Goal: Task Accomplishment & Management: Use online tool/utility

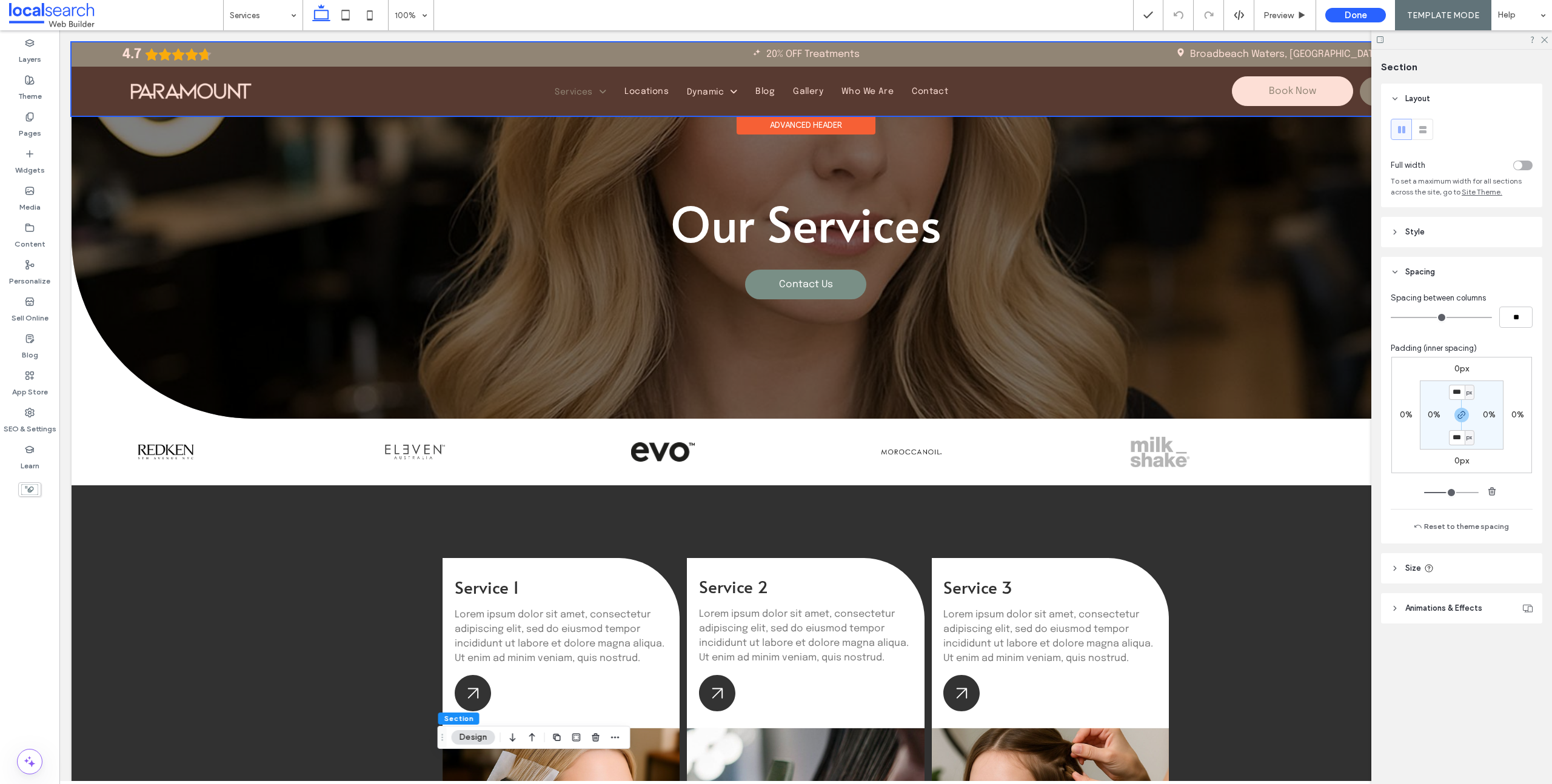
click at [656, 58] on div at bounding box center [805, 79] width 1468 height 73
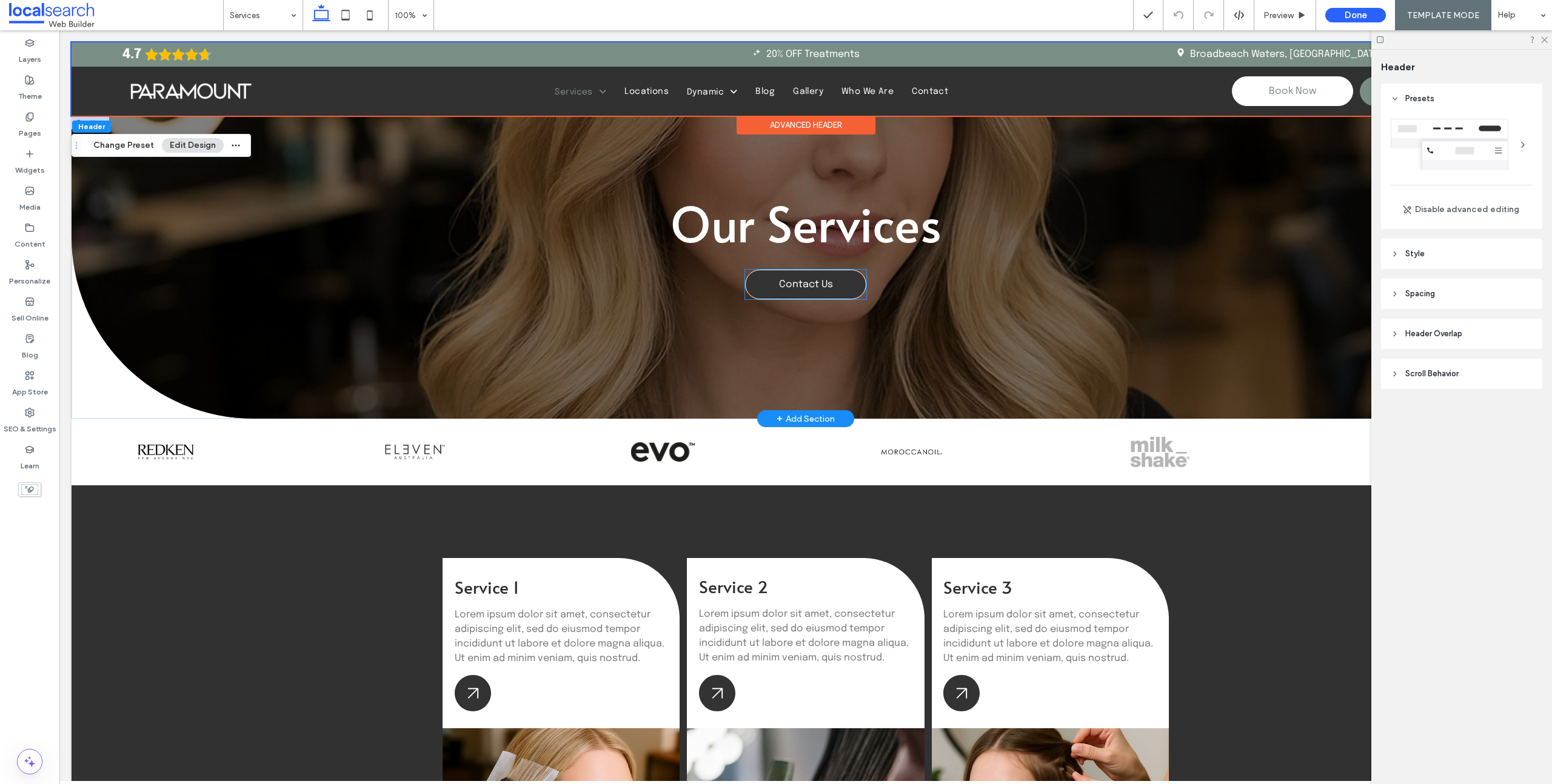
click at [767, 291] on link "Contact Us" at bounding box center [806, 284] width 121 height 30
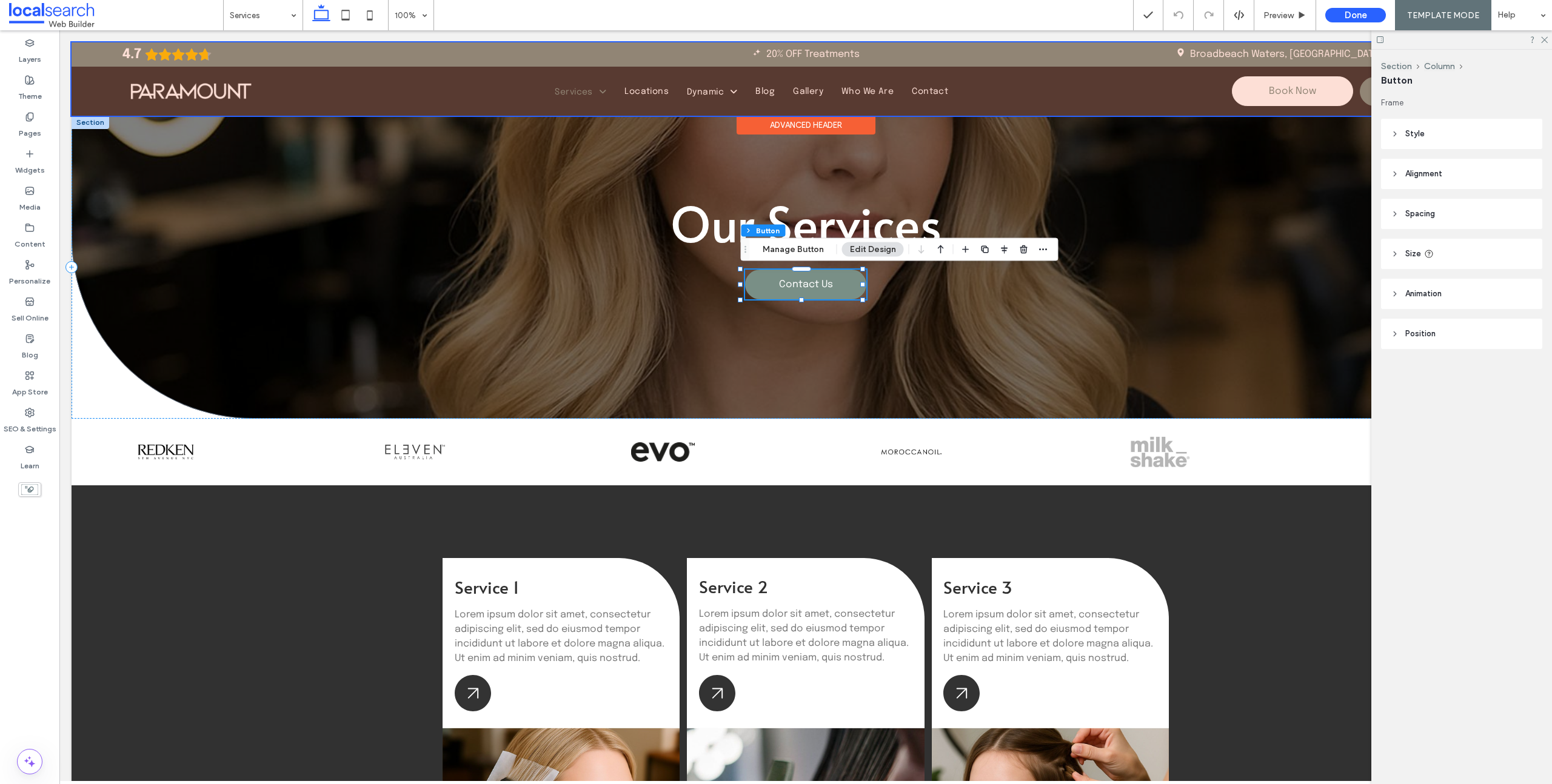
click at [863, 52] on div at bounding box center [805, 79] width 1468 height 73
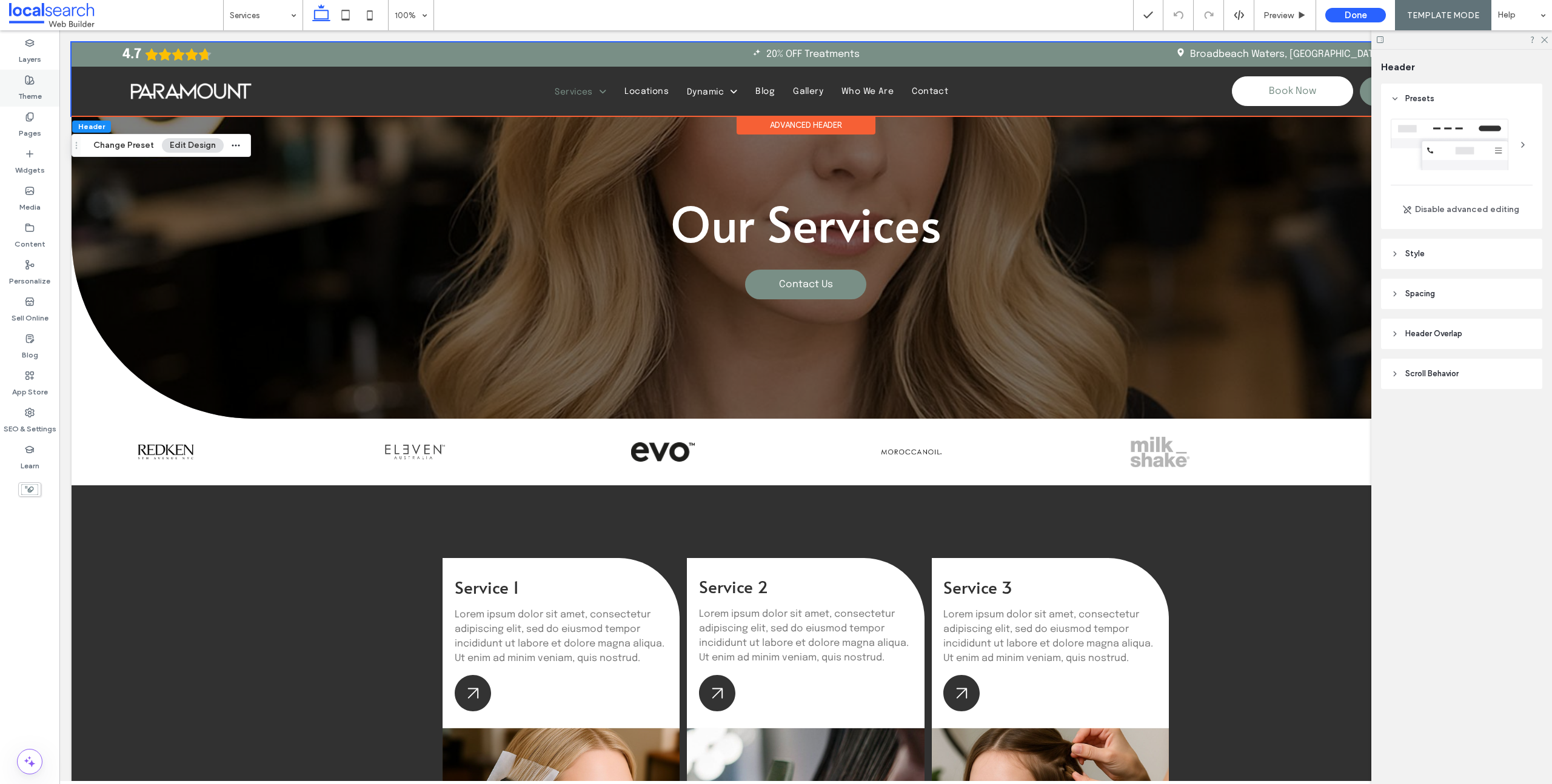
click at [34, 85] on label "Theme" at bounding box center [30, 93] width 24 height 17
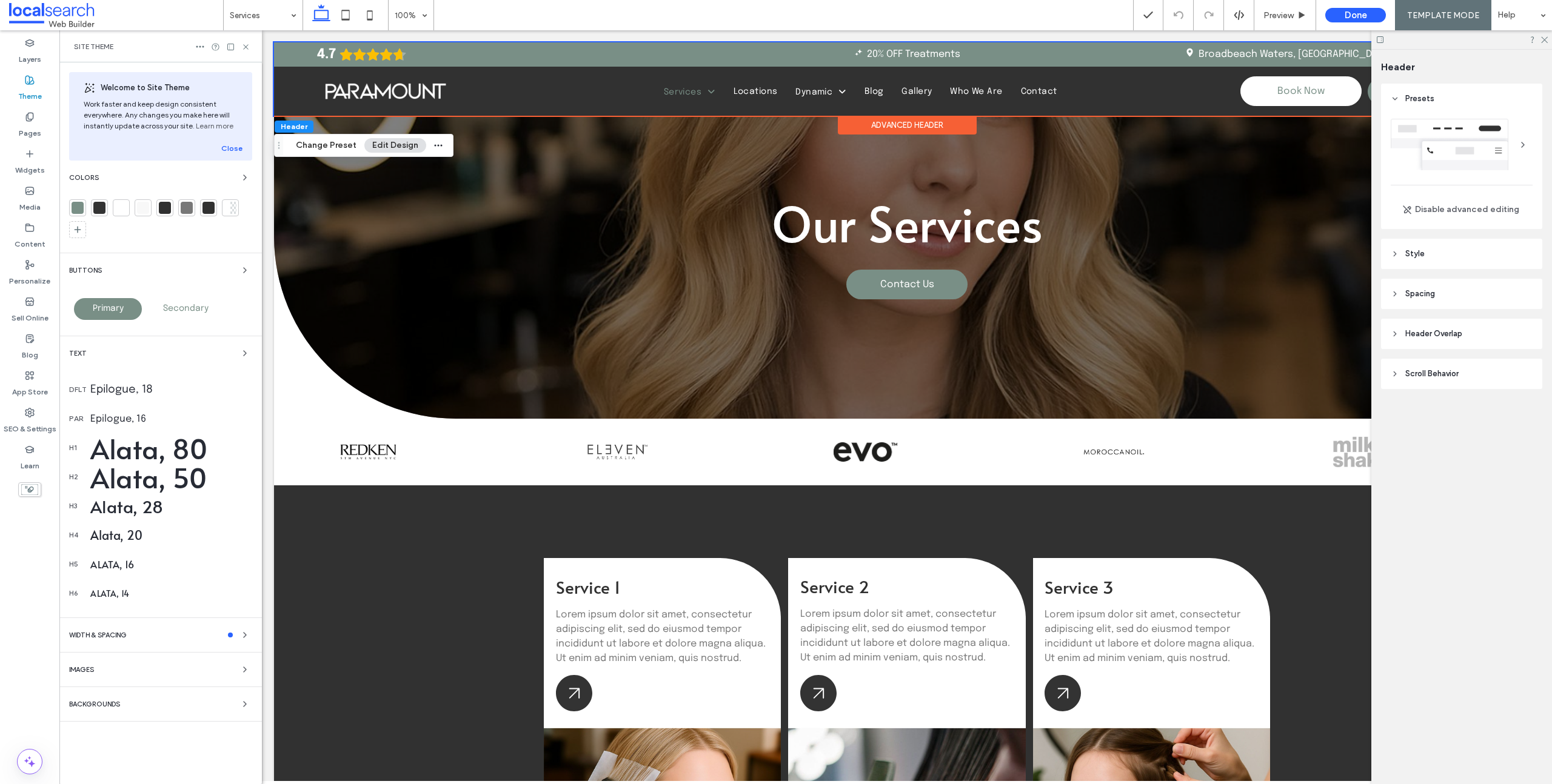
click at [101, 208] on div at bounding box center [99, 208] width 12 height 12
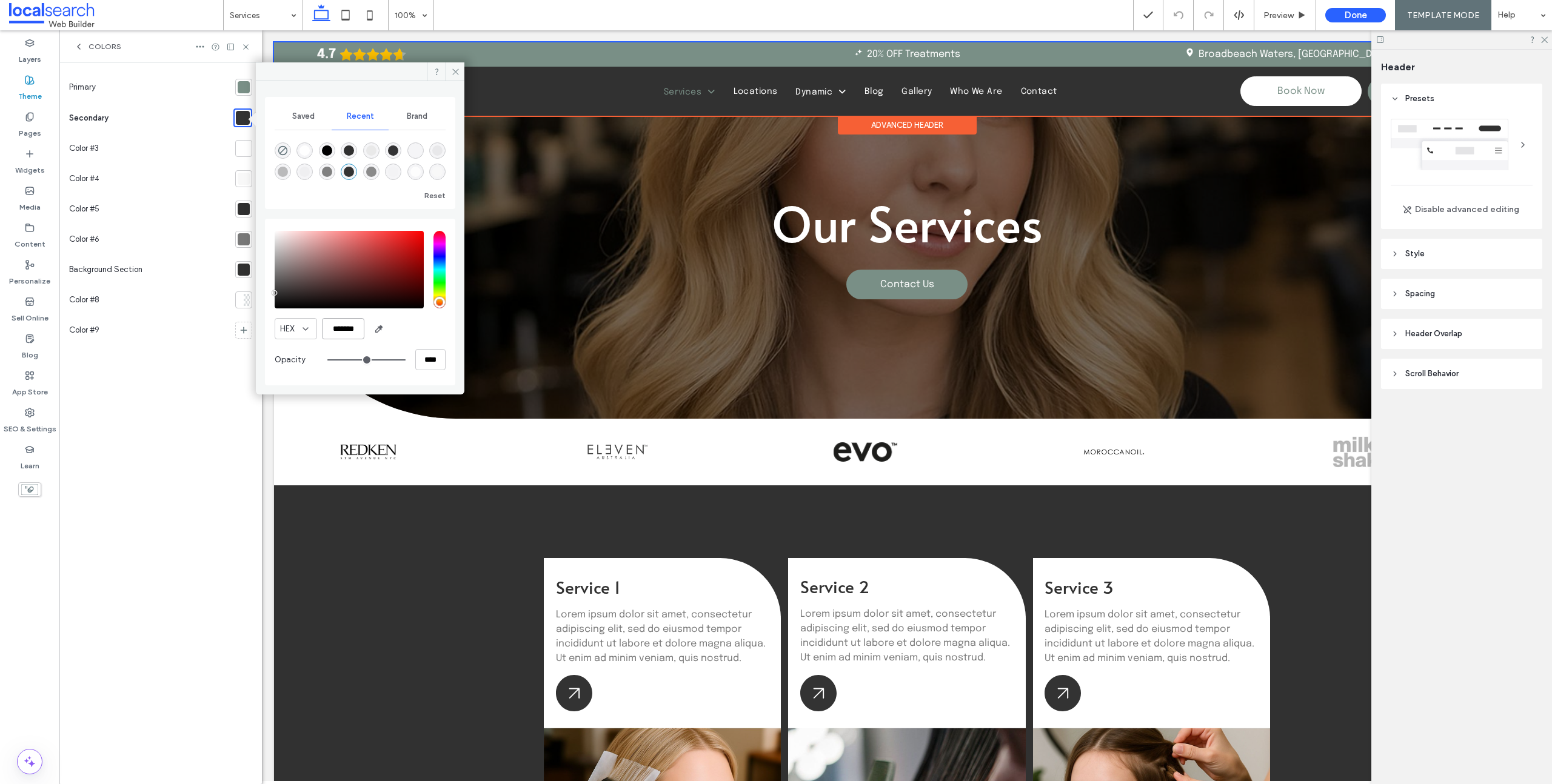
click at [347, 329] on input "*******" at bounding box center [343, 328] width 43 height 21
click at [590, 93] on ul "Home Services Service 1 Locations Location 1 Dynamic Dynamic 1 Dynamic 2 Blog G…" at bounding box center [860, 91] width 633 height 10
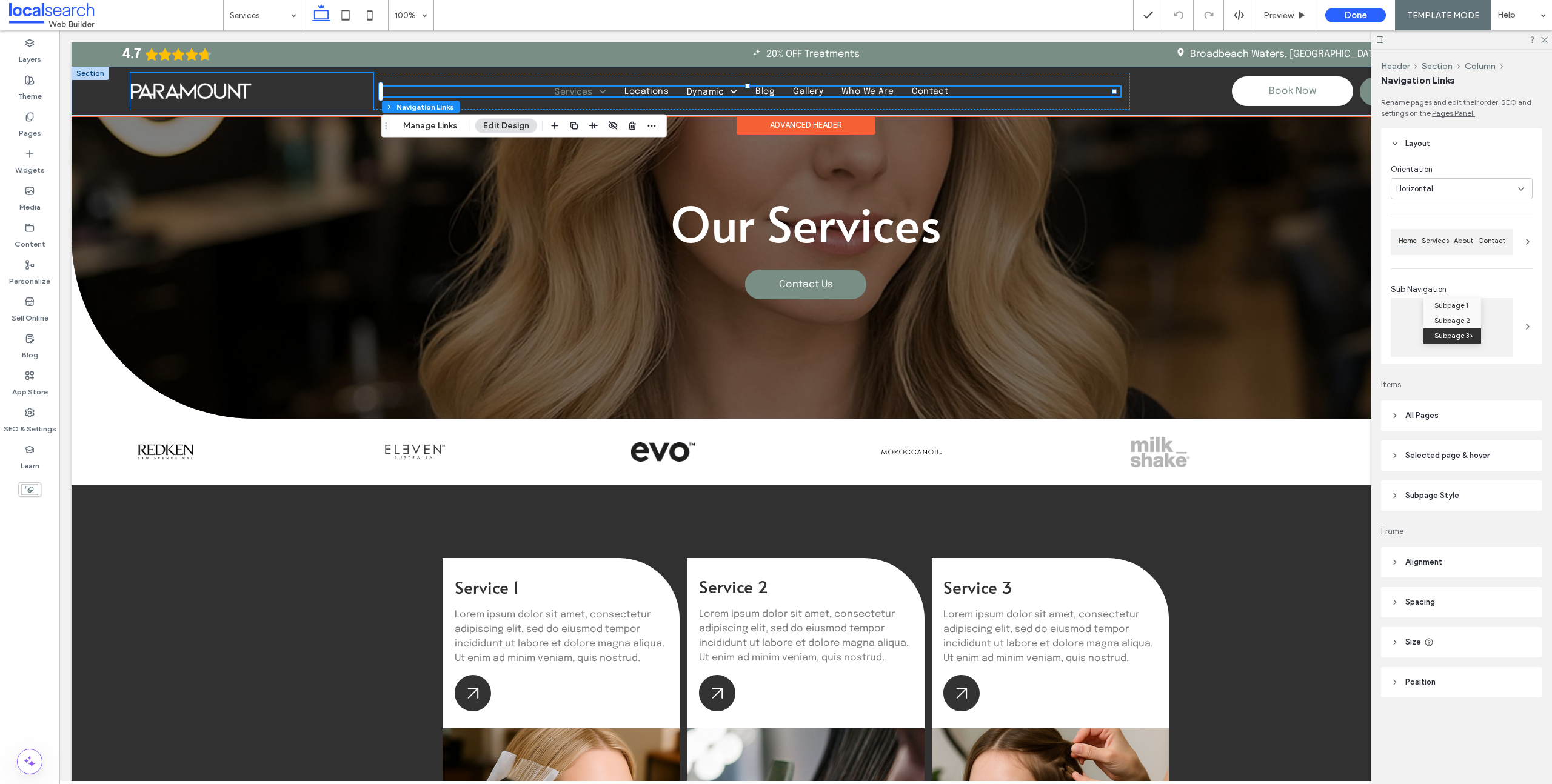
click at [298, 87] on div at bounding box center [252, 91] width 243 height 37
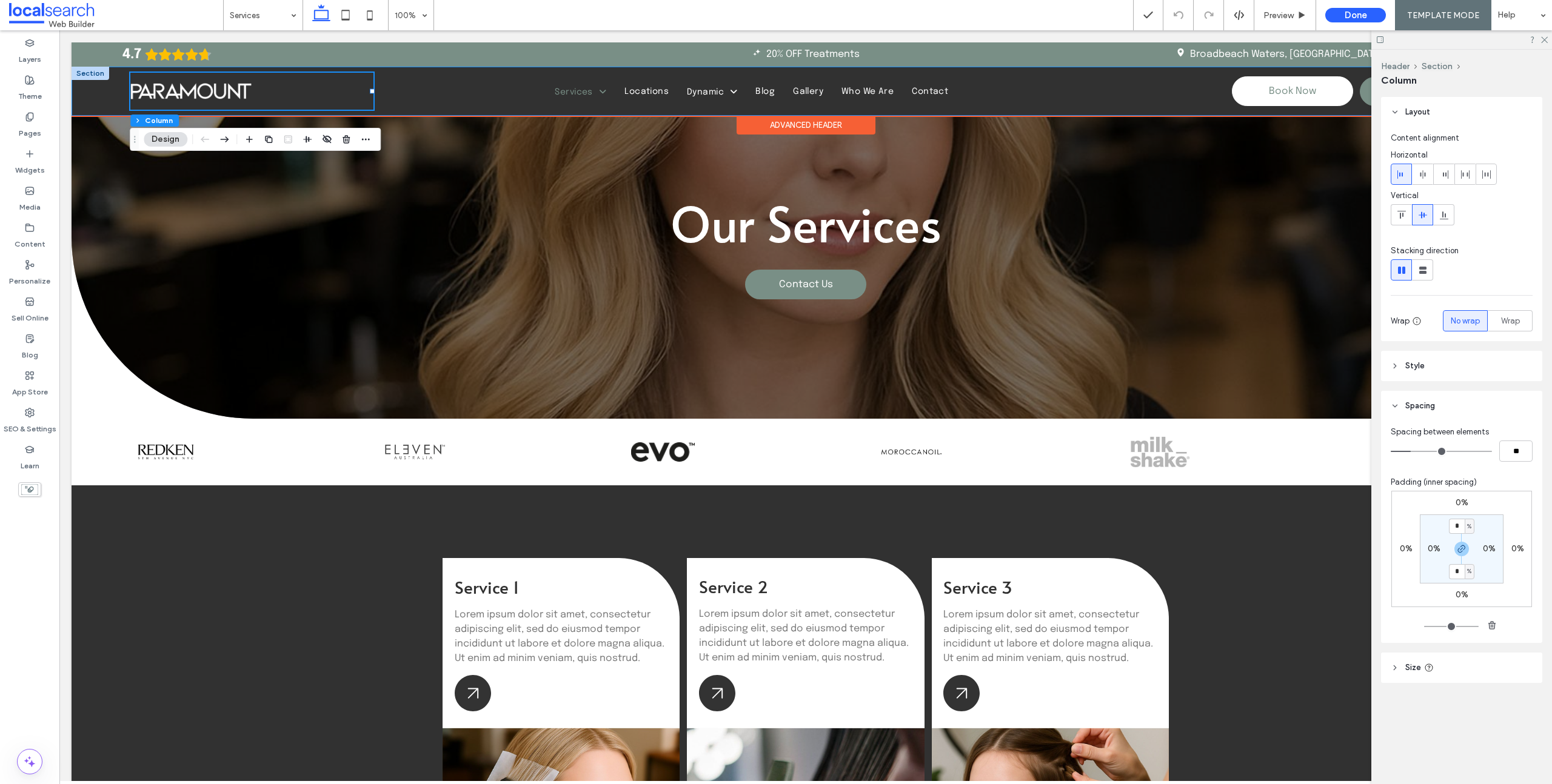
click at [87, 98] on div "Home Services Service 1 Locations Location 1 Dynamic Dynamic 1 Dynamic 2 Blog G…" at bounding box center [805, 91] width 1468 height 49
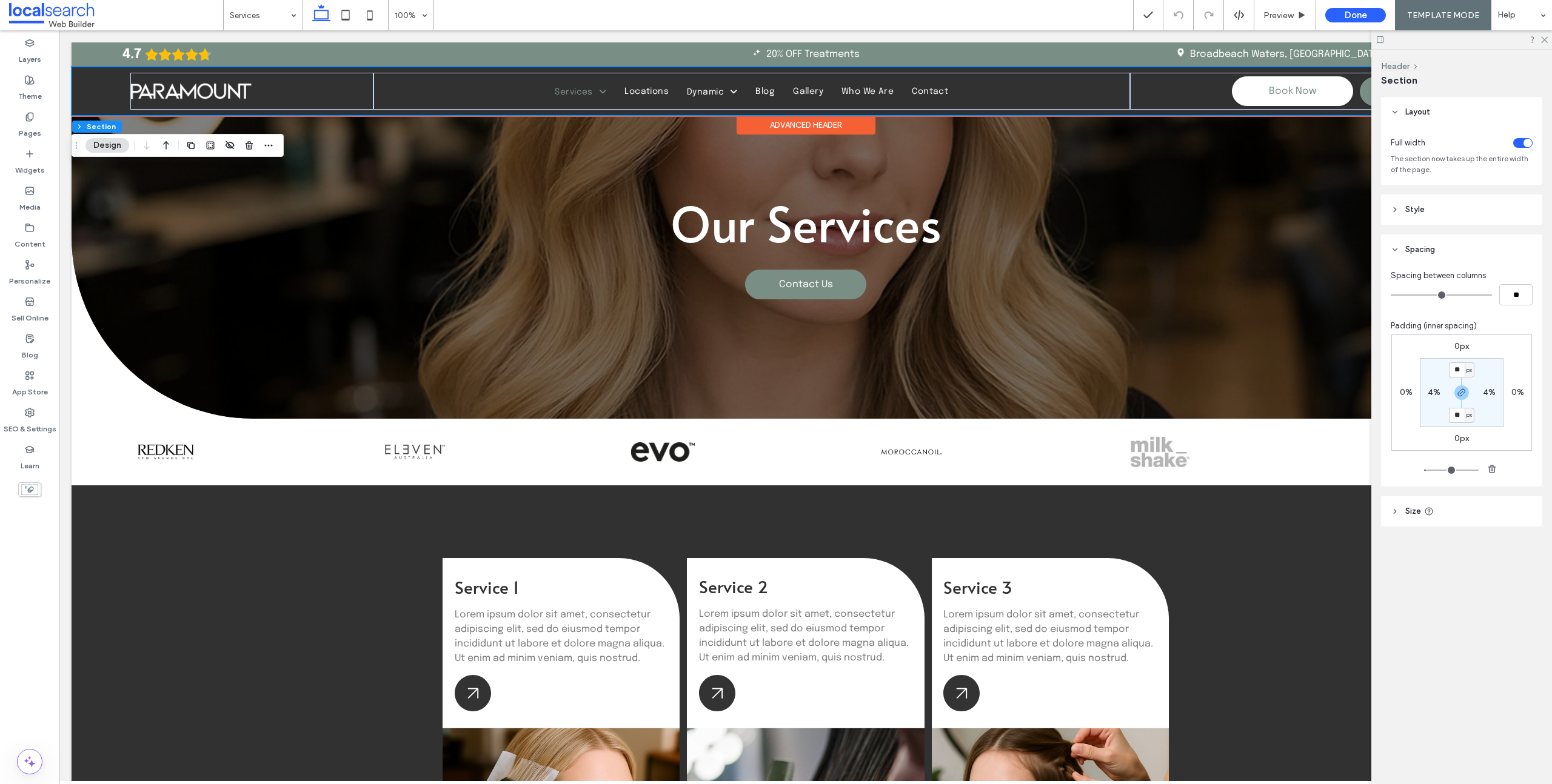
click at [90, 90] on div "Home Services Service 1 Locations Location 1 Dynamic Dynamic 1 Dynamic 2 Blog G…" at bounding box center [805, 91] width 1468 height 49
click at [110, 147] on button "Design" at bounding box center [107, 146] width 44 height 15
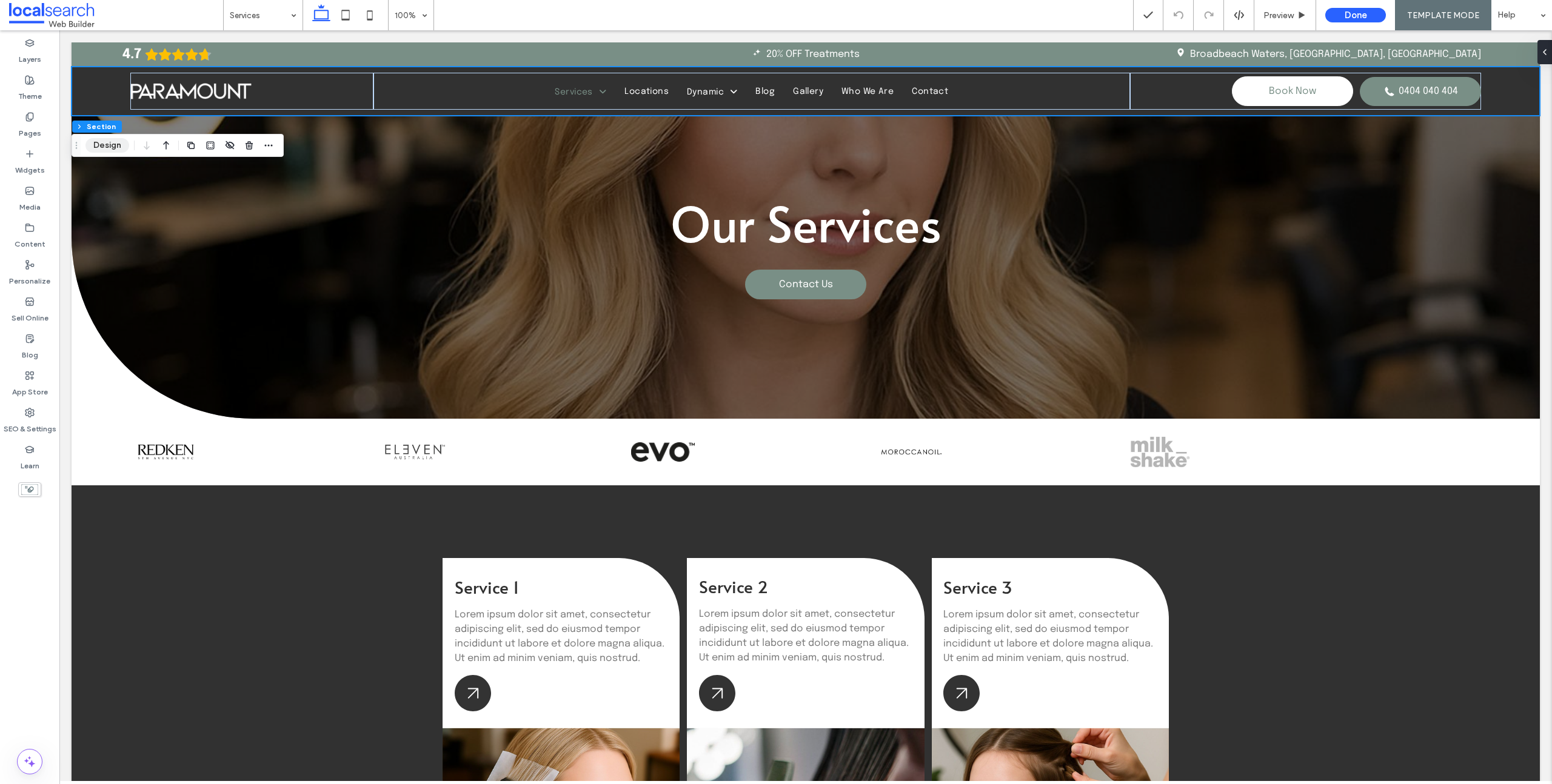
click at [110, 147] on button "Design" at bounding box center [107, 146] width 44 height 15
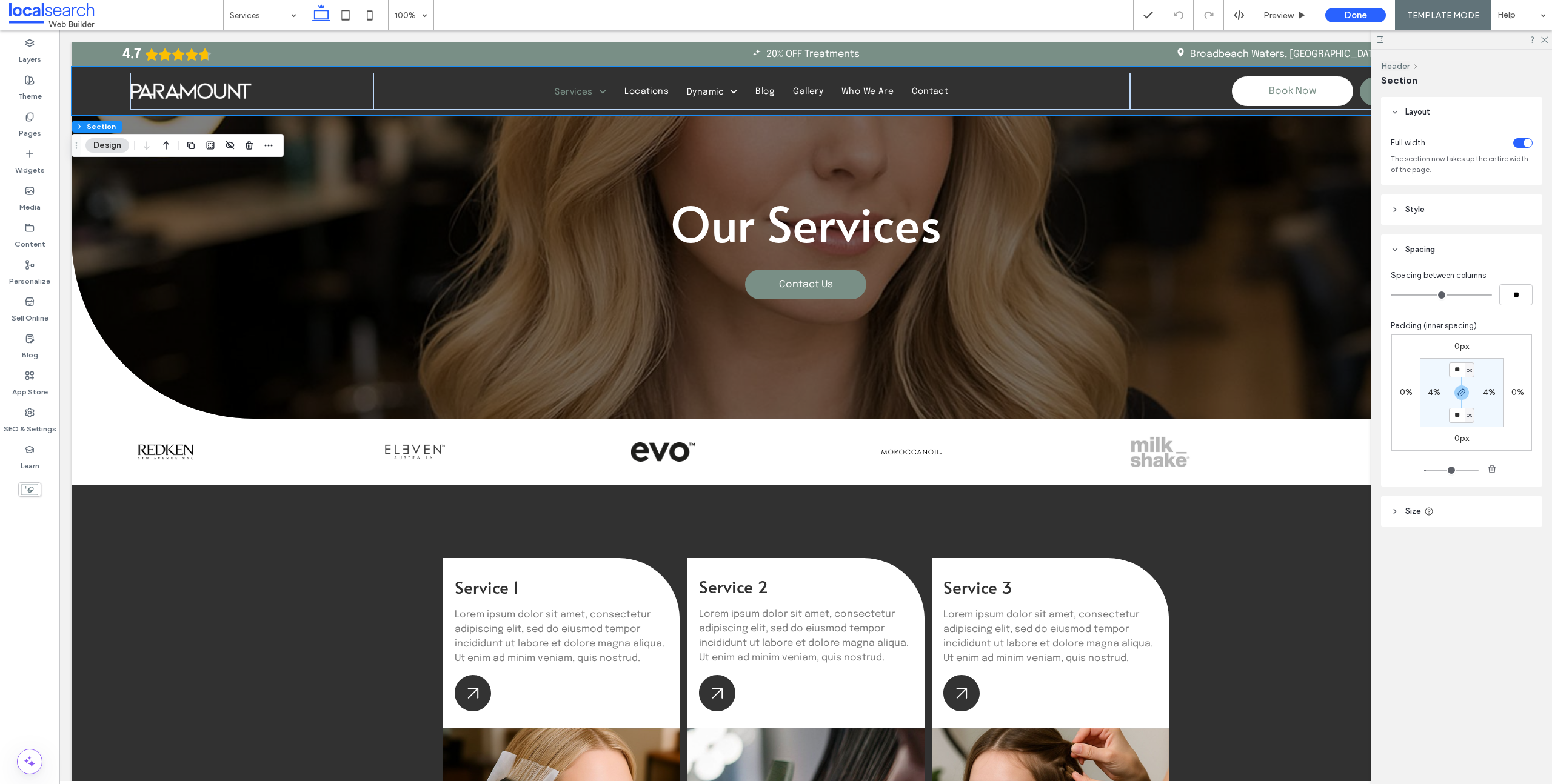
click at [1393, 208] on icon at bounding box center [1395, 210] width 9 height 9
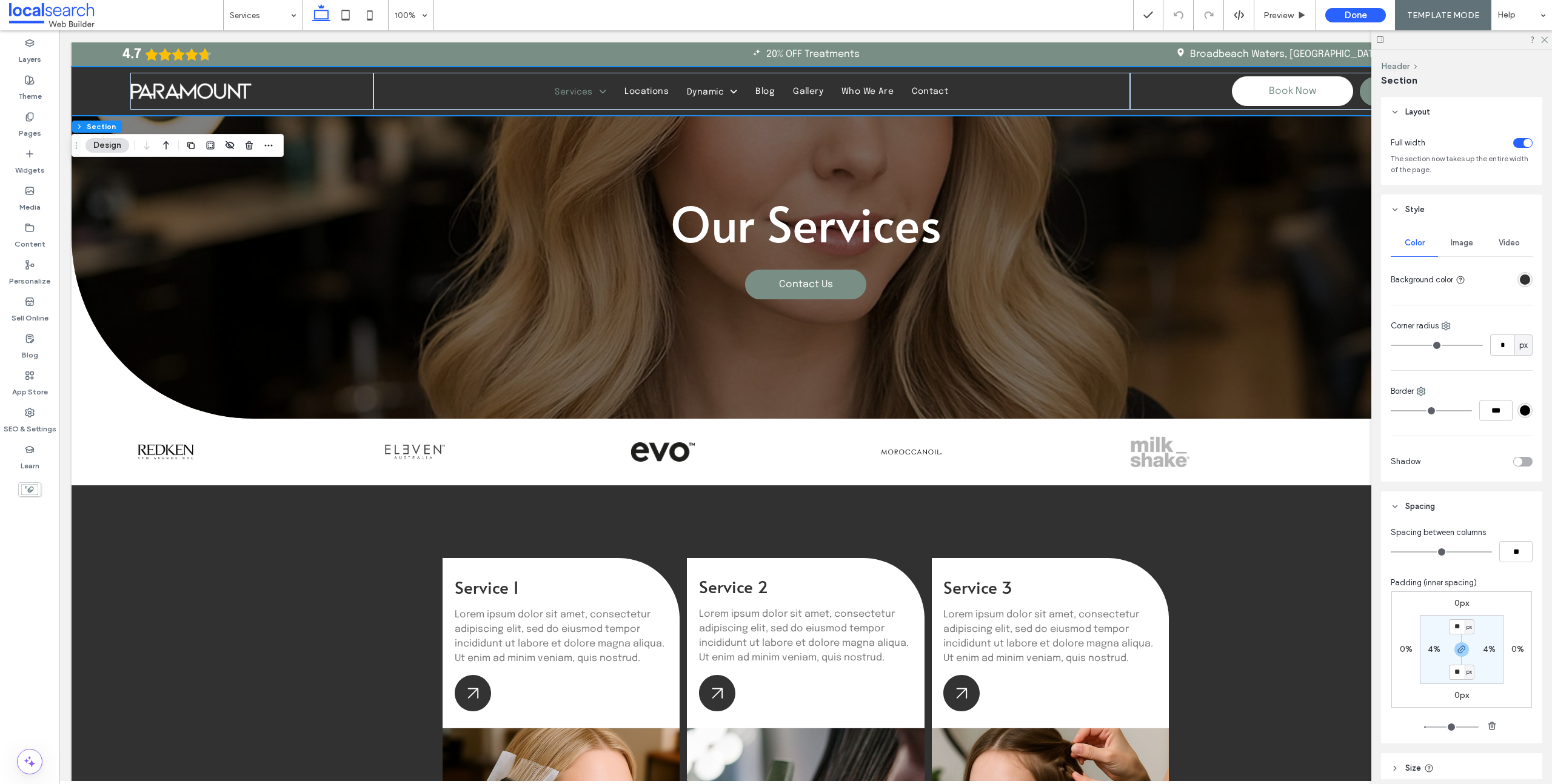
click at [1521, 280] on div "rgba(49, 49, 49, 1)" at bounding box center [1525, 280] width 10 height 10
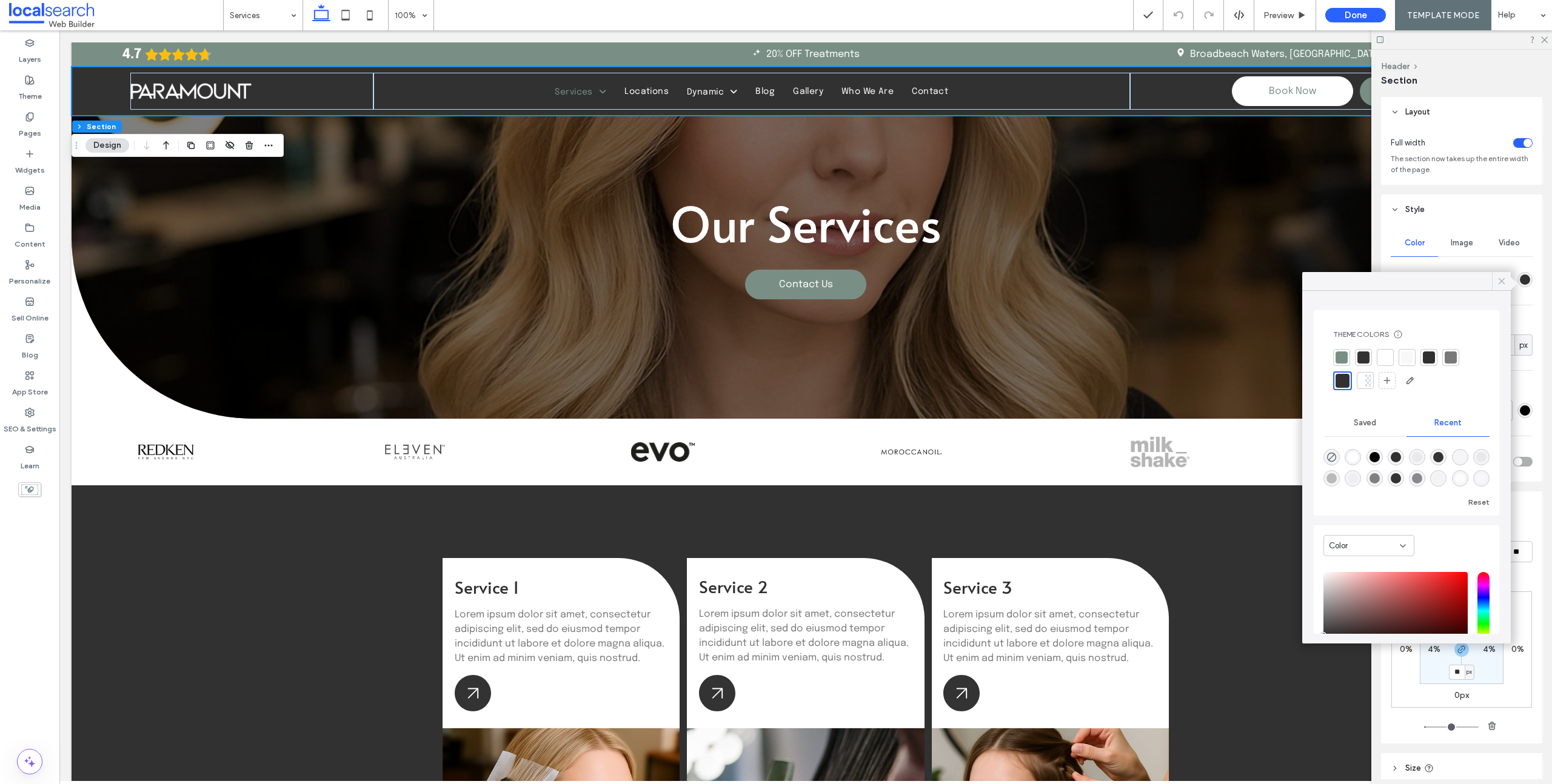
click at [1511, 284] on div at bounding box center [1509, 284] width 11 height 11
click at [27, 131] on label "Pages" at bounding box center [30, 130] width 23 height 17
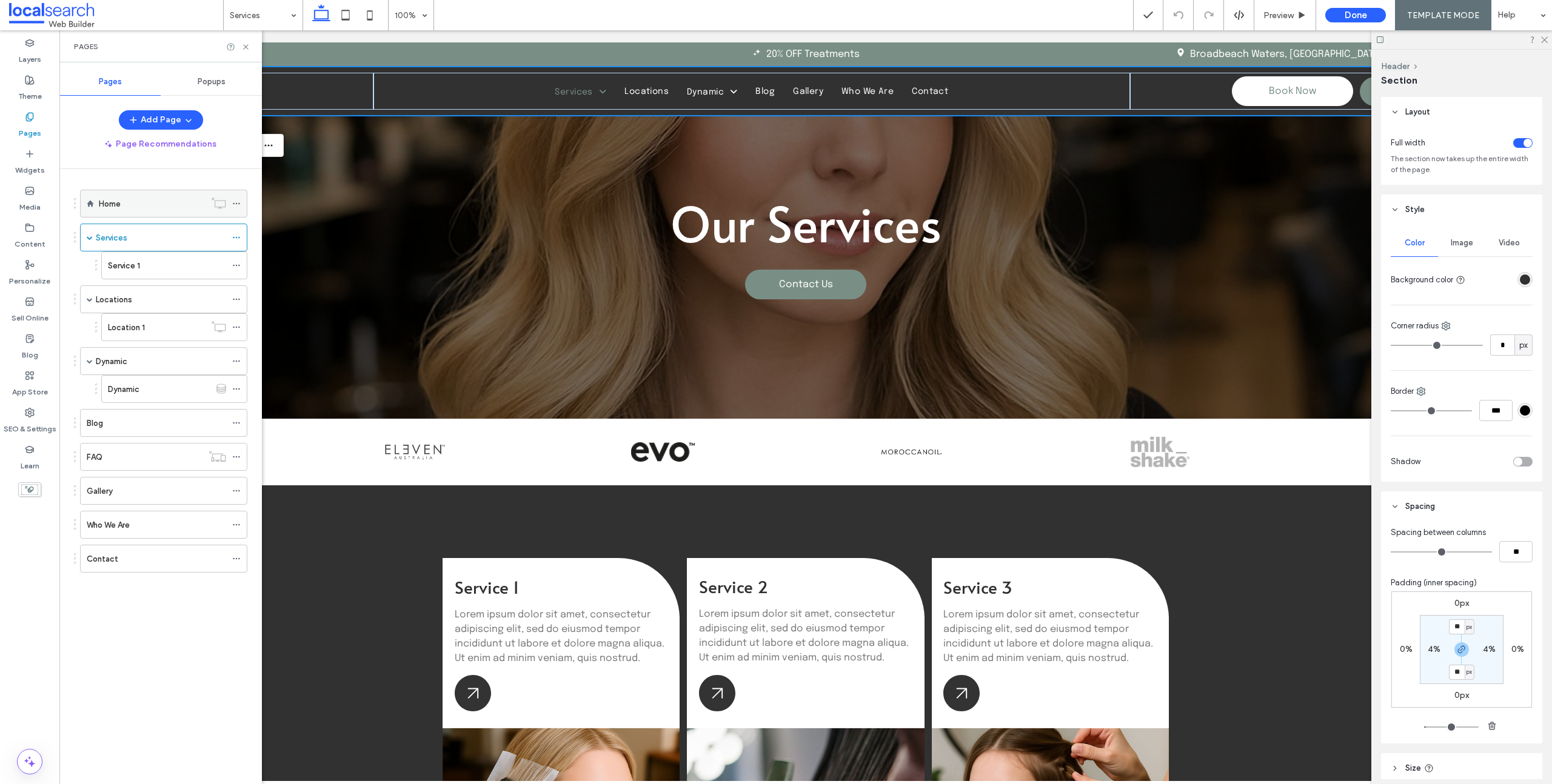
click at [105, 210] on label "Home" at bounding box center [110, 203] width 22 height 21
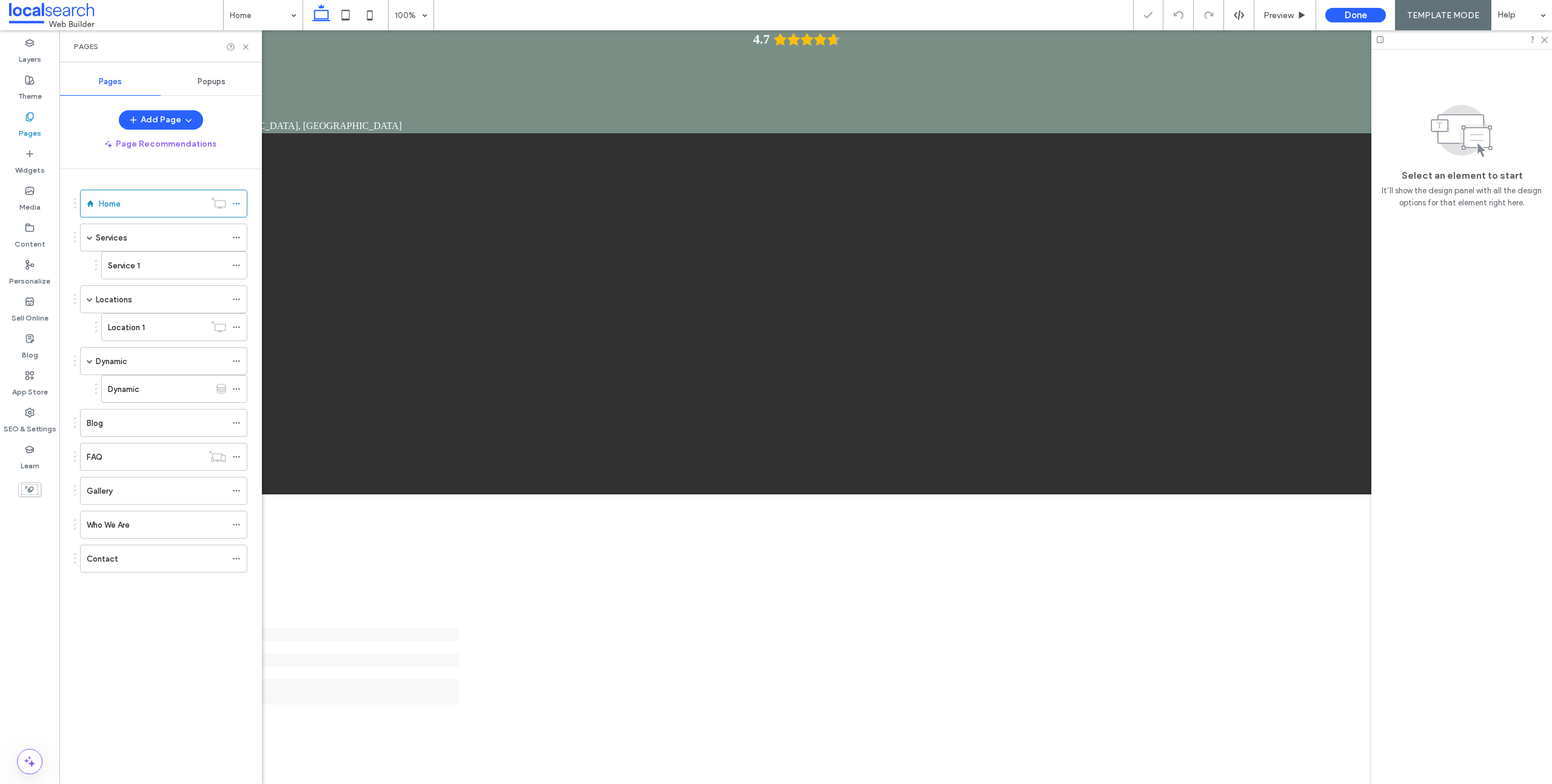
drag, startPoint x: 785, startPoint y: 328, endPoint x: 459, endPoint y: 420, distance: 338.7
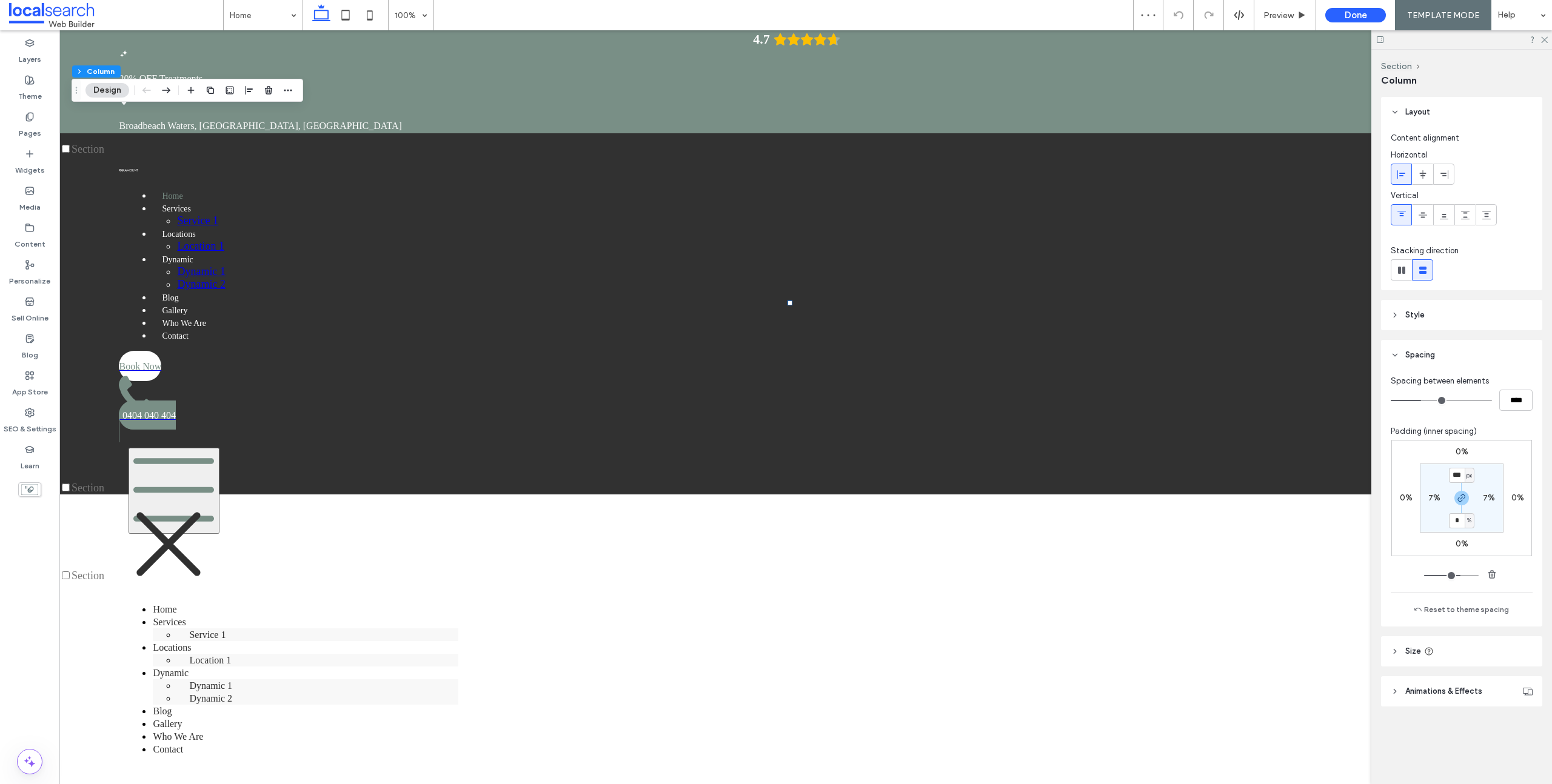
click at [1392, 315] on icon at bounding box center [1395, 315] width 9 height 9
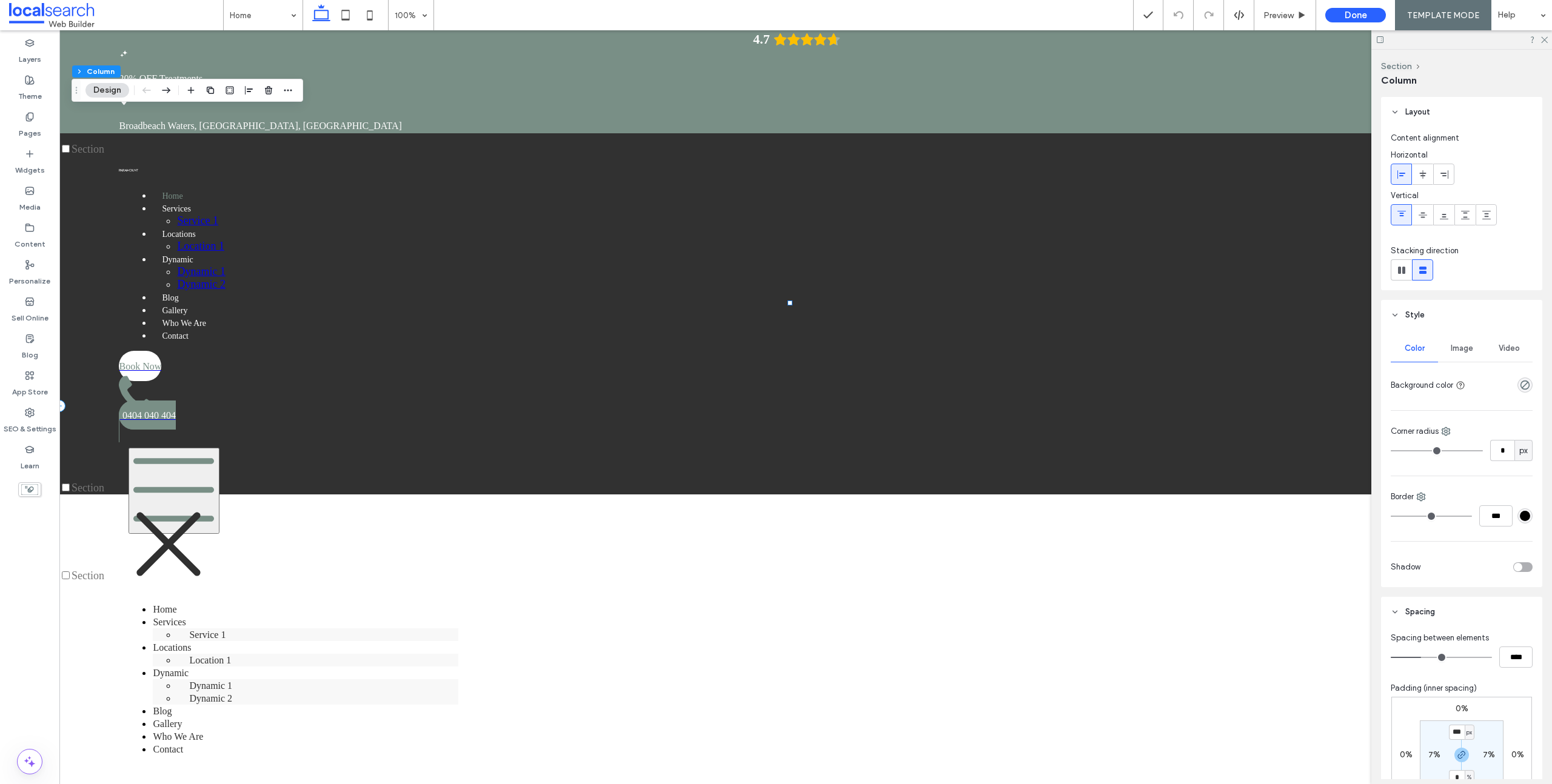
click at [94, 69] on button "Section" at bounding box center [91, 71] width 38 height 12
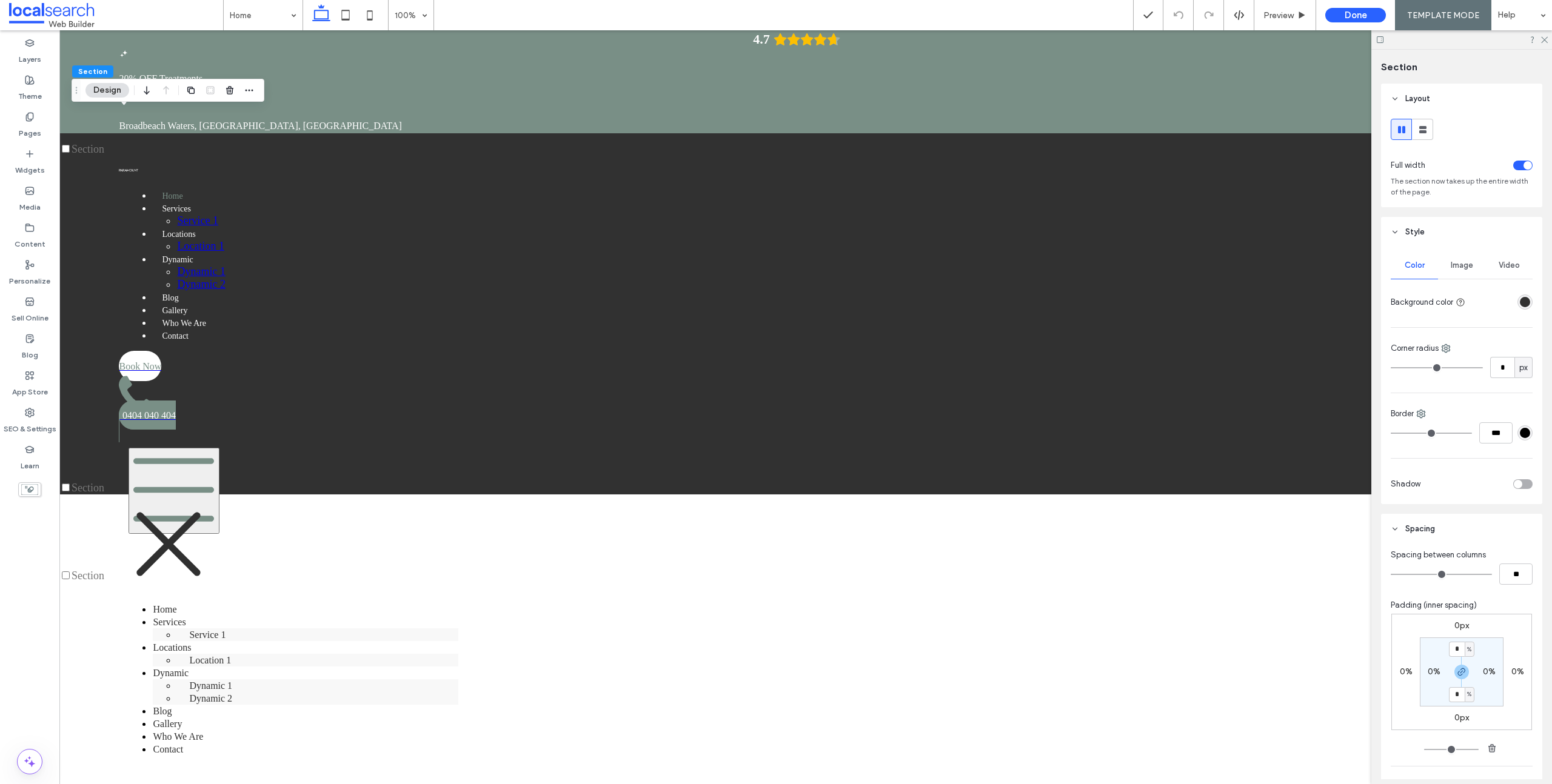
click at [1523, 304] on div "rgba(49, 49, 49, 1)" at bounding box center [1525, 302] width 10 height 10
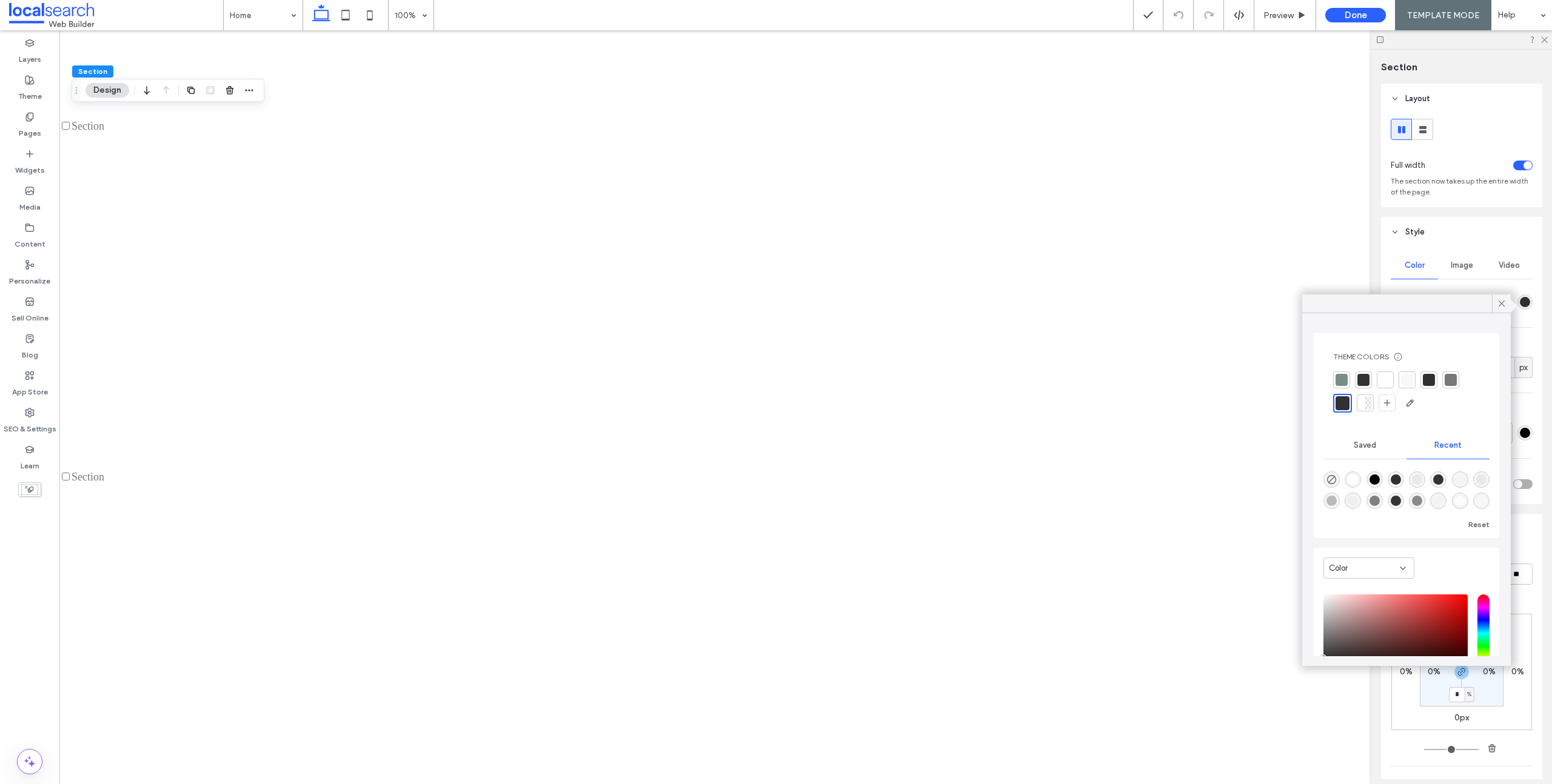
scroll to position [1010, 0]
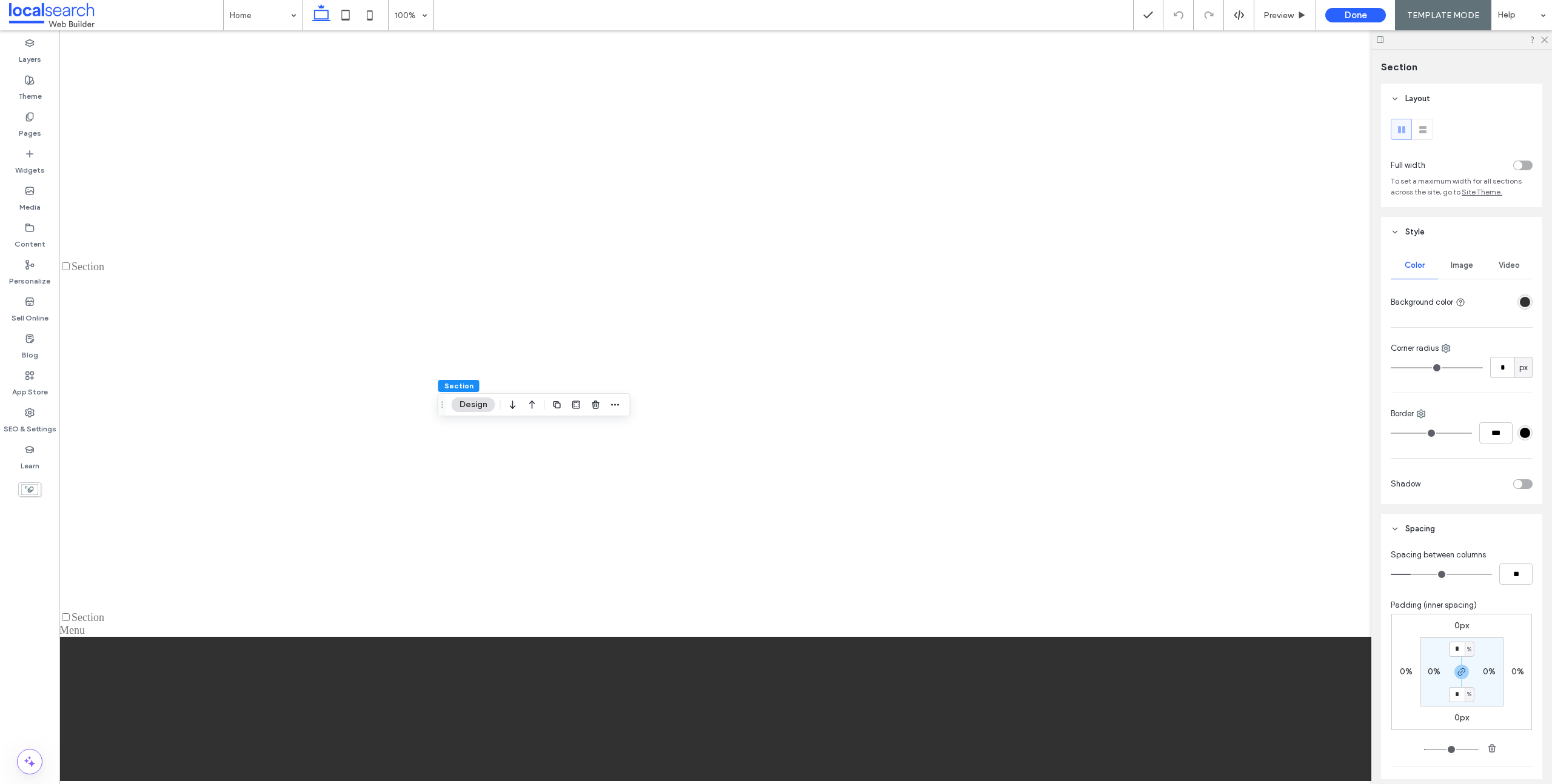
click at [1520, 304] on div "rgba(49, 49, 49, 1)" at bounding box center [1525, 302] width 10 height 10
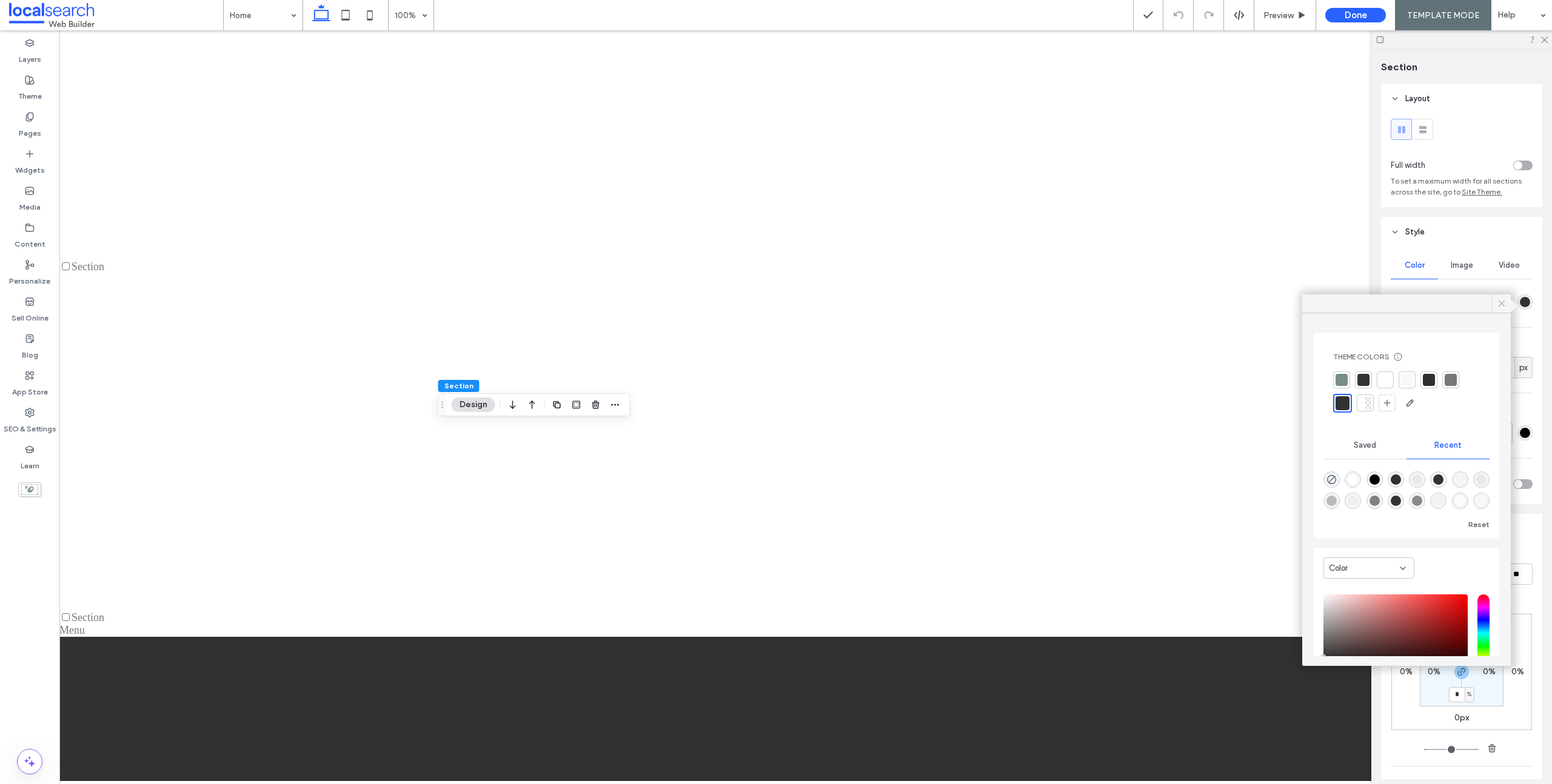
click at [1498, 306] on icon at bounding box center [1501, 303] width 11 height 11
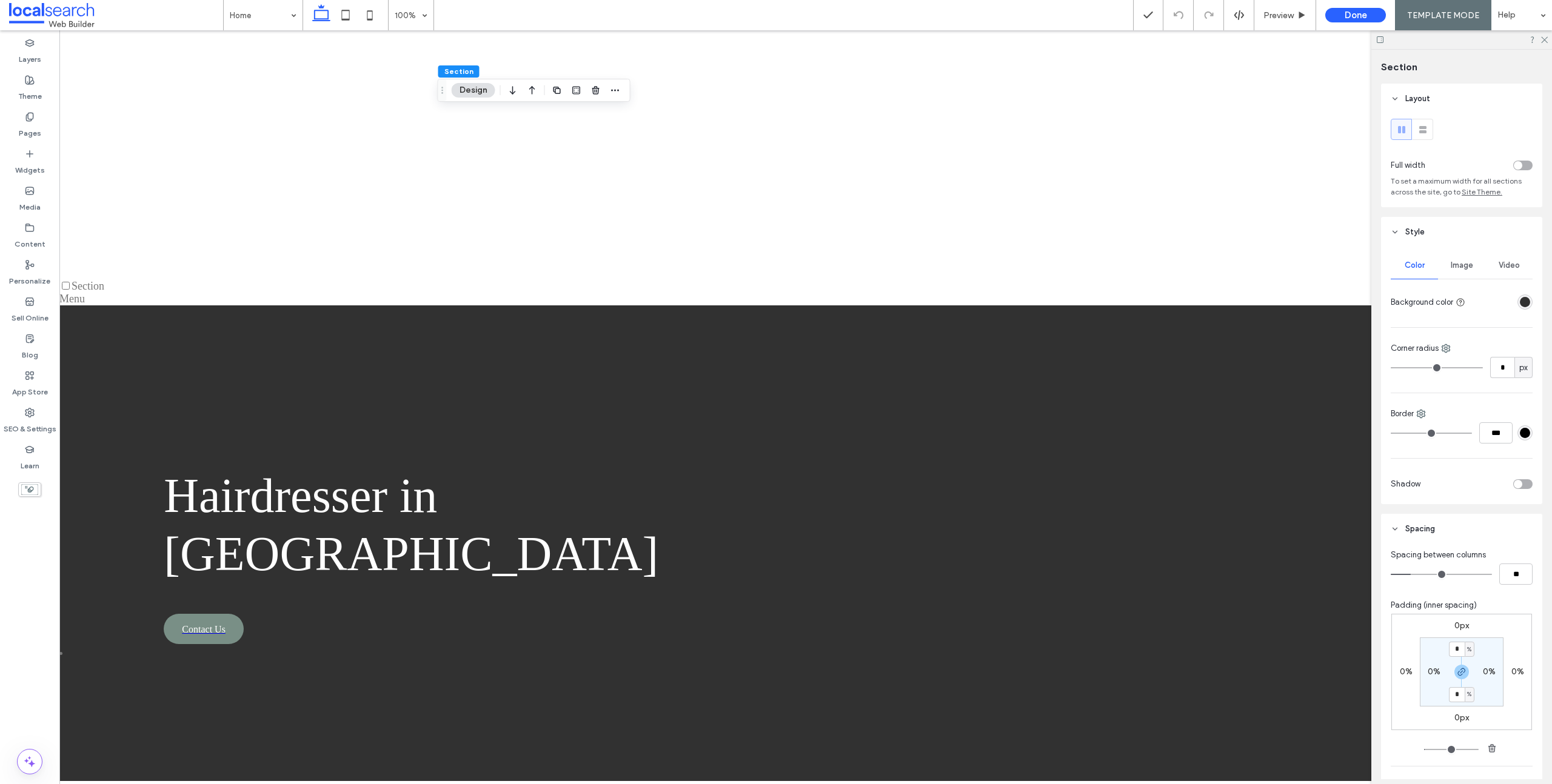
scroll to position [1404, 0]
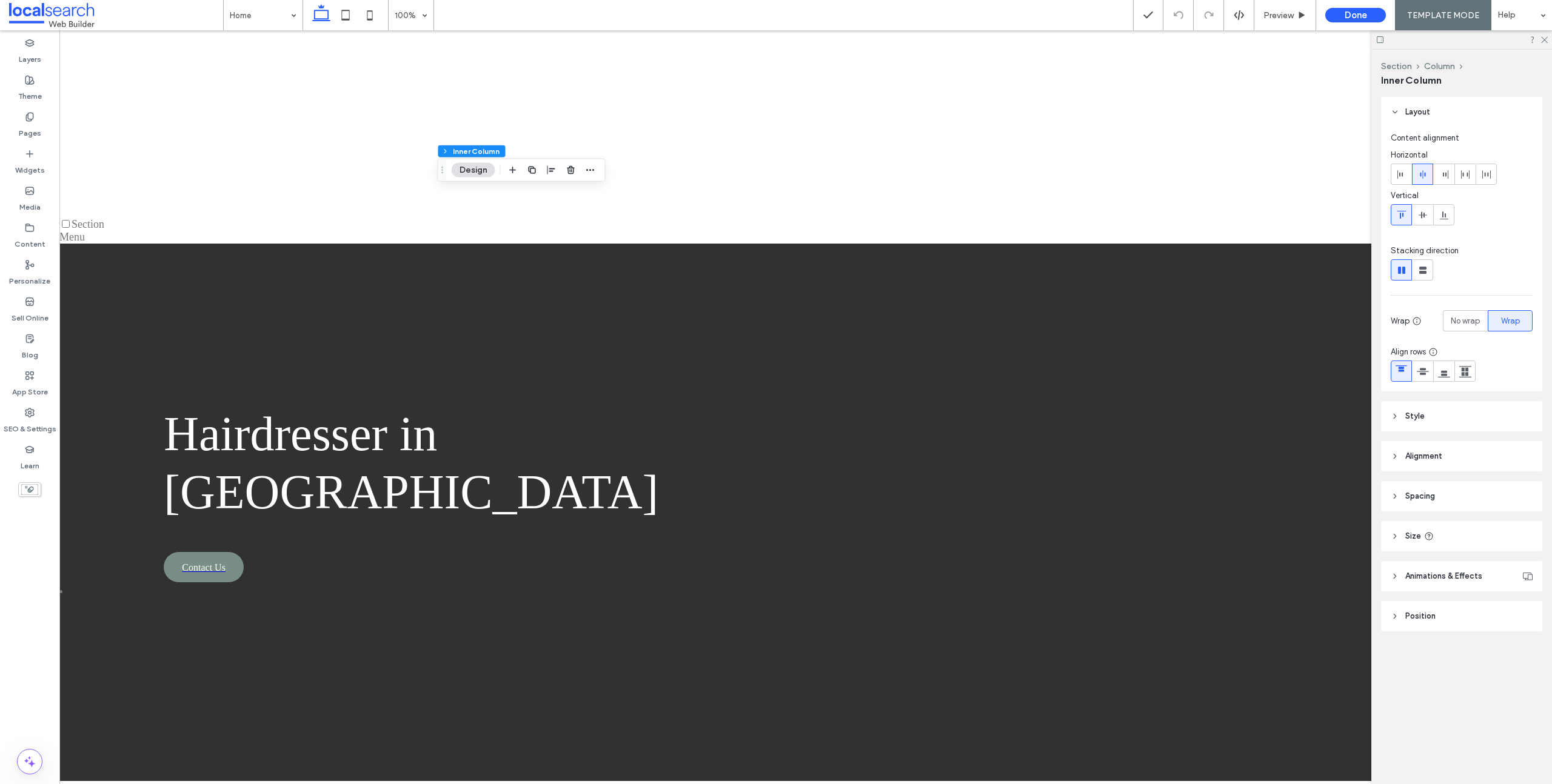
click at [1400, 414] on header "Style" at bounding box center [1461, 417] width 161 height 30
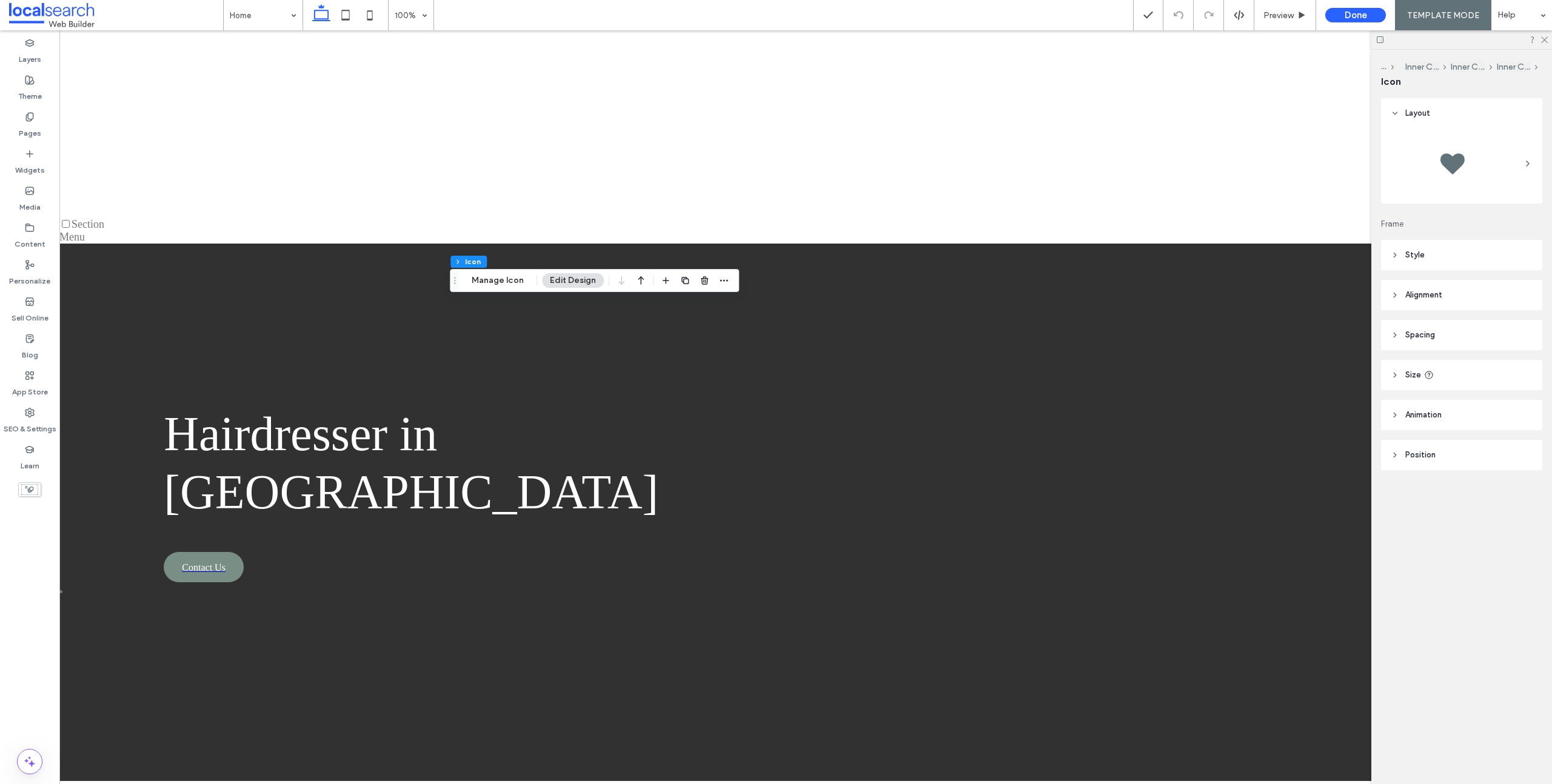
click at [1394, 251] on icon at bounding box center [1395, 255] width 9 height 9
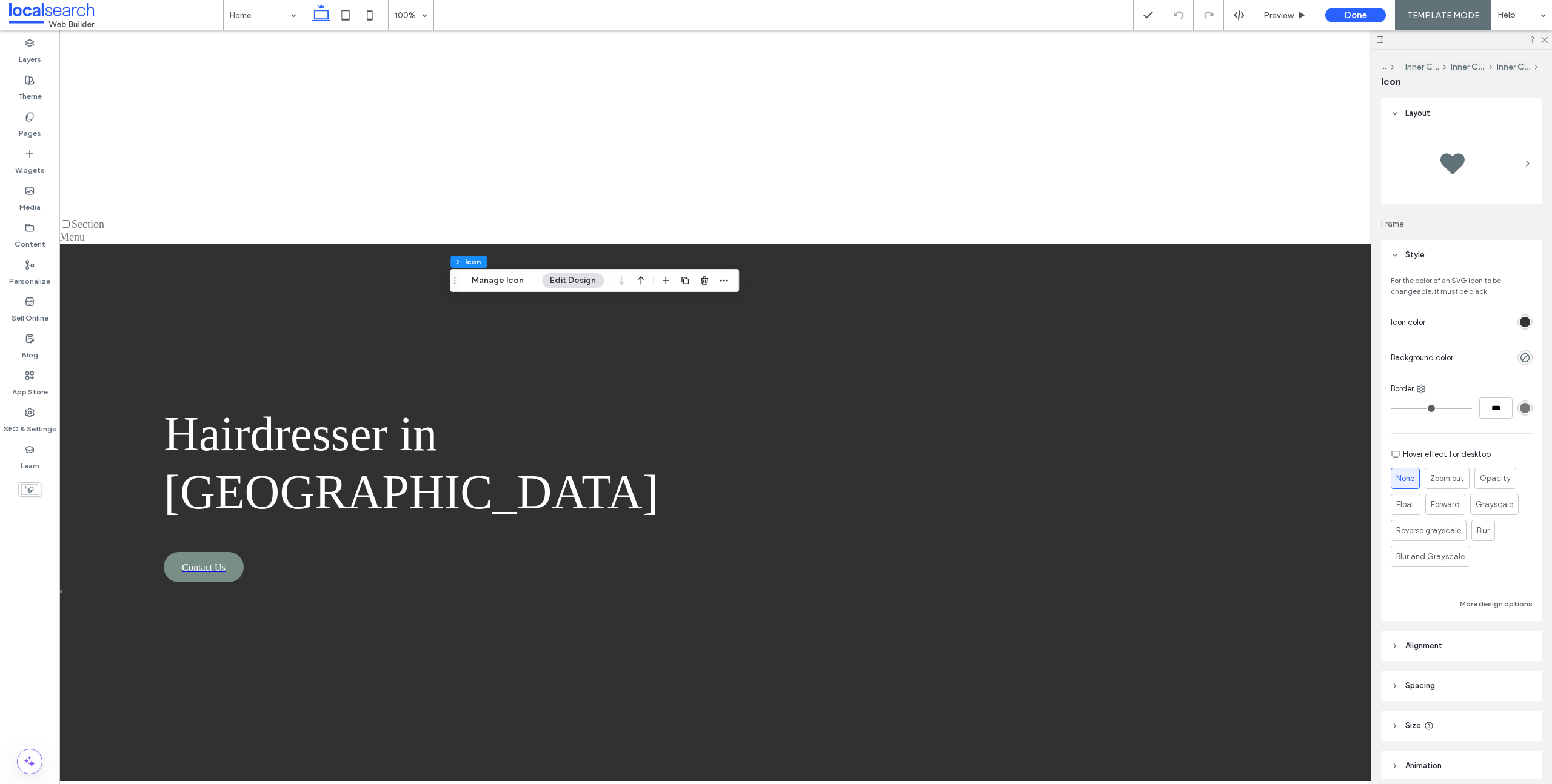
click at [1520, 319] on div "rgb(51, 51, 51)" at bounding box center [1525, 322] width 10 height 10
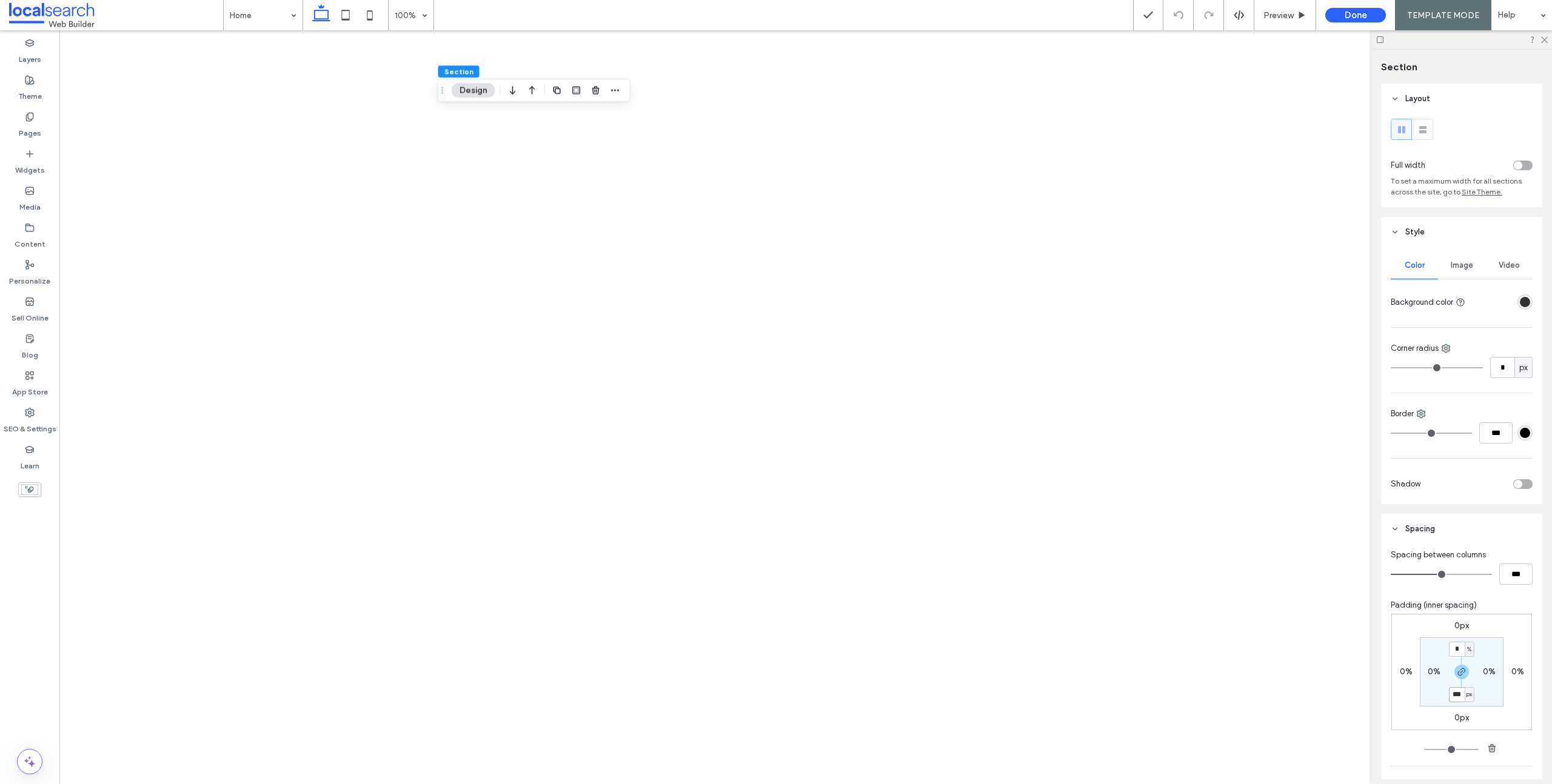
scroll to position [2799, 0]
click at [1375, 13] on button "Done" at bounding box center [1355, 15] width 60 height 15
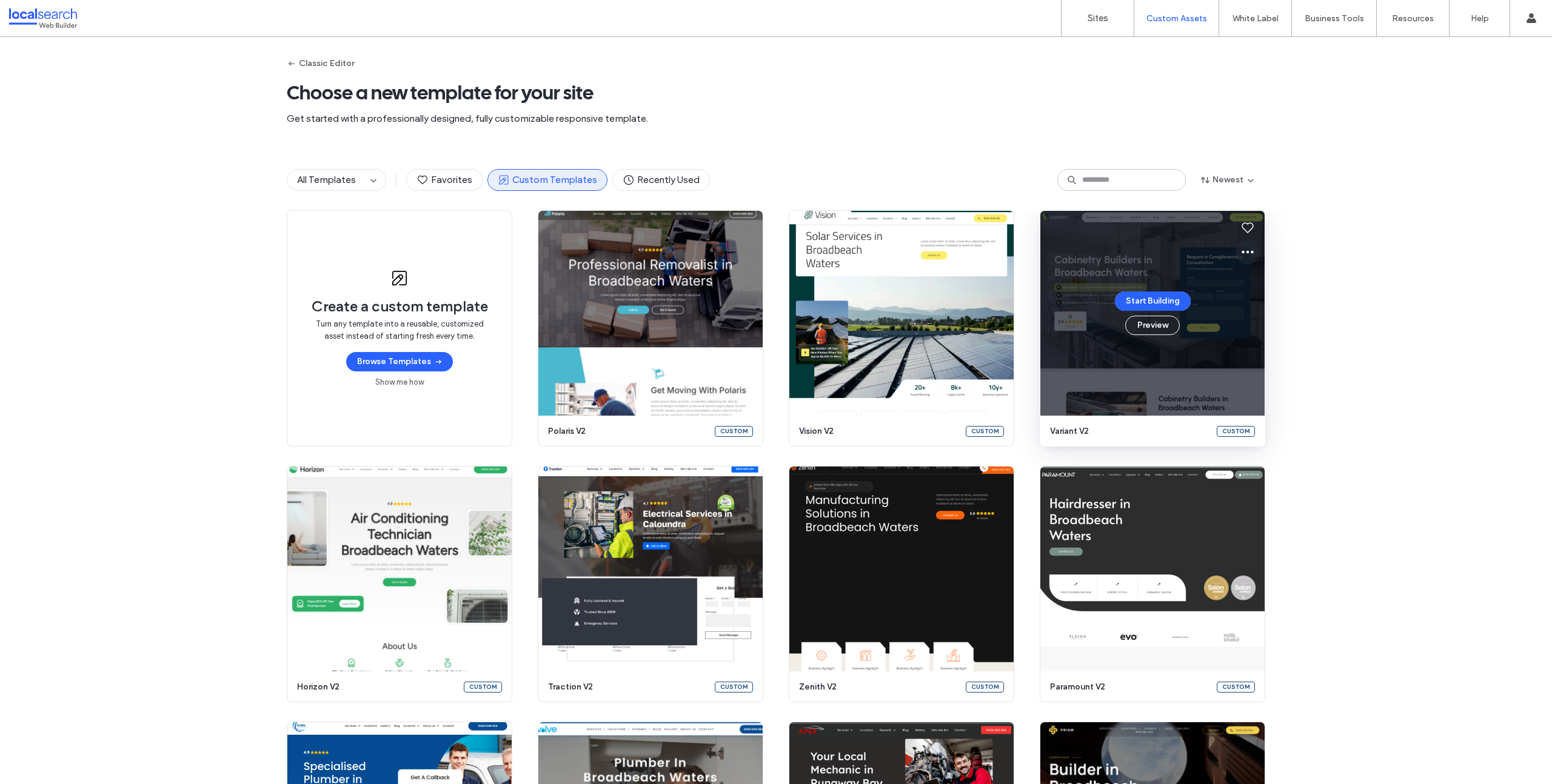
click at [1240, 249] on icon at bounding box center [1247, 252] width 15 height 15
click at [1263, 307] on span "Edit template" at bounding box center [1281, 309] width 51 height 12
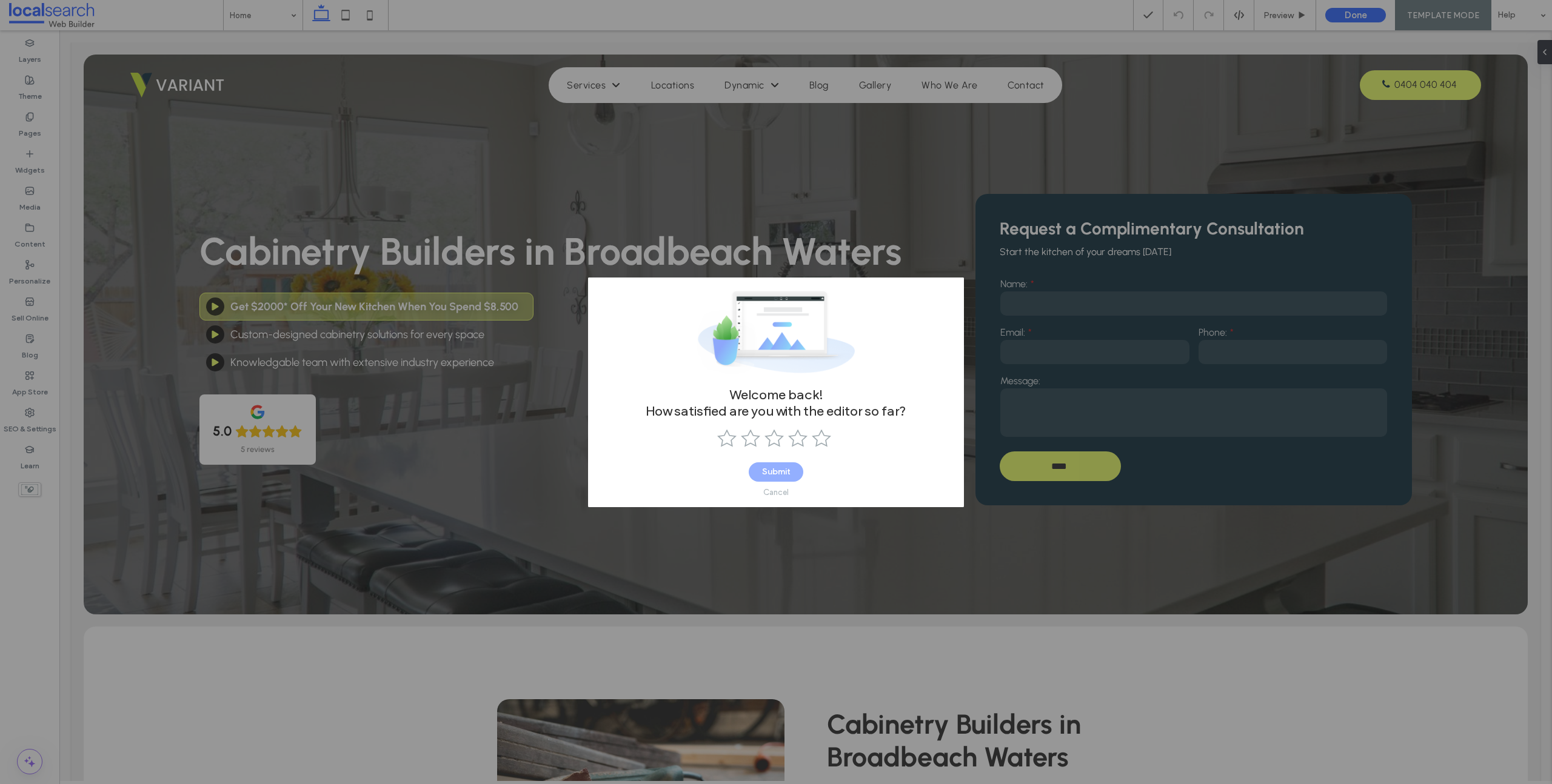
click at [778, 489] on div "Cancel" at bounding box center [776, 492] width 26 height 9
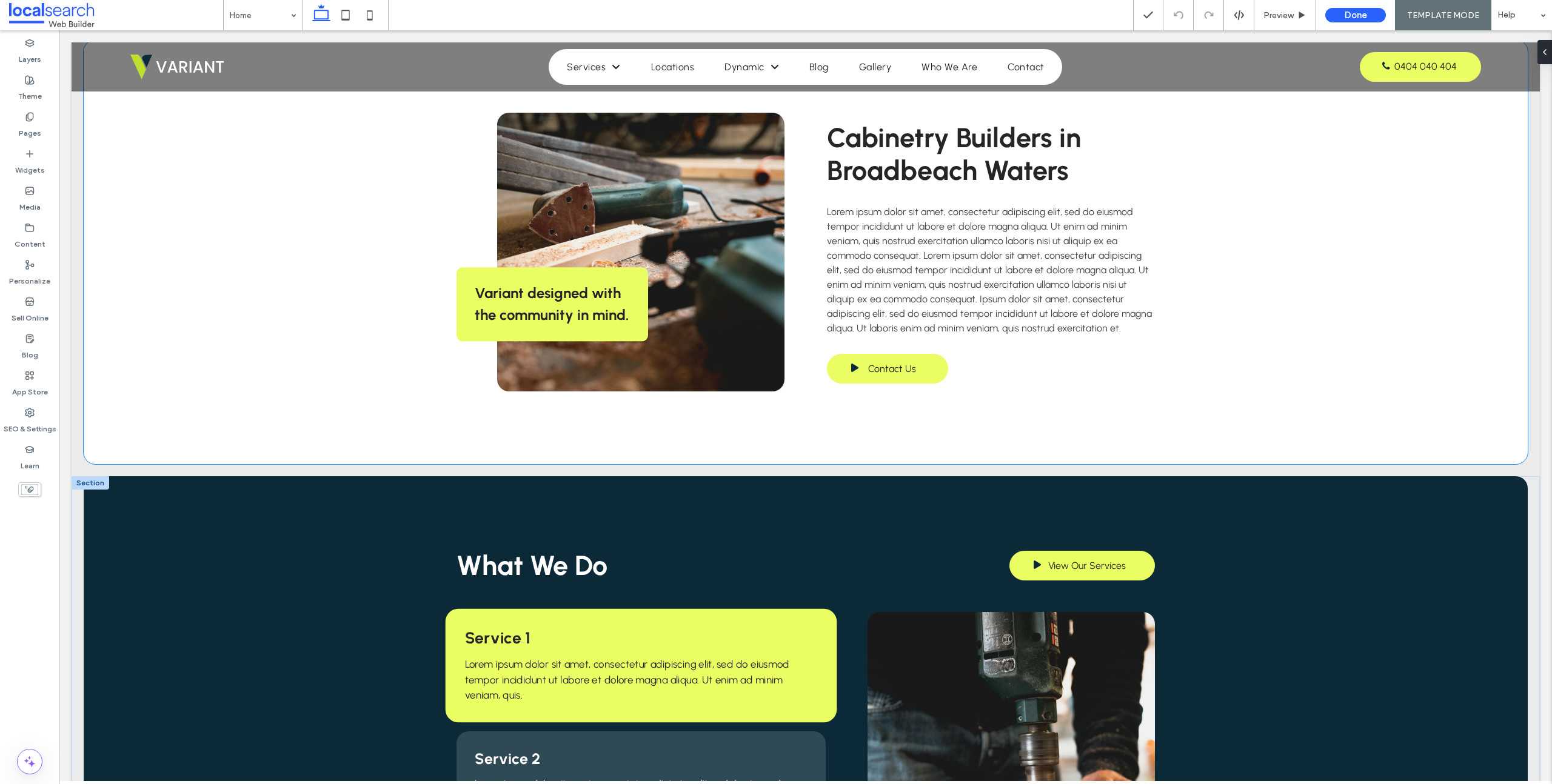
scroll to position [858, 0]
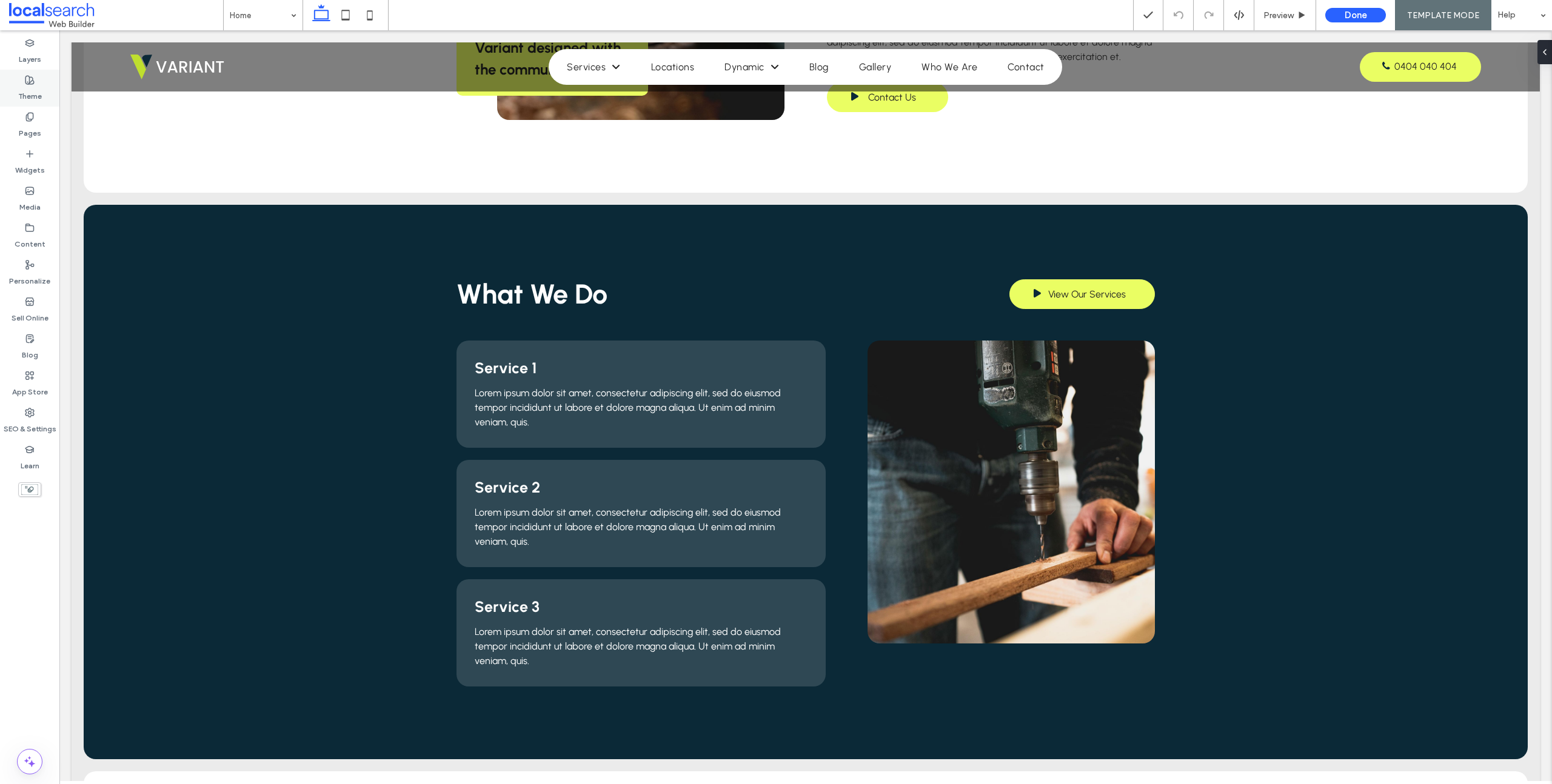
click at [37, 88] on label "Theme" at bounding box center [30, 93] width 24 height 17
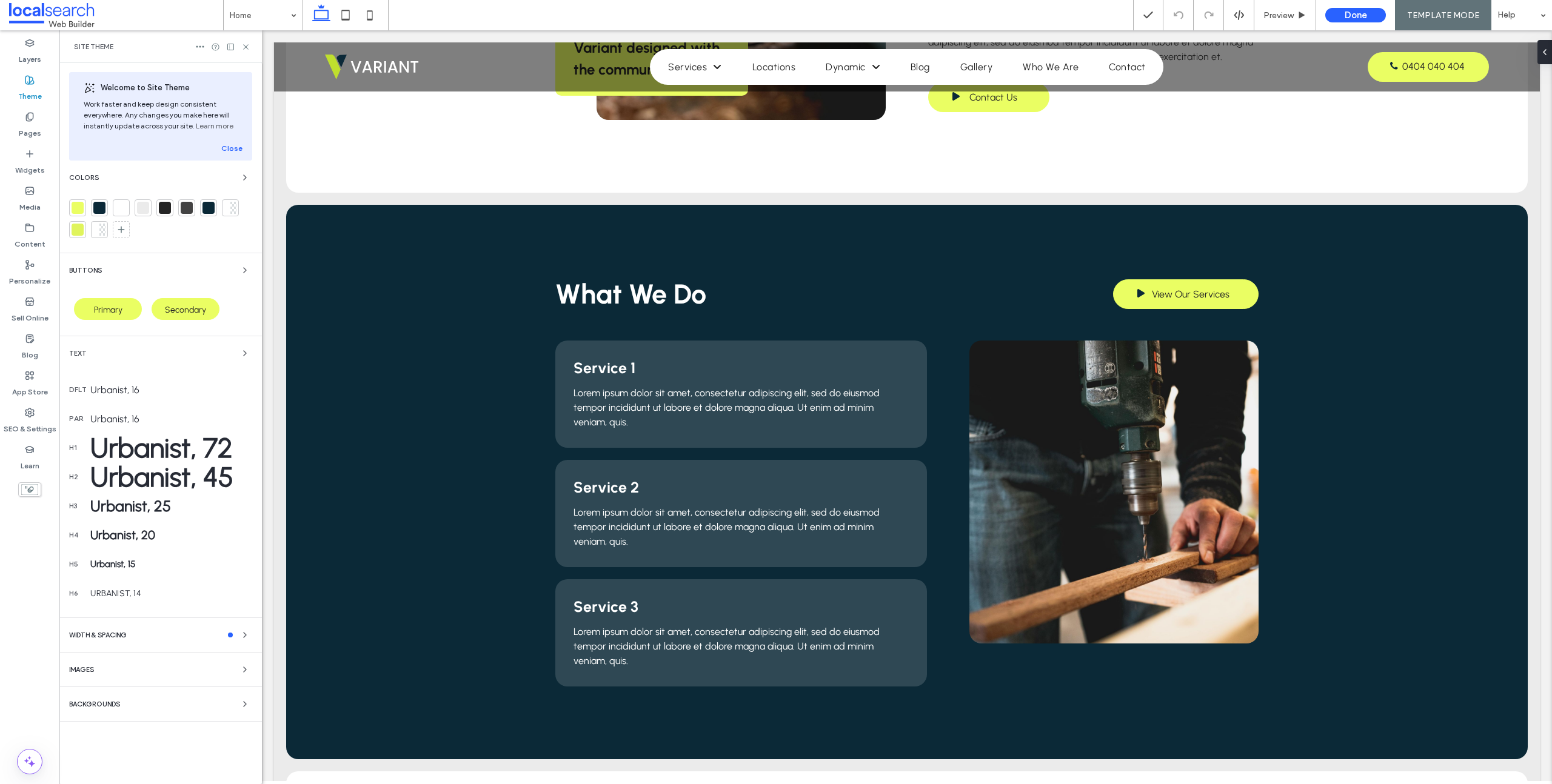
click at [97, 207] on div at bounding box center [99, 208] width 12 height 12
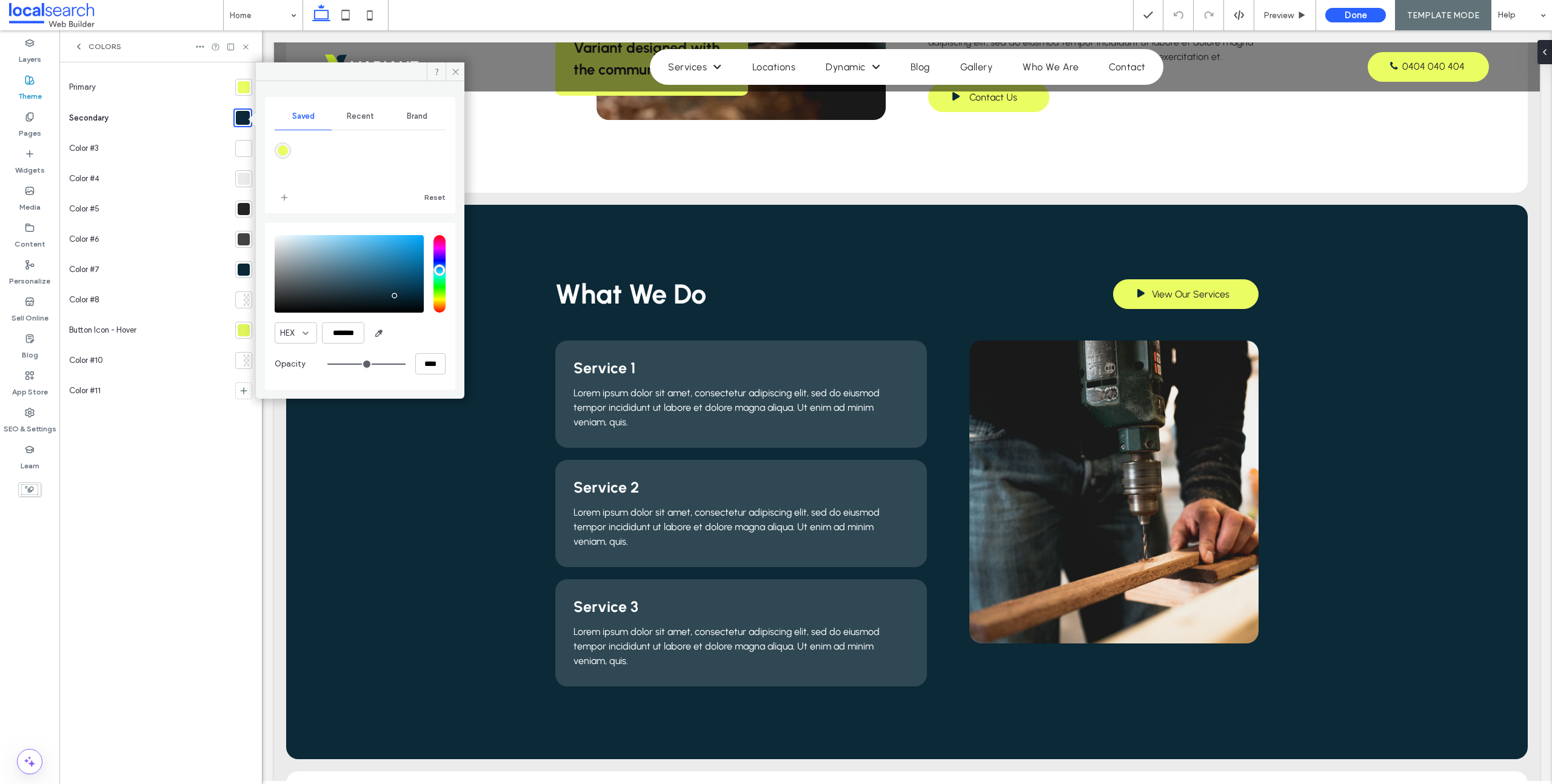
click at [246, 84] on div at bounding box center [244, 87] width 12 height 12
click at [345, 334] on input "*******" at bounding box center [343, 333] width 43 height 21
click at [459, 72] on icon at bounding box center [455, 71] width 9 height 9
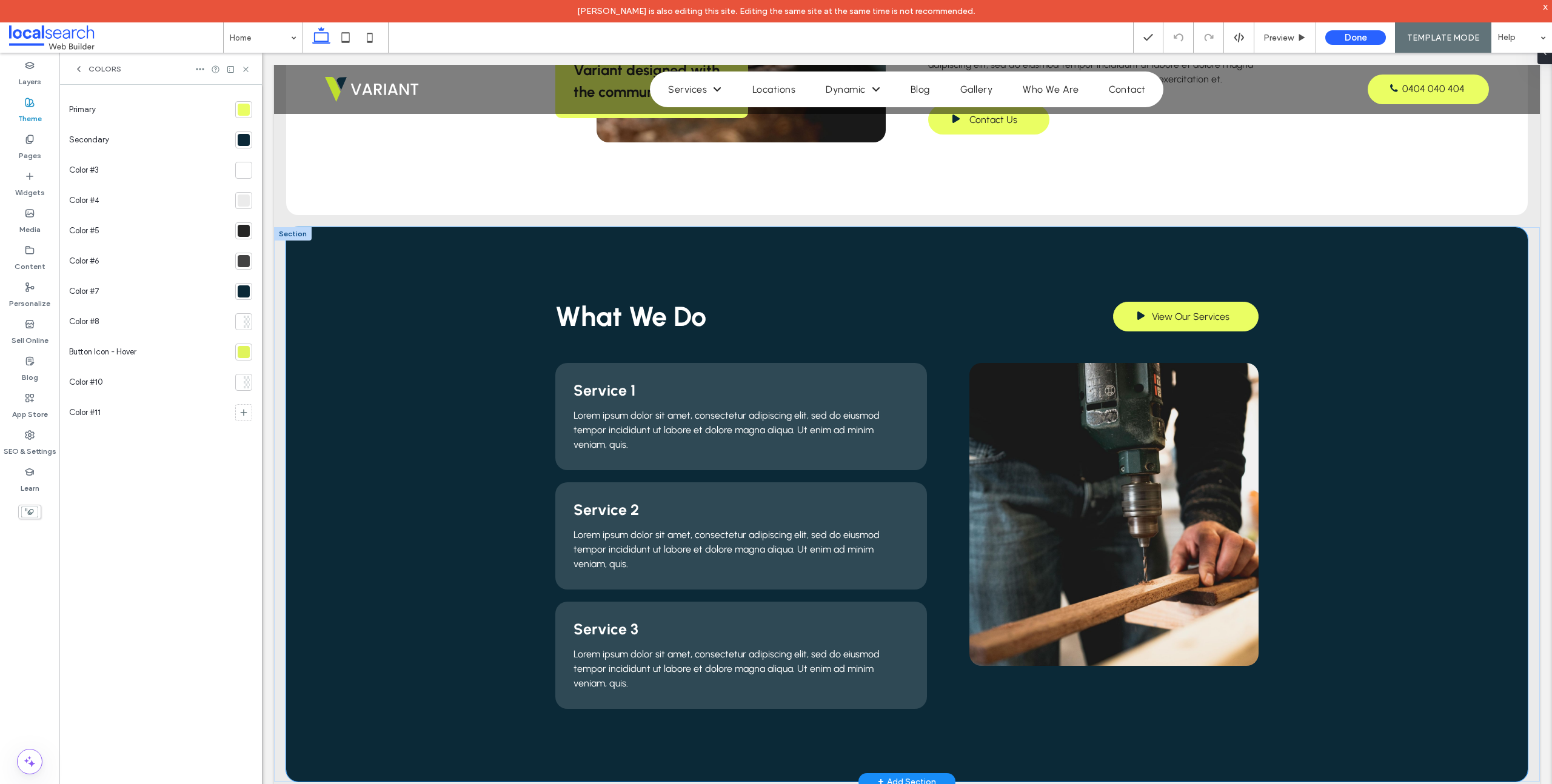
click at [505, 370] on div "What We Do View Our Services Service 1 Lorem ipsum dolor sit amet, consectetur …" at bounding box center [907, 504] width 1241 height 554
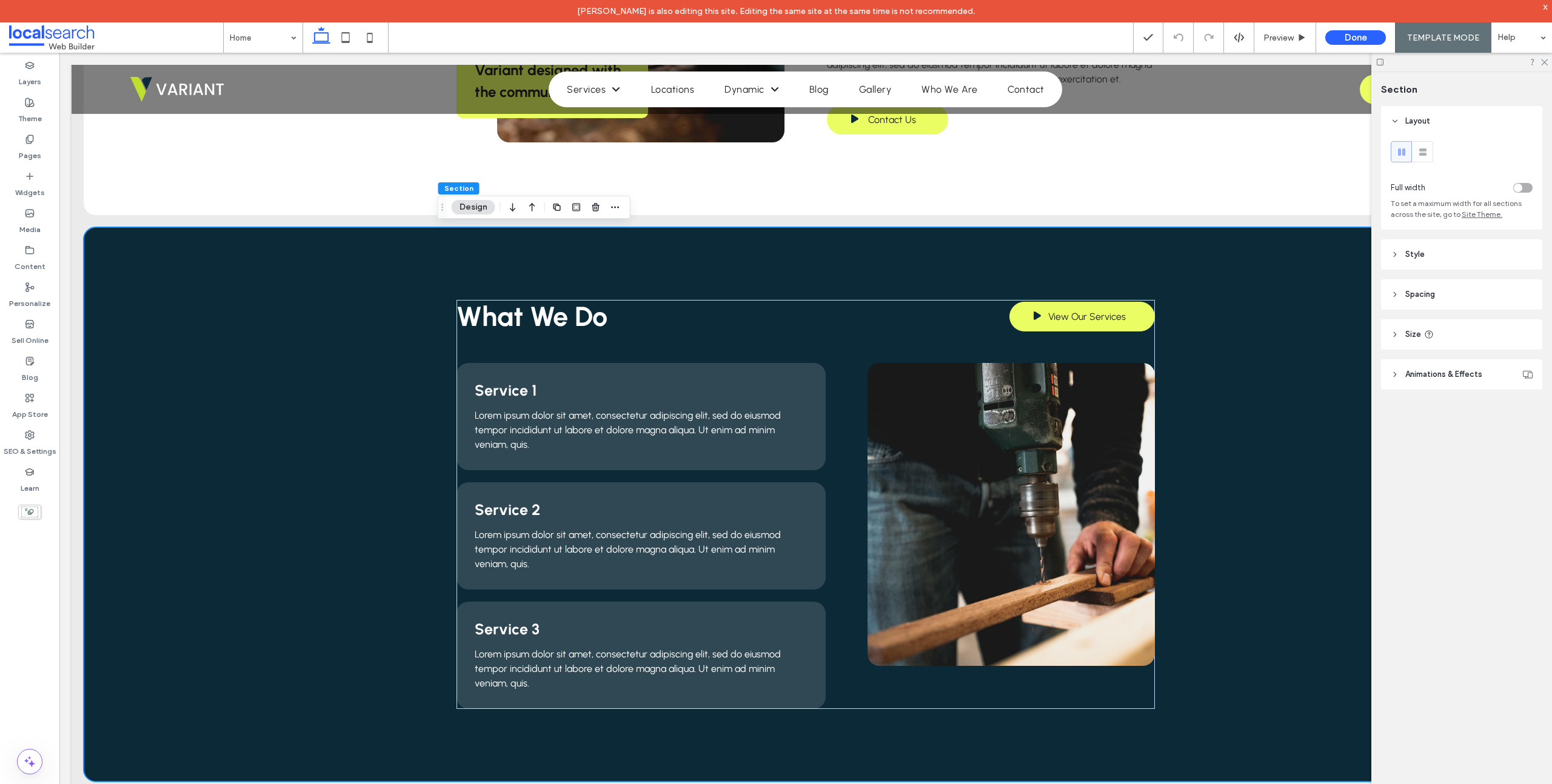
click at [1394, 254] on icon at bounding box center [1395, 255] width 9 height 9
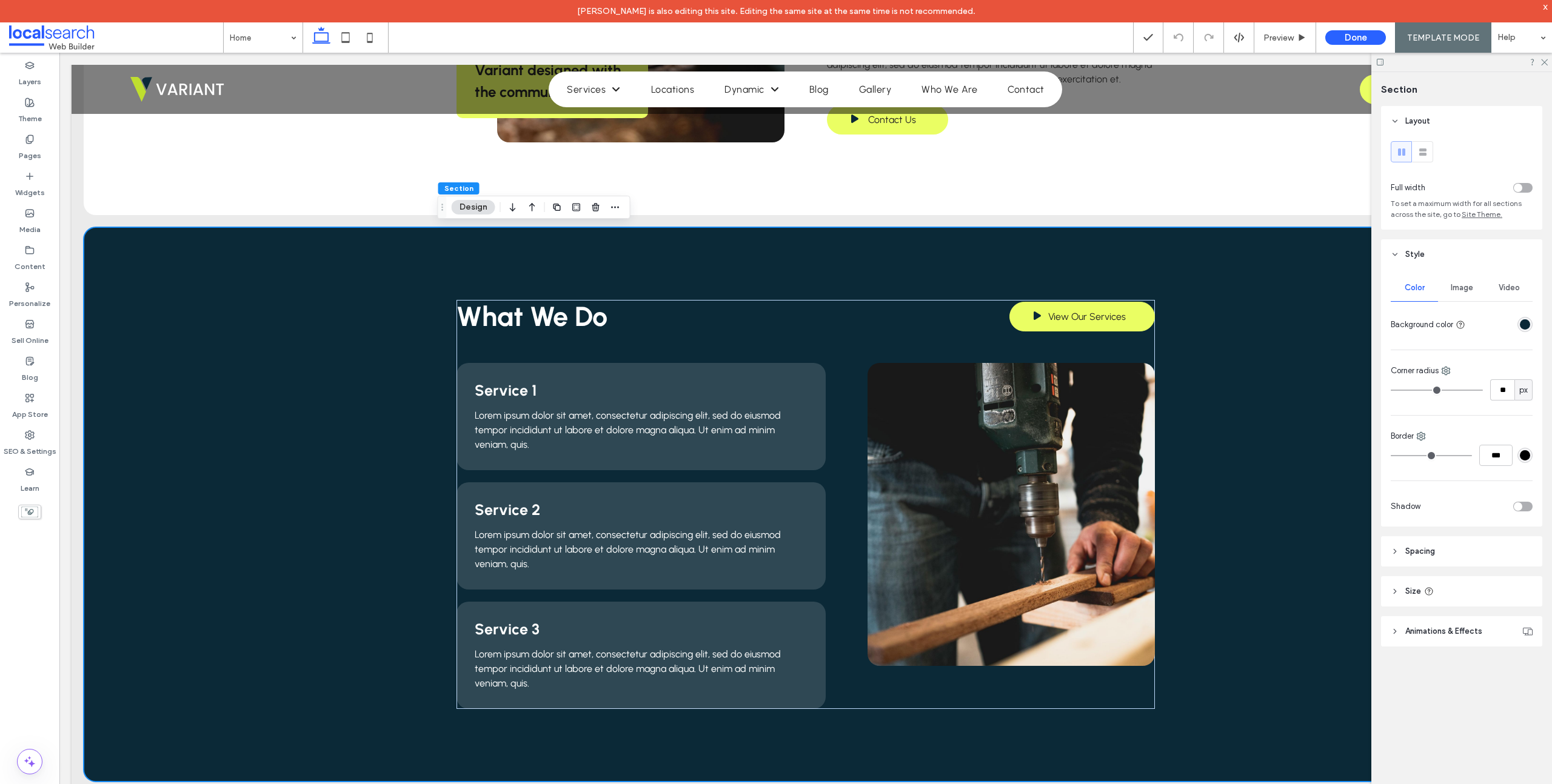
click at [1523, 322] on div "rgba(11, 41, 55, 1)" at bounding box center [1525, 324] width 10 height 10
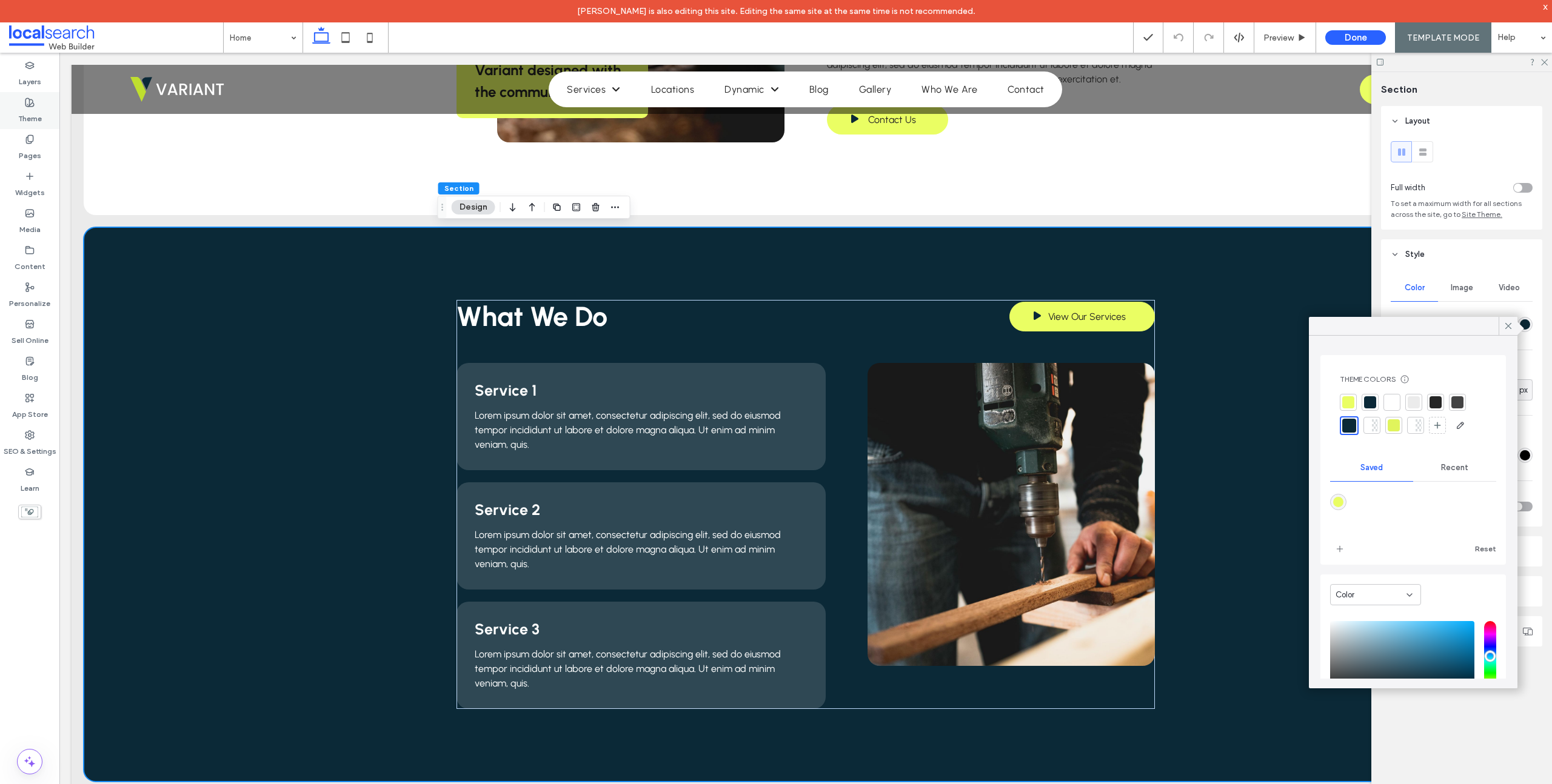
click at [29, 105] on use at bounding box center [30, 102] width 9 height 9
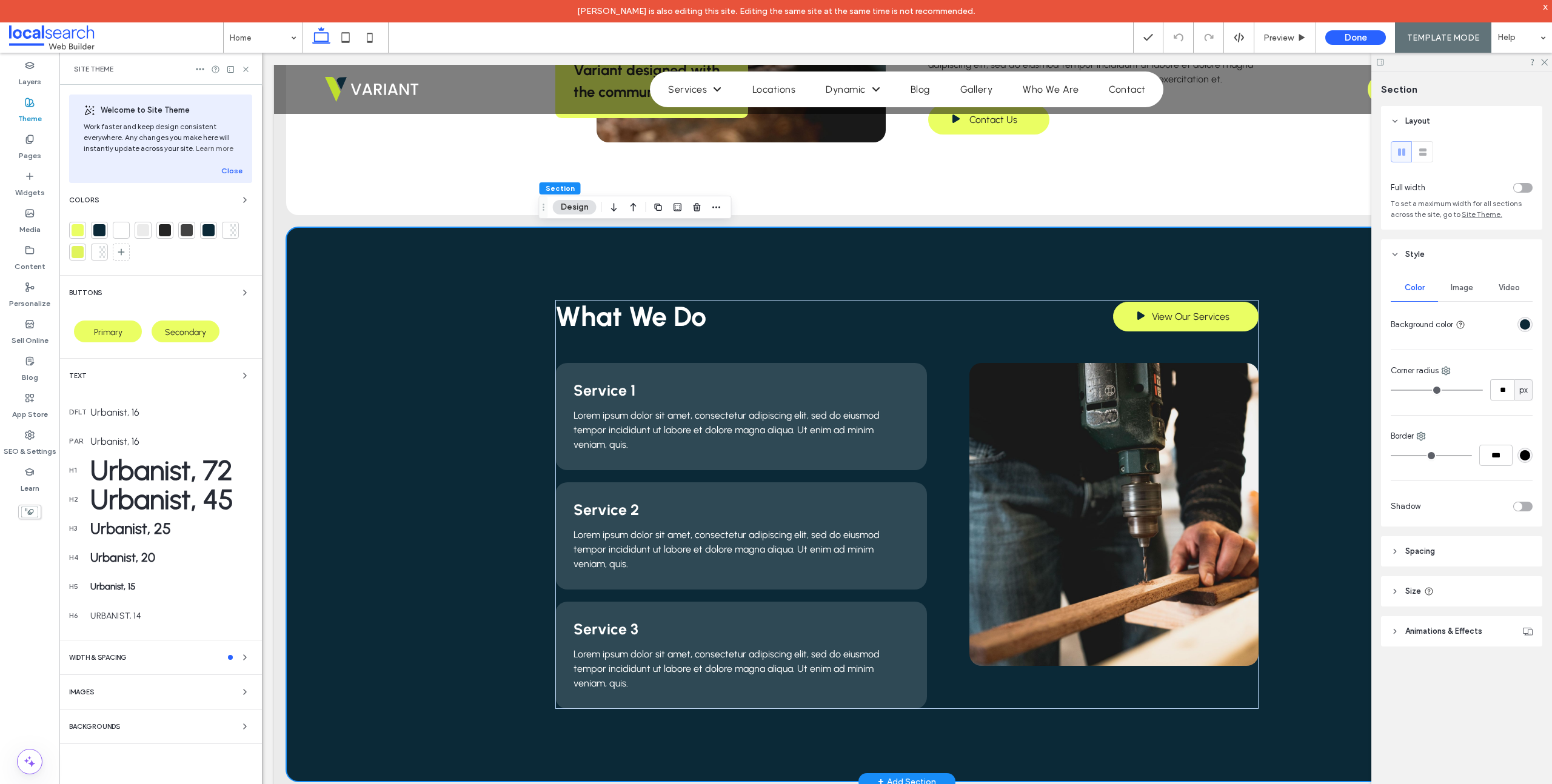
click at [381, 280] on div "What We Do View Our Services Service 1 Lorem ipsum dolor sit amet, consectetur …" at bounding box center [907, 504] width 1241 height 554
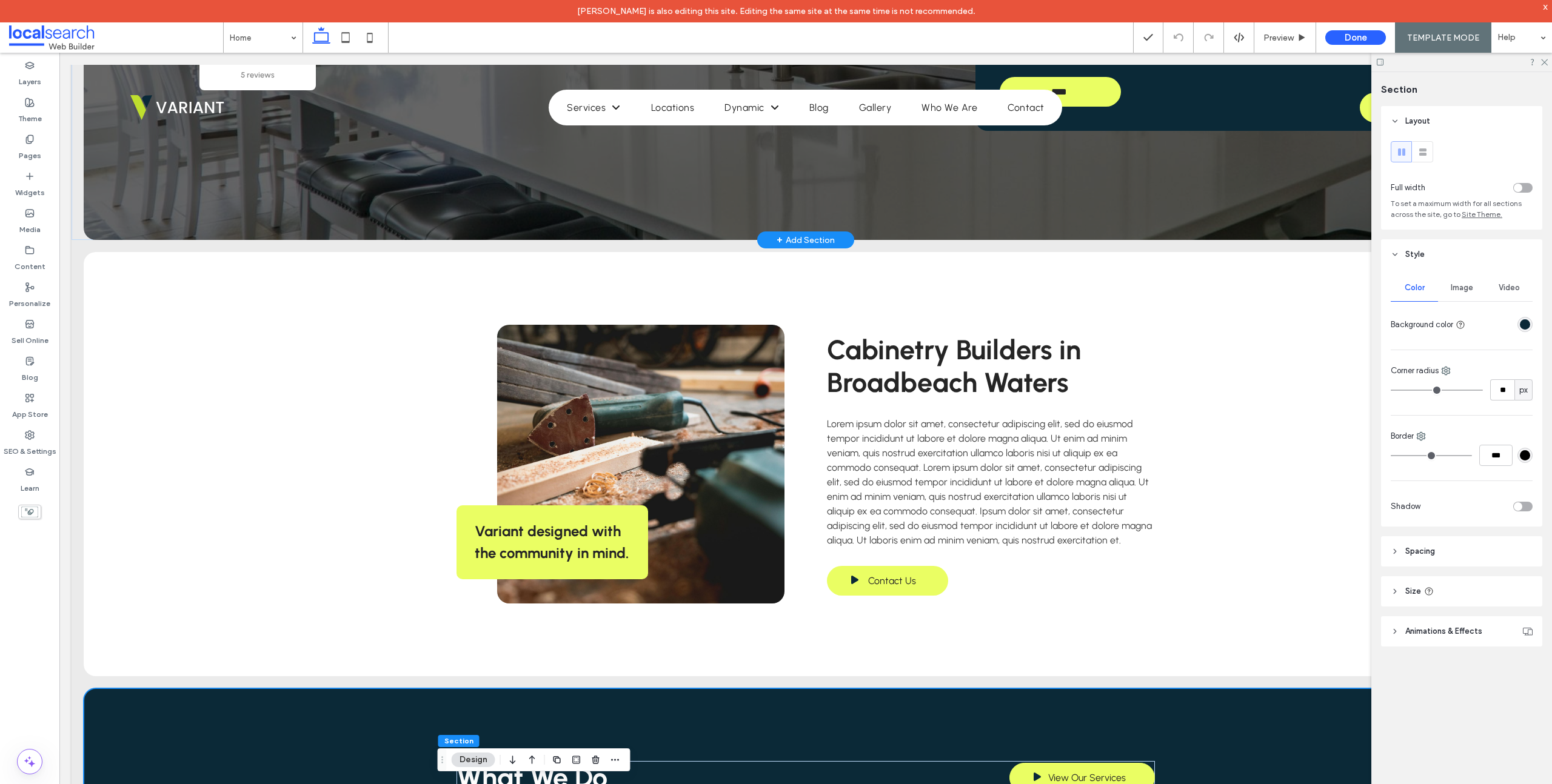
scroll to position [0, 0]
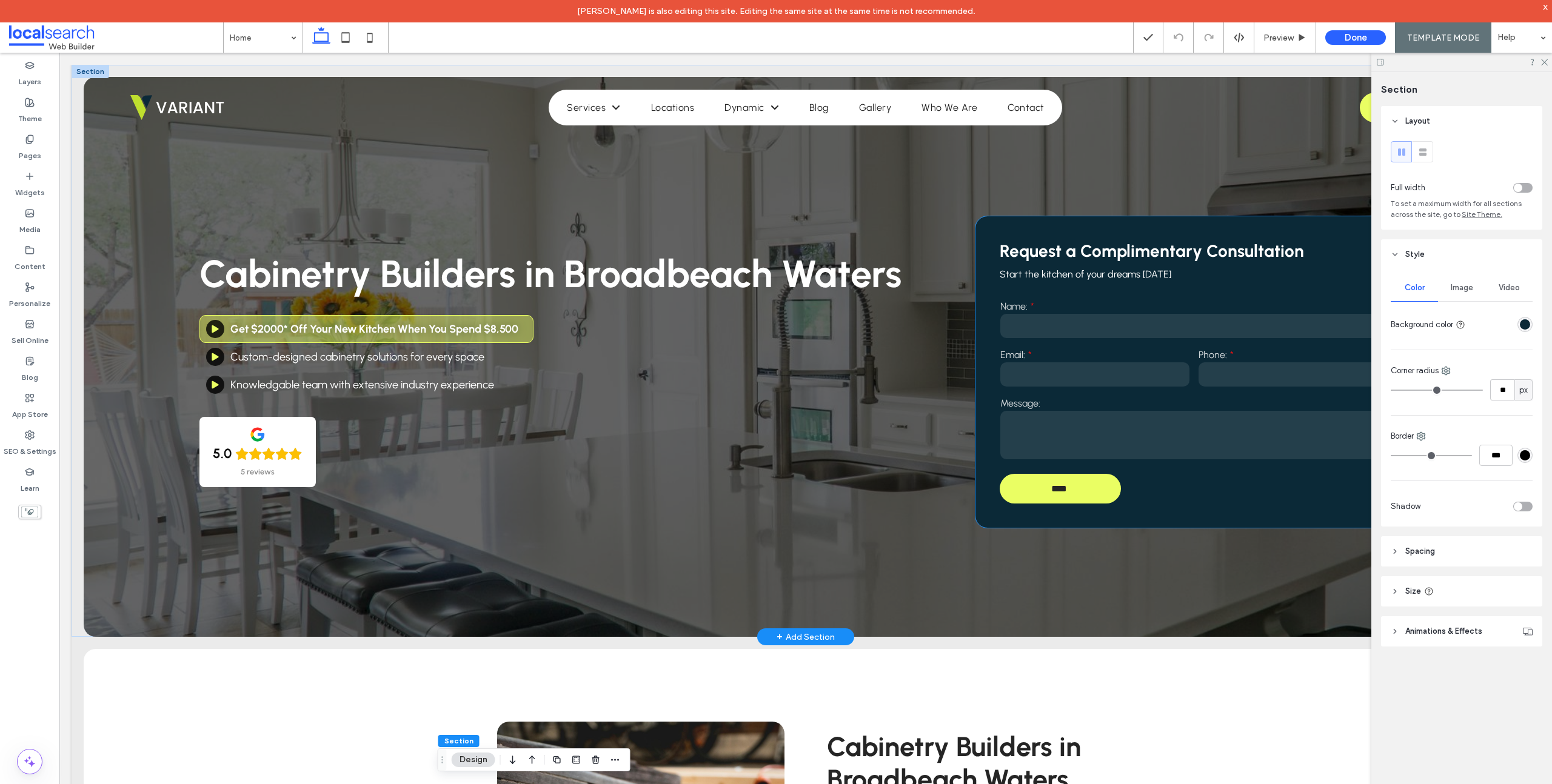
click at [1025, 233] on div "Request a Complimentary Consultation Start the kitchen of your dreams today Nam…" at bounding box center [1194, 372] width 436 height 311
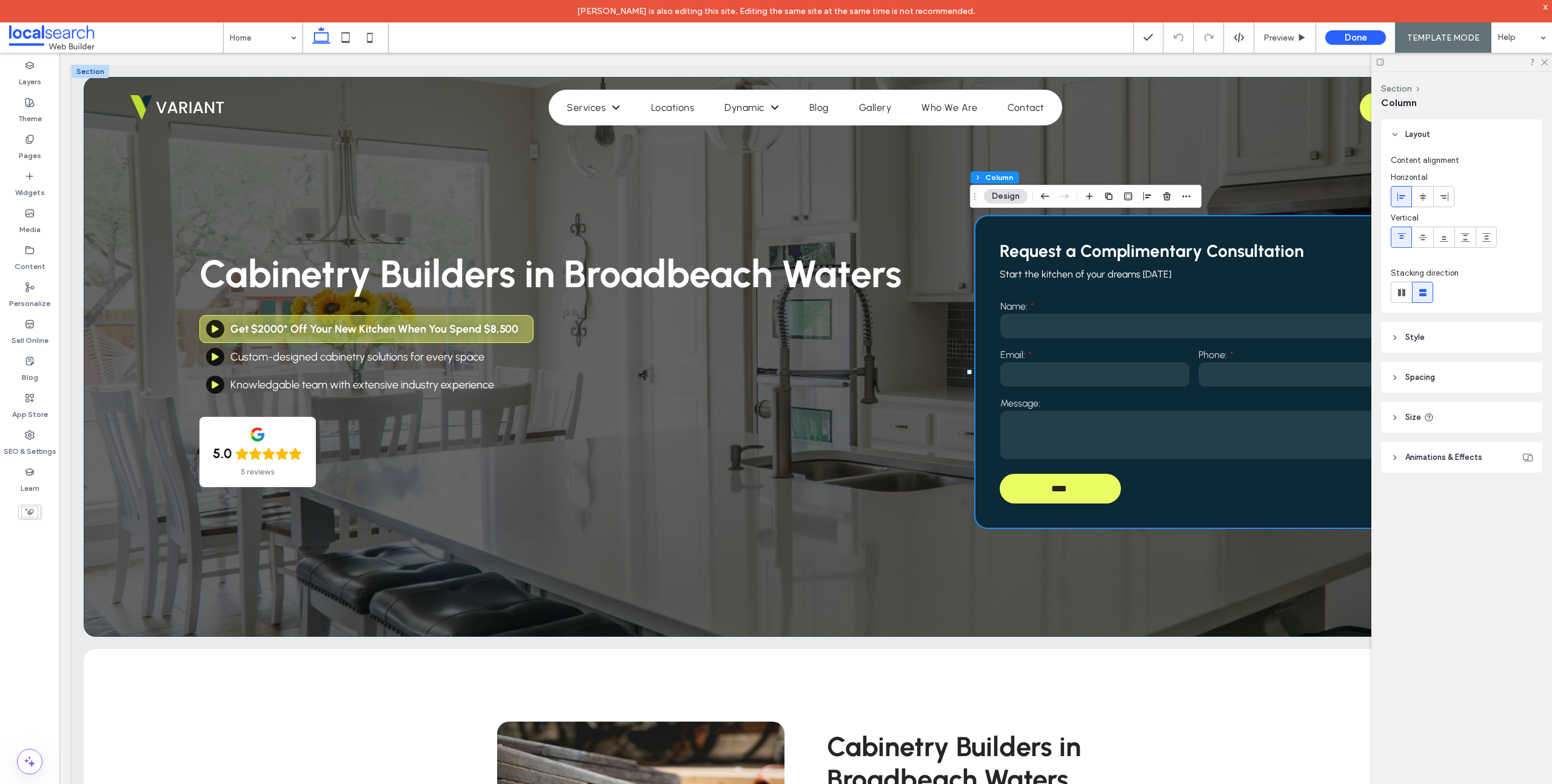
click at [1401, 336] on header "Style" at bounding box center [1461, 337] width 161 height 30
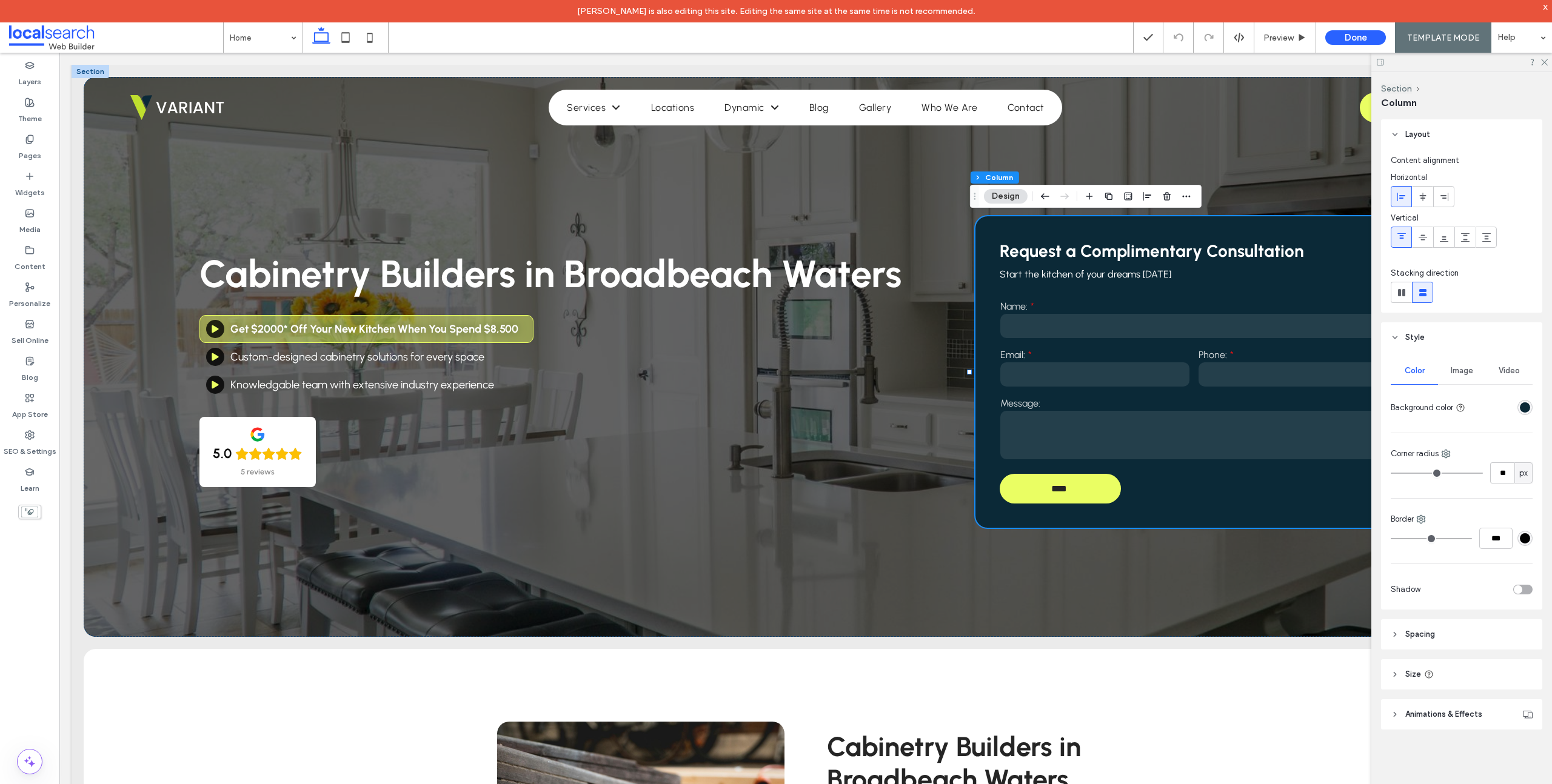
click at [1523, 405] on div "rgba(11, 41, 55, 1)" at bounding box center [1525, 408] width 10 height 10
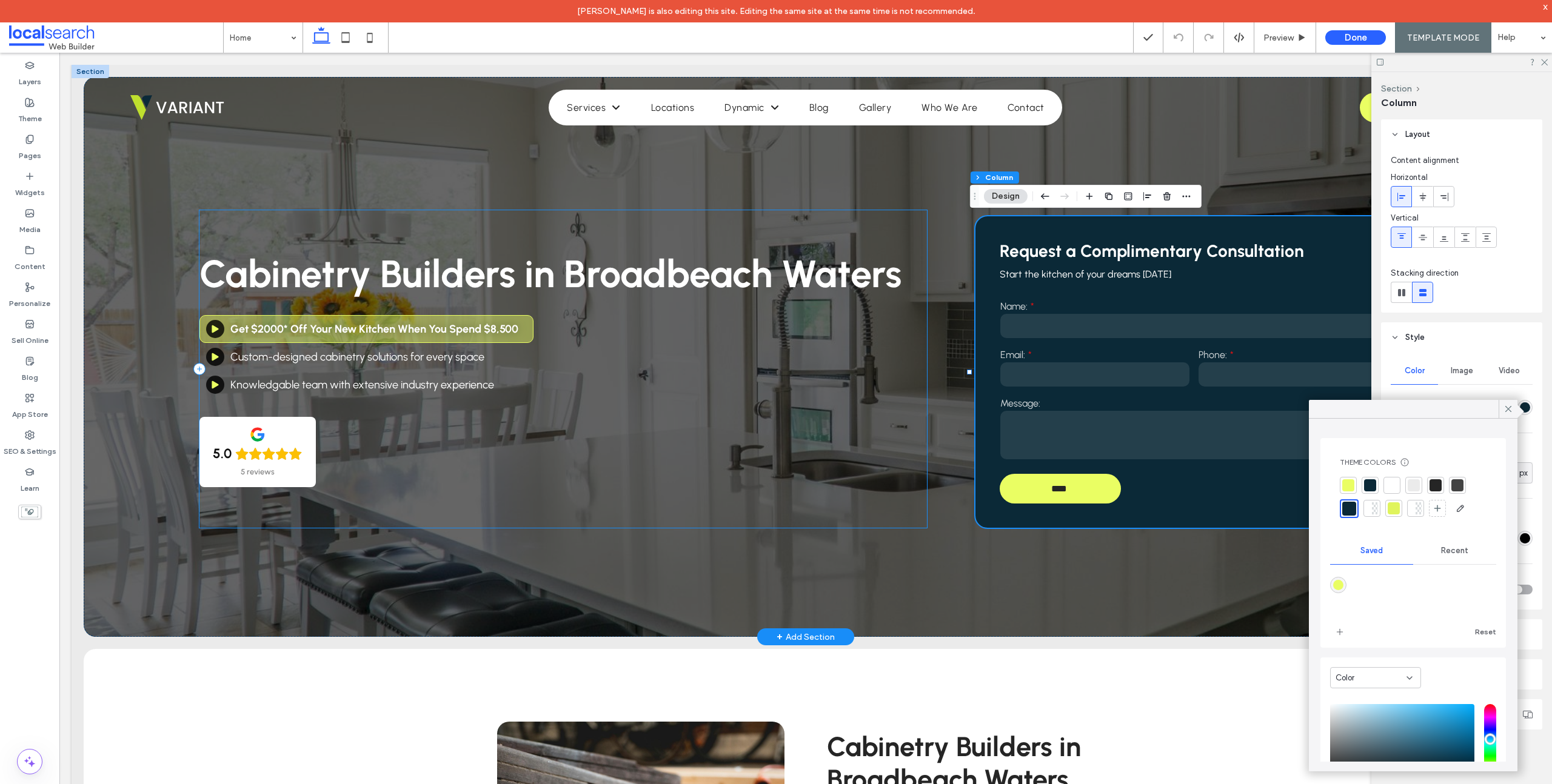
click at [493, 495] on div "Cabinetry Builders in Broadbeach Waters Get $2000* Off Your New Kitchen When Yo…" at bounding box center [563, 369] width 728 height 317
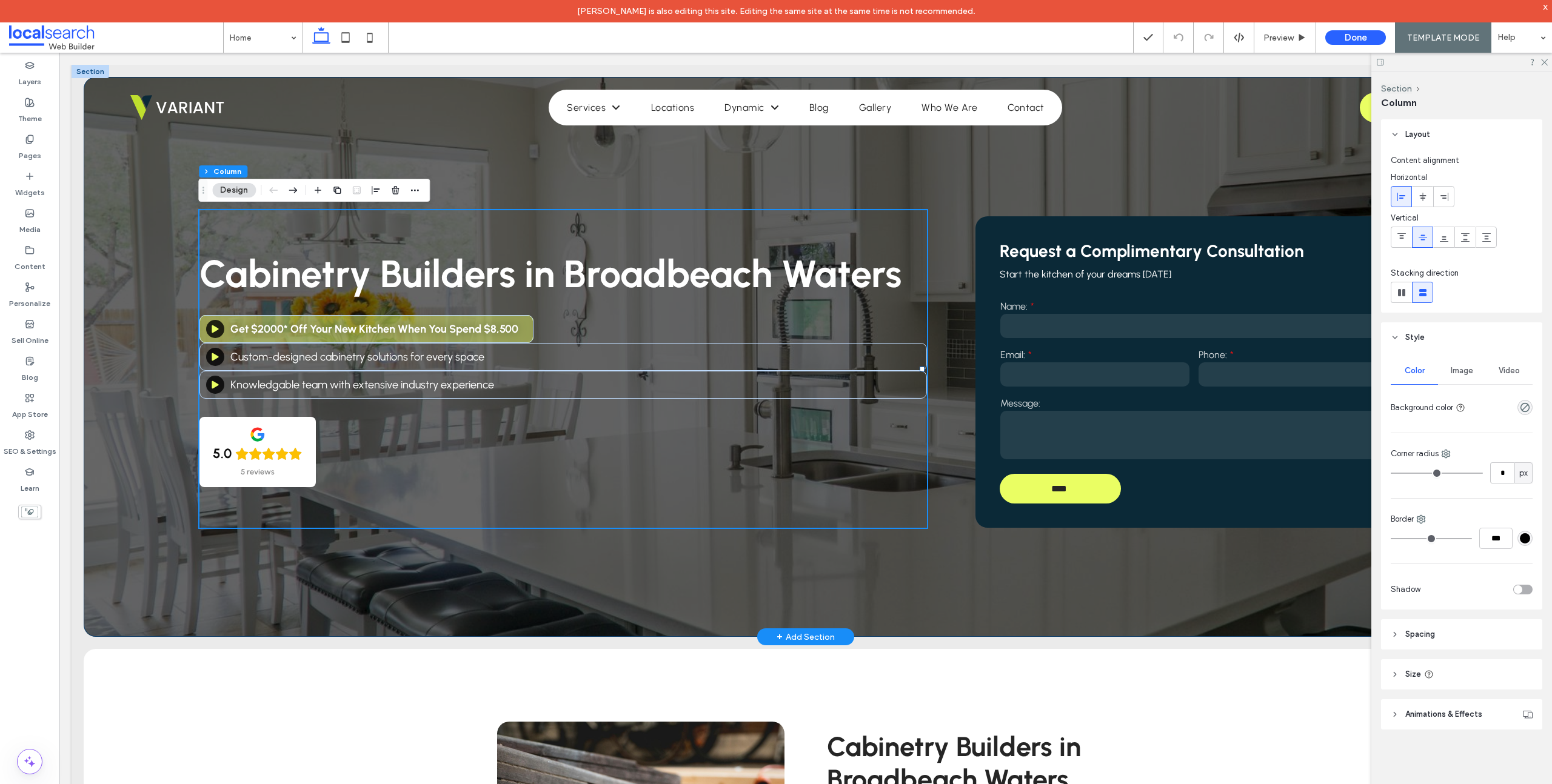
click at [249, 552] on div "Cabinetry Builders in Broadbeach Waters Get $2000* Off Your New Kitchen When Yo…" at bounding box center [806, 356] width 1444 height 560
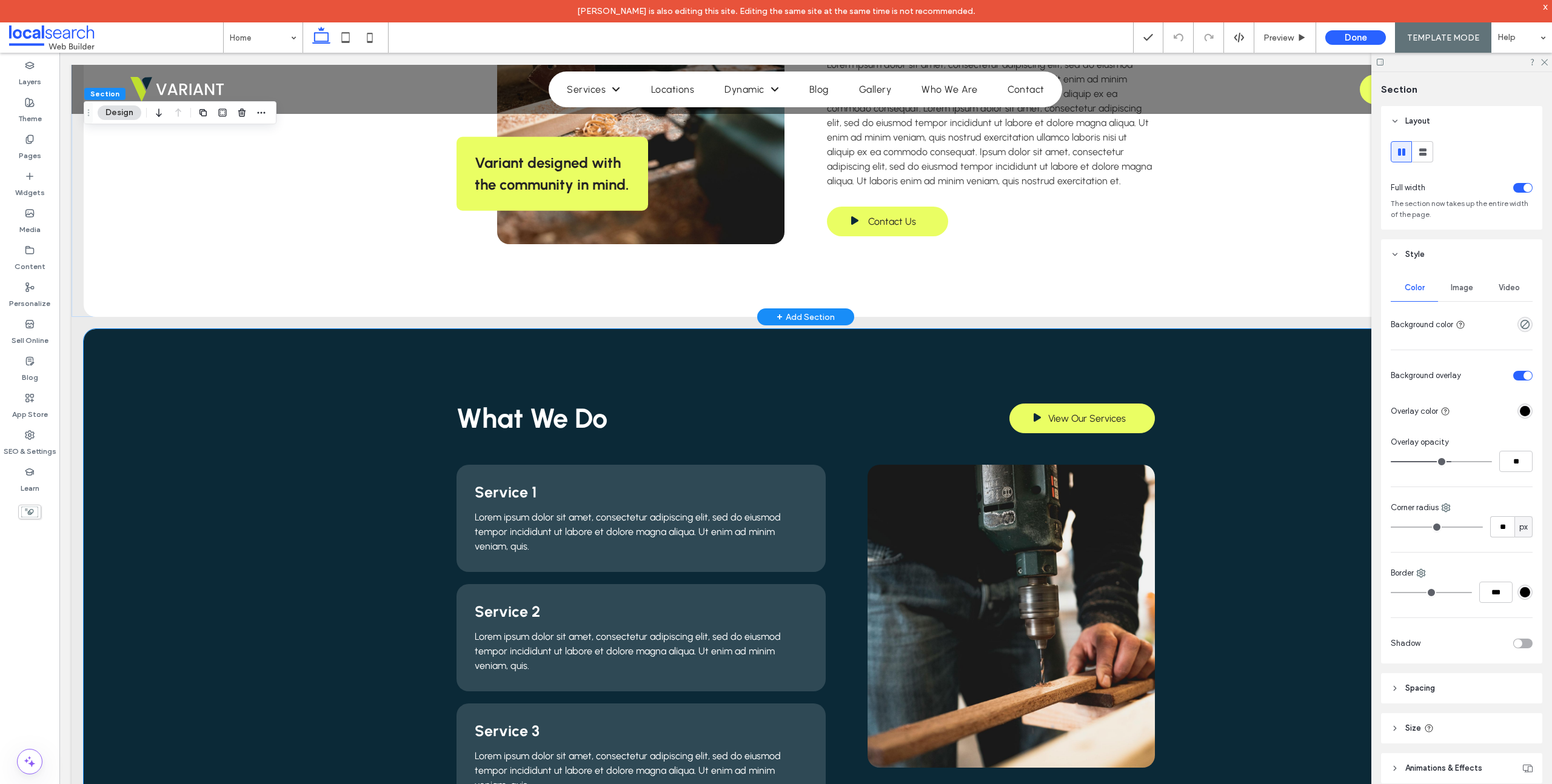
scroll to position [646, 0]
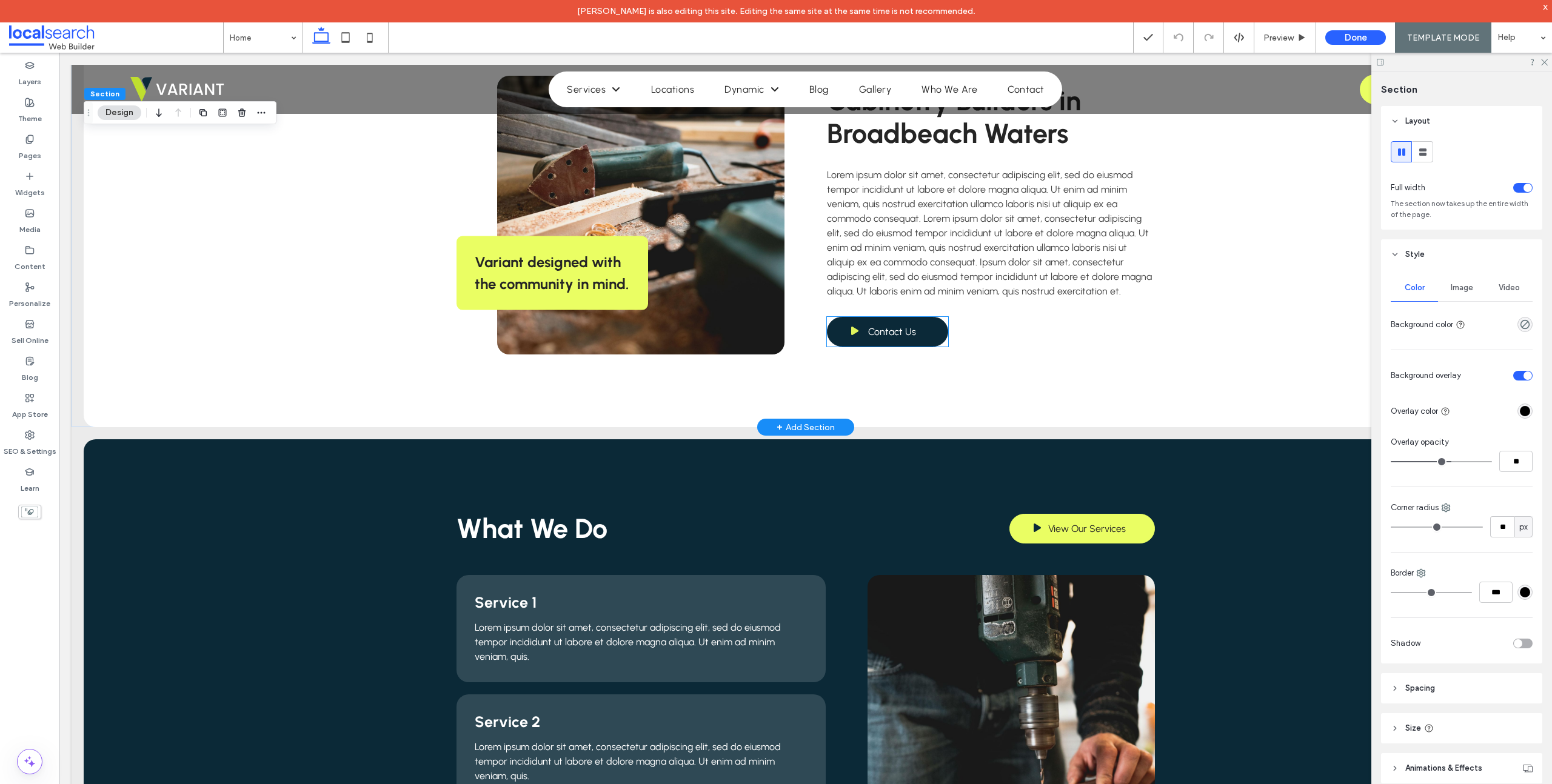
click at [916, 337] on link "Contact Us" at bounding box center [887, 331] width 121 height 30
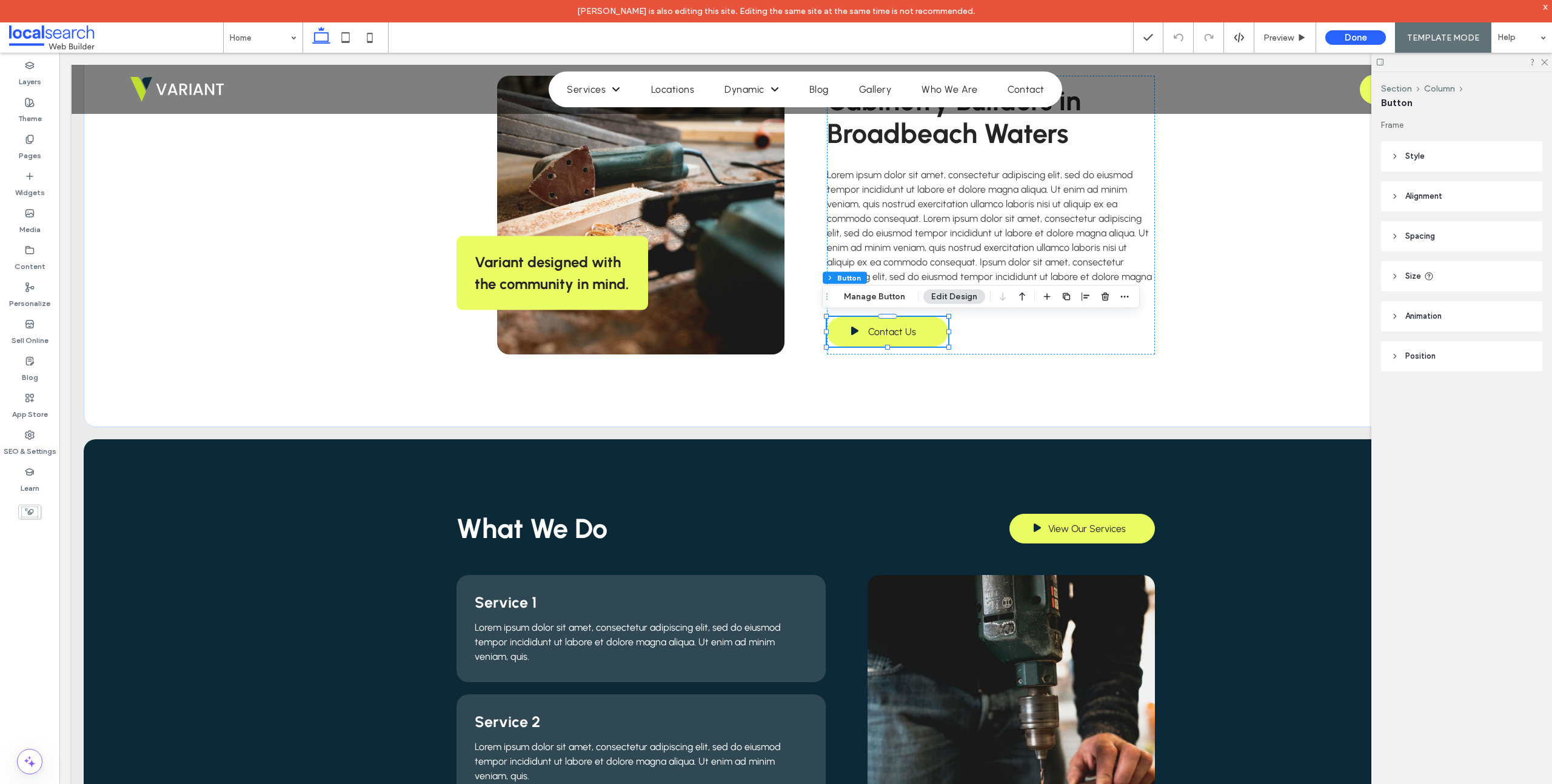
click at [1399, 152] on header "Style" at bounding box center [1461, 157] width 161 height 30
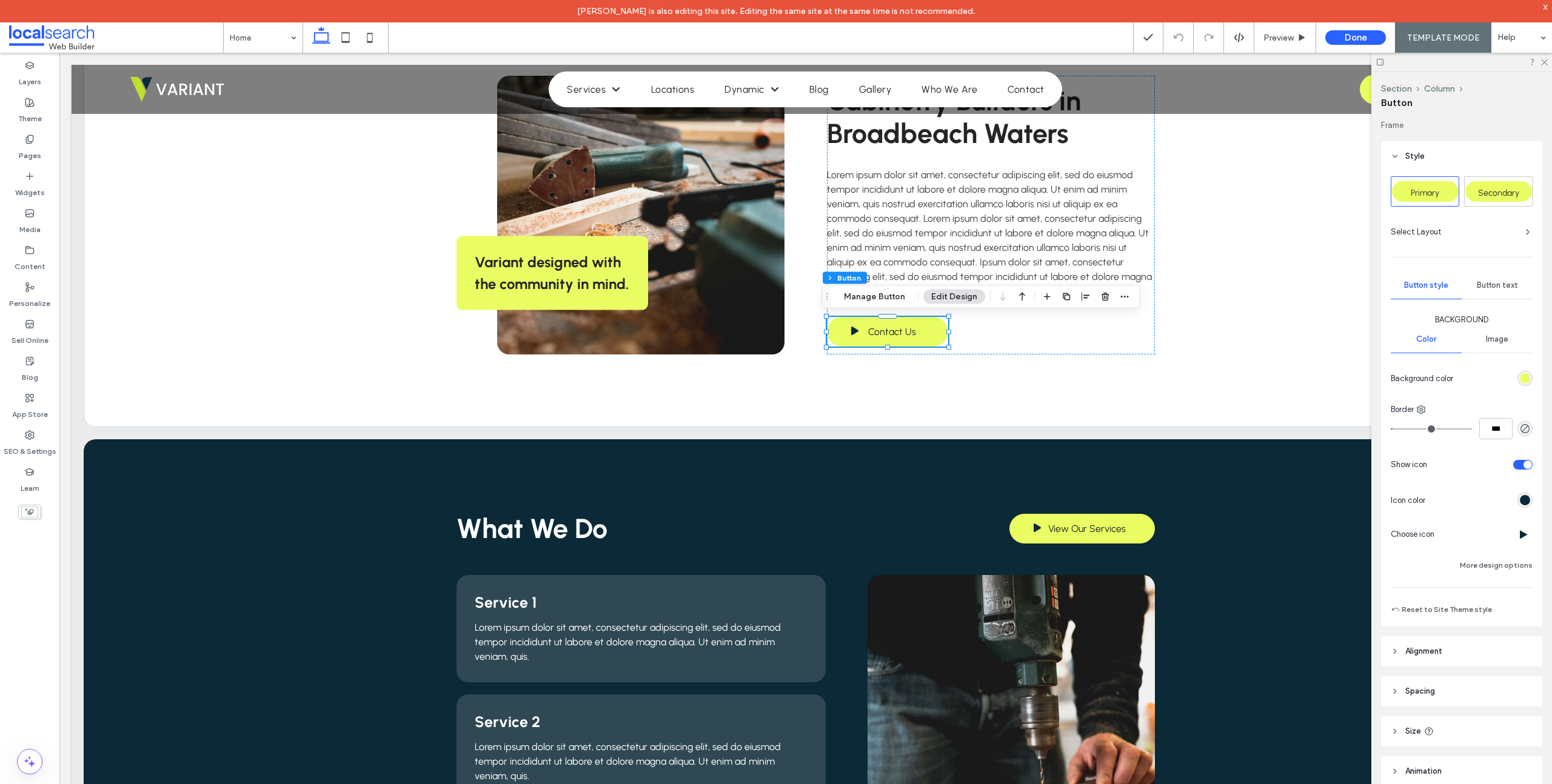
click at [1520, 501] on div "rgb(11, 41, 56)" at bounding box center [1525, 500] width 10 height 10
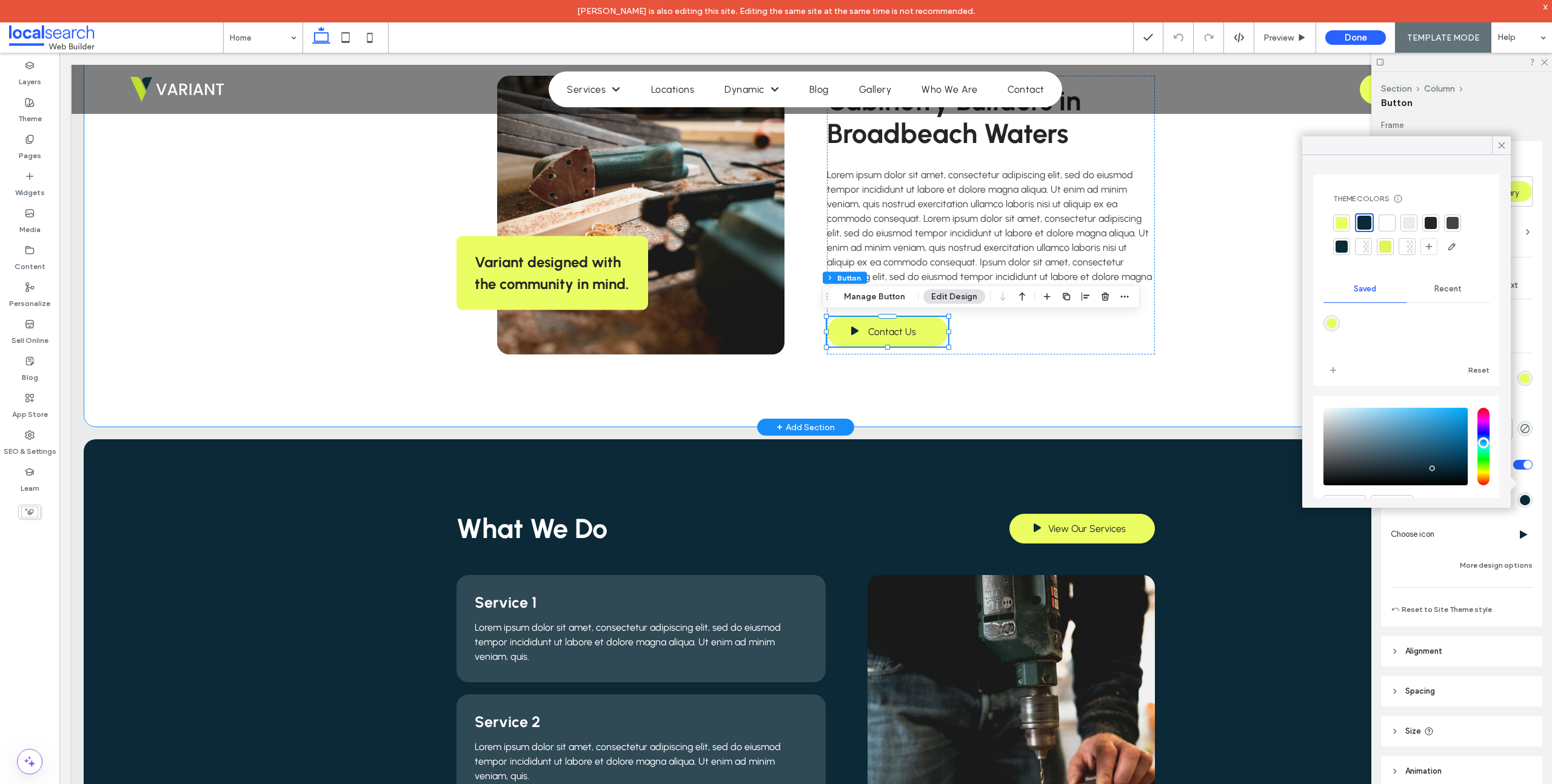
drag, startPoint x: 243, startPoint y: 273, endPoint x: 250, endPoint y: 228, distance: 45.5
click at [243, 274] on div "Variant designed with the community in mind. Cabinetry Builders in Broadbeach W…" at bounding box center [806, 215] width 1444 height 424
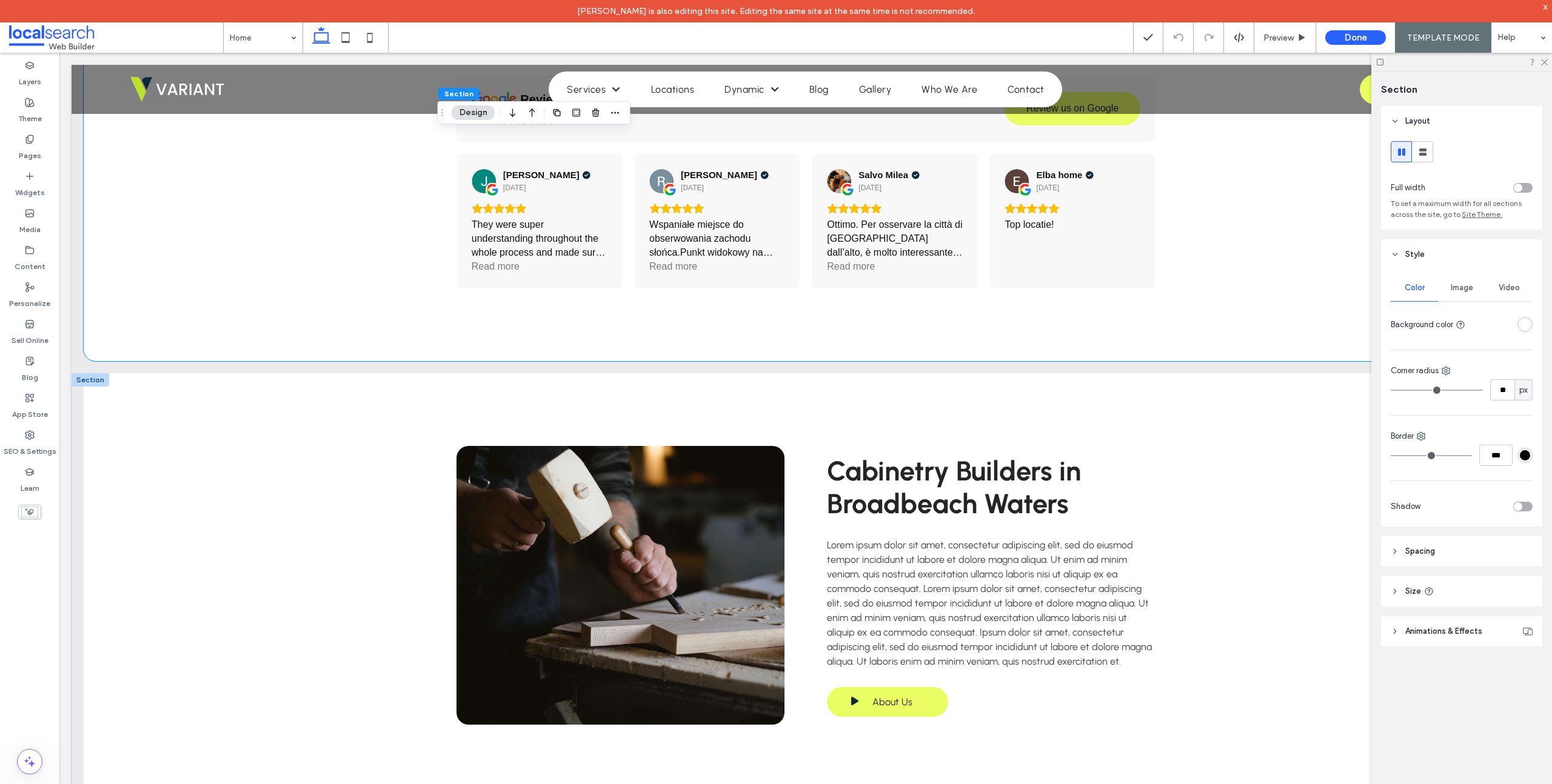
scroll to position [1828, 0]
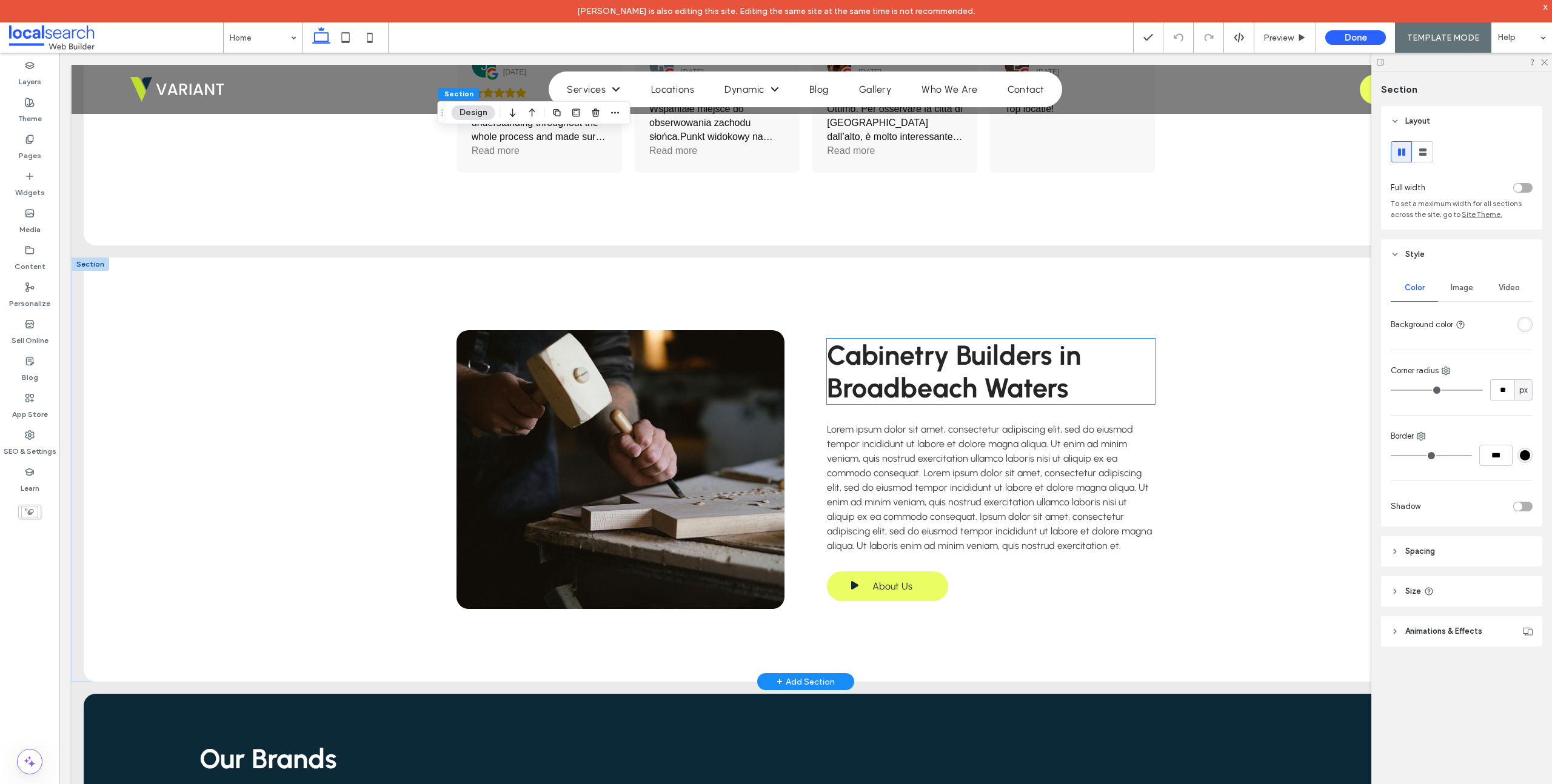
click at [886, 387] on span "Cabinetry Builders in Broadbeach Waters" at bounding box center [954, 371] width 254 height 65
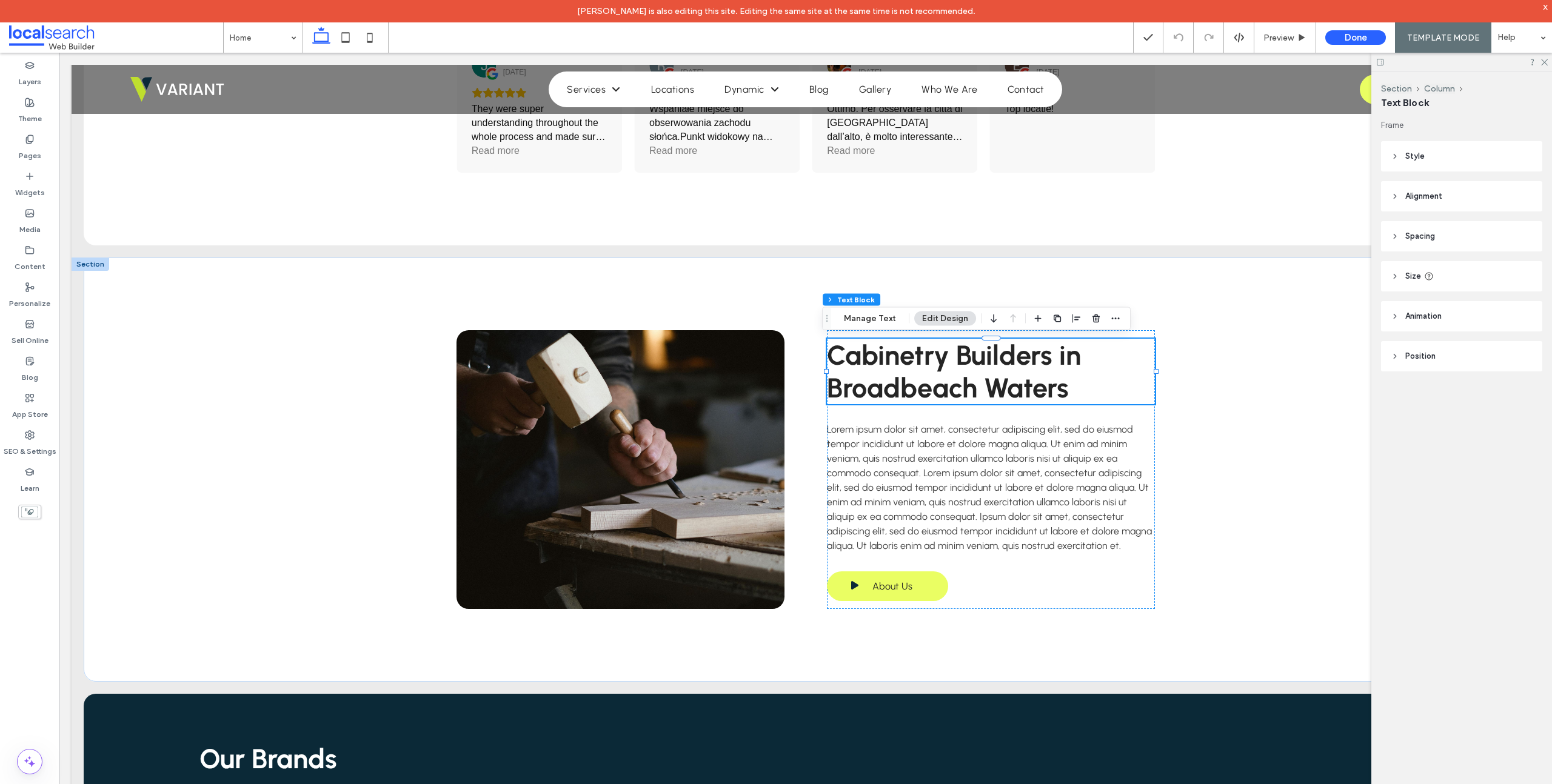
click at [1400, 162] on header "Style" at bounding box center [1461, 157] width 161 height 30
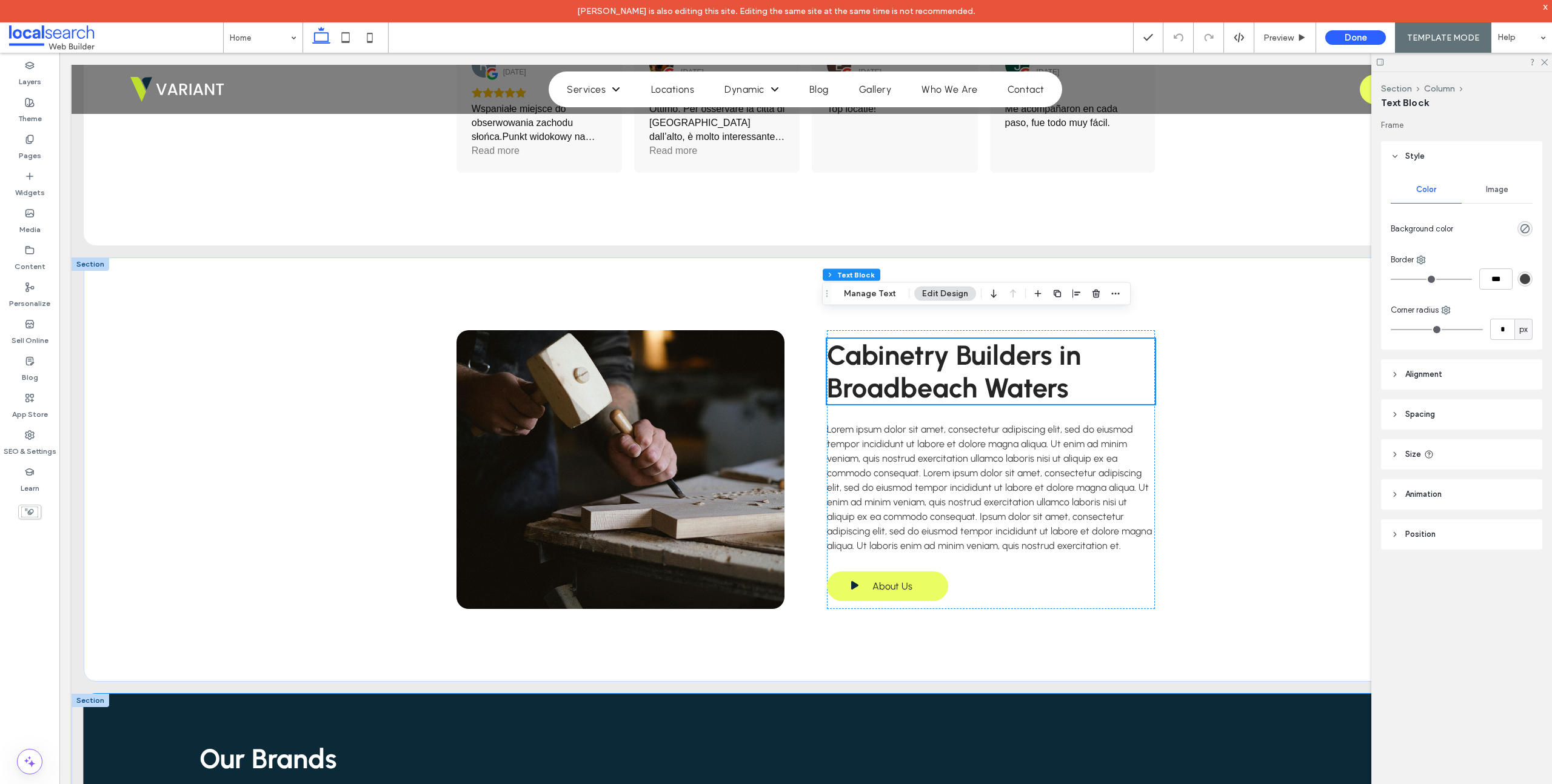
scroll to position [2102, 0]
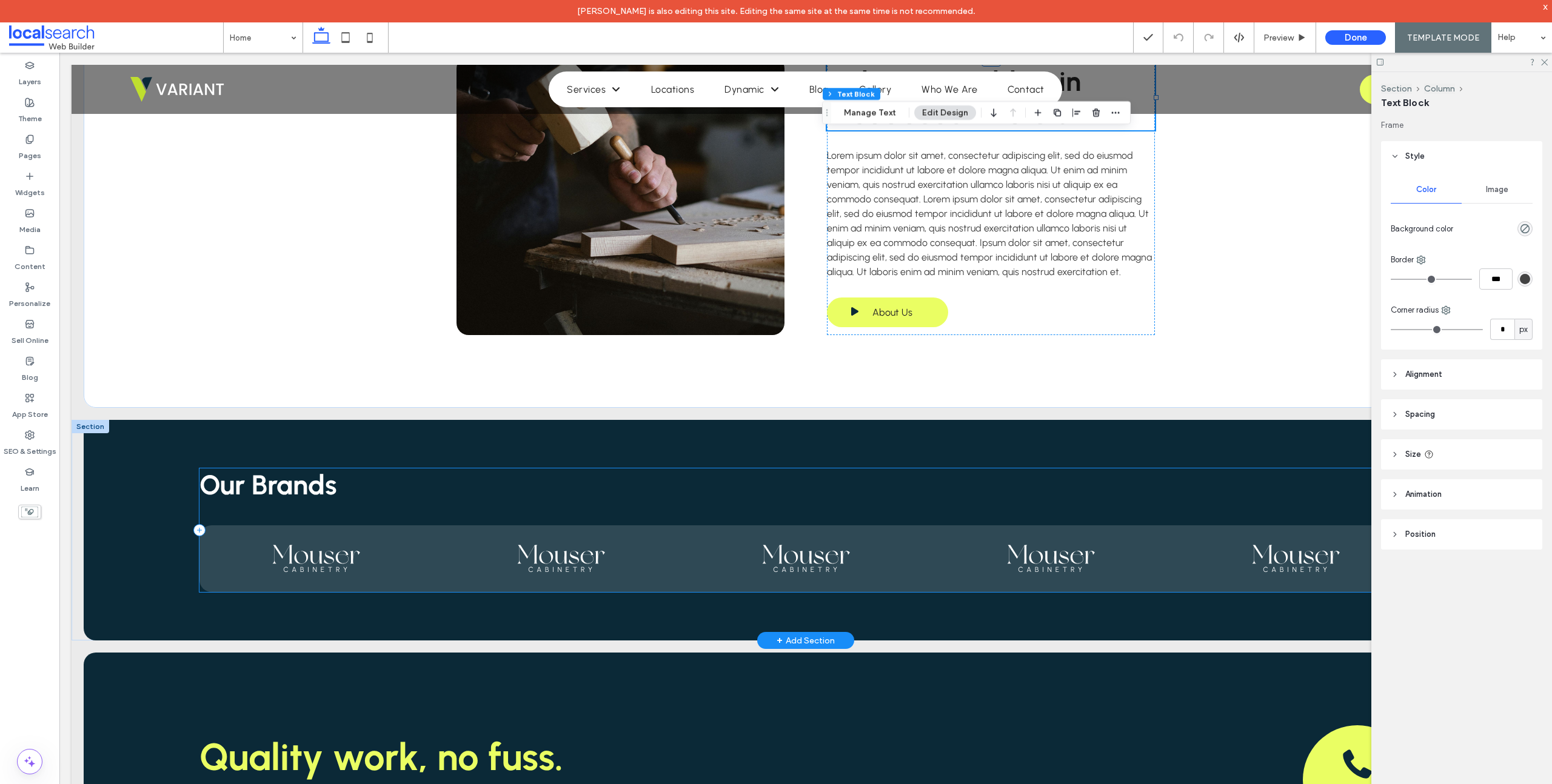
click at [576, 490] on div "Our Brands" at bounding box center [806, 530] width 1213 height 124
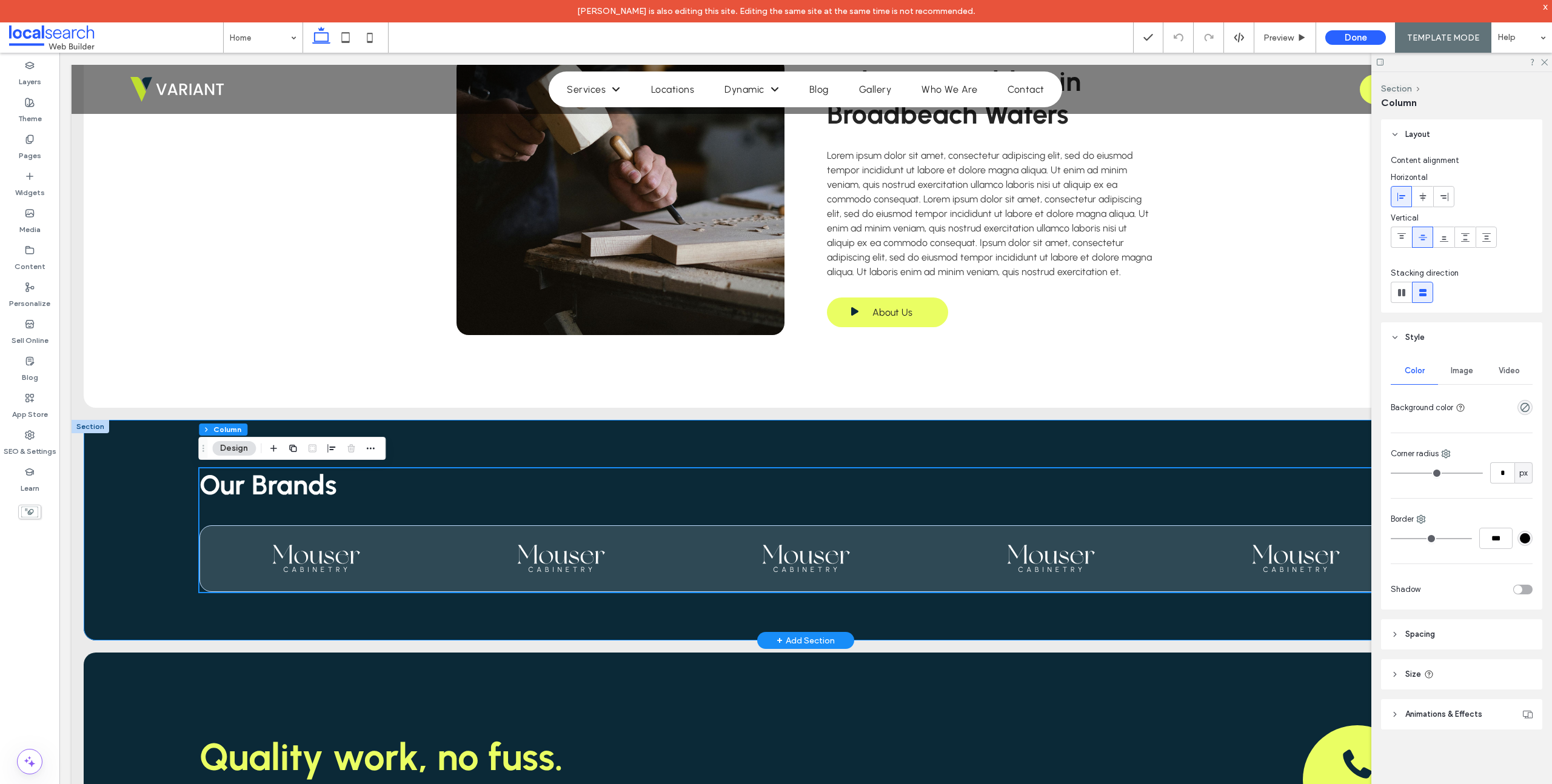
click at [538, 444] on div "Our Brands" at bounding box center [806, 530] width 1444 height 221
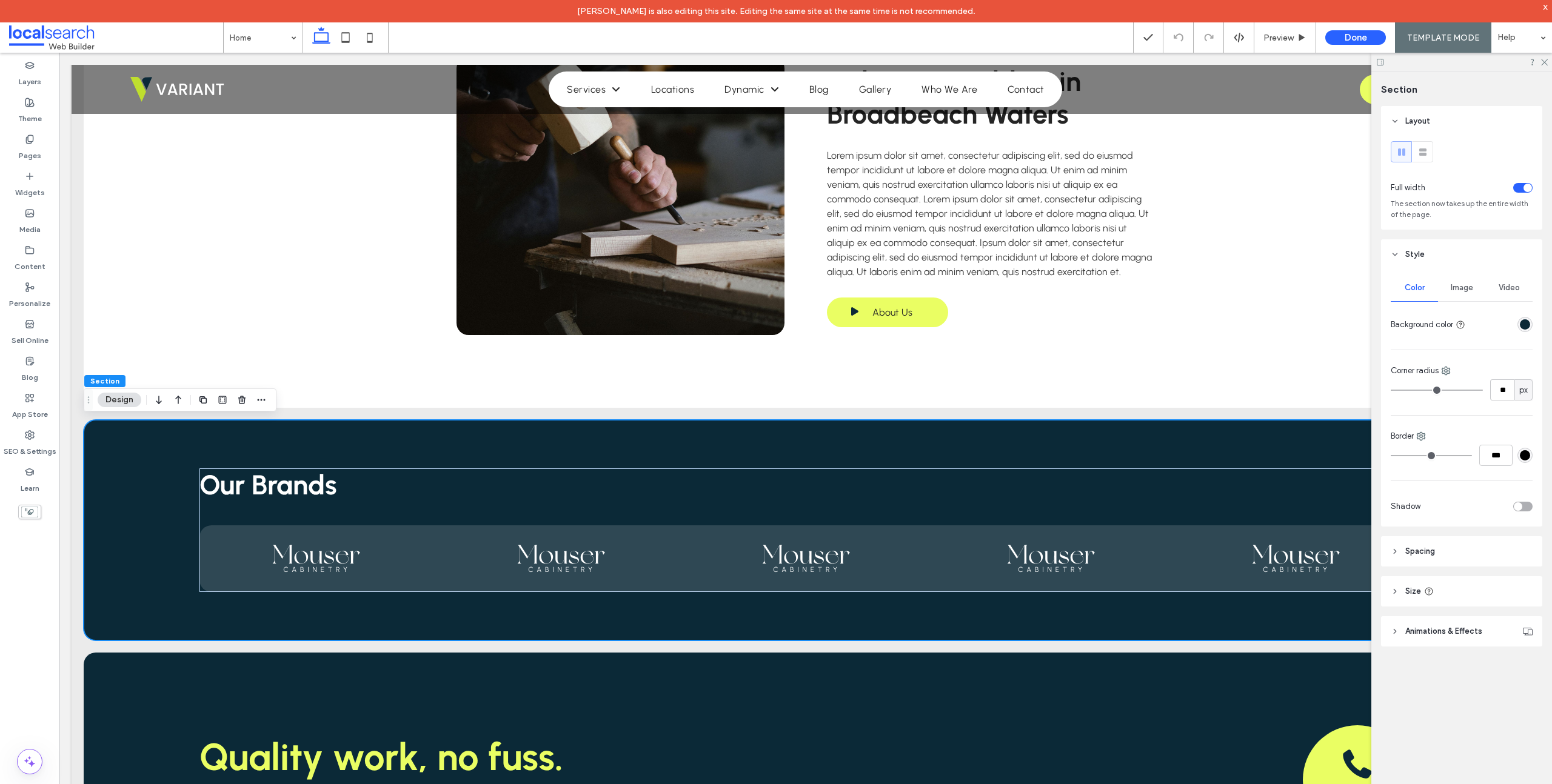
click at [1523, 323] on div "rgba(11, 41, 55, 1)" at bounding box center [1525, 324] width 10 height 10
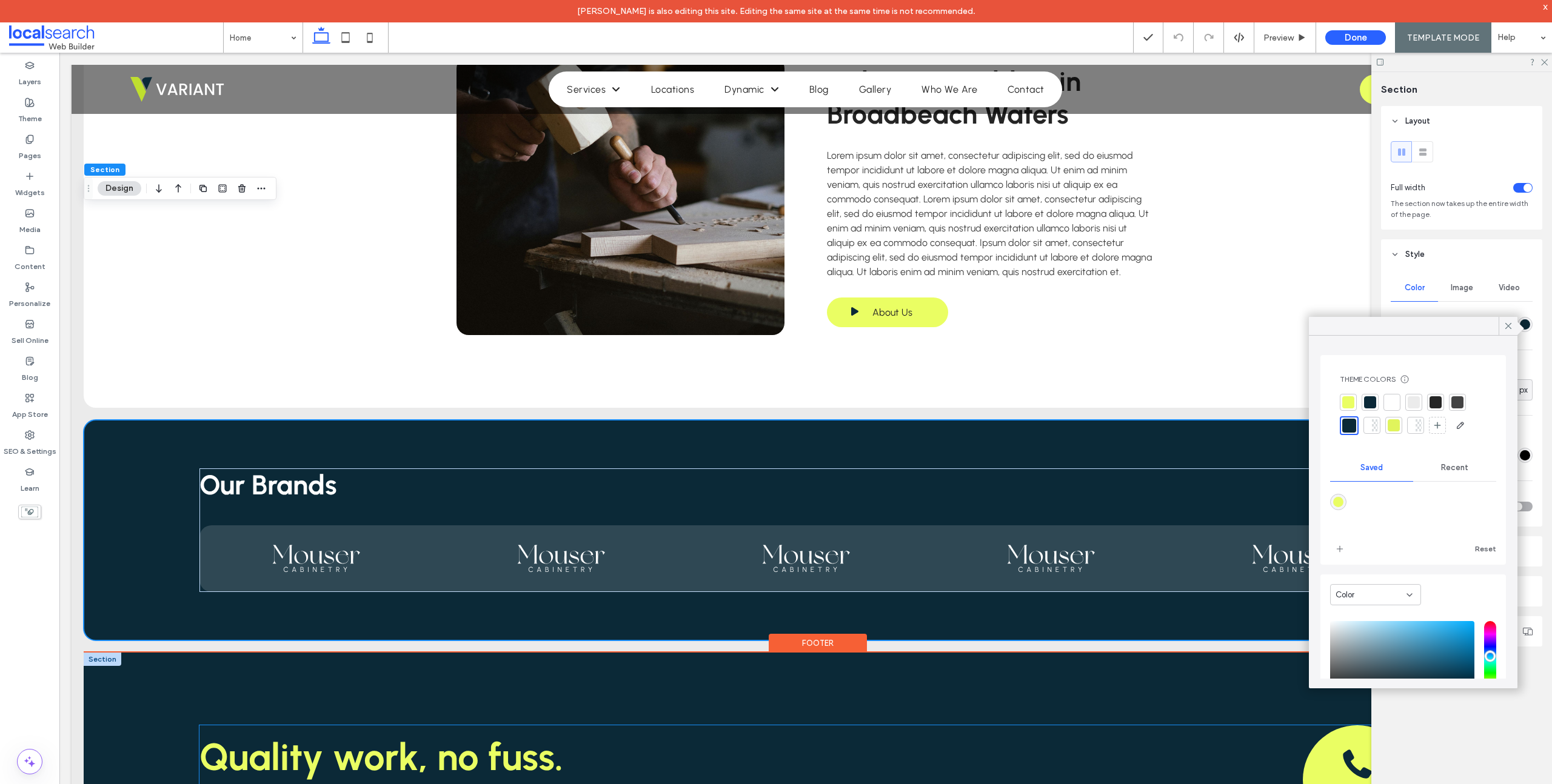
scroll to position [2376, 0]
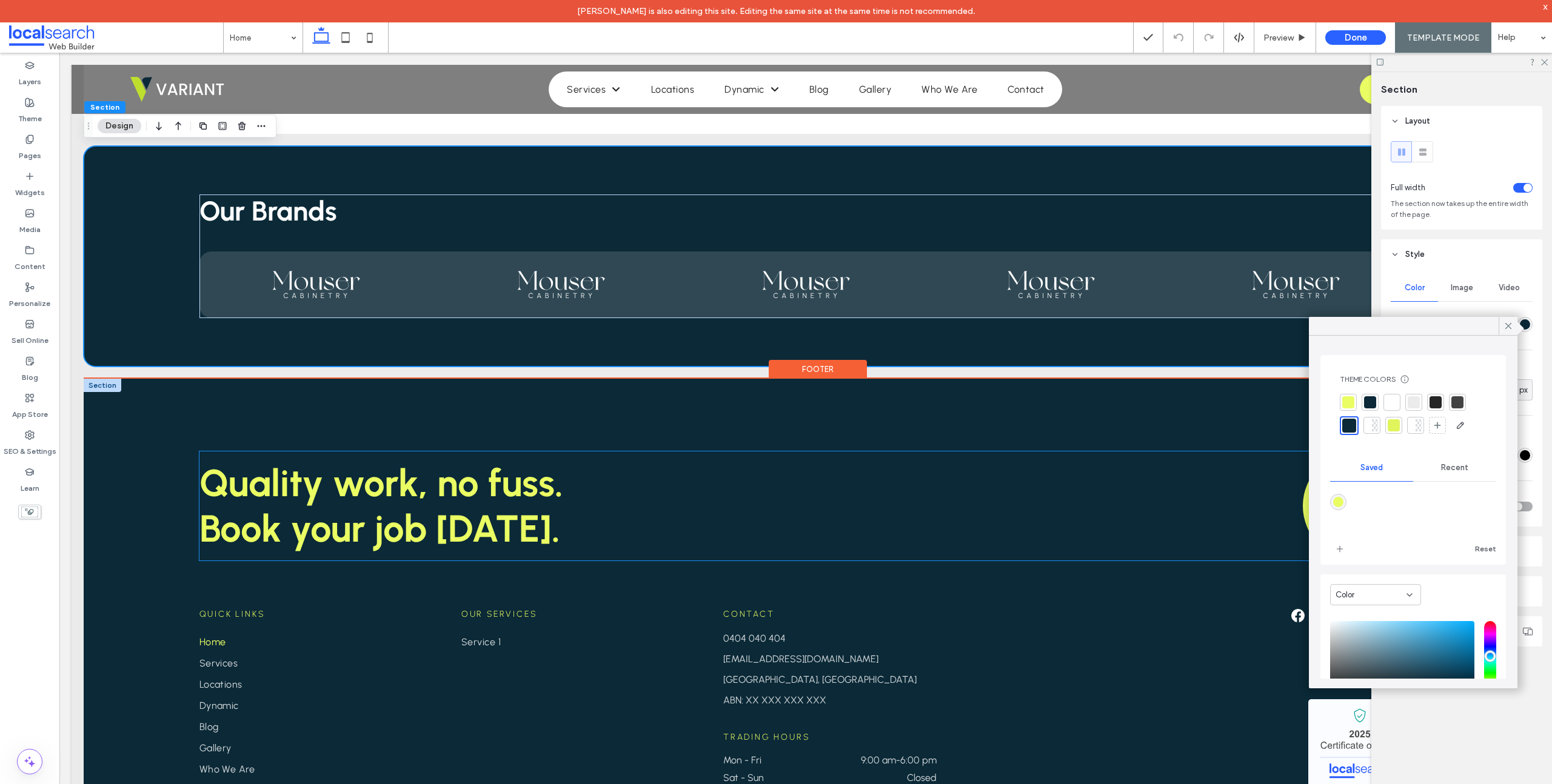
click at [733, 479] on div "Quality work, no fuss. Book your job today. Contact us" at bounding box center [806, 506] width 1213 height 109
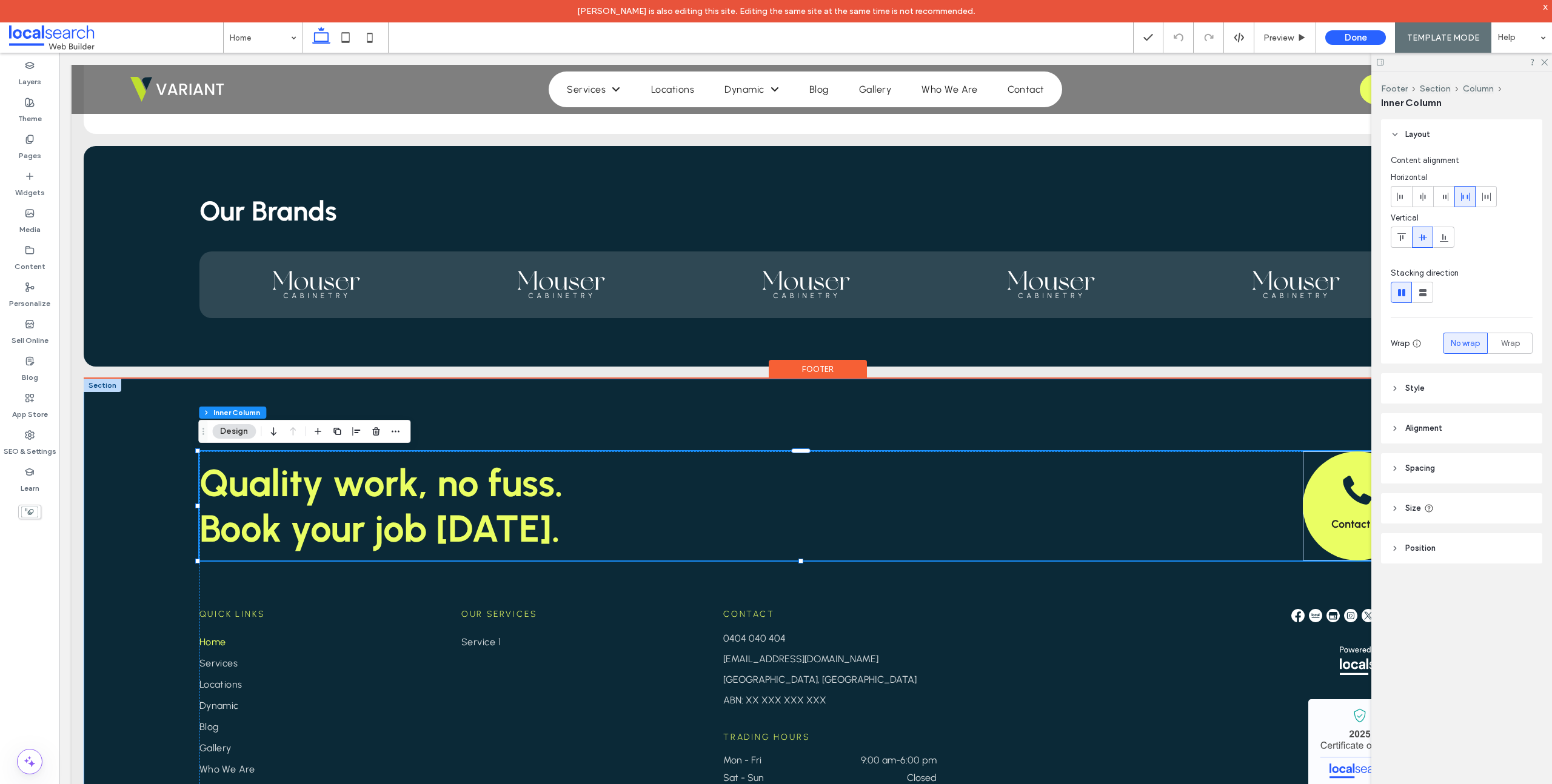
click at [716, 417] on div "Quality work, no fuss. Book your job today. Contact us Quick Links Home Service…" at bounding box center [806, 626] width 1444 height 493
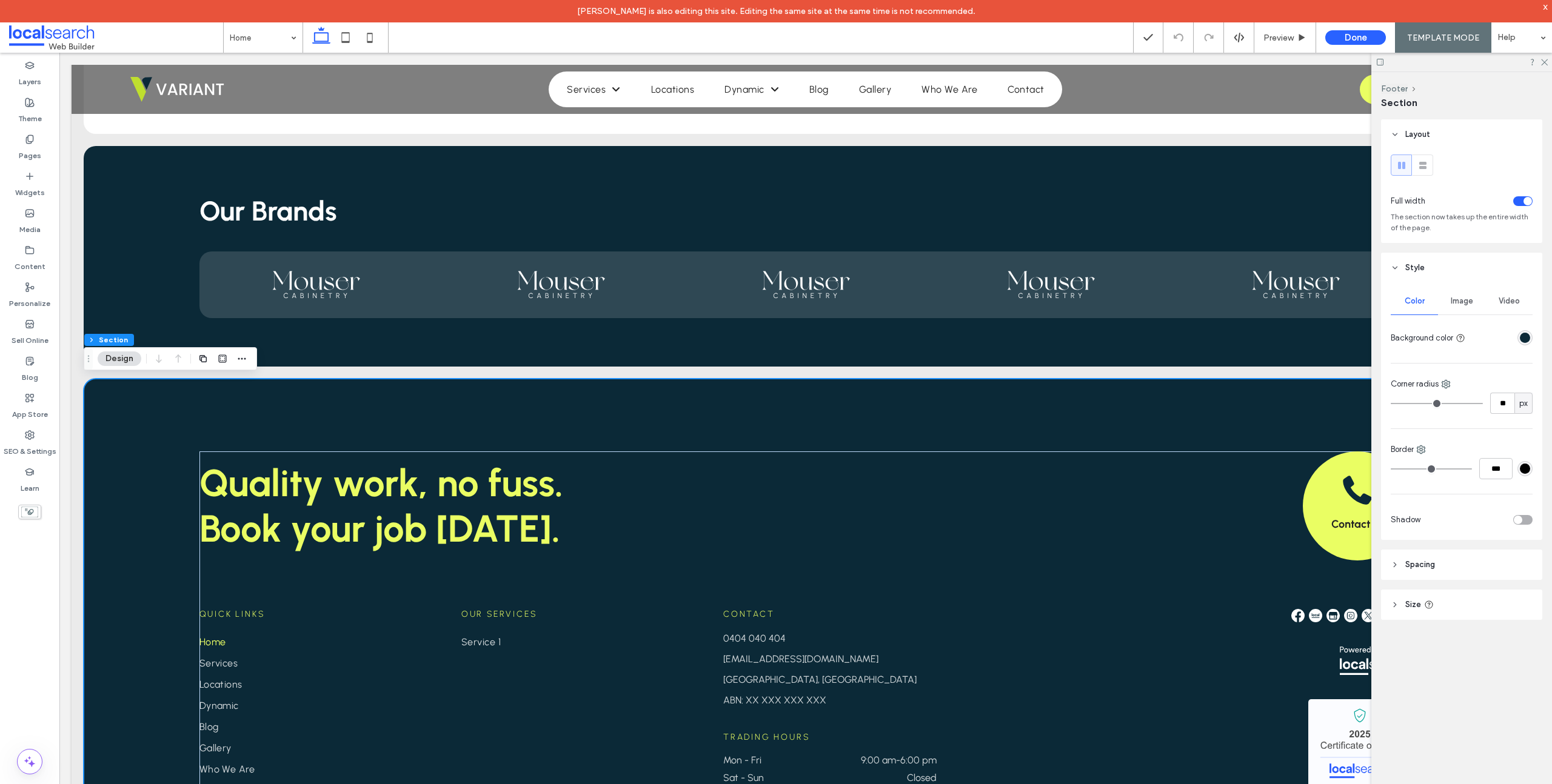
click at [1522, 340] on div "rgba(11, 41, 55, 1)" at bounding box center [1525, 337] width 10 height 10
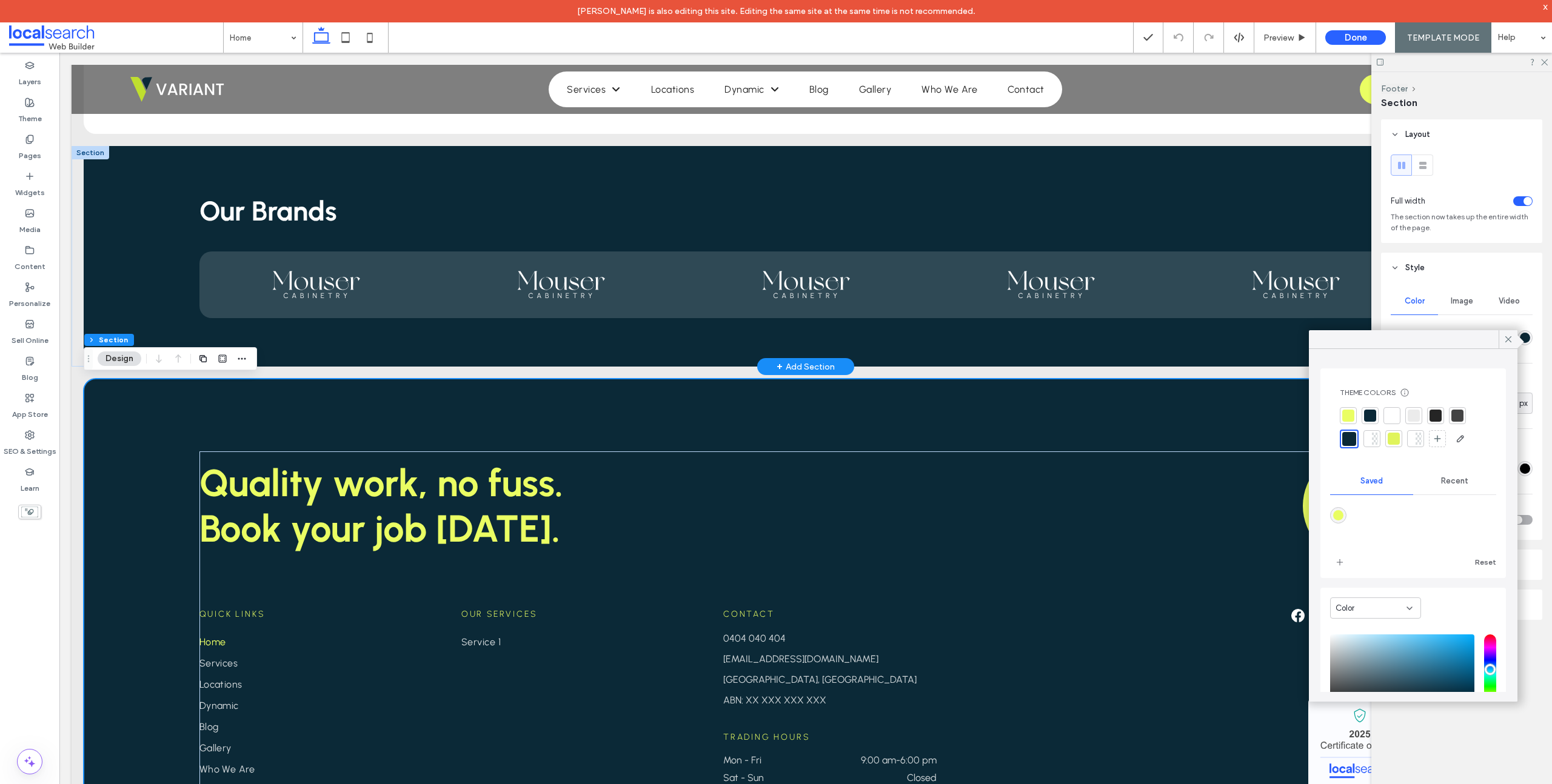
scroll to position [2144, 0]
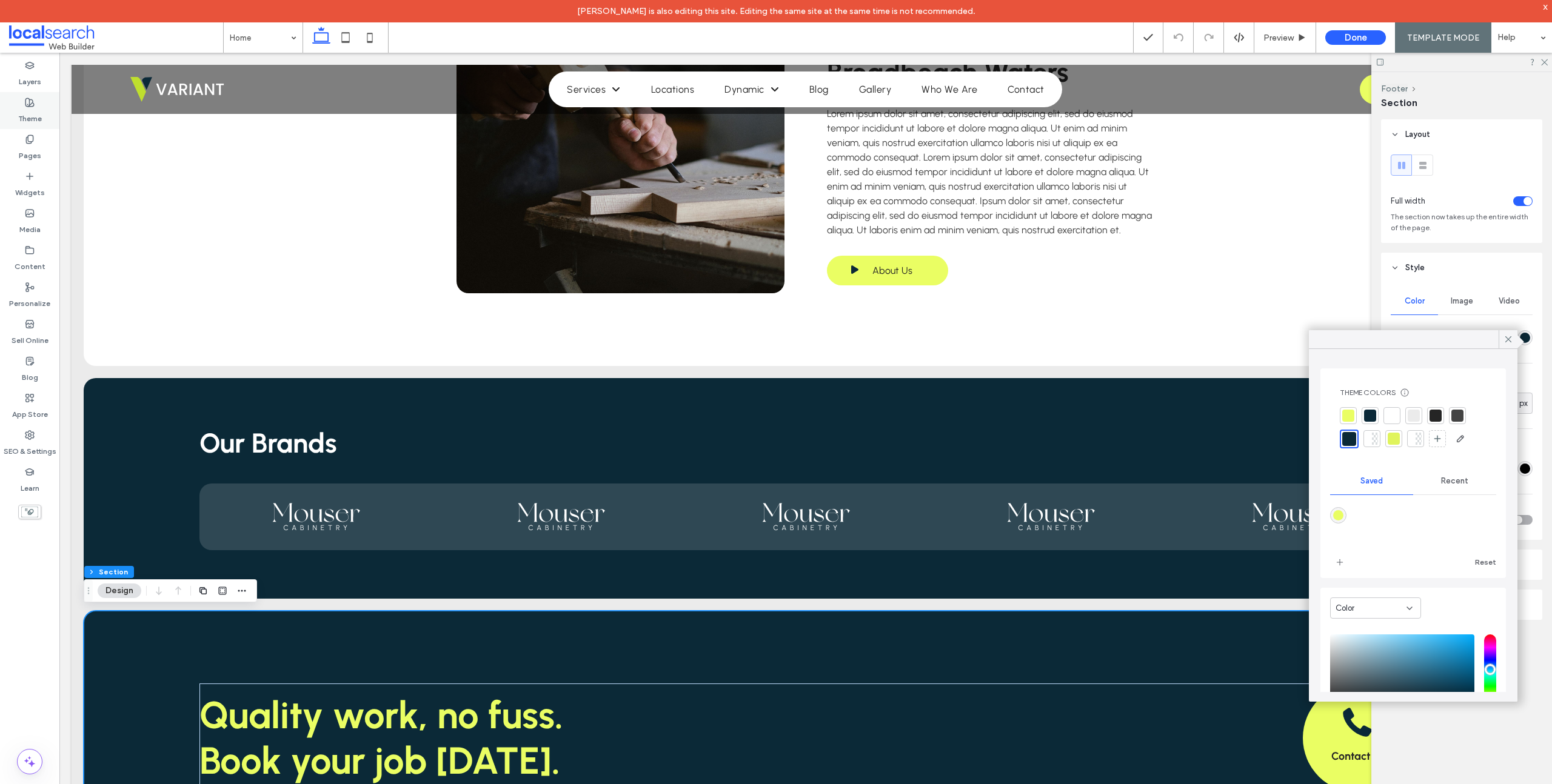
click at [35, 120] on label "Theme" at bounding box center [30, 116] width 24 height 17
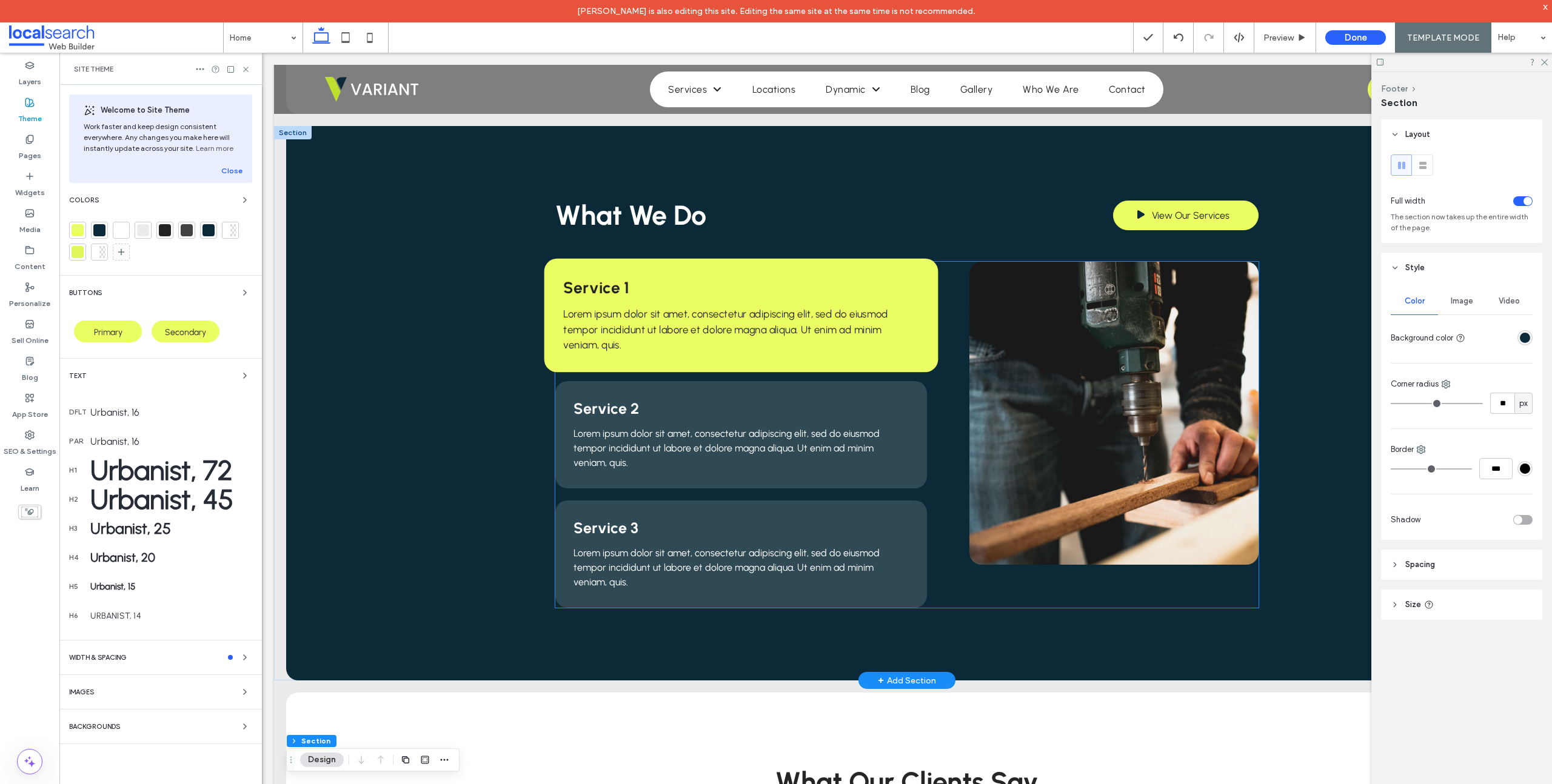
scroll to position [929, 0]
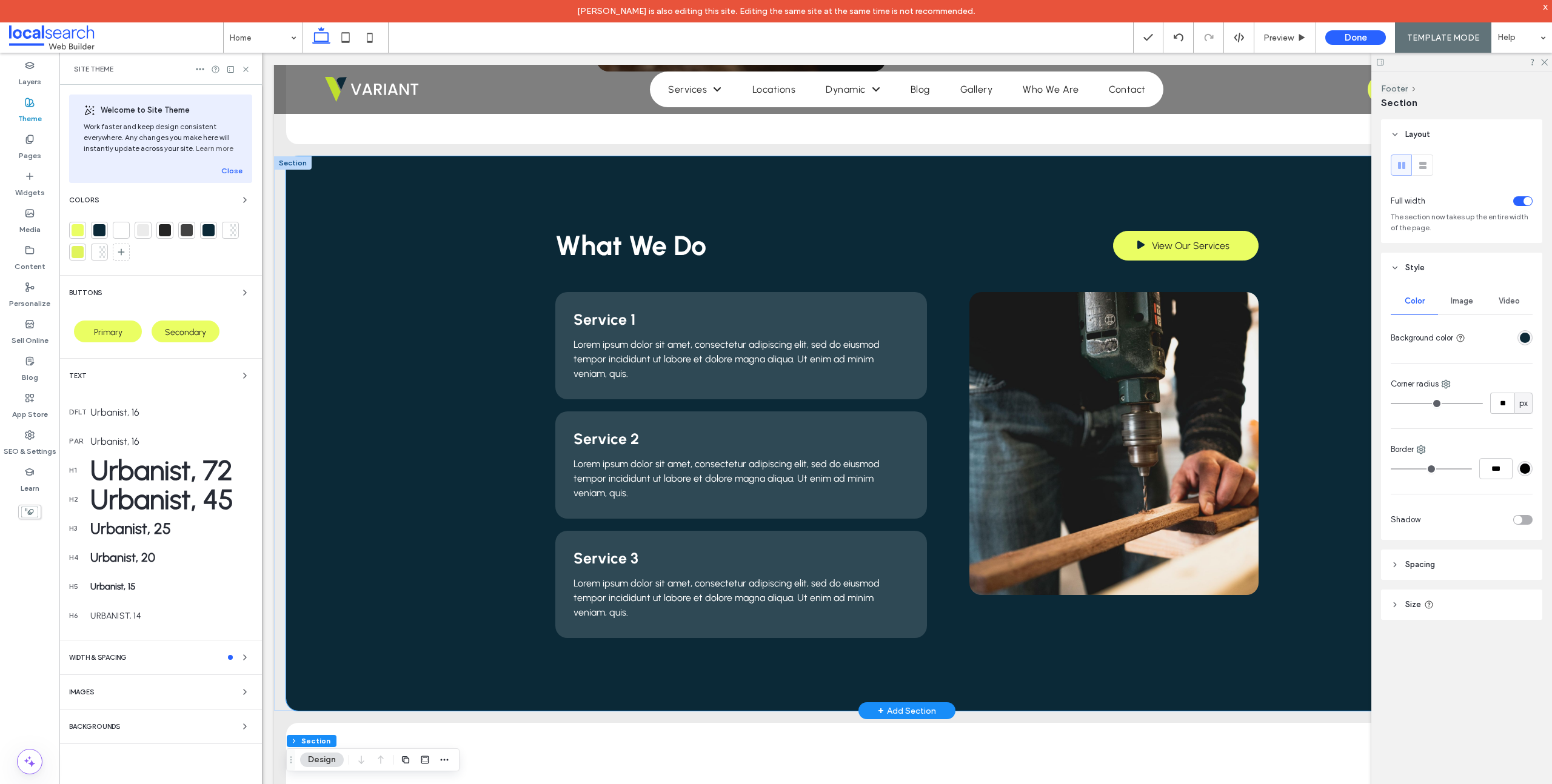
click at [452, 319] on div "What We Do View Our Services Service 1 Lorem ipsum dolor sit amet, consectetur …" at bounding box center [907, 434] width 1241 height 554
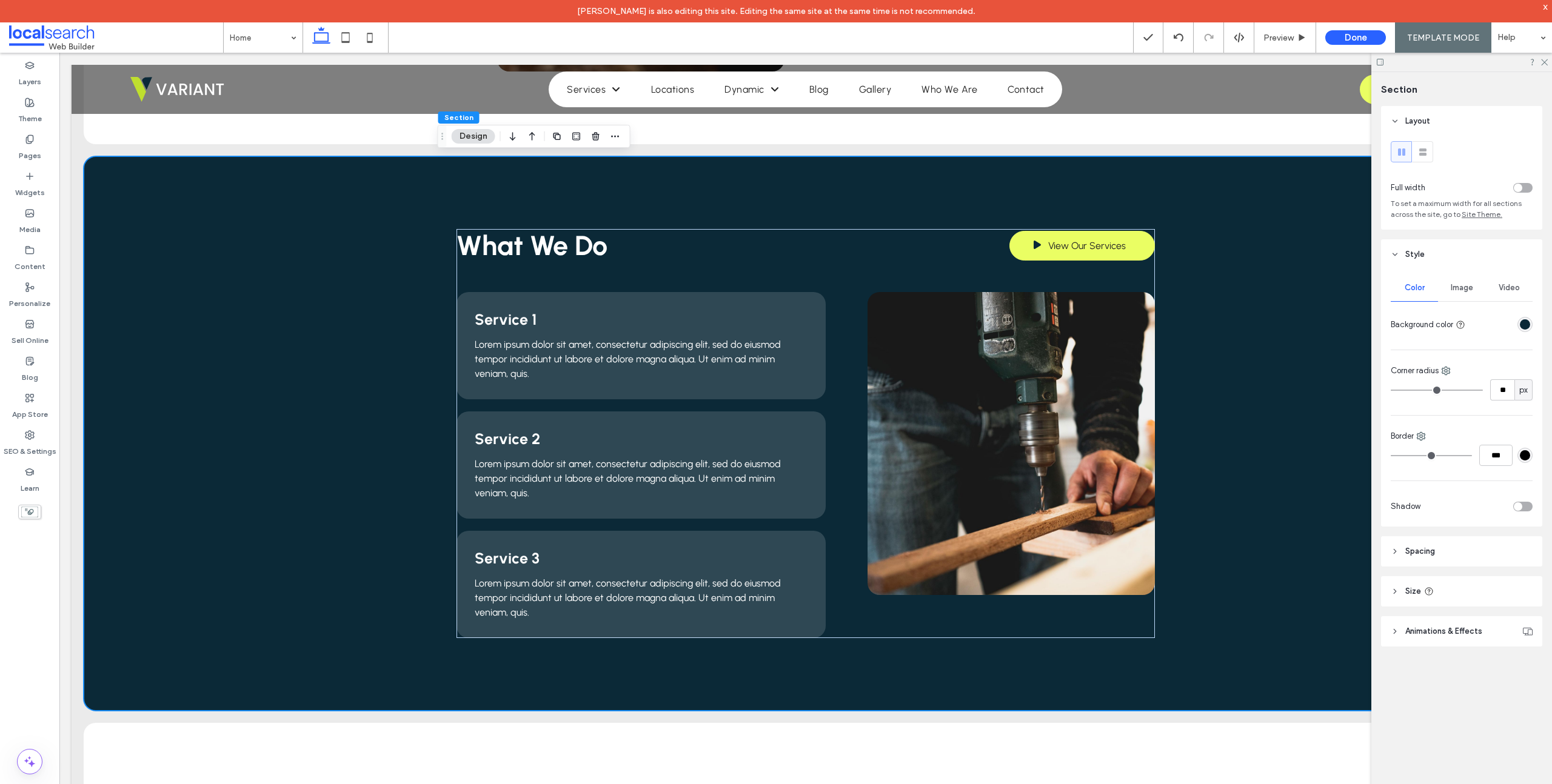
click at [1394, 553] on use at bounding box center [1395, 551] width 2 height 4
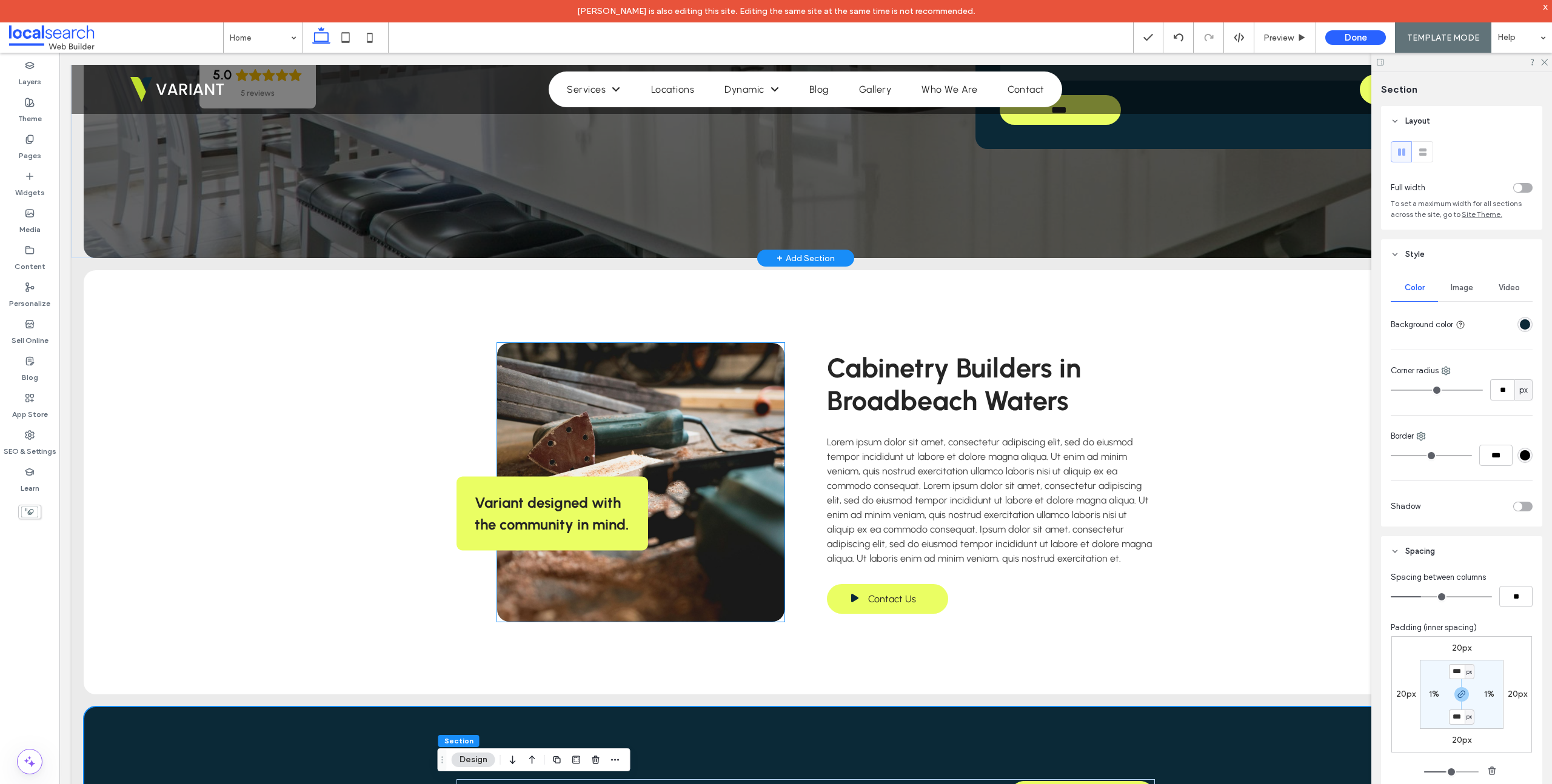
scroll to position [79, 0]
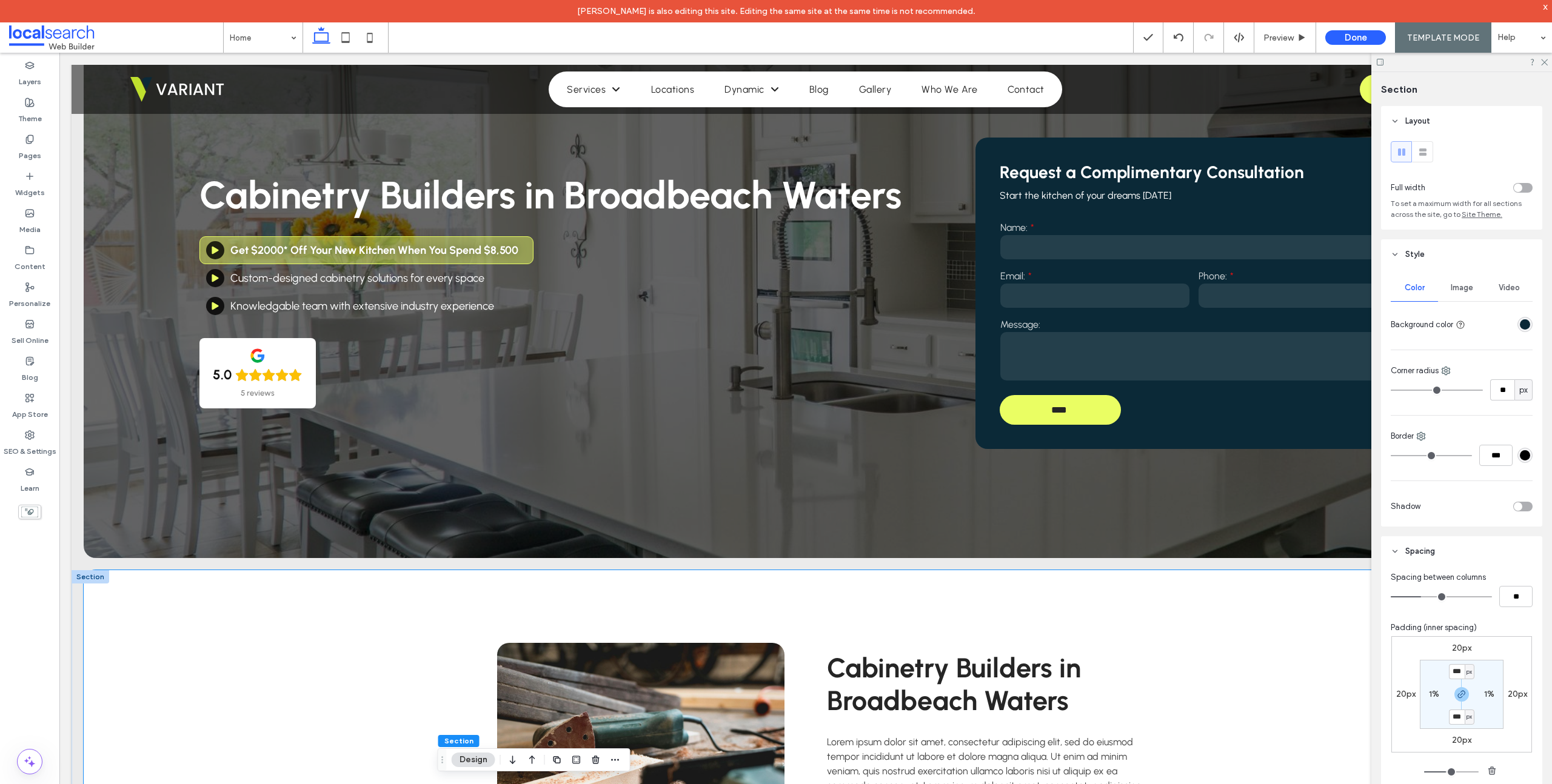
click at [317, 621] on div "Variant designed with the community in mind. Cabinetry Builders in Broadbeach W…" at bounding box center [806, 782] width 1444 height 424
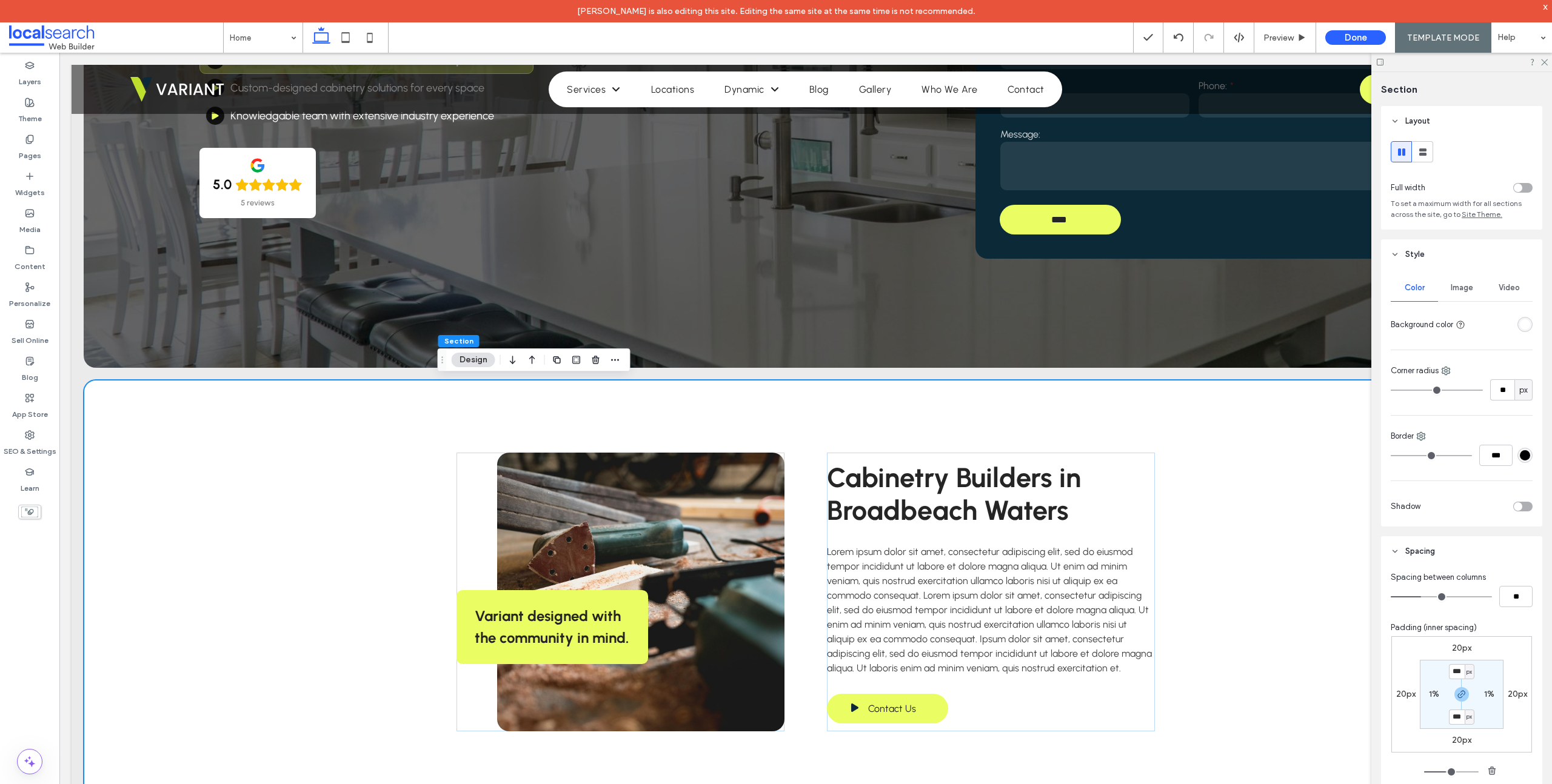
scroll to position [543, 0]
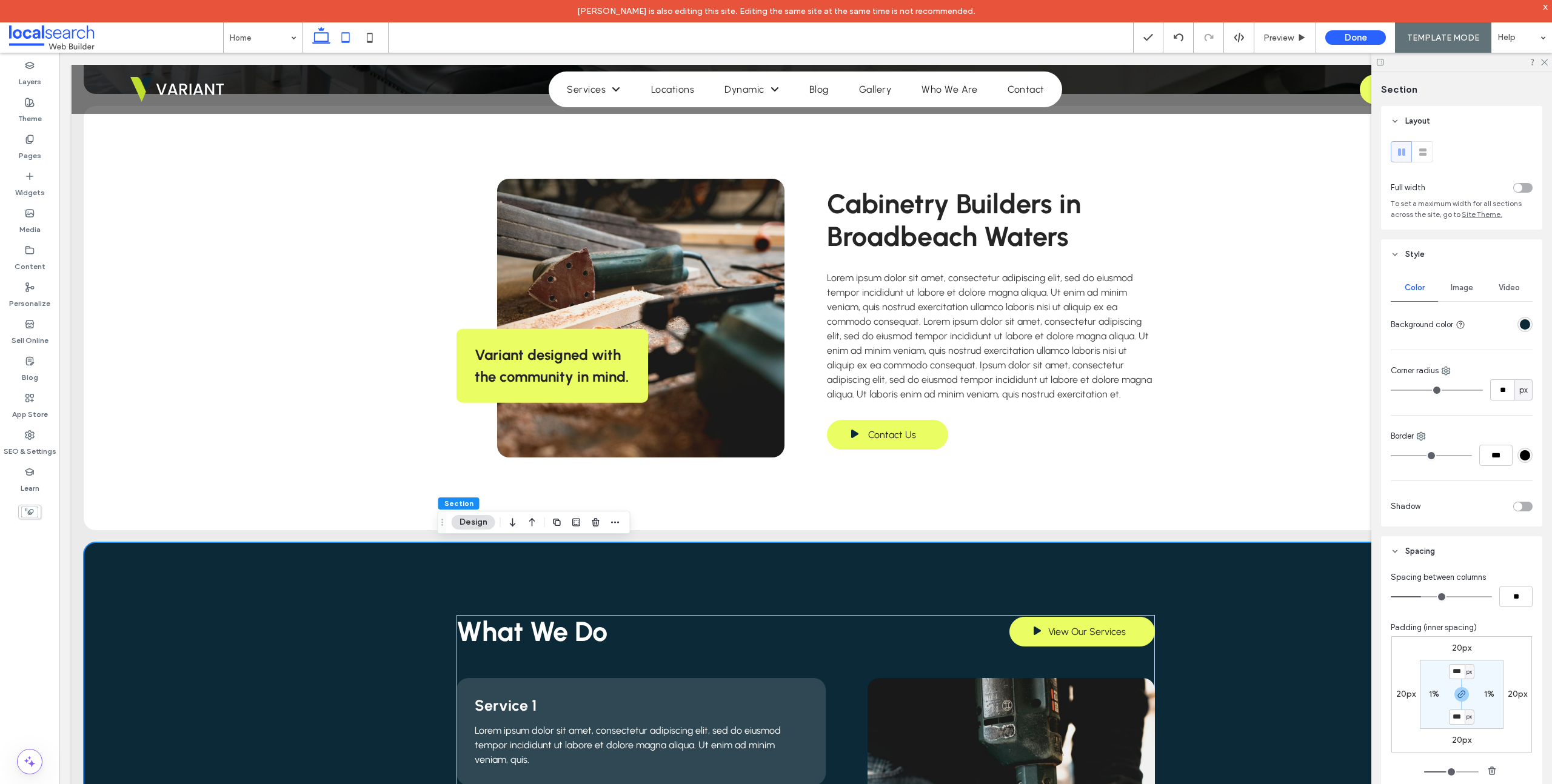
click at [342, 38] on icon at bounding box center [345, 38] width 24 height 24
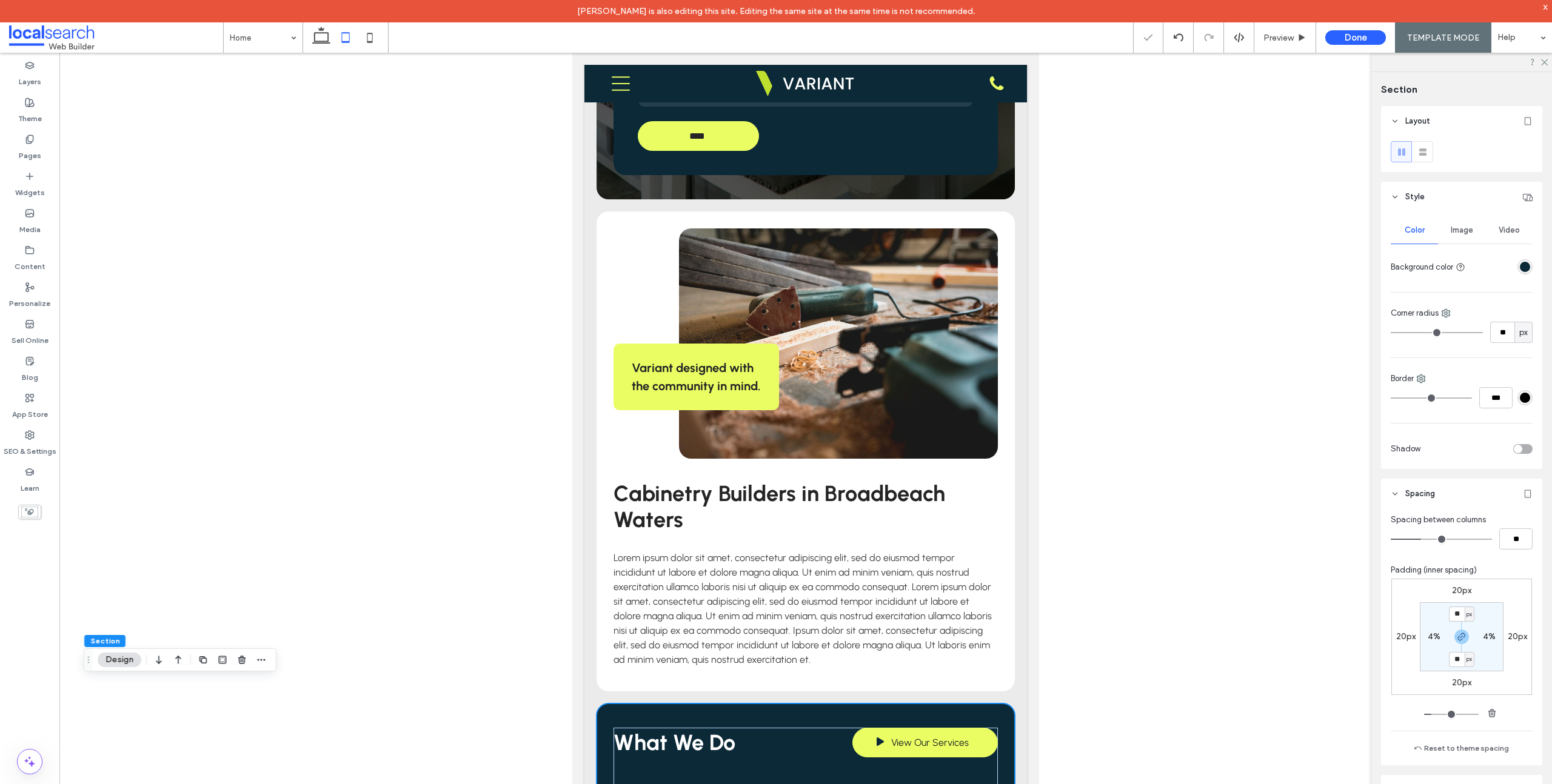
type input "**"
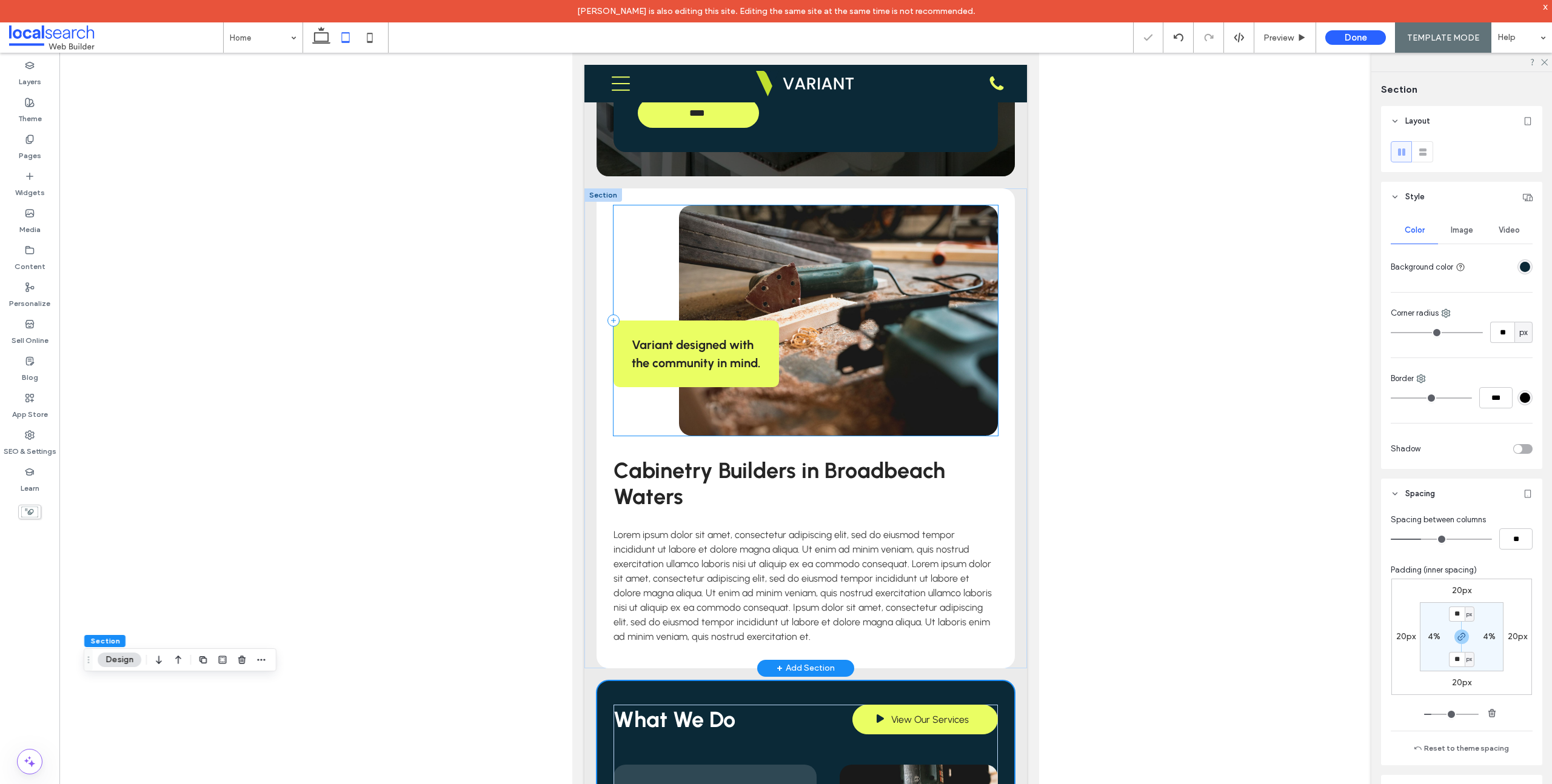
click at [667, 239] on div "Variant designed with the community in mind." at bounding box center [806, 320] width 385 height 230
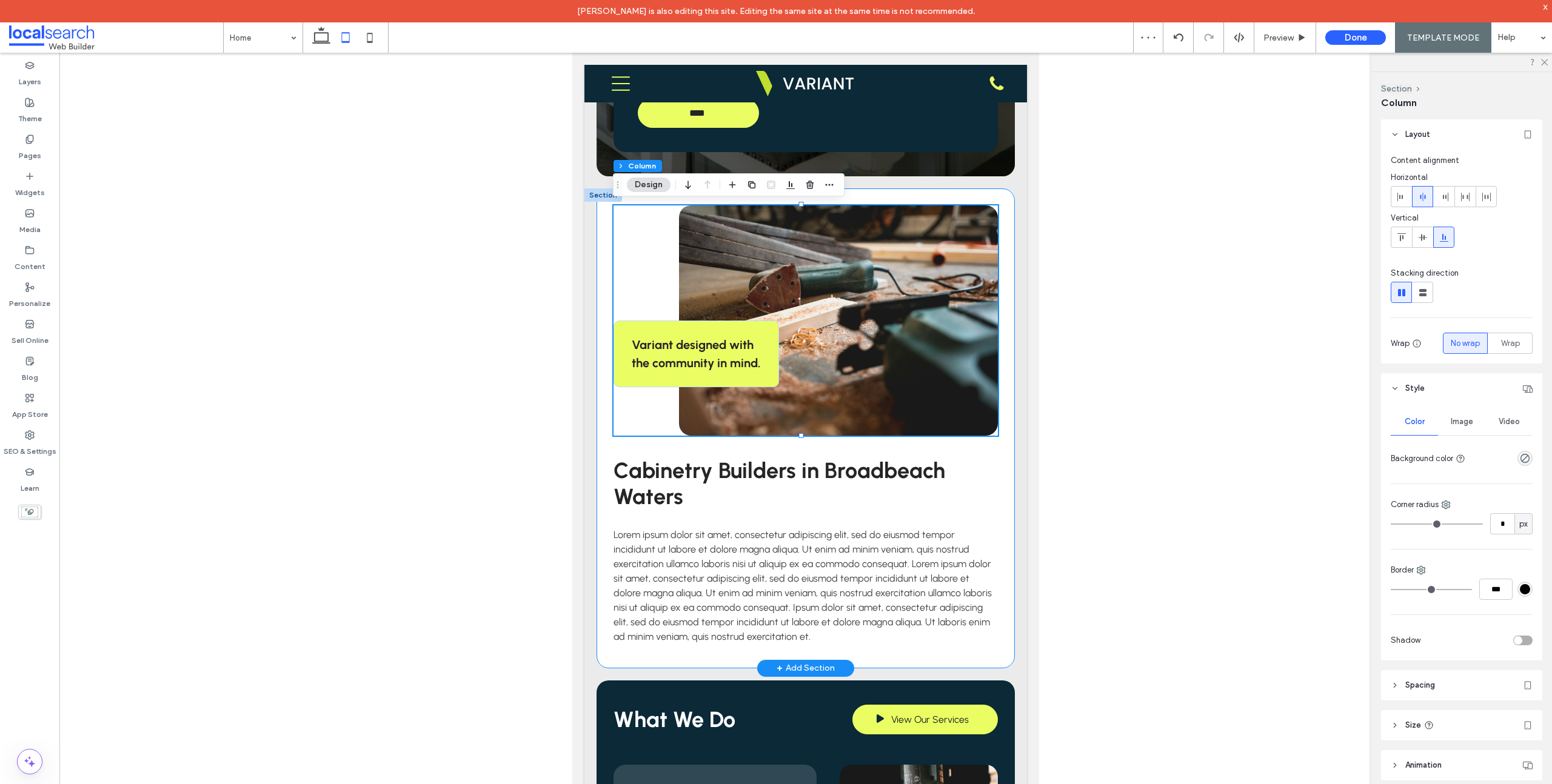
click at [604, 224] on div "Variant designed with the community in mind. Cabinetry Builders in Broadbeach W…" at bounding box center [806, 428] width 418 height 480
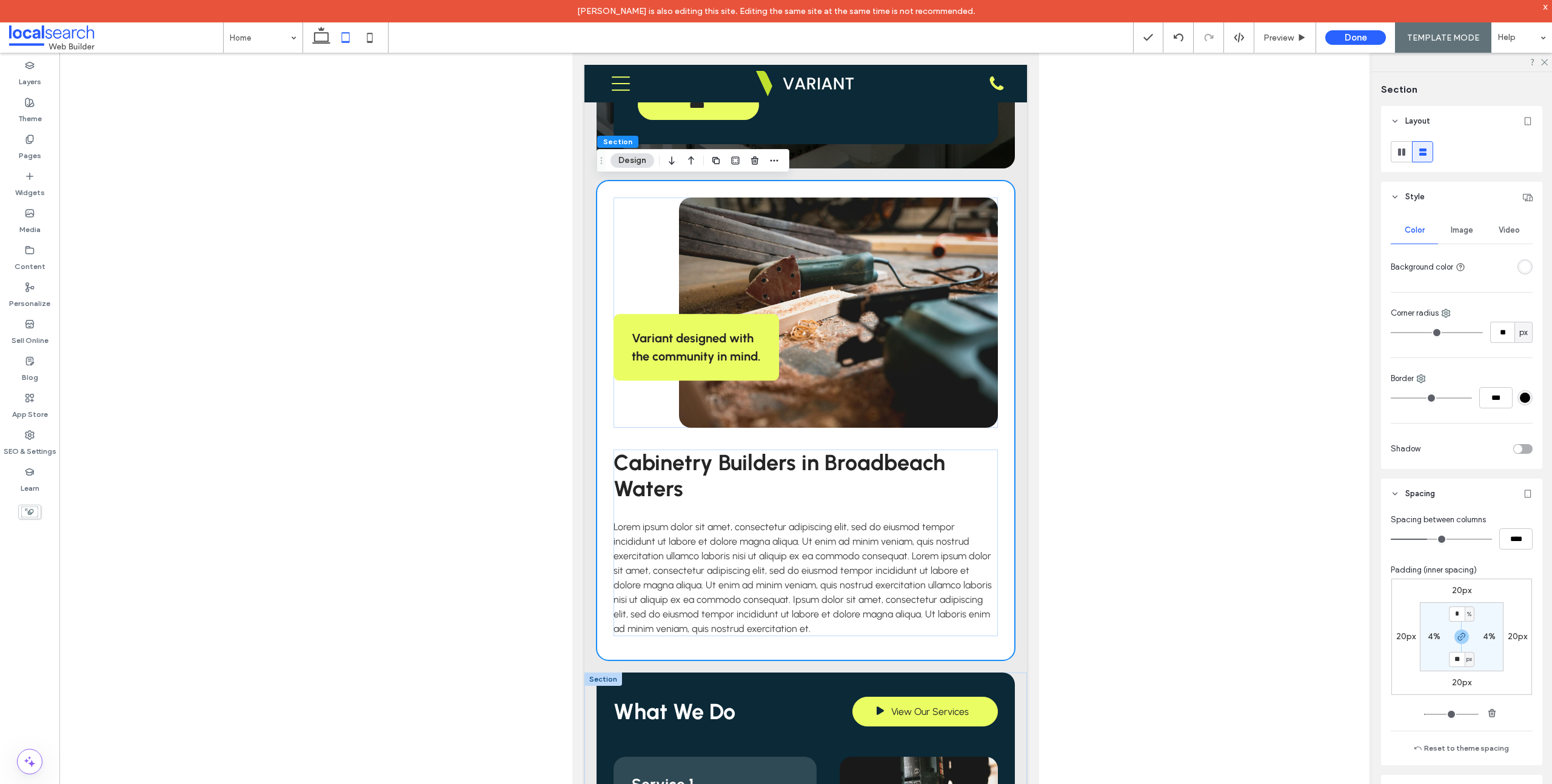
scroll to position [728, 0]
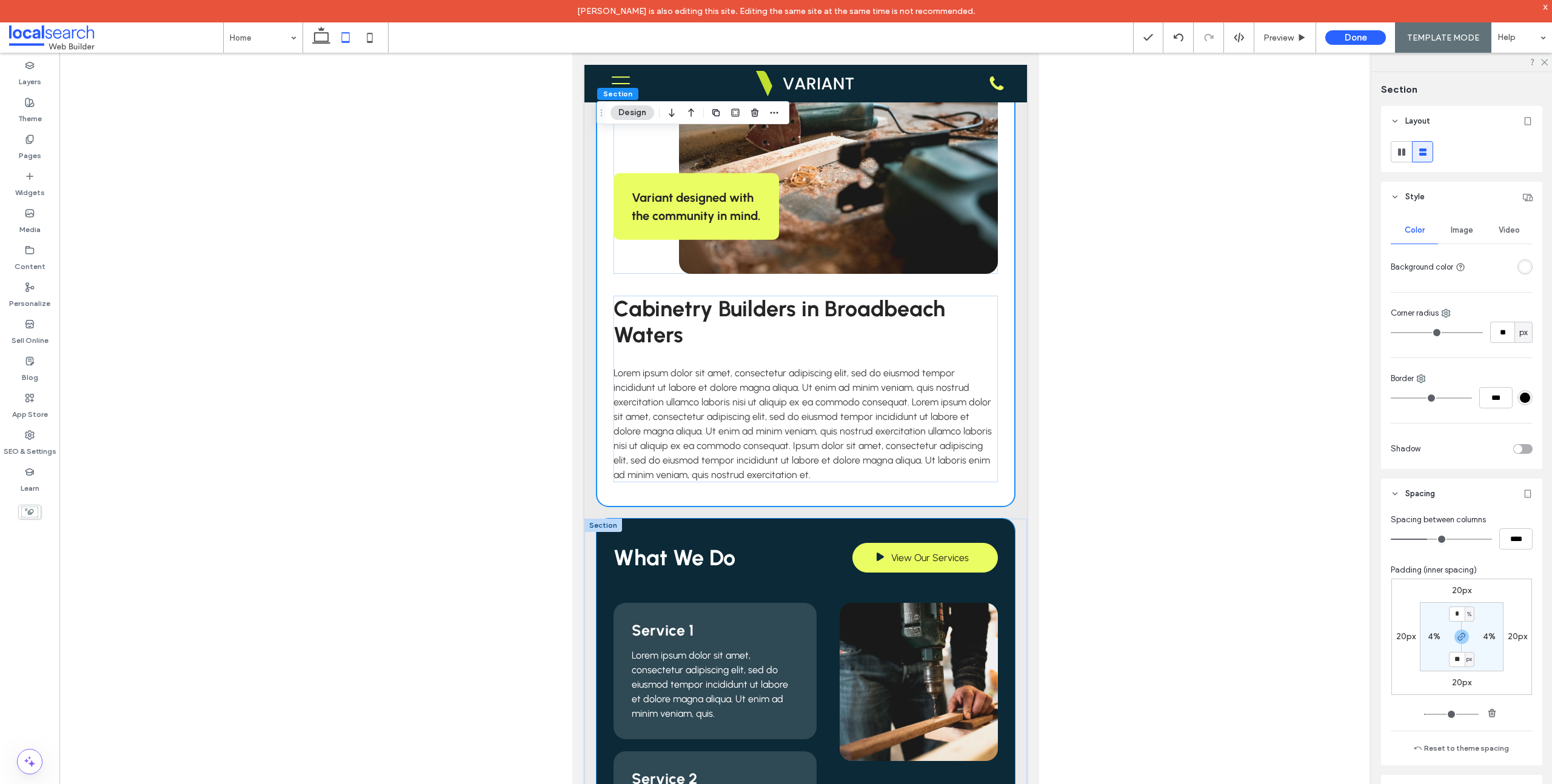
click at [842, 526] on div "What We Do View Our Services Service 1 Lorem ipsum dolor sit amet, consectetur …" at bounding box center [806, 789] width 418 height 542
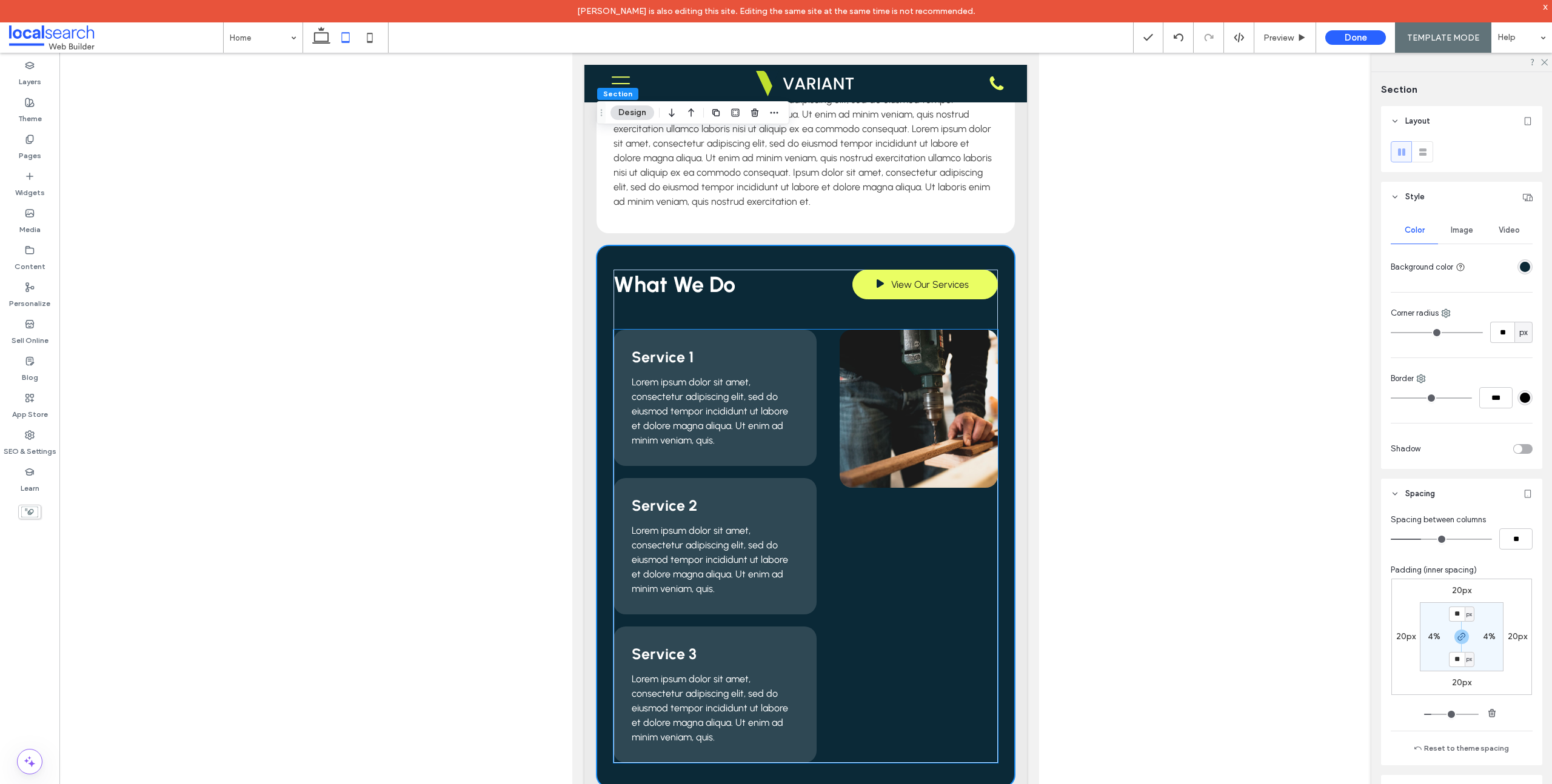
scroll to position [1422, 0]
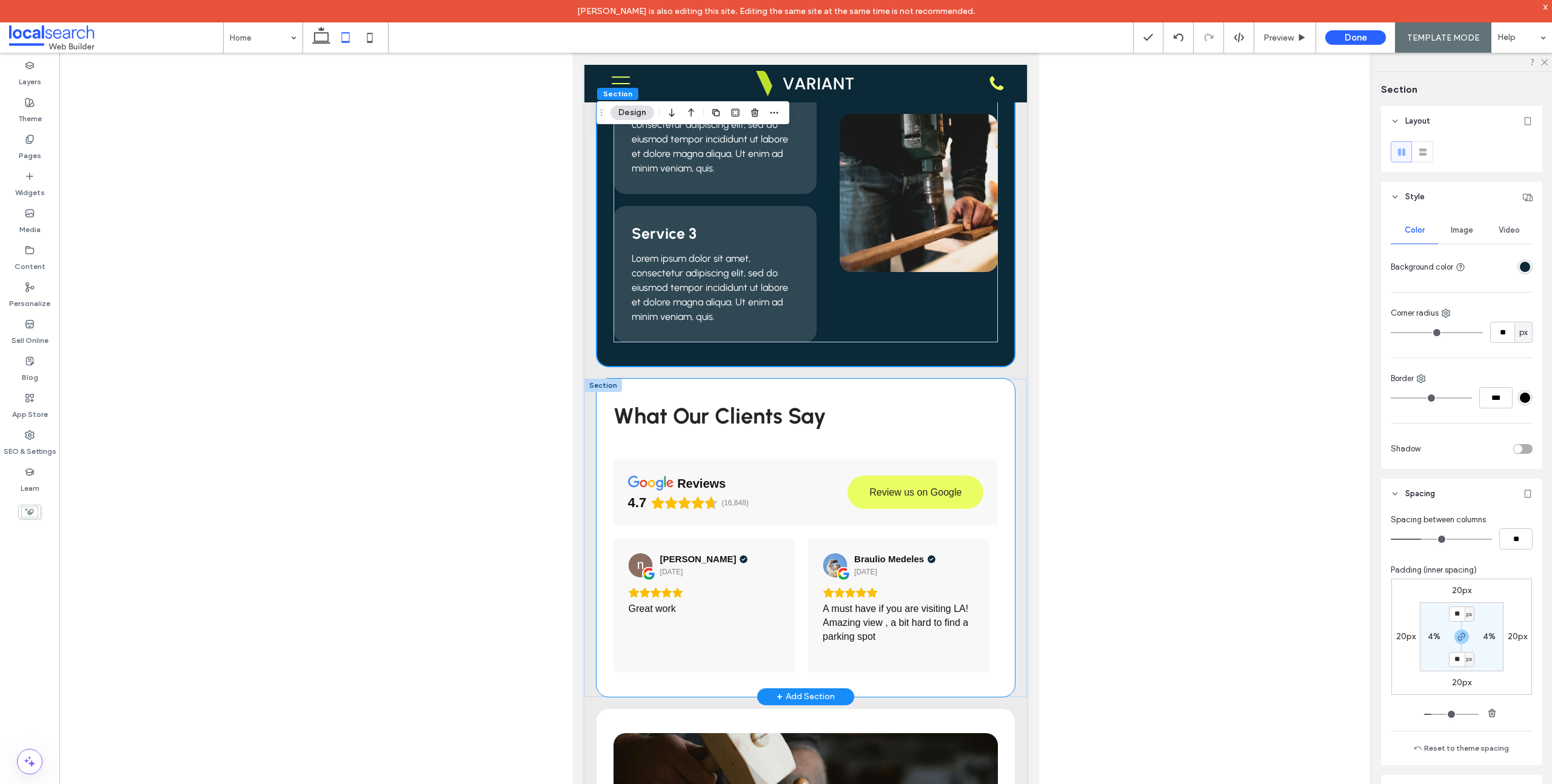
click at [870, 396] on div "What Our Clients Say reviews 4.7 (16,848) Review us on Google Yael Magallanes 2…" at bounding box center [806, 538] width 418 height 318
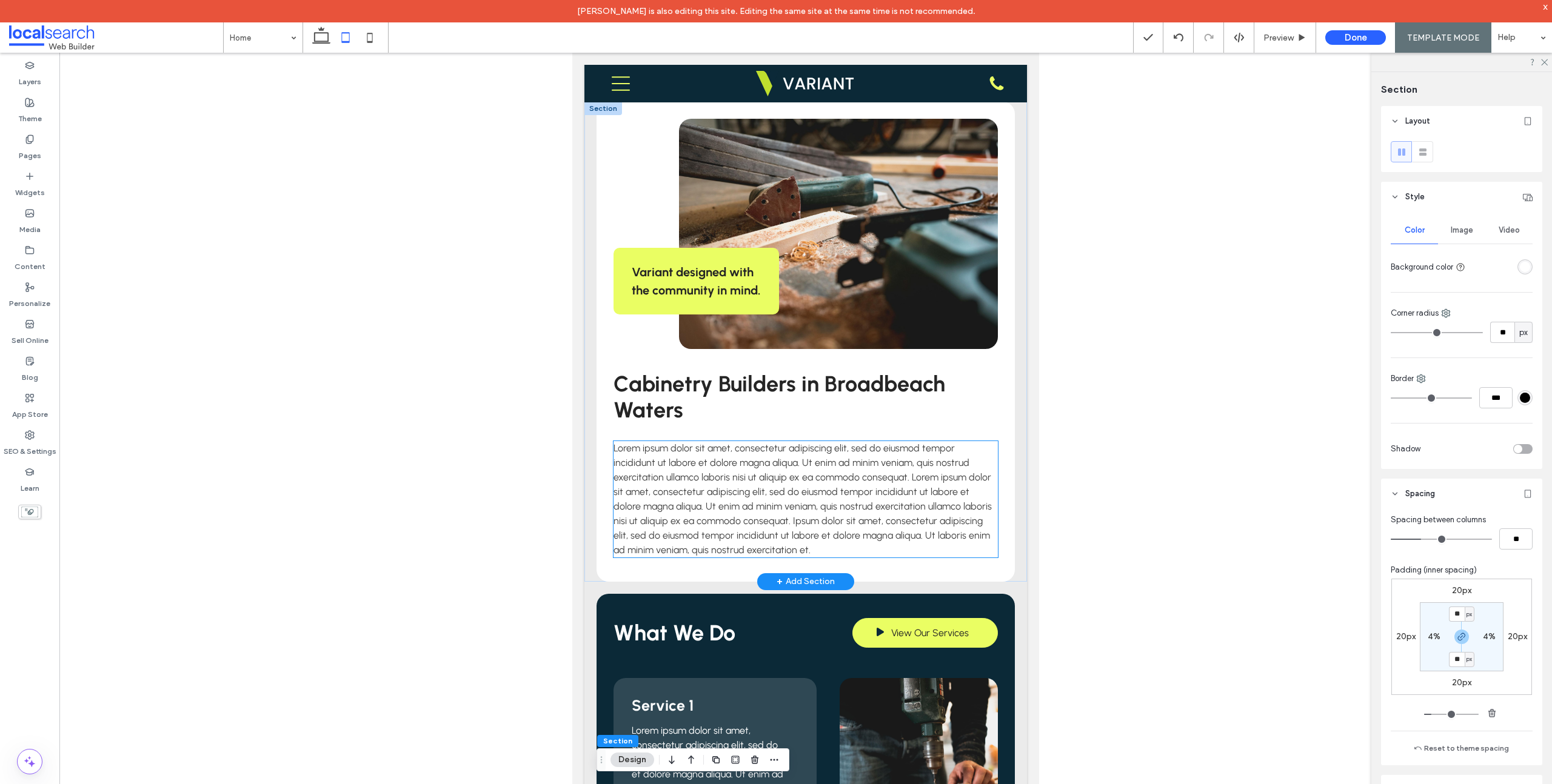
scroll to position [465, 0]
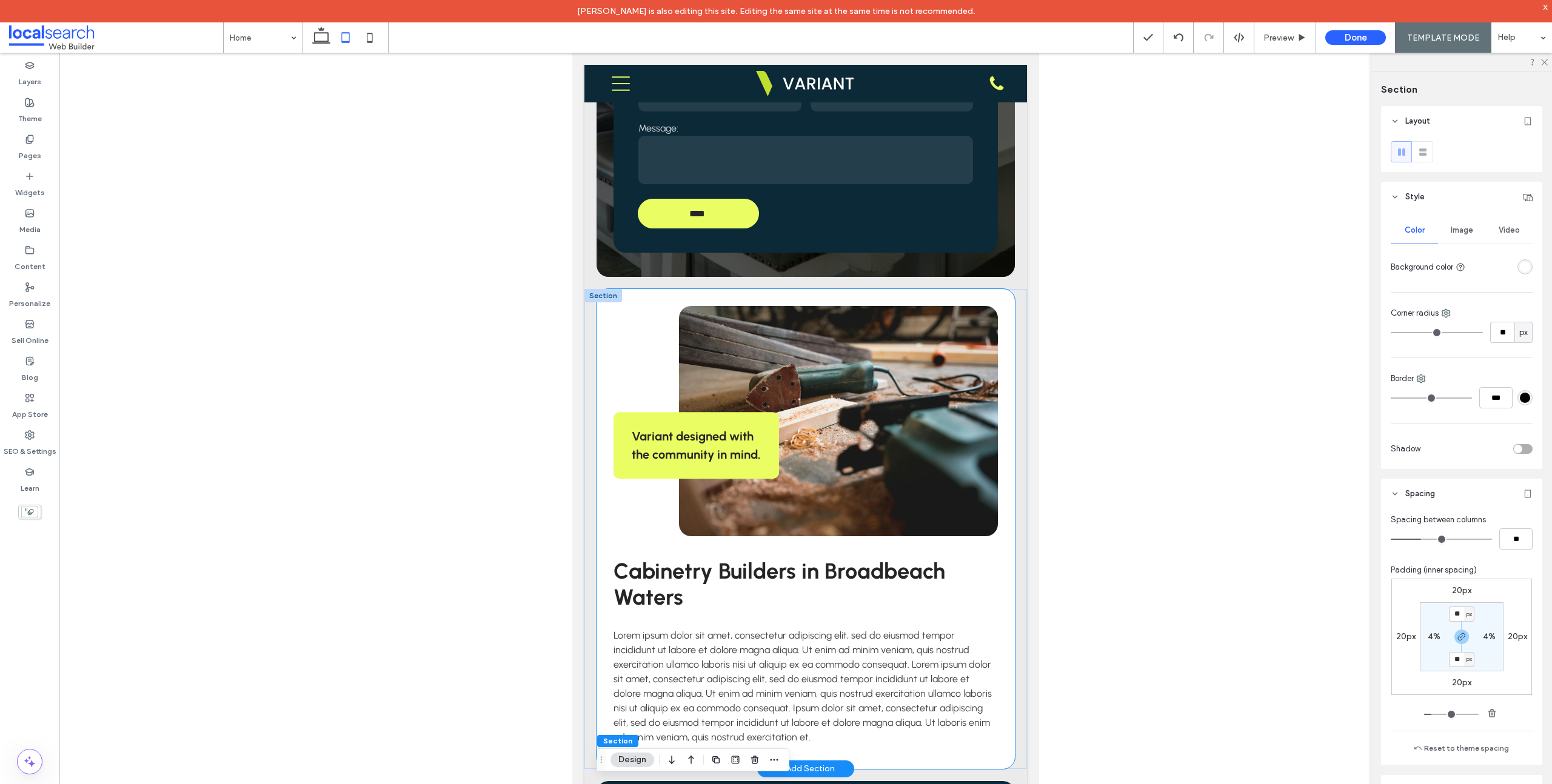
click at [653, 292] on div "Variant designed with the community in mind. Cabinetry Builders in Broadbeach W…" at bounding box center [806, 529] width 418 height 480
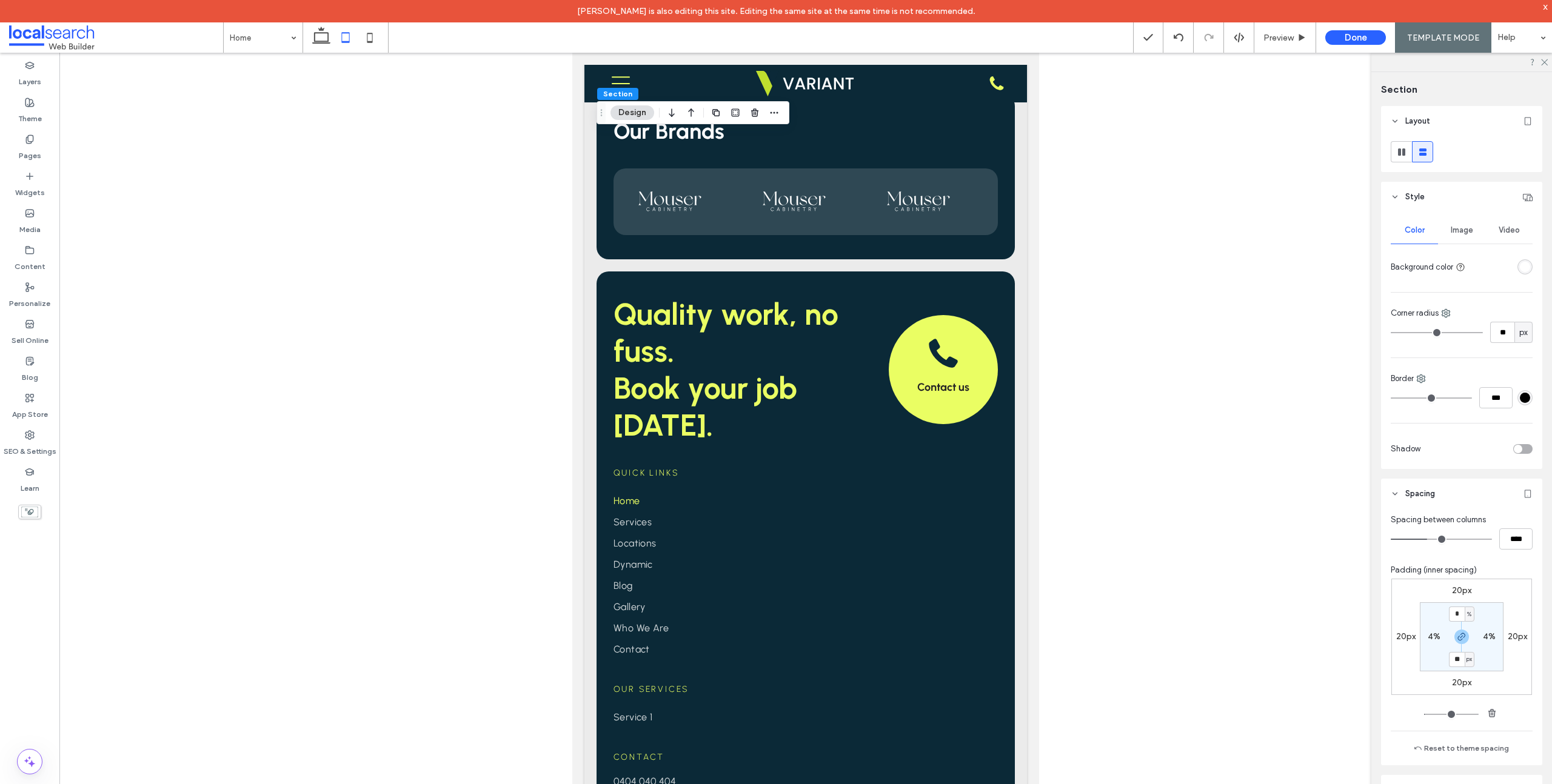
scroll to position [2474, 0]
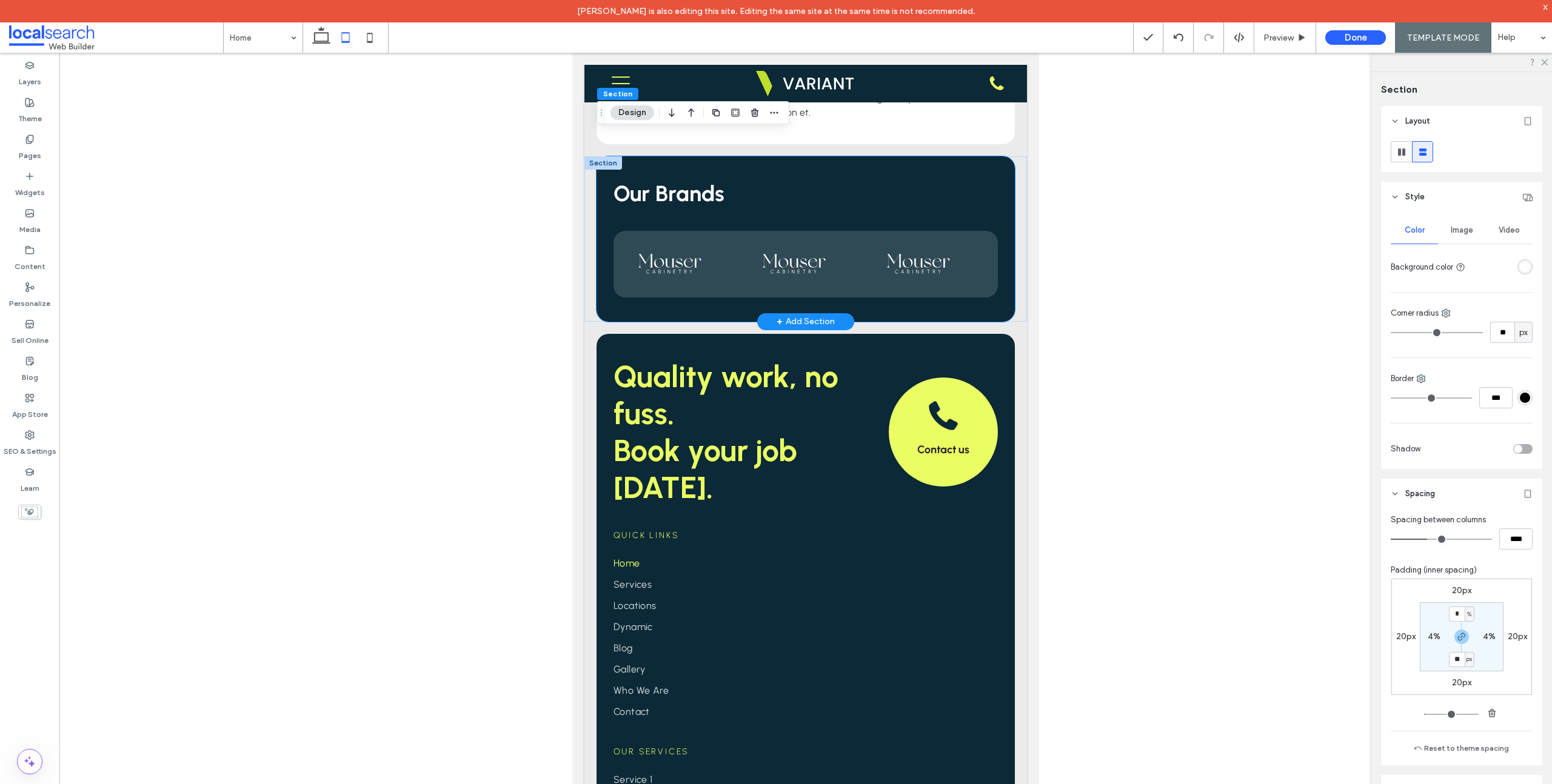
click at [946, 168] on div "Our Brands" at bounding box center [806, 239] width 418 height 166
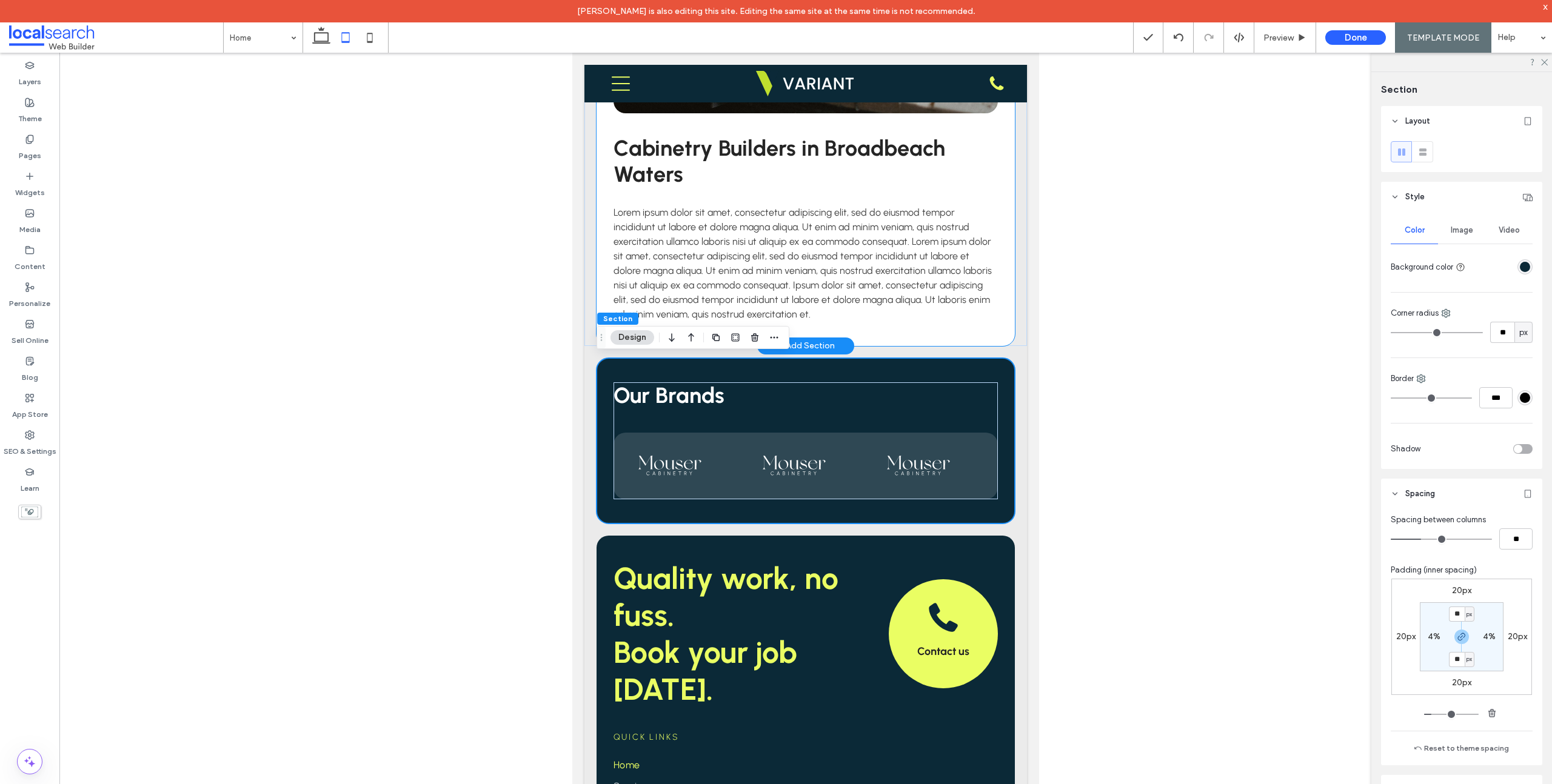
click at [973, 328] on div "Cabinetry Builders in Broadbeach Waters Lorem ipsum dolor sit amet, consectetur…" at bounding box center [806, 102] width 418 height 487
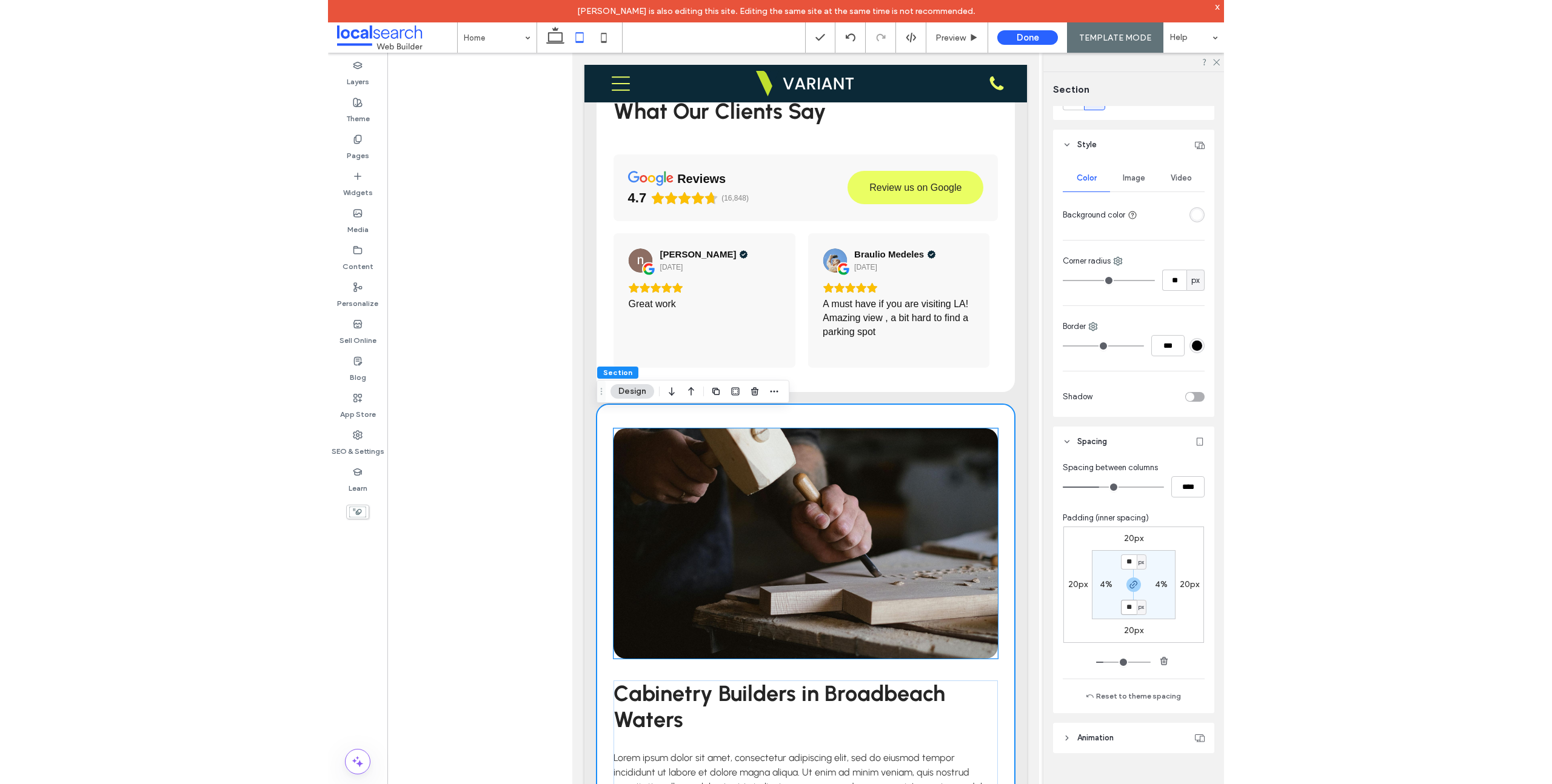
scroll to position [1718, 0]
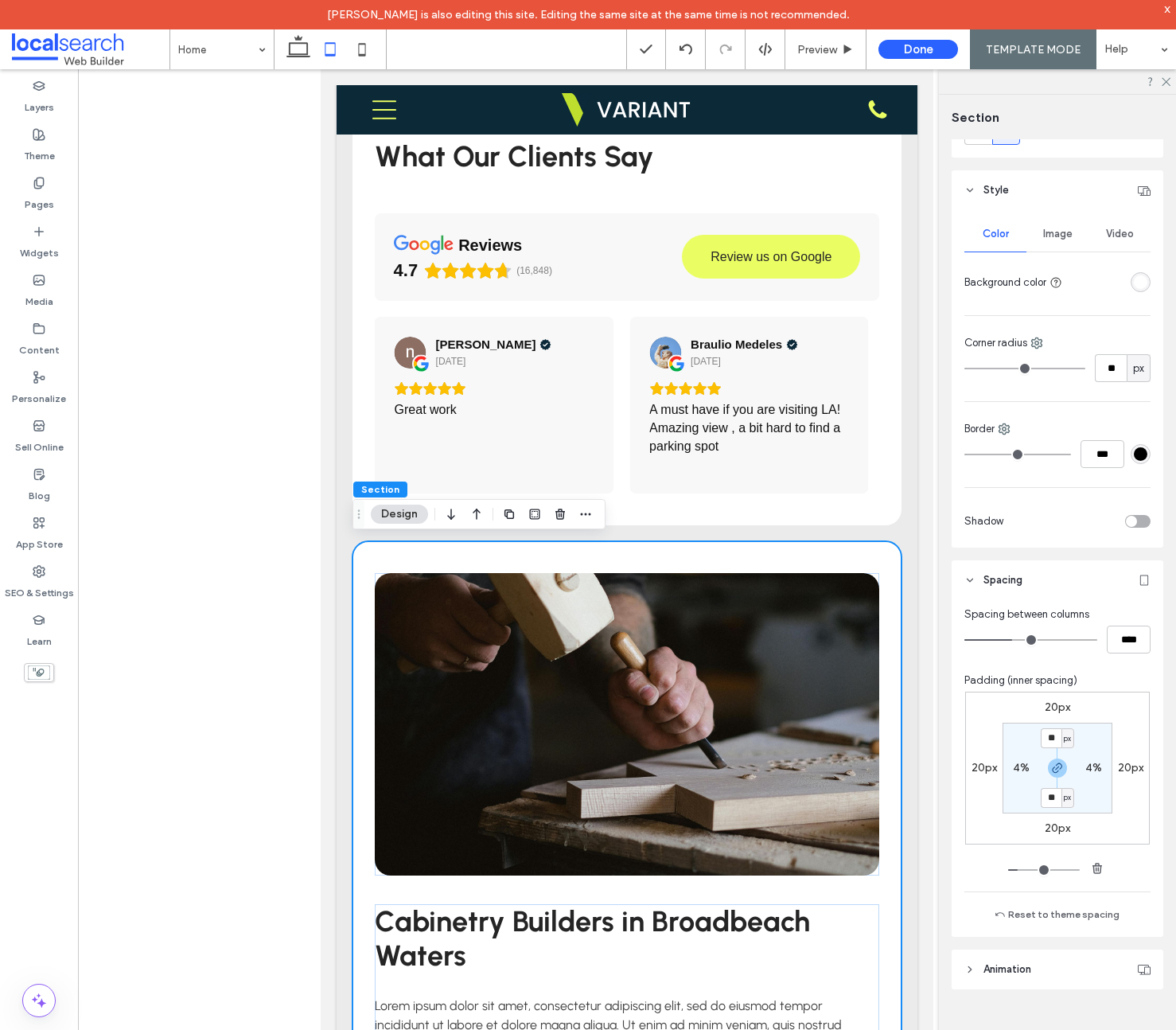
click at [1130, 716] on div "20px 20px 20px 20px ** px 4% ** px 4%" at bounding box center [1058, 768] width 185 height 153
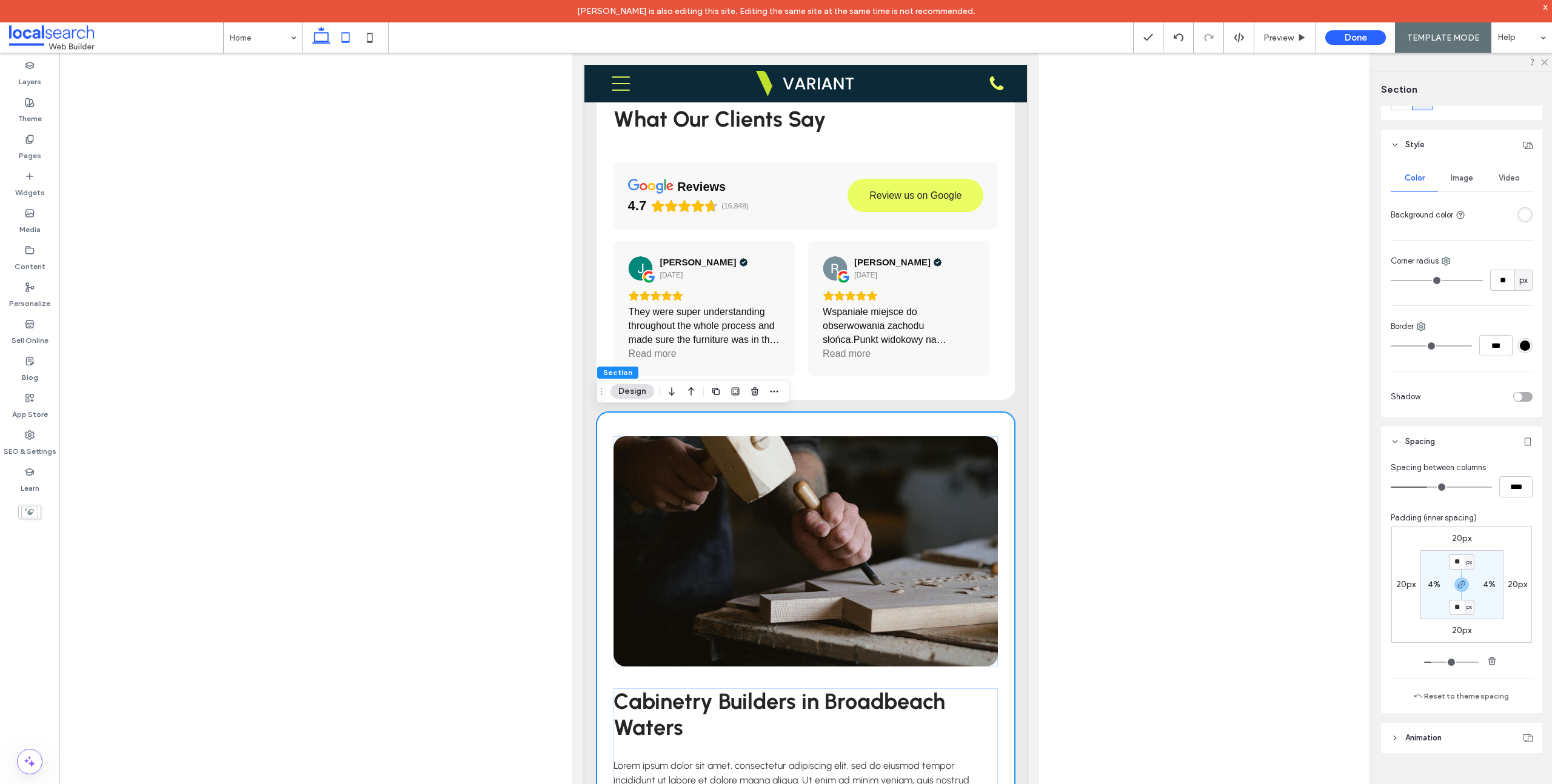
click at [328, 39] on use at bounding box center [321, 35] width 18 height 17
type input "***"
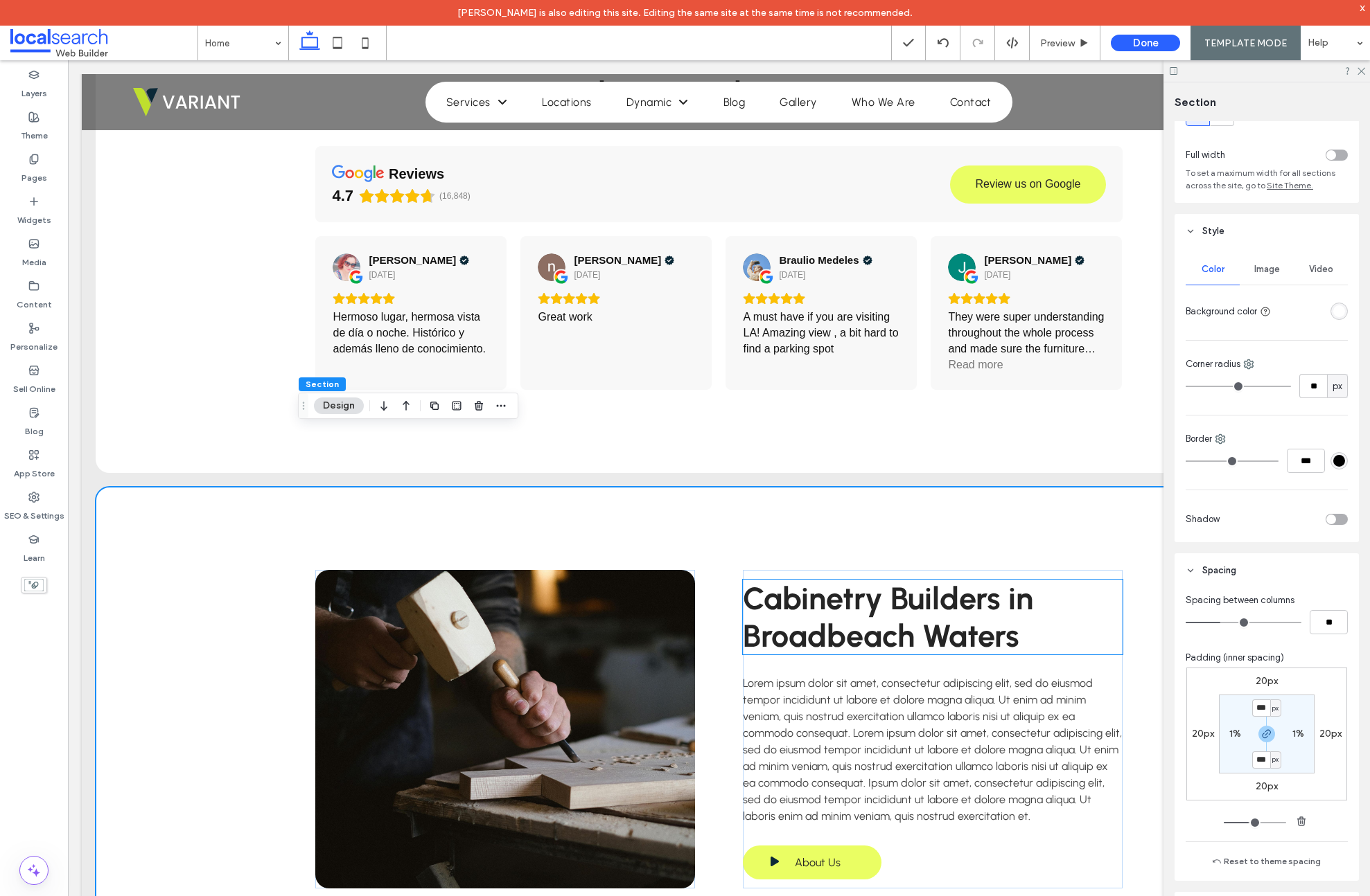
scroll to position [1930, 0]
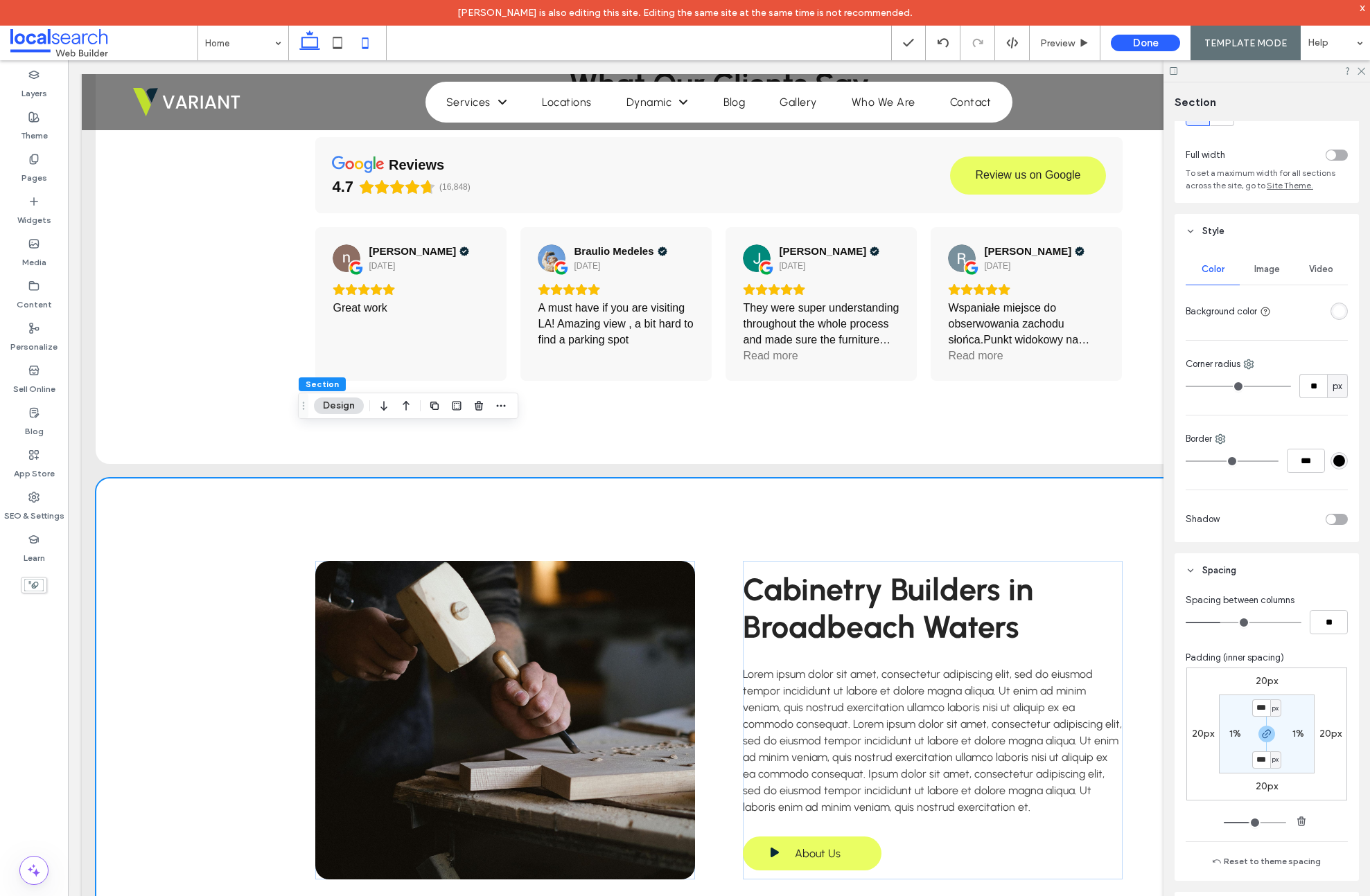
click at [367, 42] on use at bounding box center [364, 43] width 6 height 11
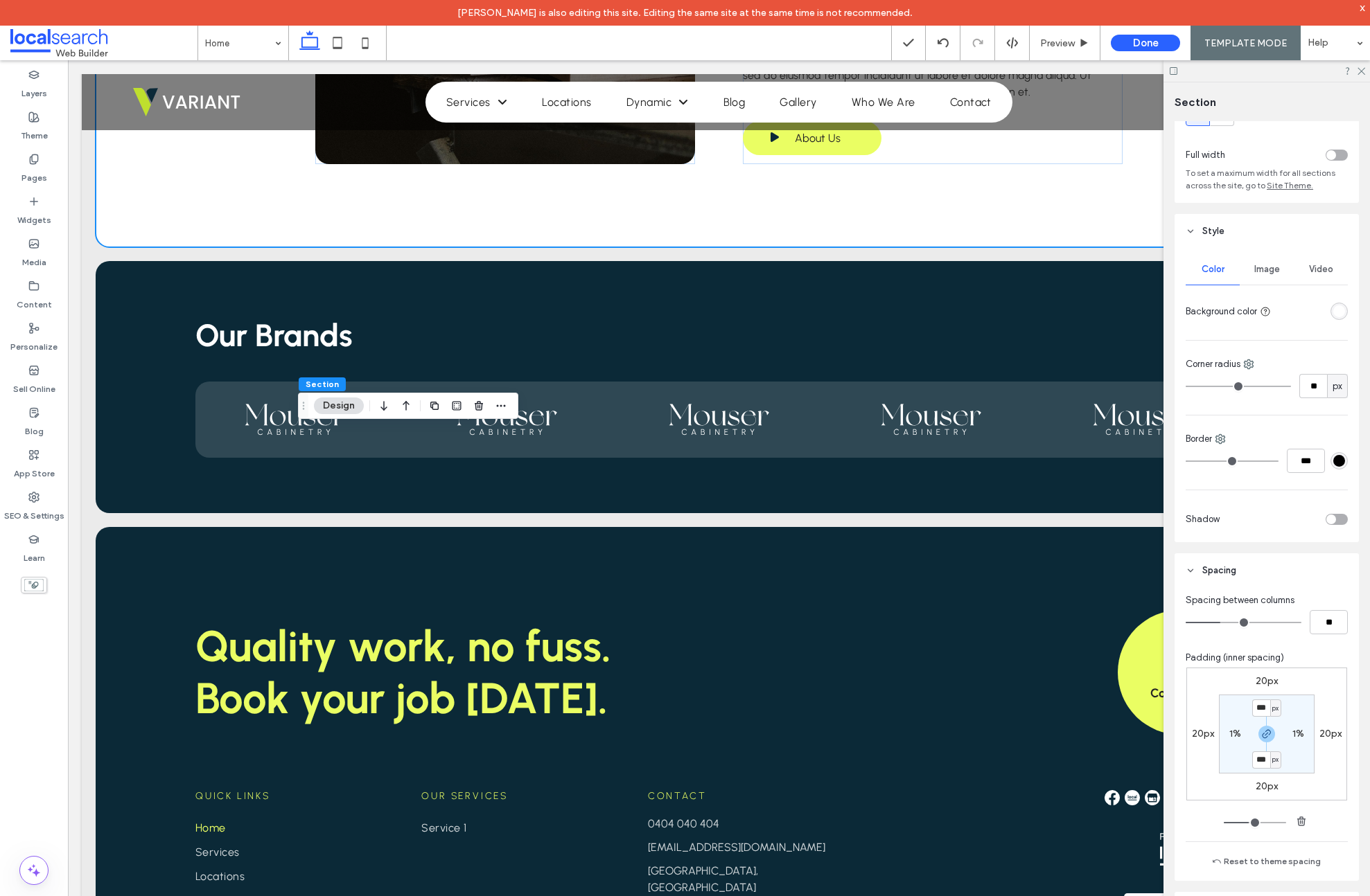
type input "*"
type input "**"
type input "*"
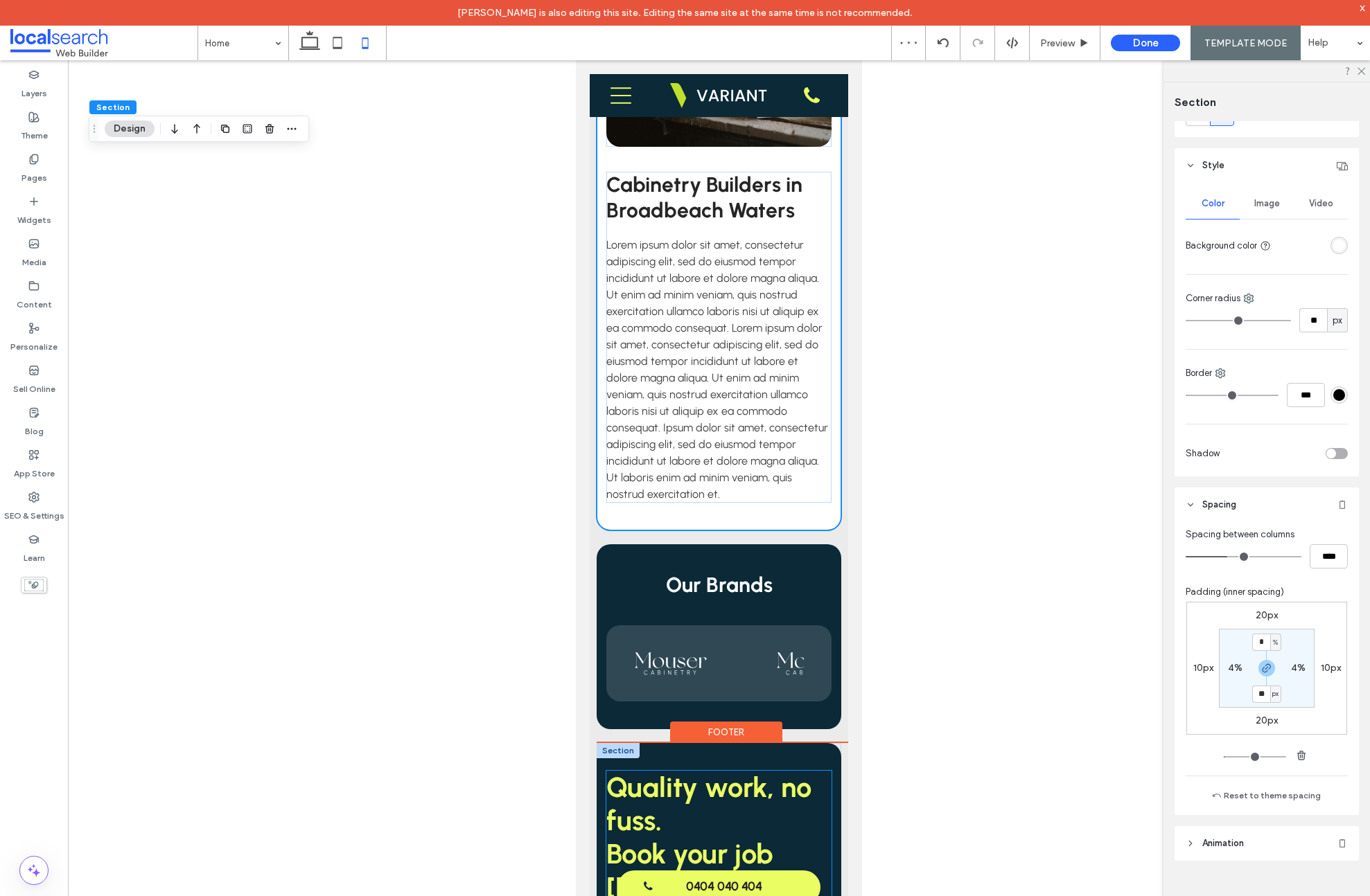
scroll to position [2948, 0]
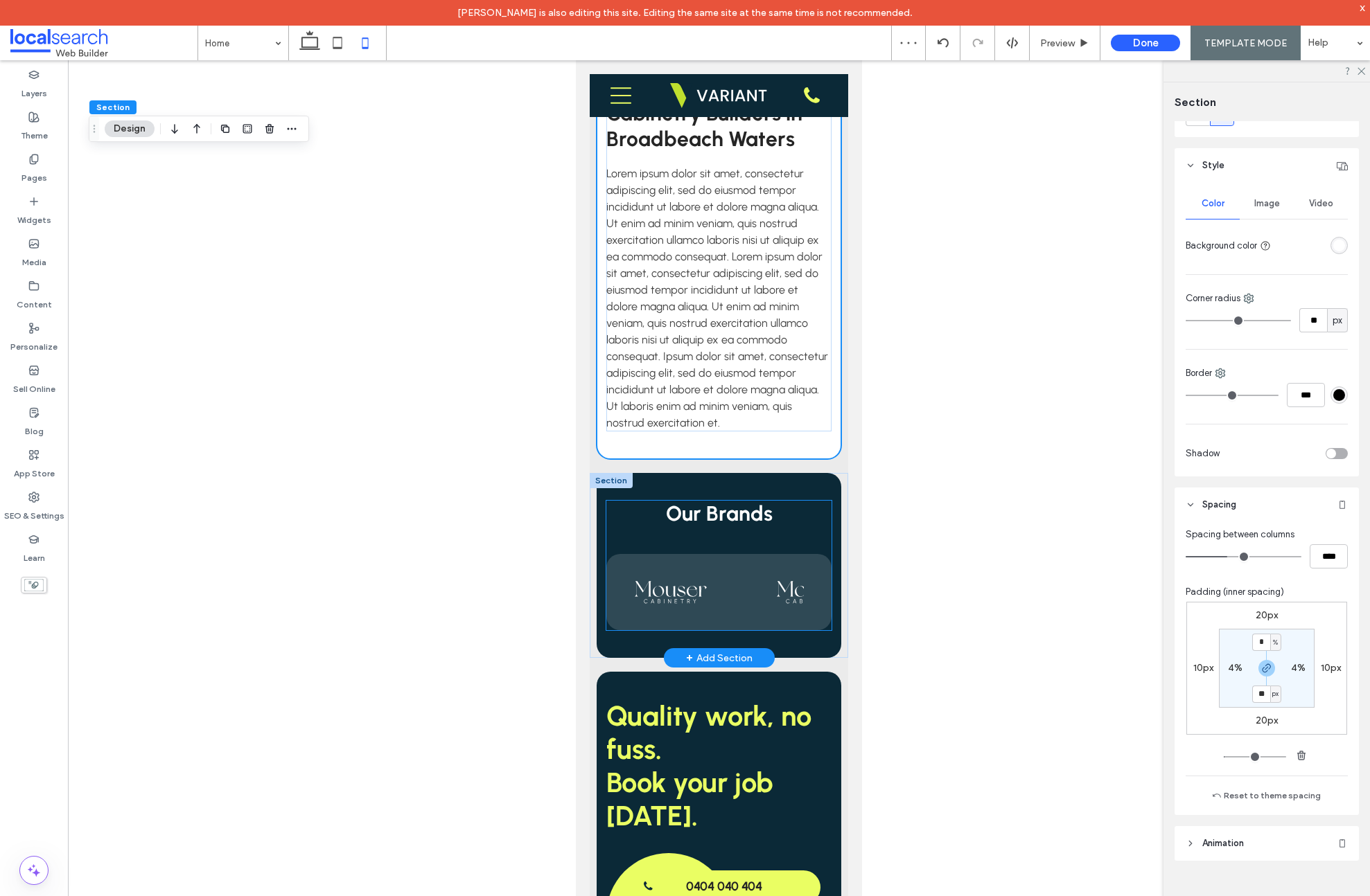
click at [818, 519] on div "Our Brands" at bounding box center [718, 565] width 225 height 129
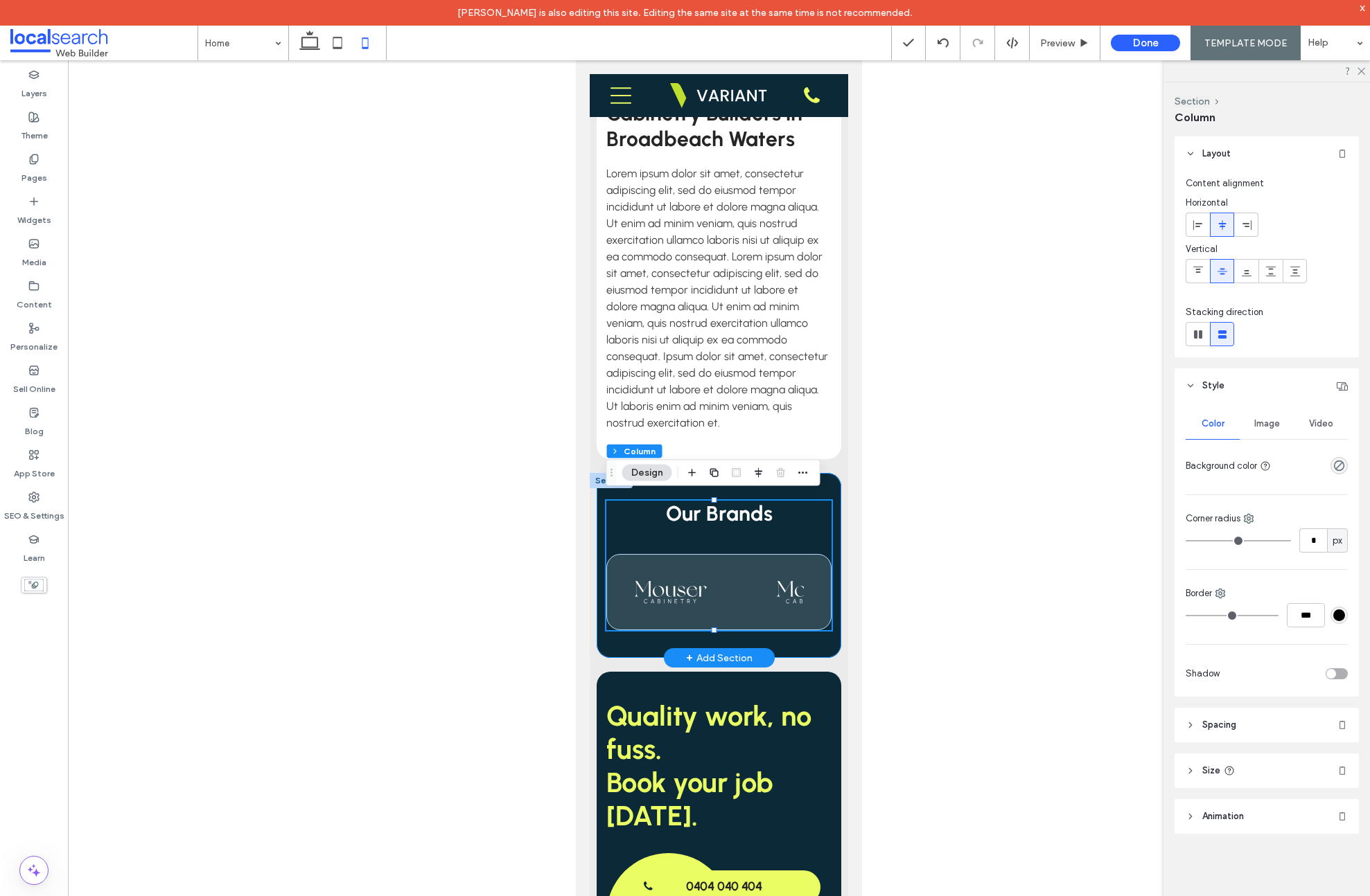
click at [823, 482] on div "Our Brands" at bounding box center [719, 565] width 244 height 185
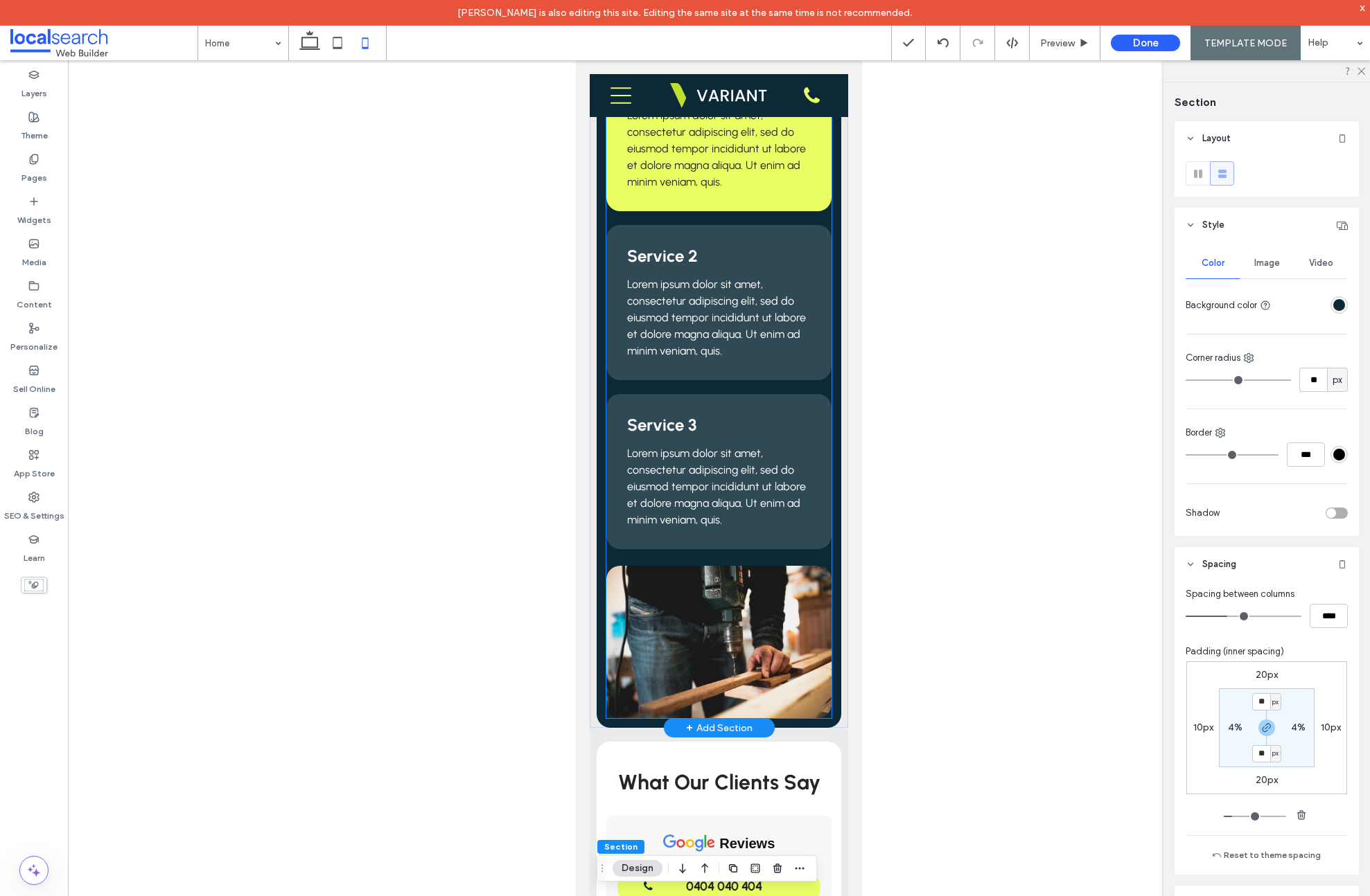
scroll to position [1391, 0]
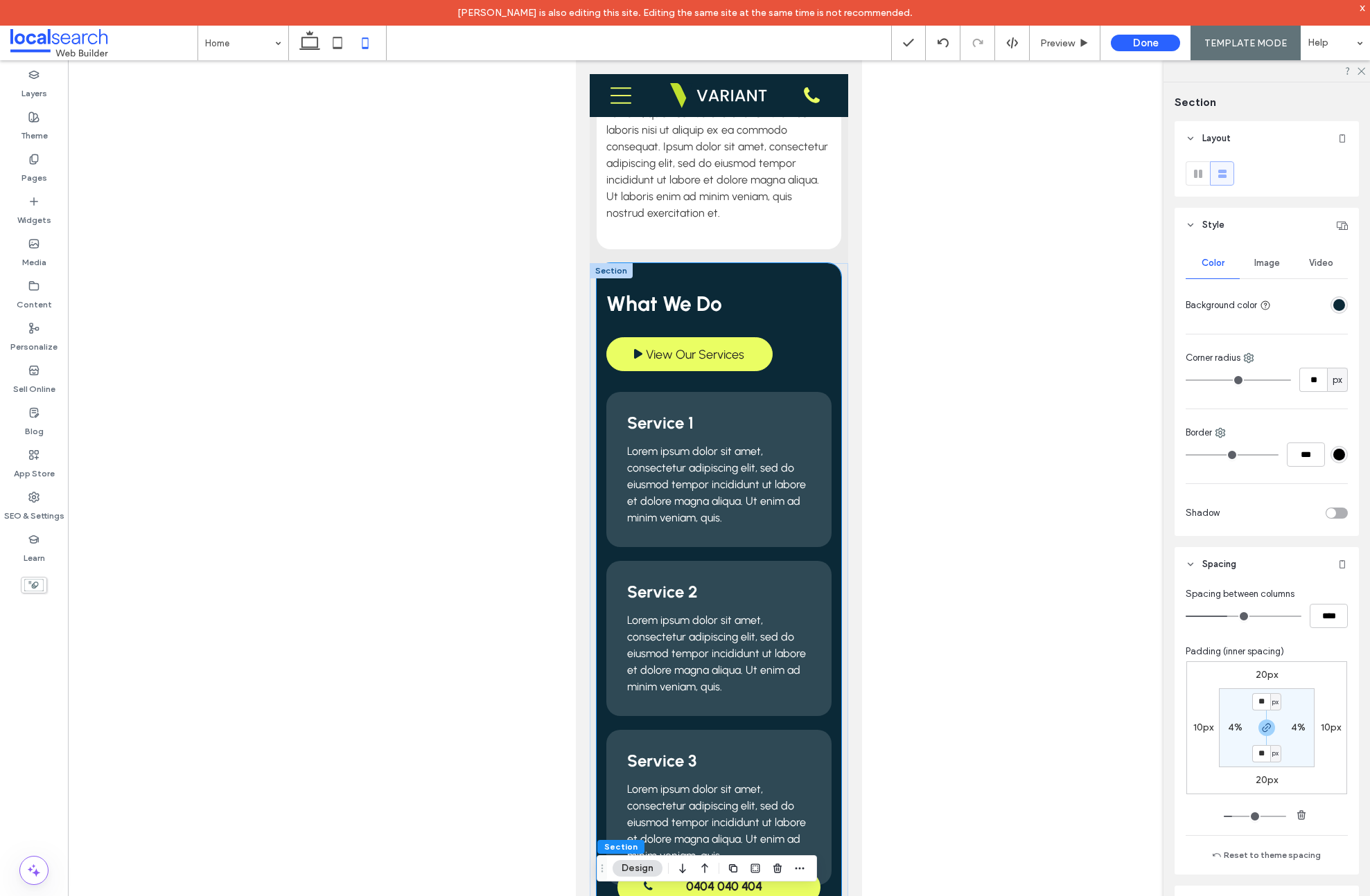
click at [811, 276] on div "What We Do View Our Services Service 1 Lorem ipsum dolor sit amet, consectetur …" at bounding box center [719, 663] width 244 height 801
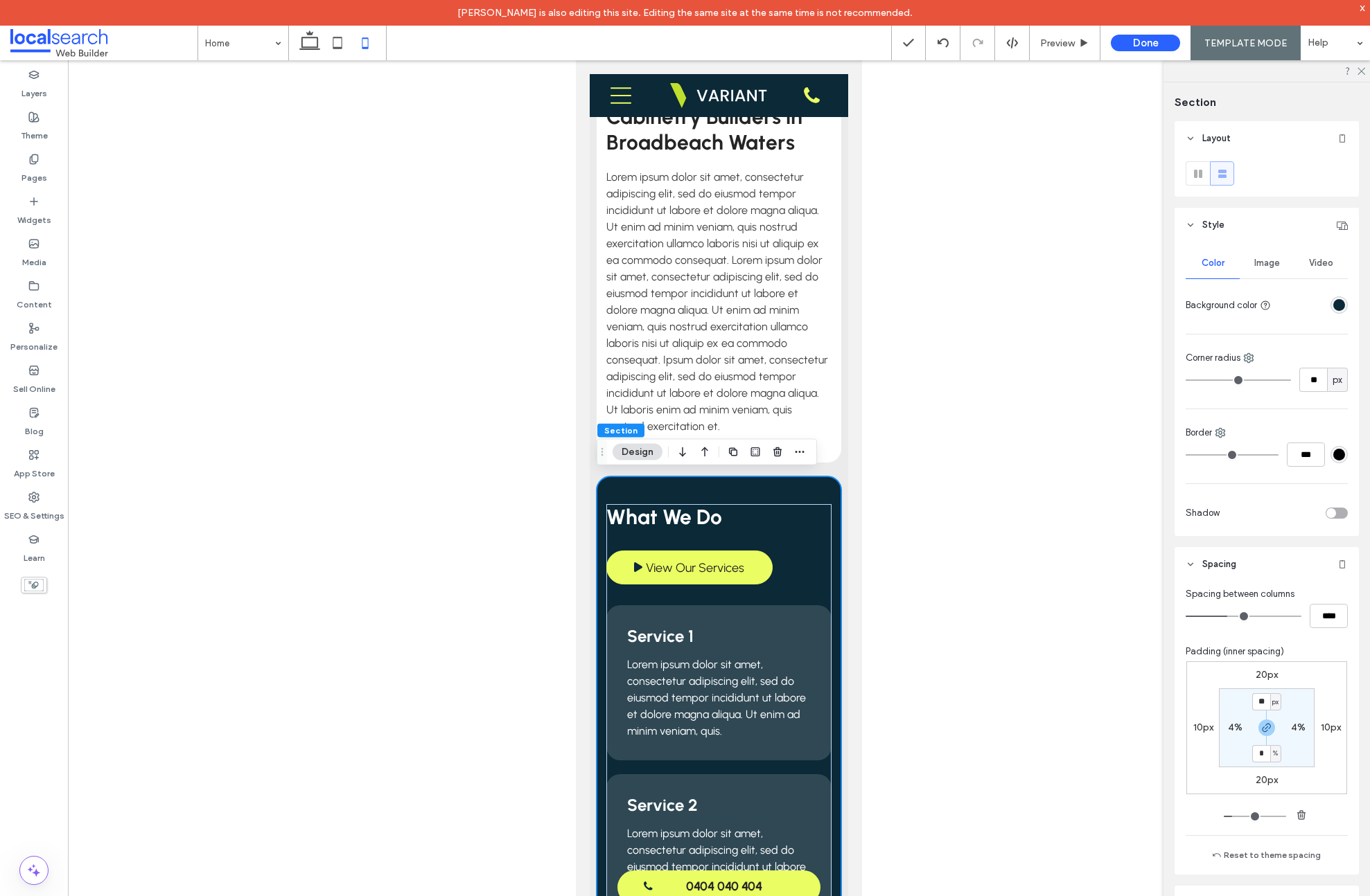
scroll to position [812, 0]
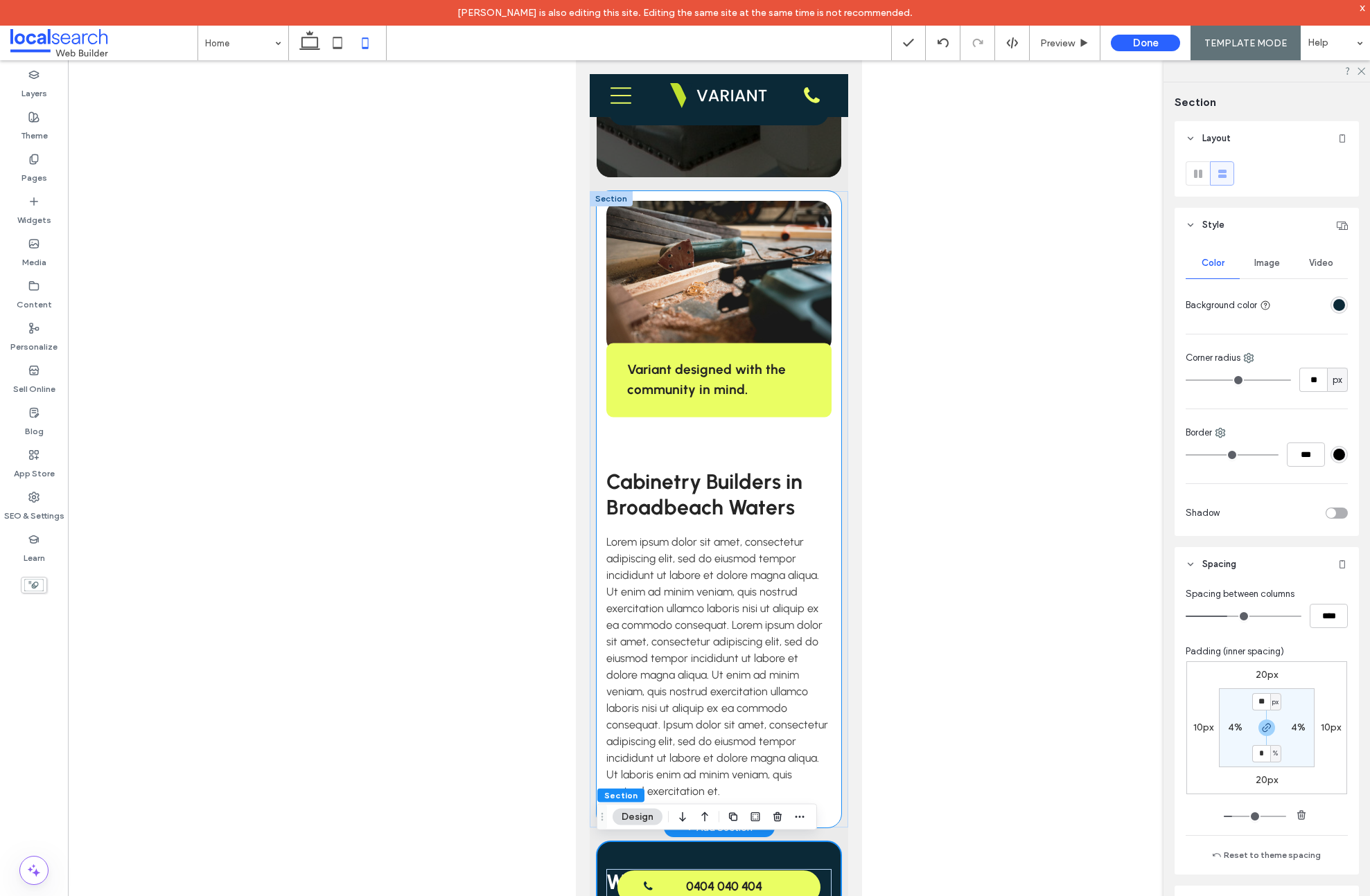
click at [820, 195] on div "Variant designed with the community in mind. Cabinetry Builders in Broadbeach W…" at bounding box center [719, 510] width 244 height 636
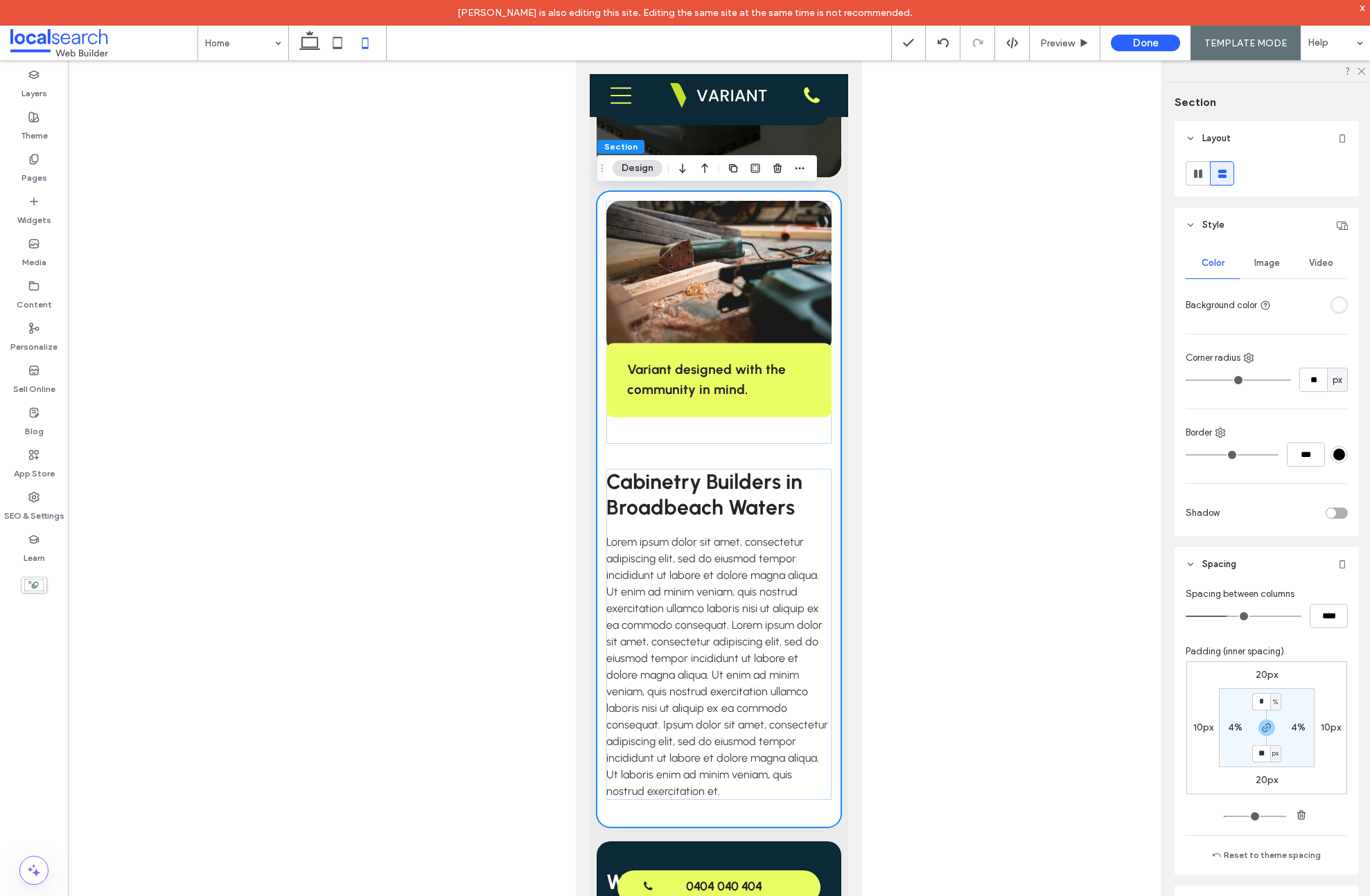
click at [1273, 704] on span "%" at bounding box center [1275, 702] width 5 height 14
click at [1270, 726] on span "px" at bounding box center [1267, 723] width 10 height 14
type input "****"
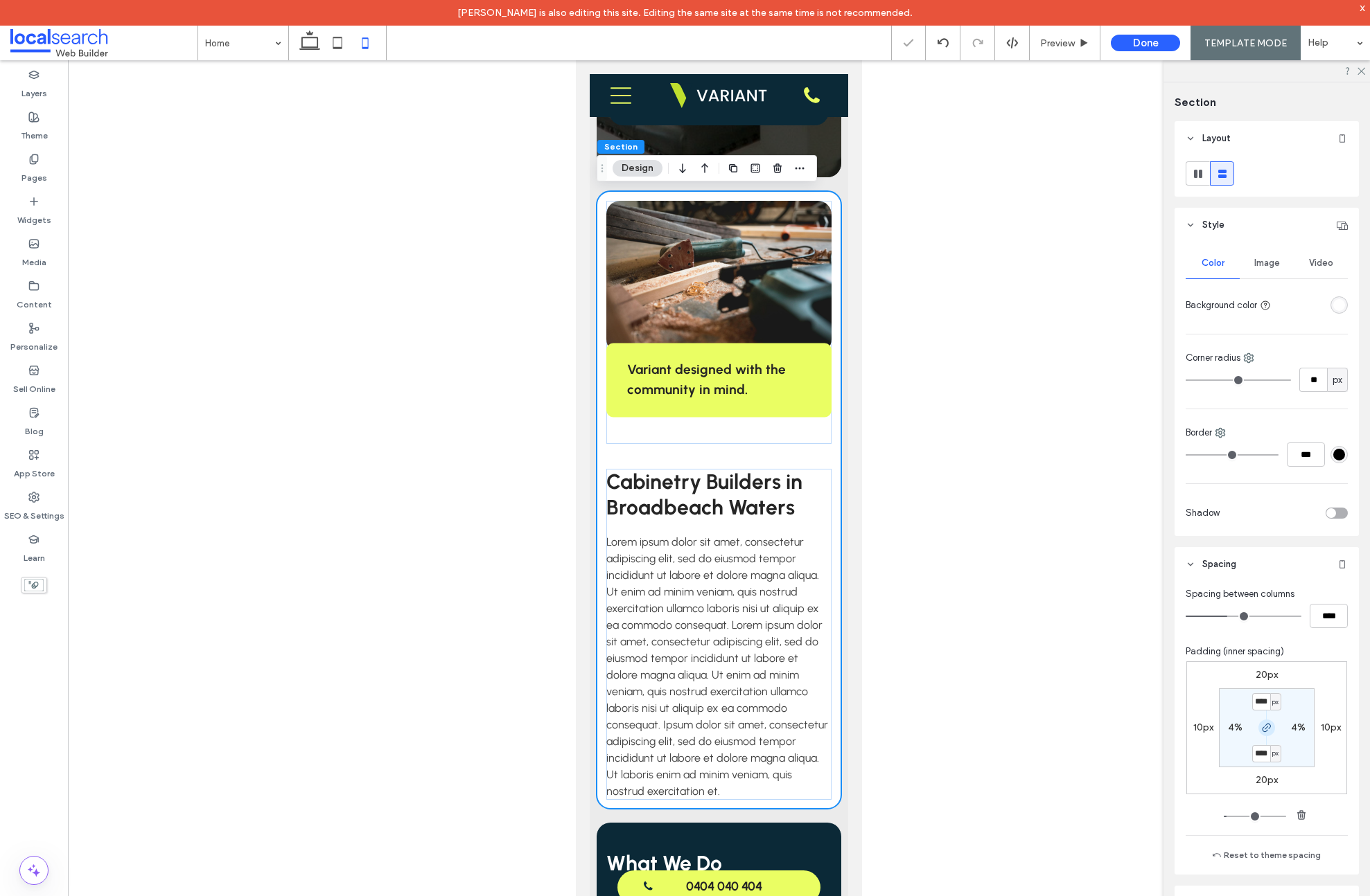
type input "**"
click at [1263, 700] on input "****" at bounding box center [1261, 702] width 18 height 17
type input "**"
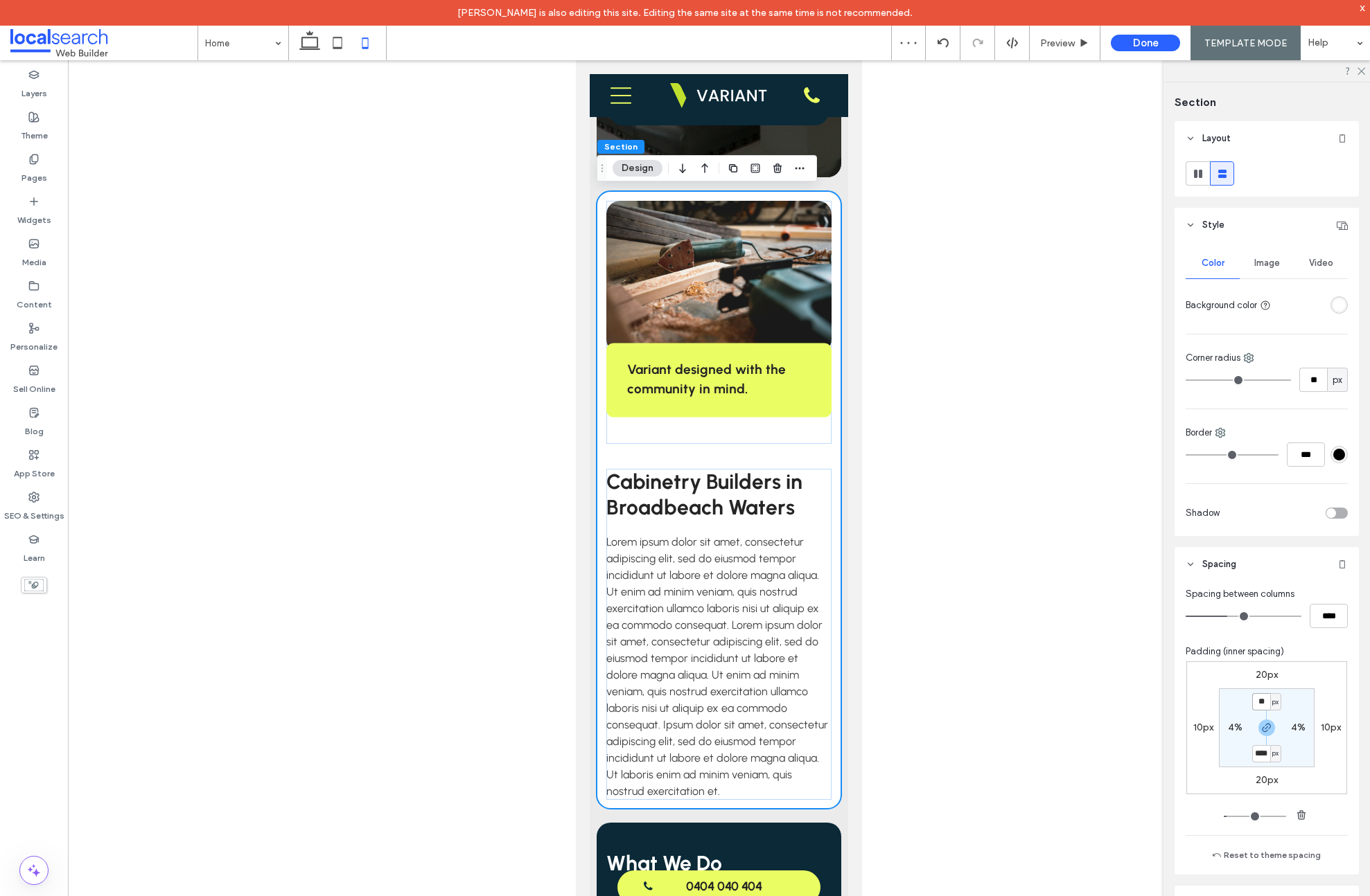
type input "**"
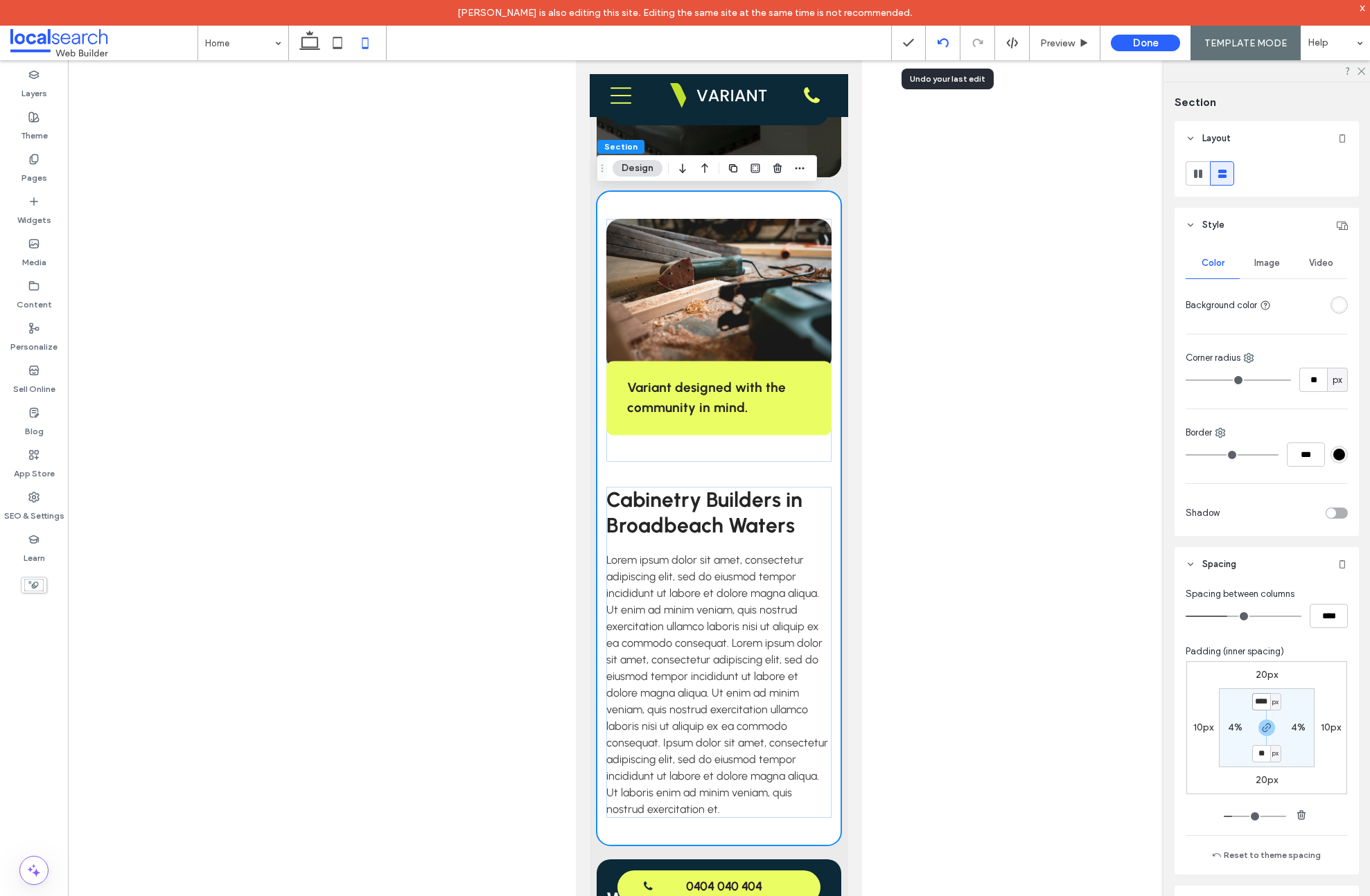
type input "****"
type input "**"
click at [940, 43] on use at bounding box center [942, 42] width 11 height 9
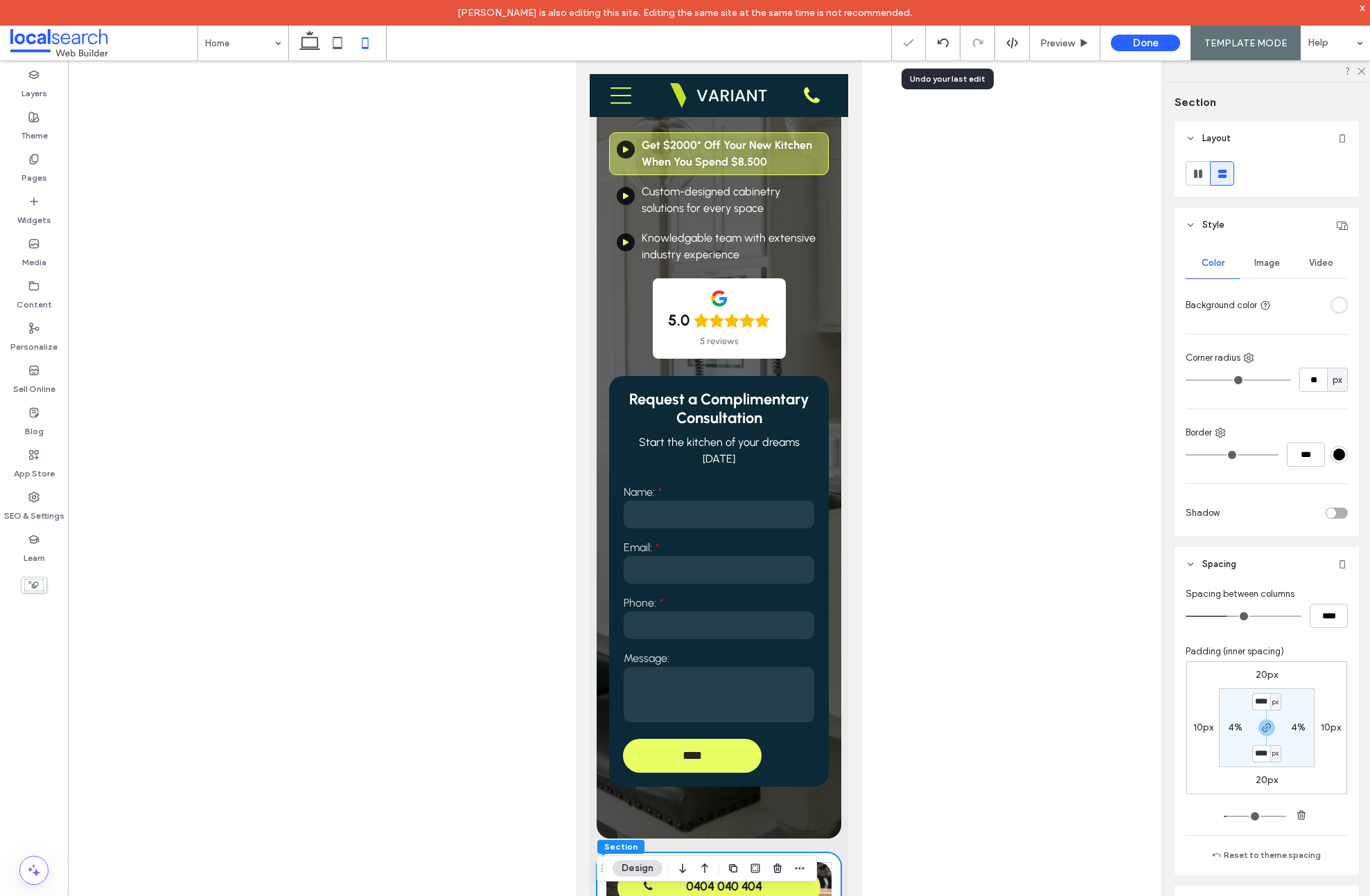
type input "**"
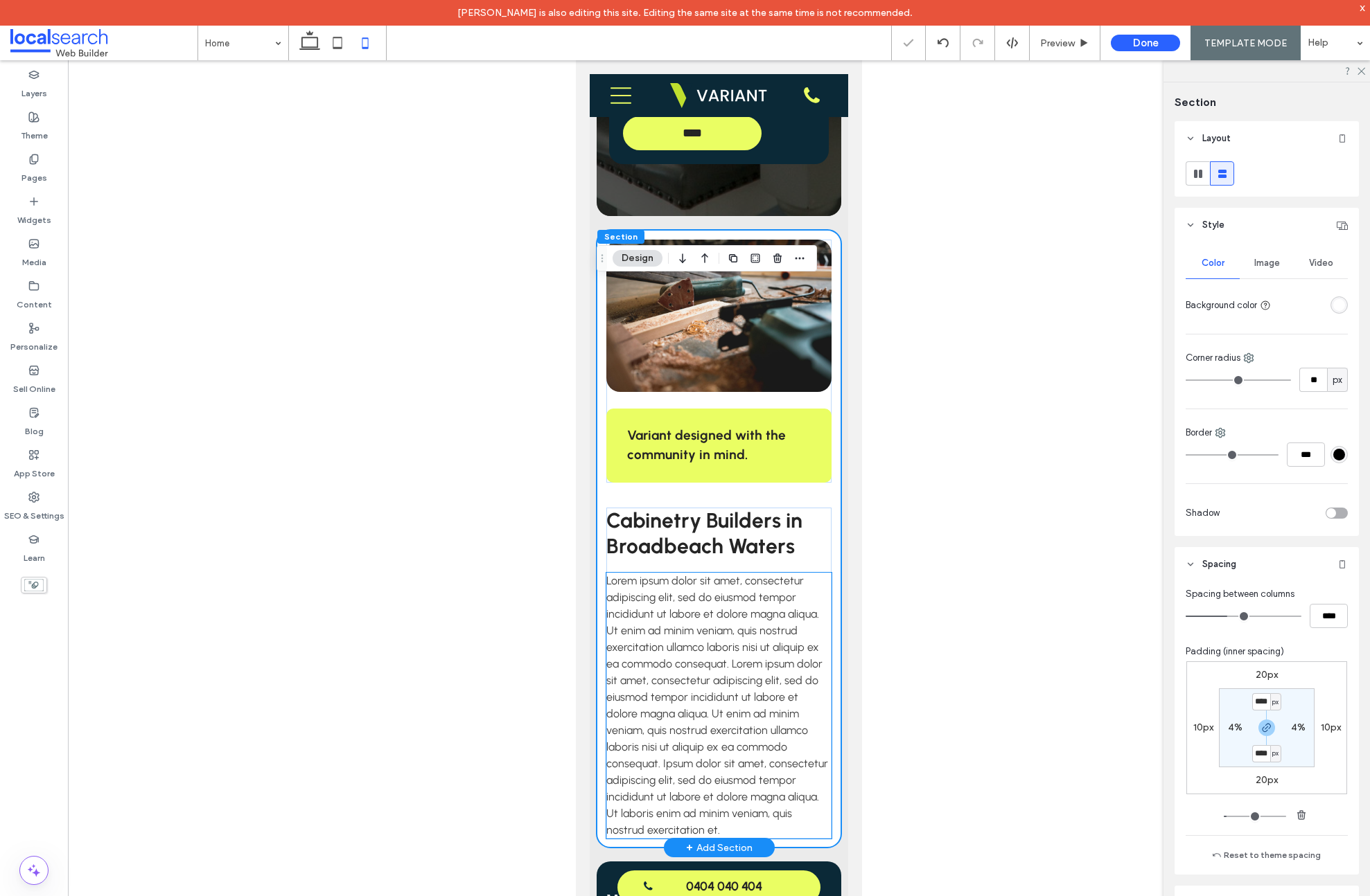
scroll to position [823, 0]
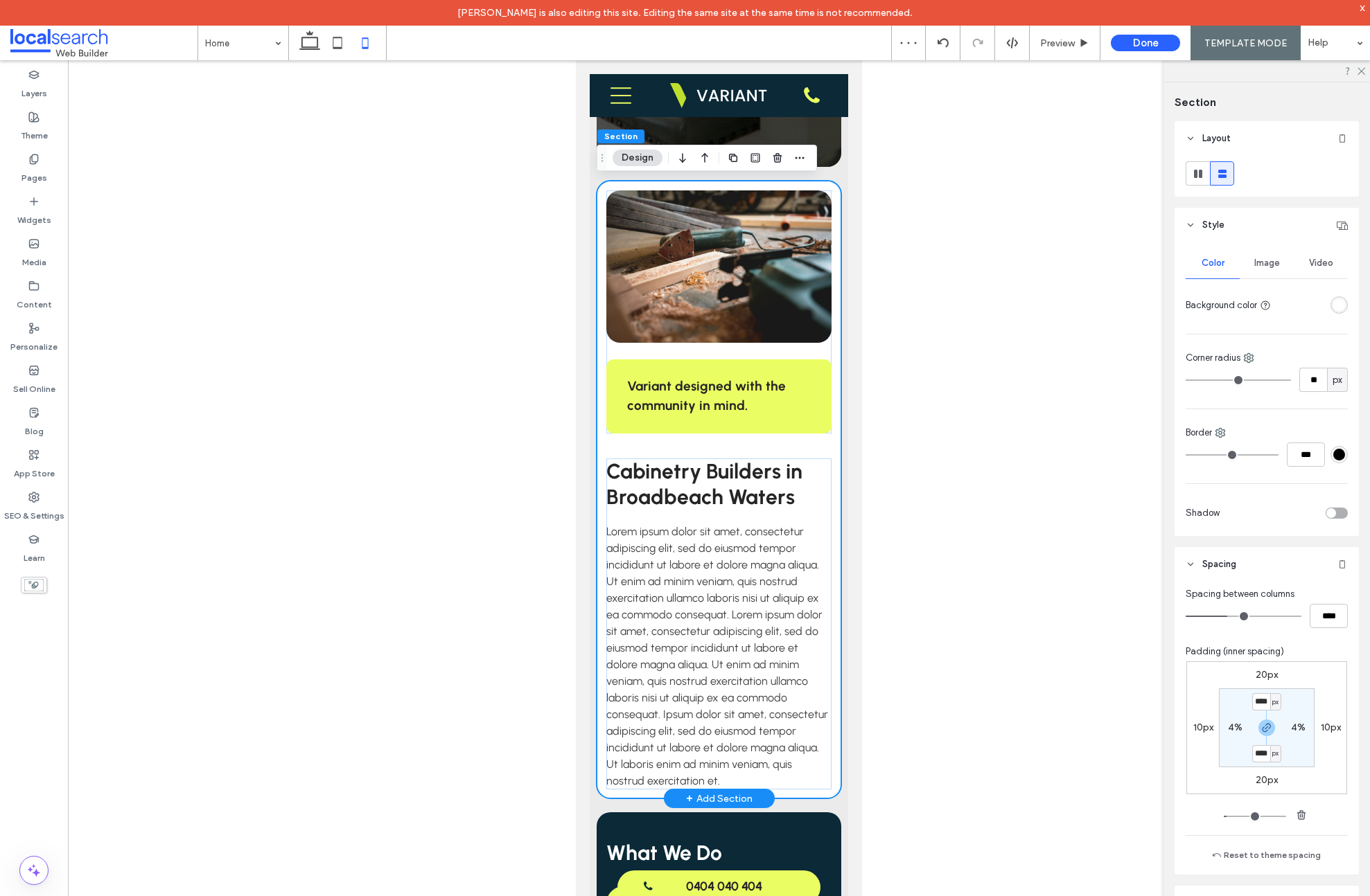
click at [818, 185] on div "Variant designed with the community in mind. Cabinetry Builders in Broadbeach W…" at bounding box center [719, 489] width 244 height 618
click at [938, 48] on div at bounding box center [942, 43] width 34 height 11
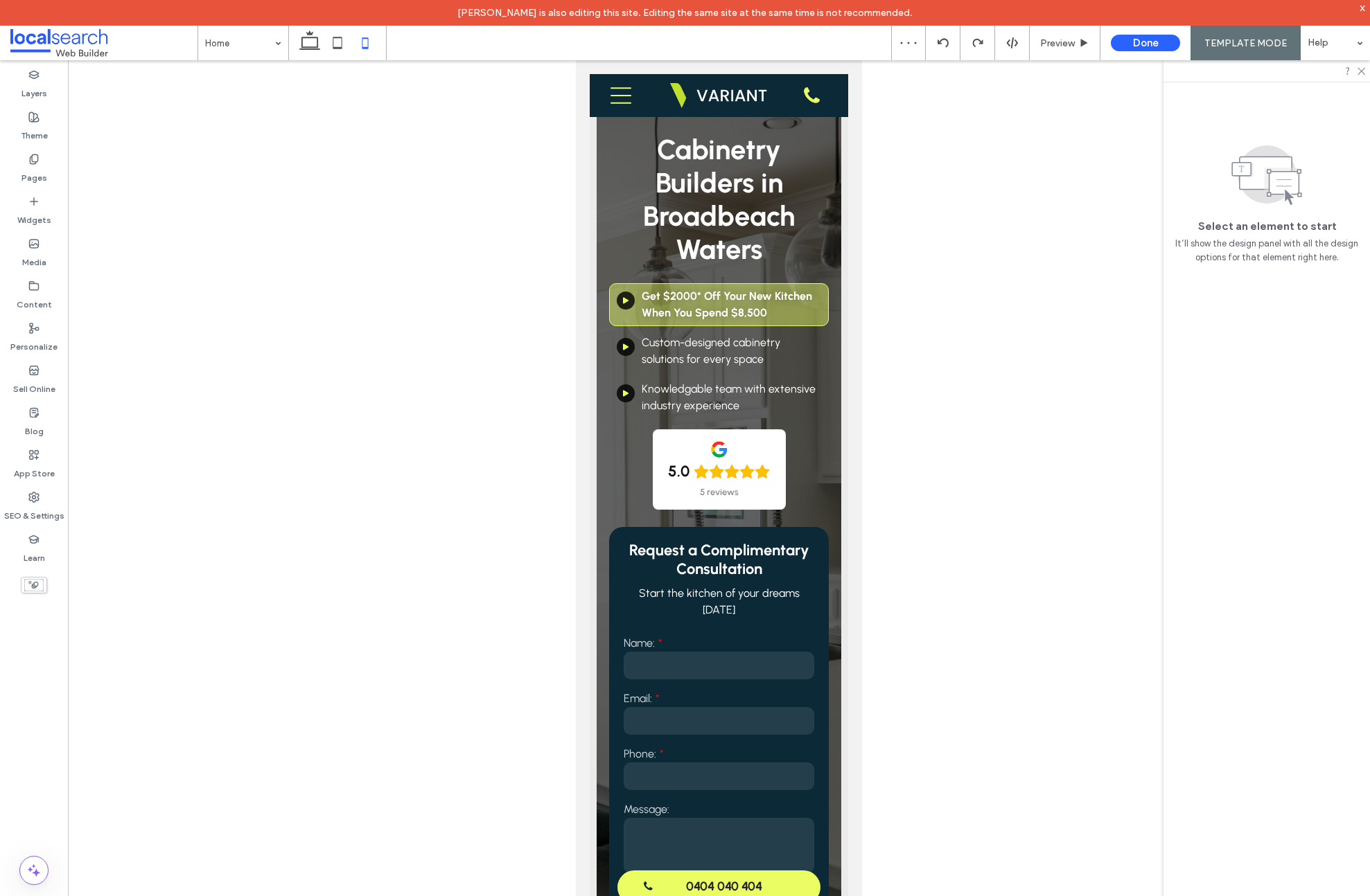
scroll to position [0, 0]
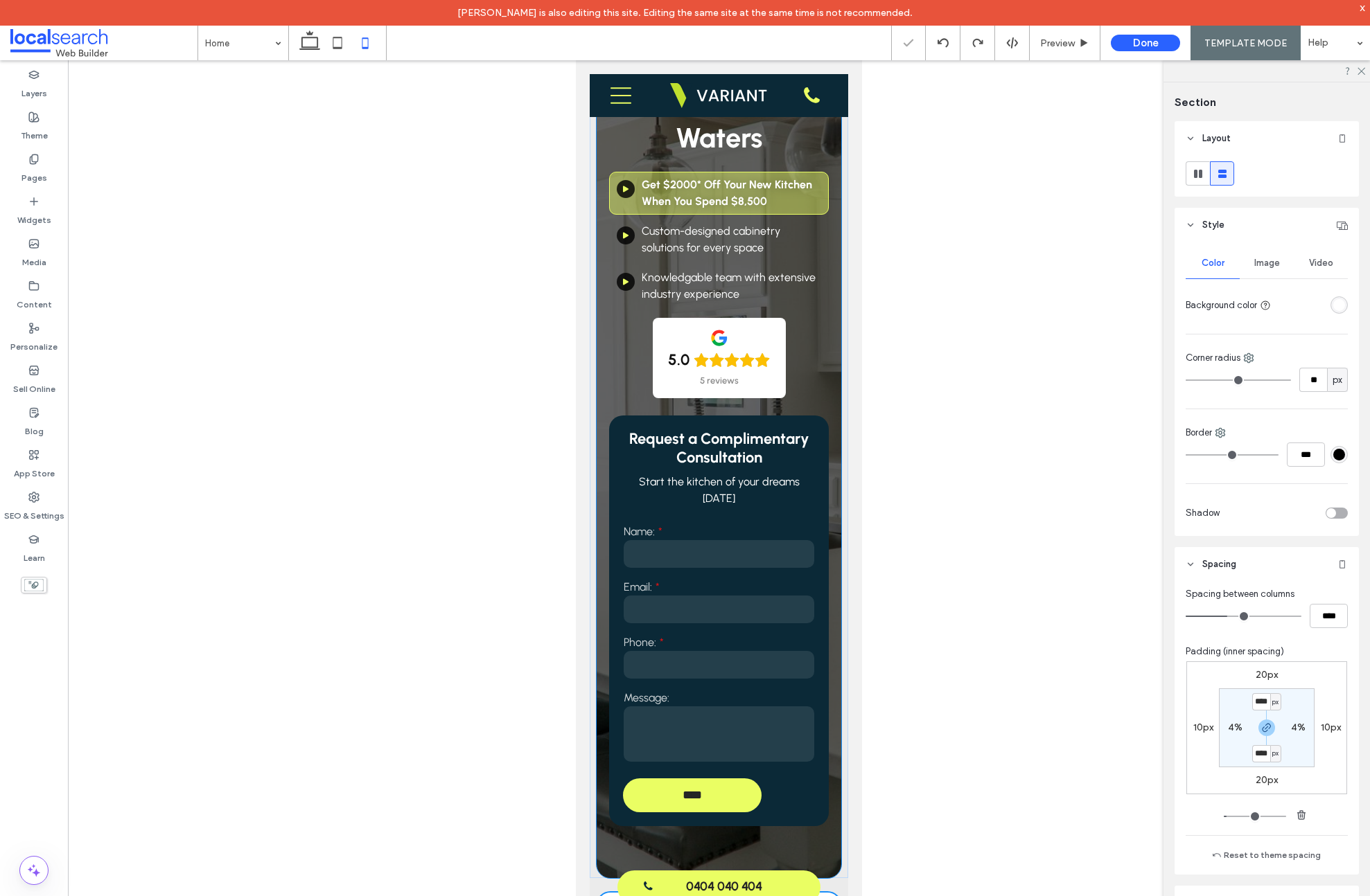
type input "**"
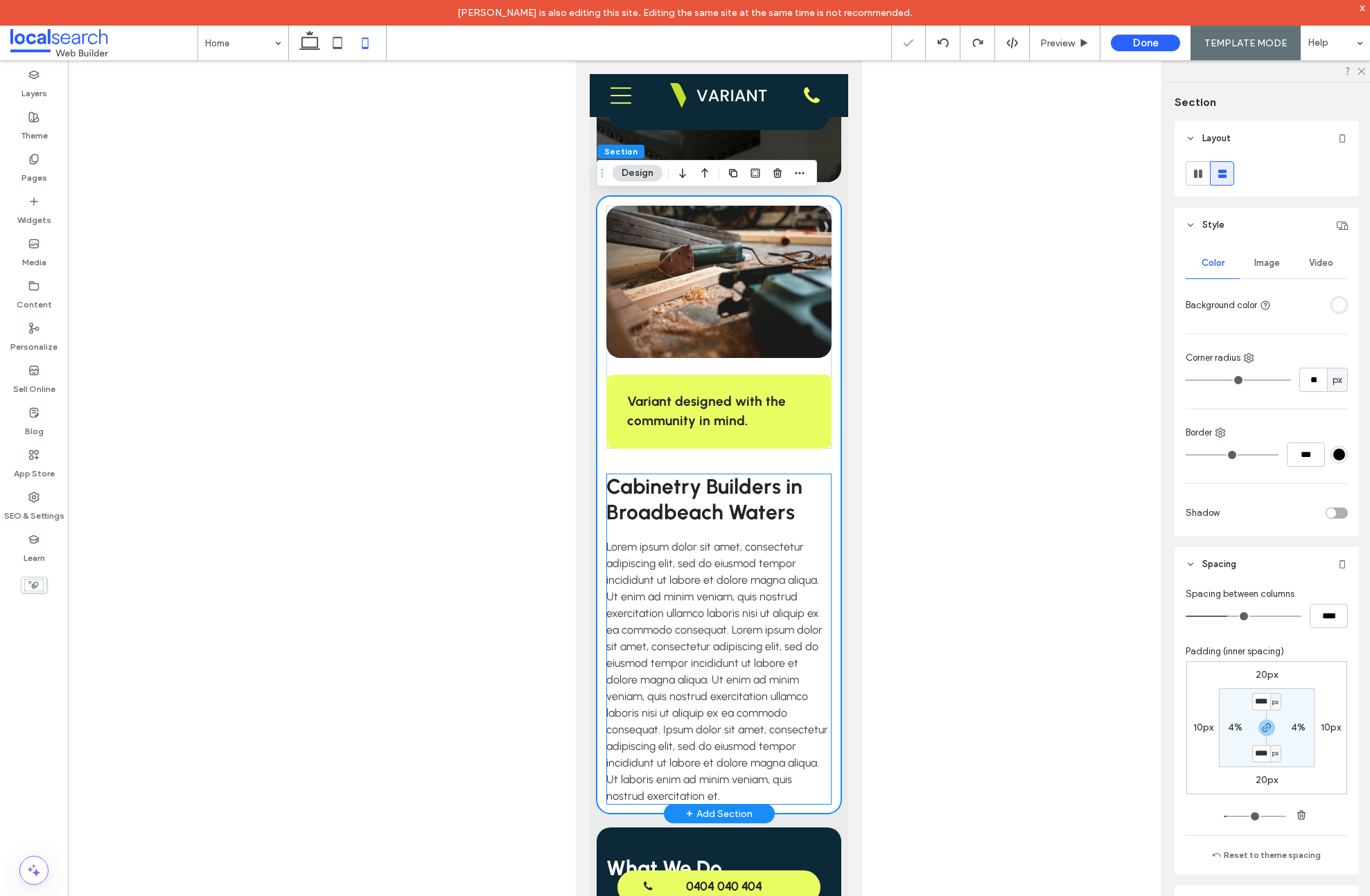
scroll to position [823, 0]
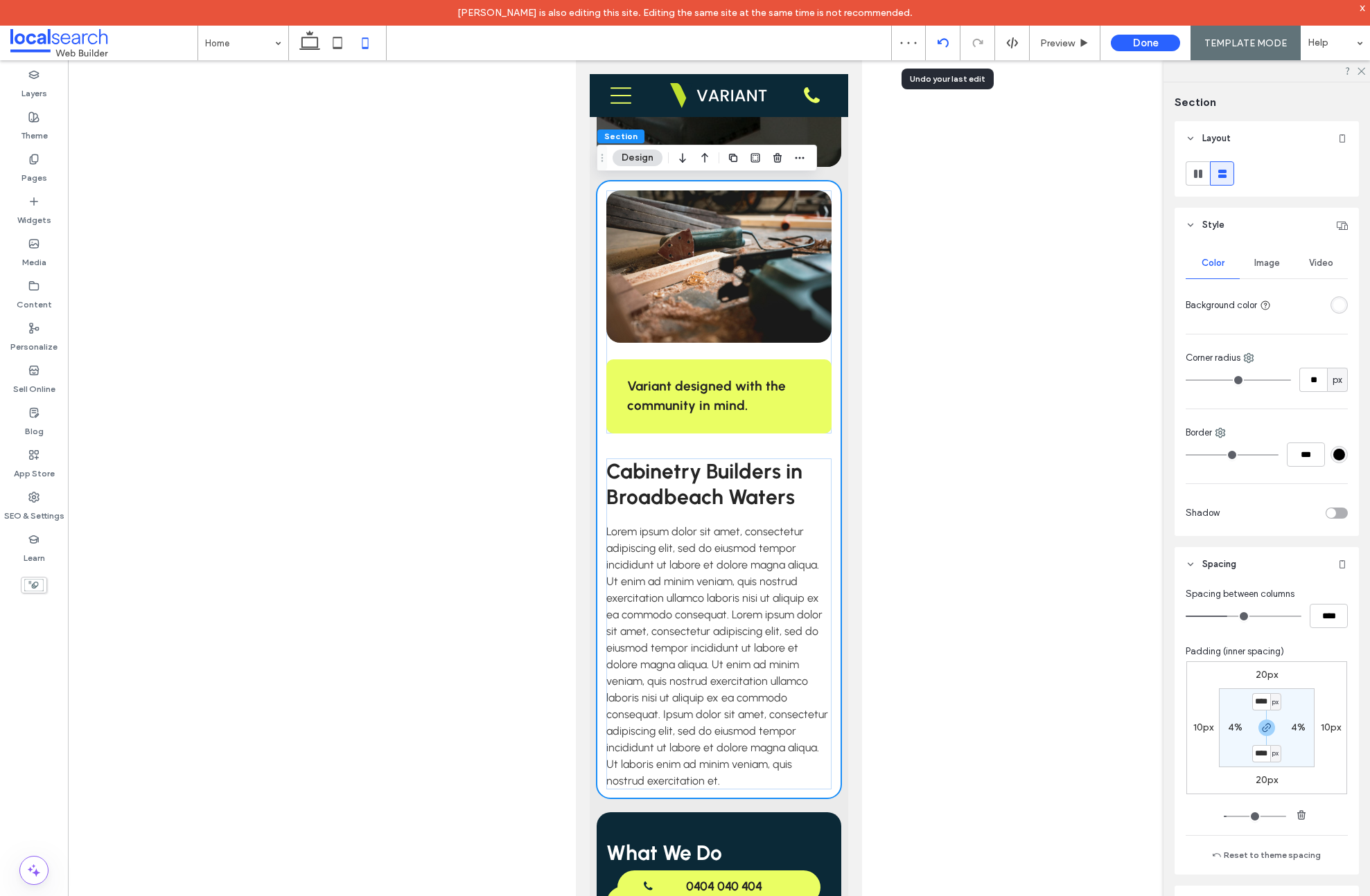
click at [951, 43] on div at bounding box center [942, 43] width 34 height 11
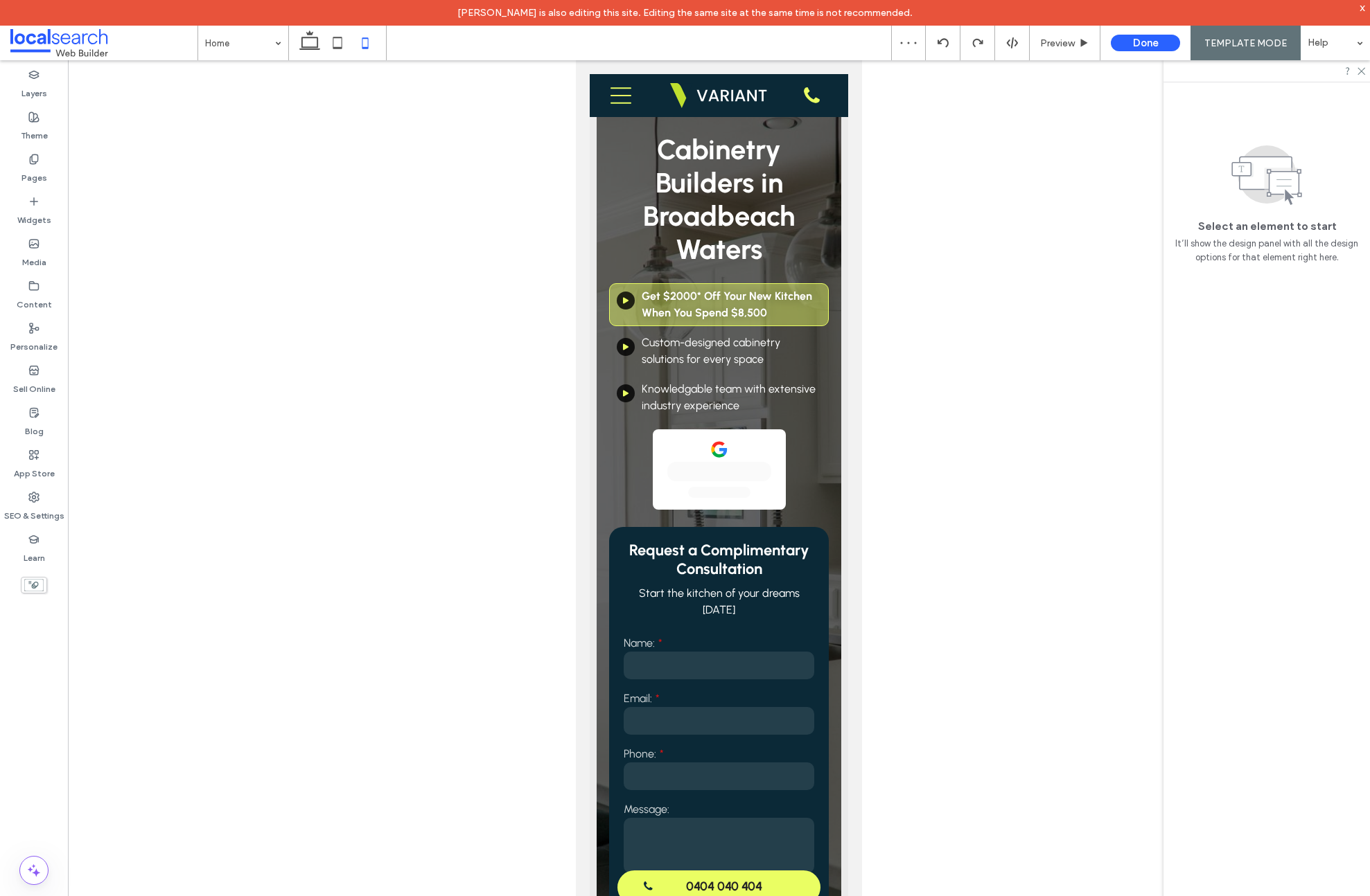
scroll to position [0, 0]
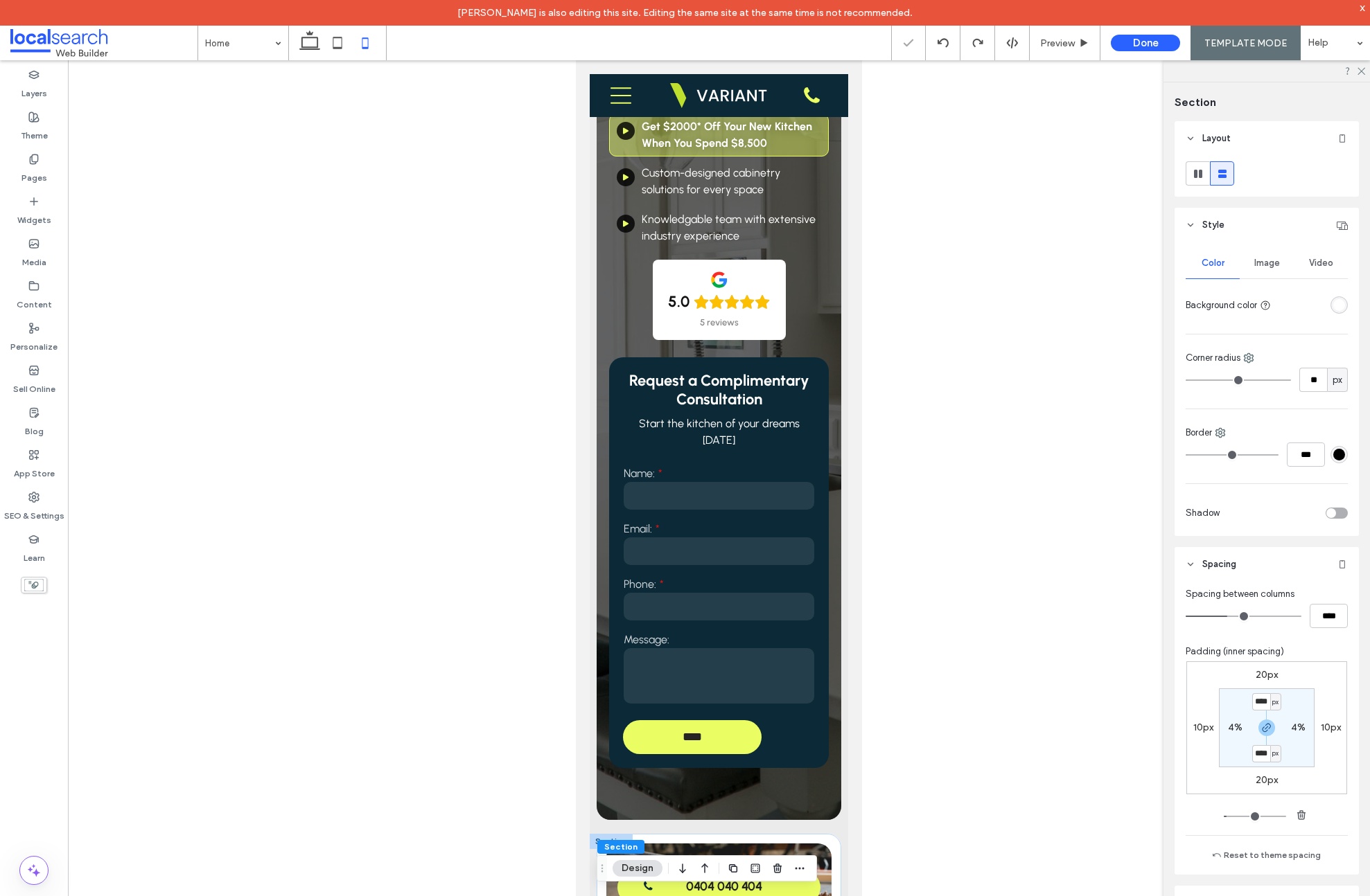
type input "**"
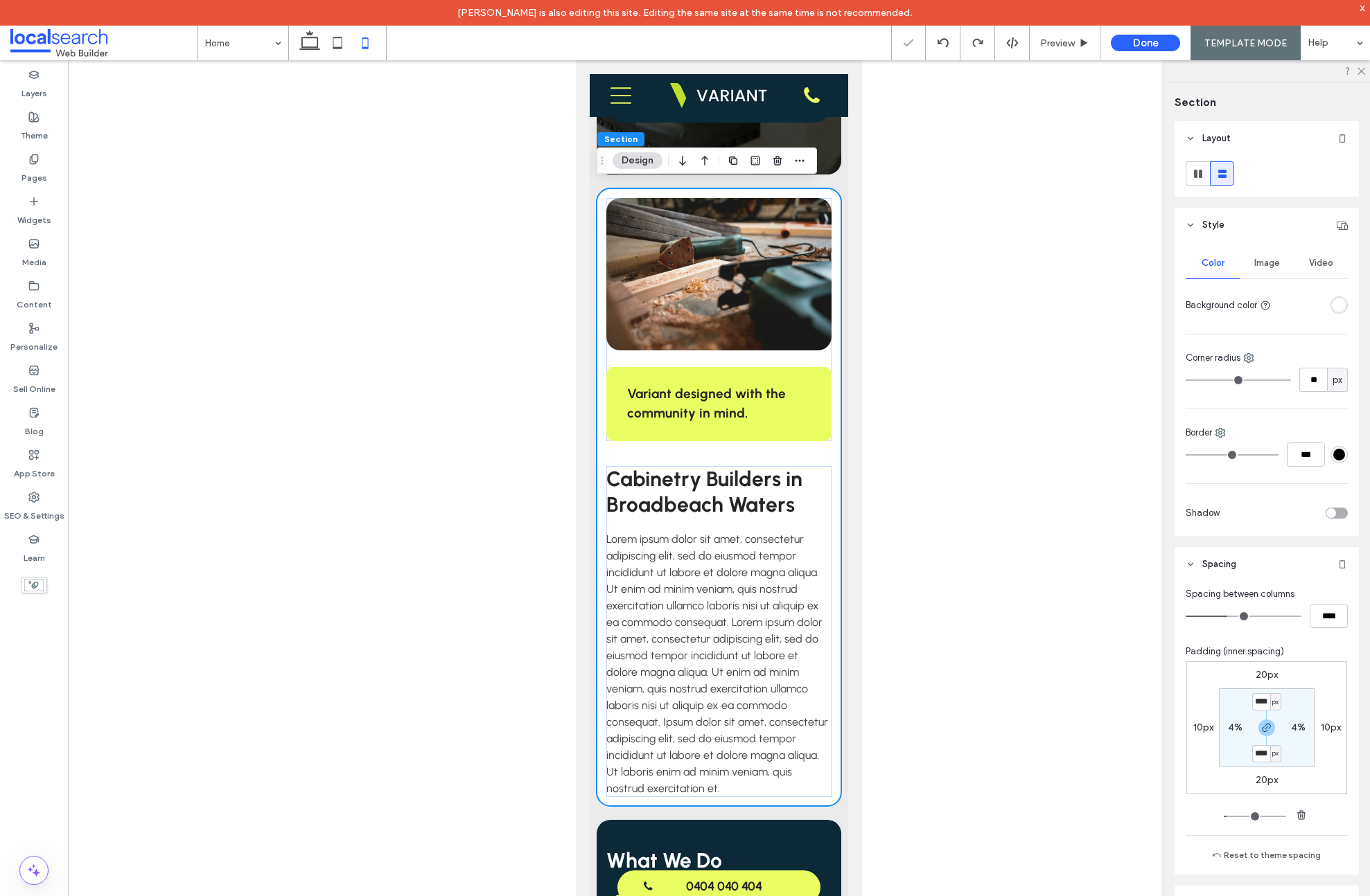
scroll to position [823, 0]
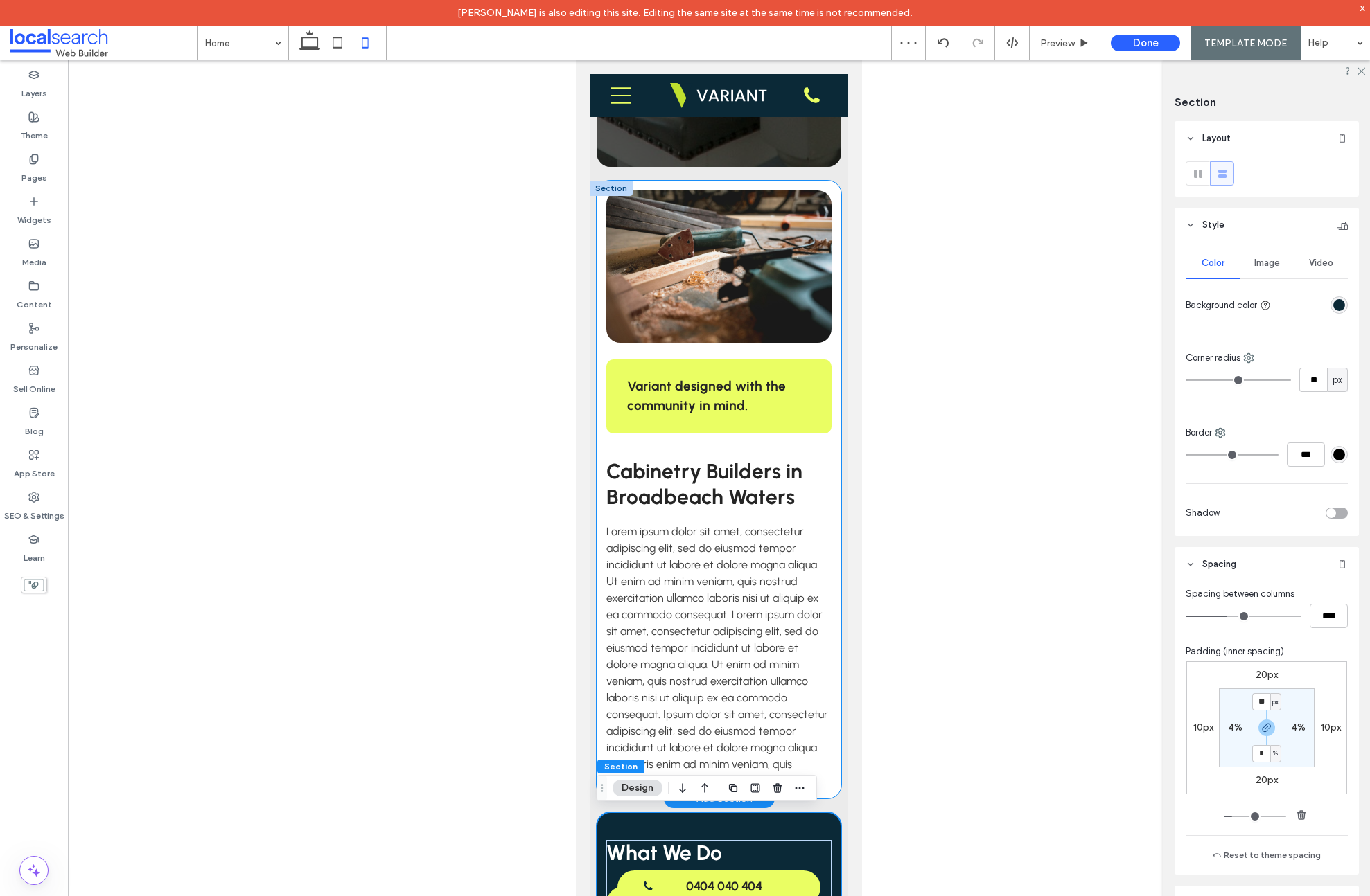
click at [825, 189] on div "Variant designed with the community in mind. Cabinetry Builders in Broadbeach W…" at bounding box center [719, 489] width 244 height 618
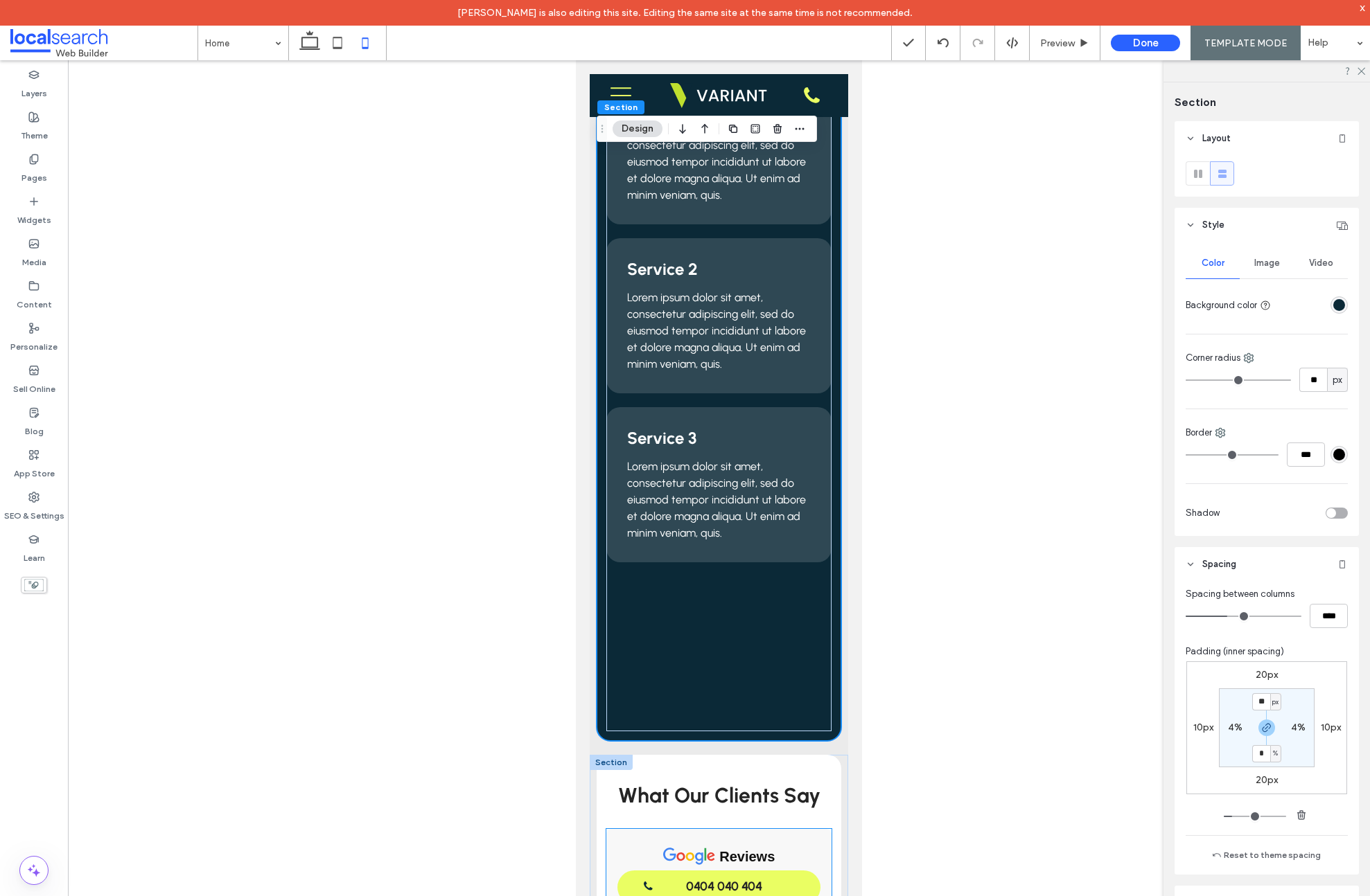
scroll to position [1798, 0]
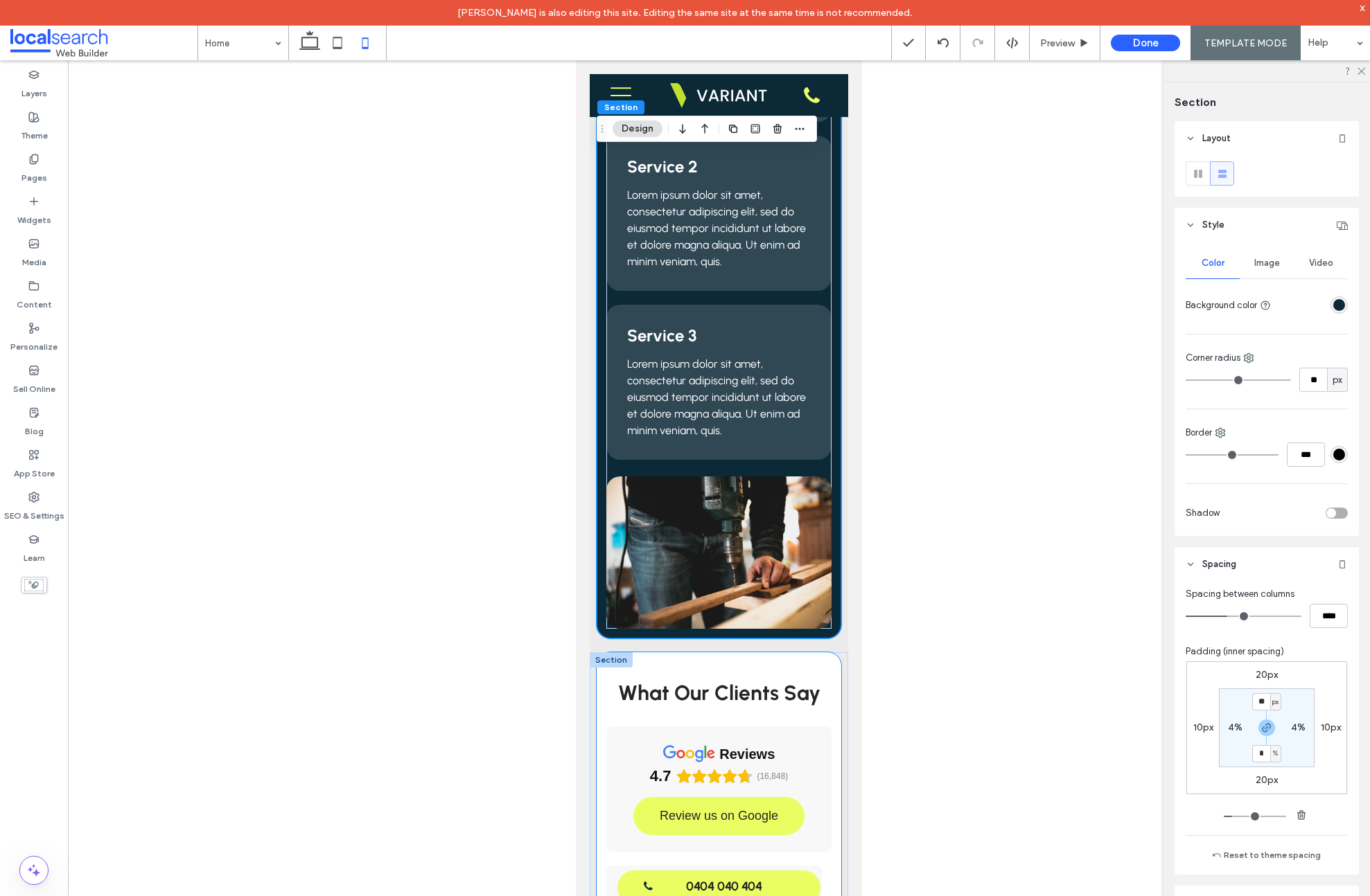
click at [814, 655] on div "What Our Clients Say reviews 4.7 (16,848) Review us on Google Yael Magallanes 2…" at bounding box center [719, 842] width 244 height 379
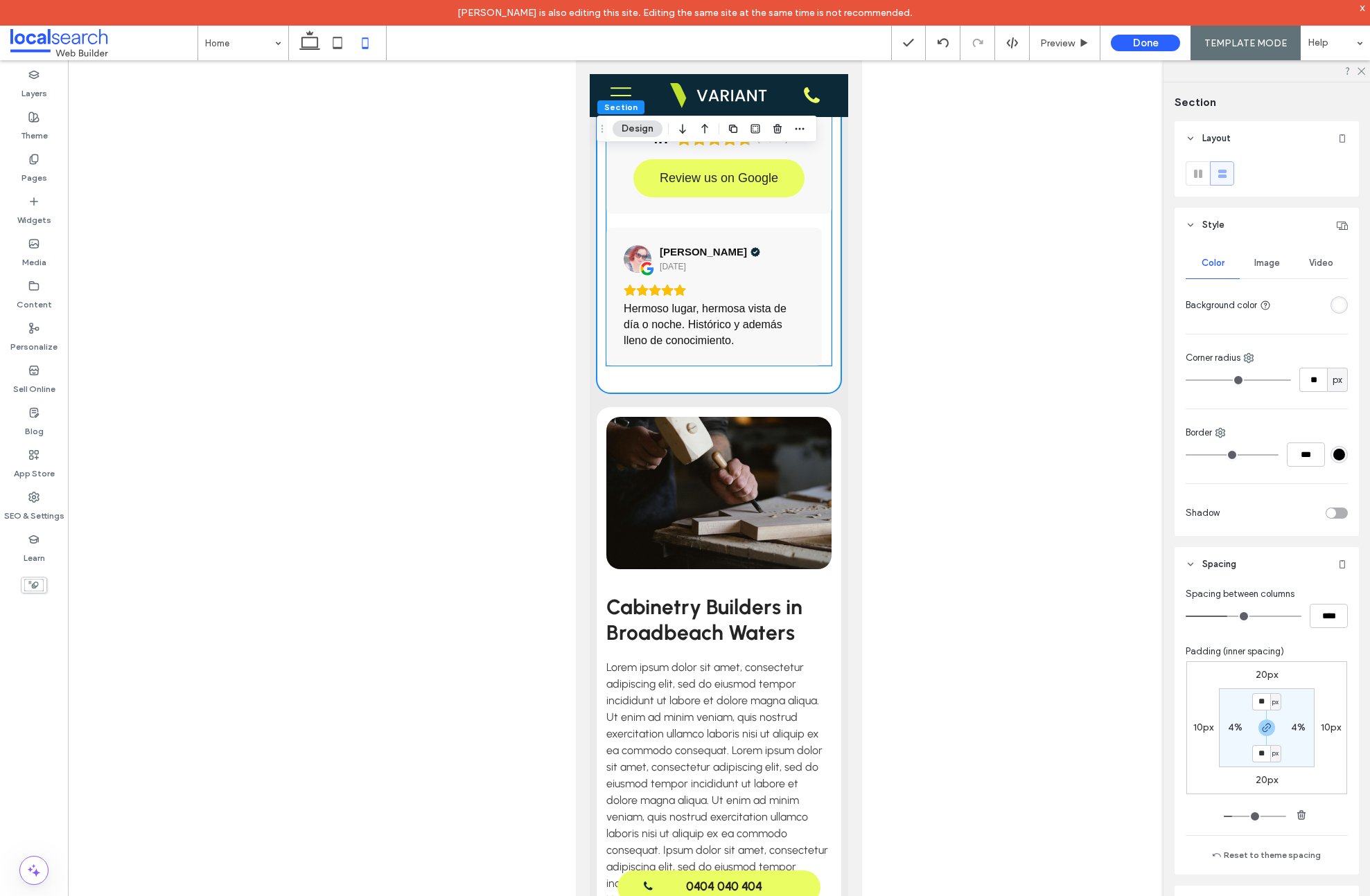
scroll to position [2720, 0]
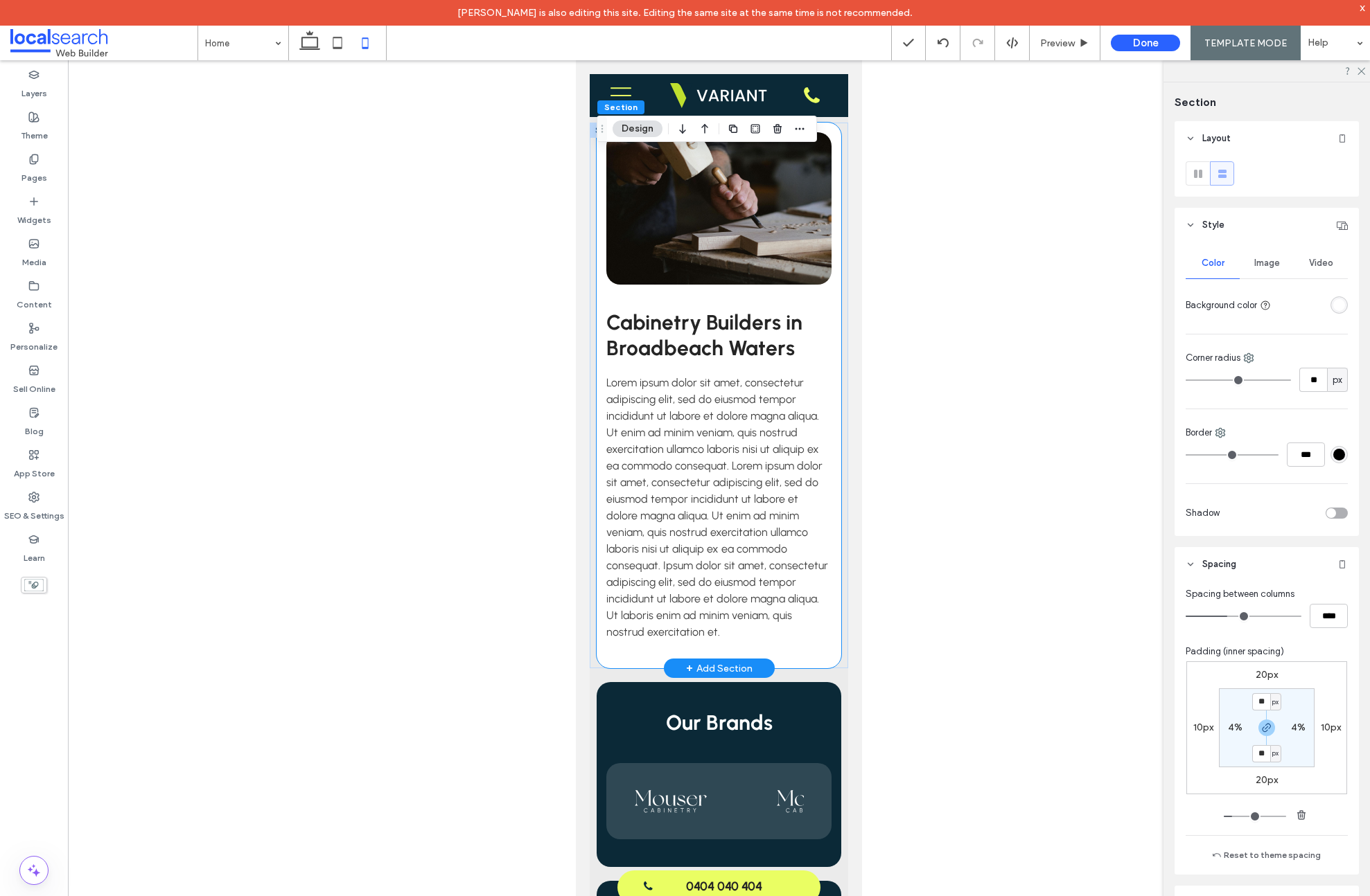
click at [824, 317] on div "Cabinetry Builders in Broadbeach Waters Lorem ipsum dolor sit amet, consectetur…" at bounding box center [719, 395] width 244 height 546
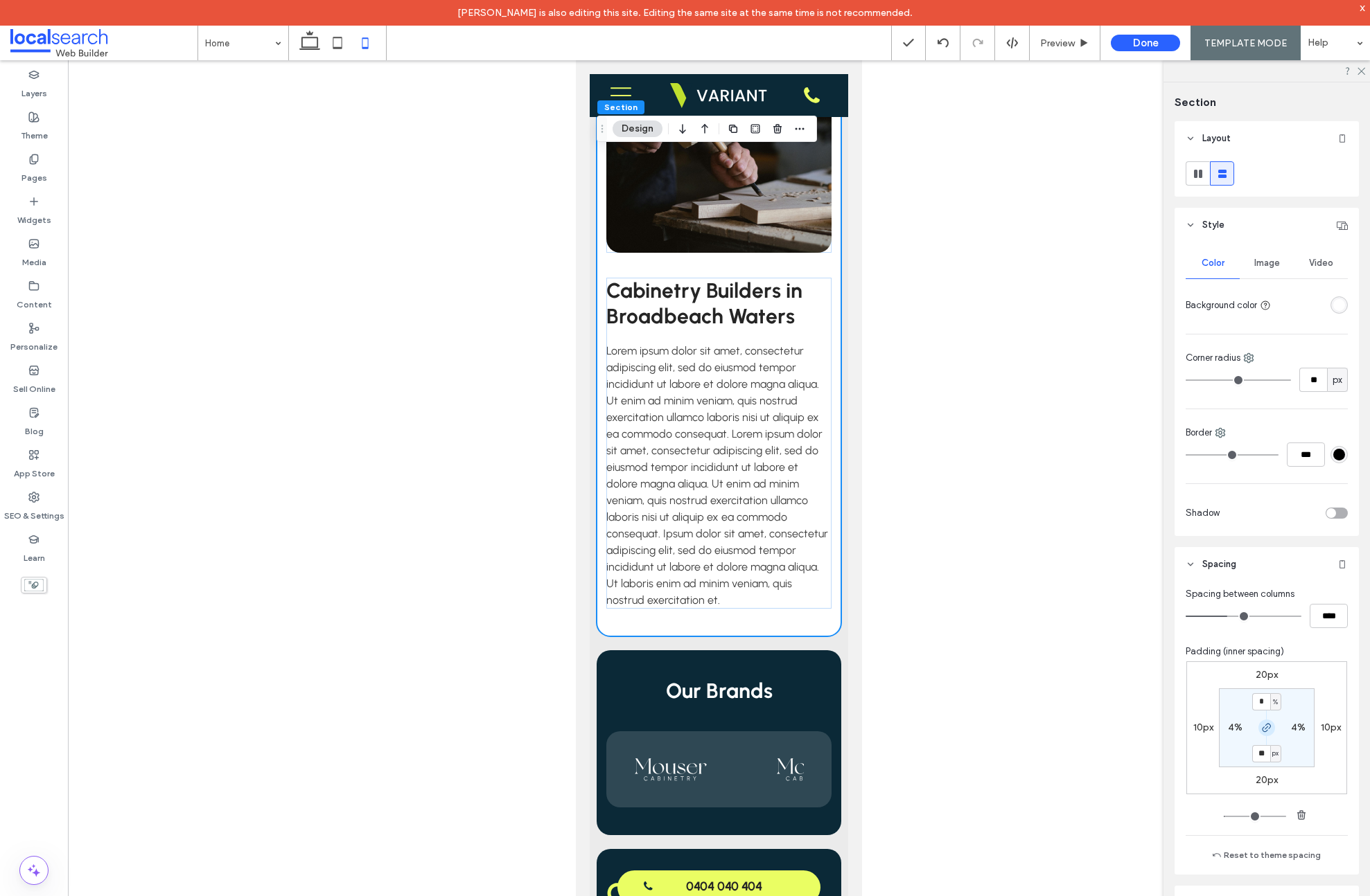
click at [1263, 728] on use "button" at bounding box center [1267, 728] width 8 height 8
click at [1272, 700] on span "%" at bounding box center [1275, 702] width 5 height 14
click at [1270, 718] on span "px" at bounding box center [1267, 723] width 10 height 14
type input "****"
type input "**"
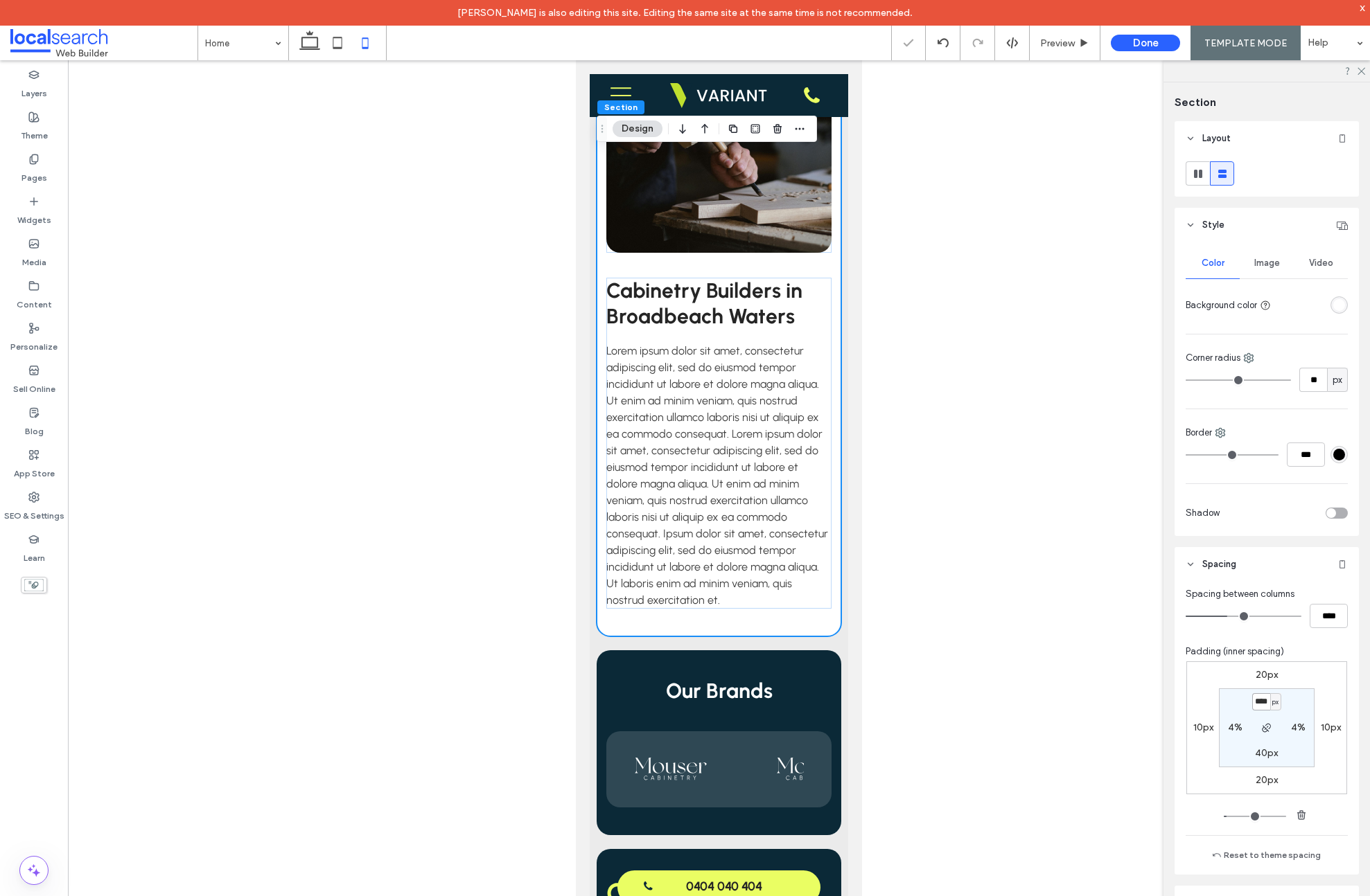
click at [1263, 704] on input "****" at bounding box center [1261, 702] width 18 height 17
type input "**"
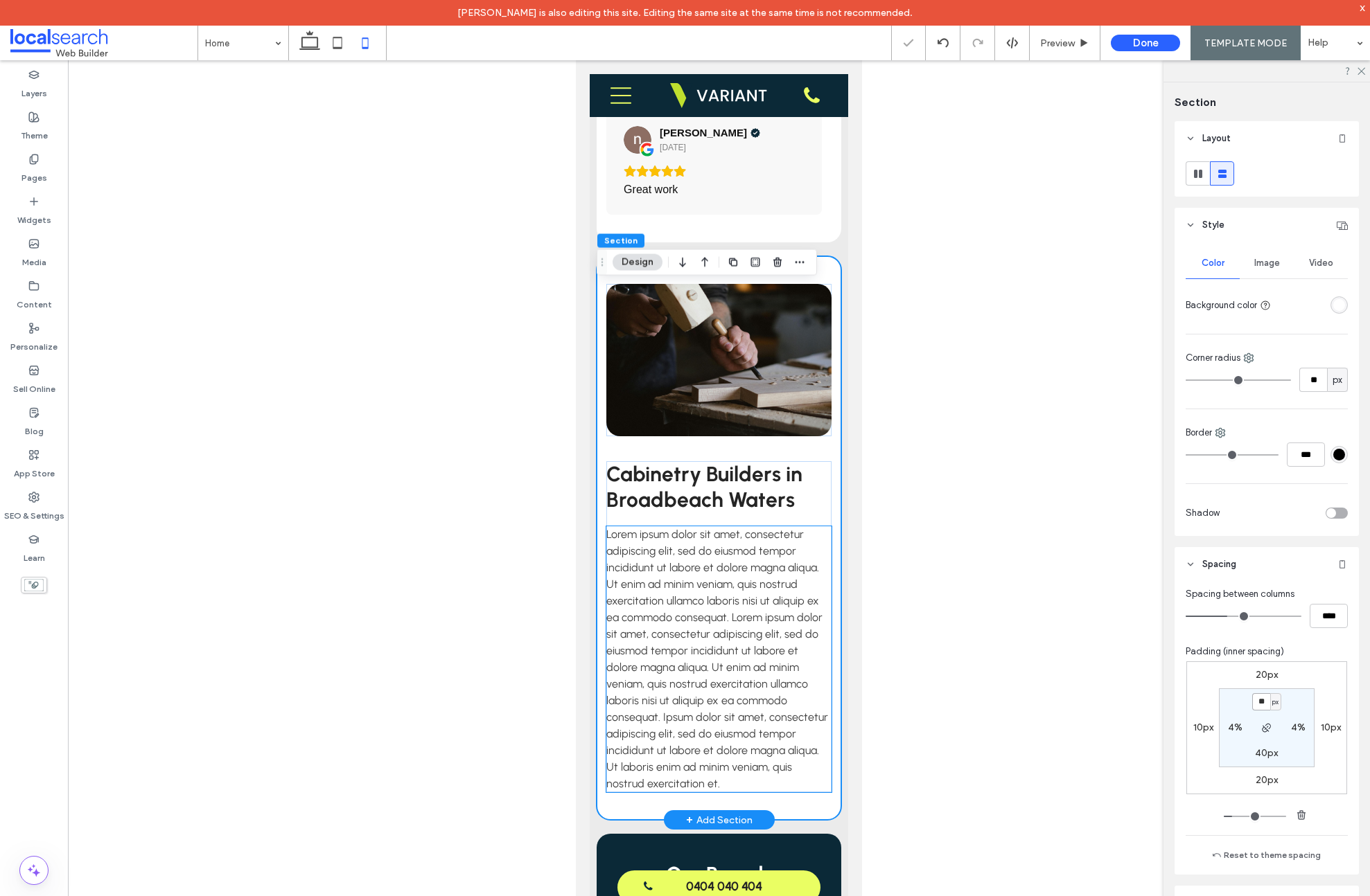
scroll to position [2593, 0]
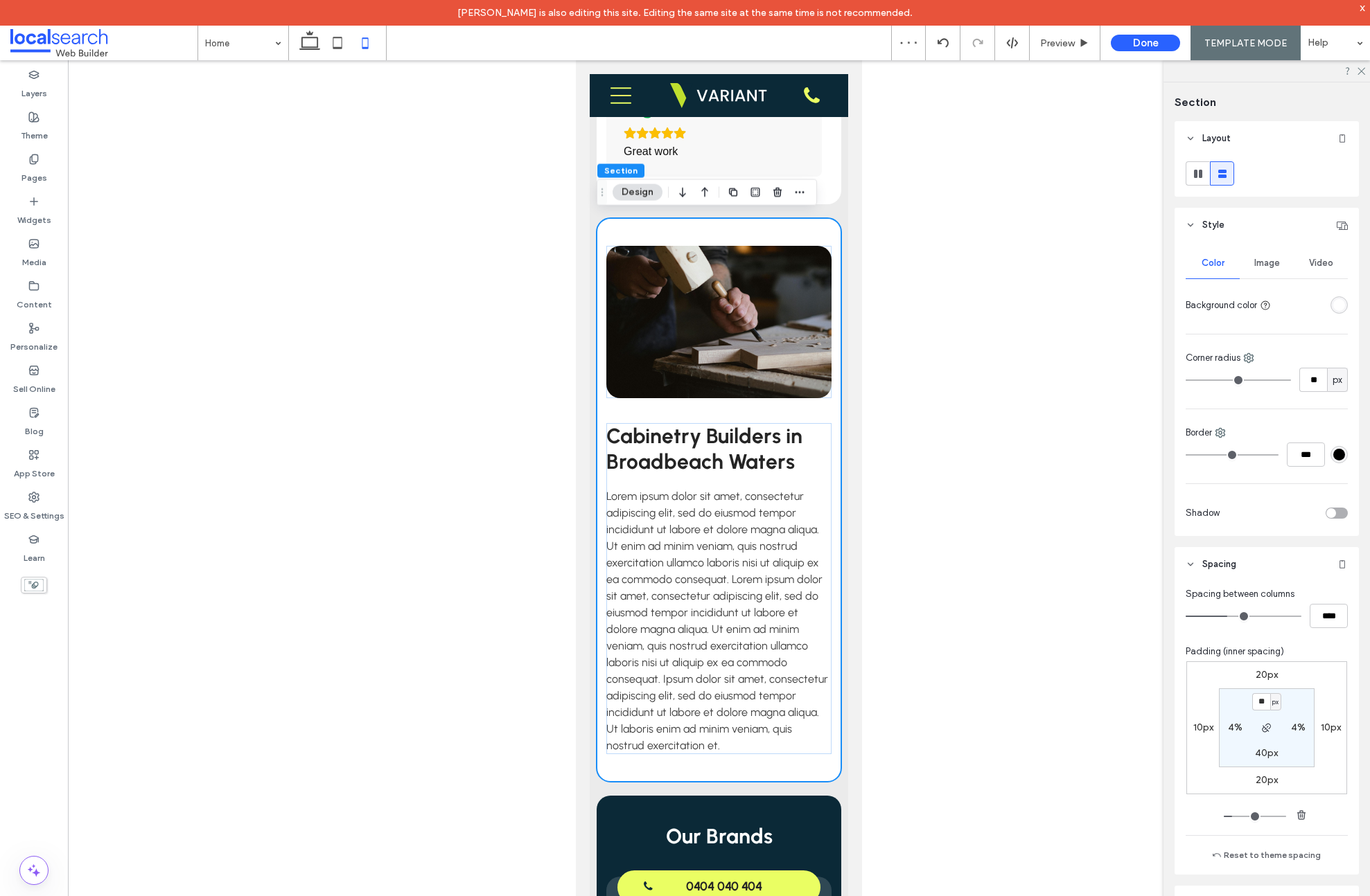
click at [1272, 705] on span "px" at bounding box center [1275, 702] width 6 height 14
click at [1271, 739] on div "%" at bounding box center [1267, 747] width 20 height 24
type input "****"
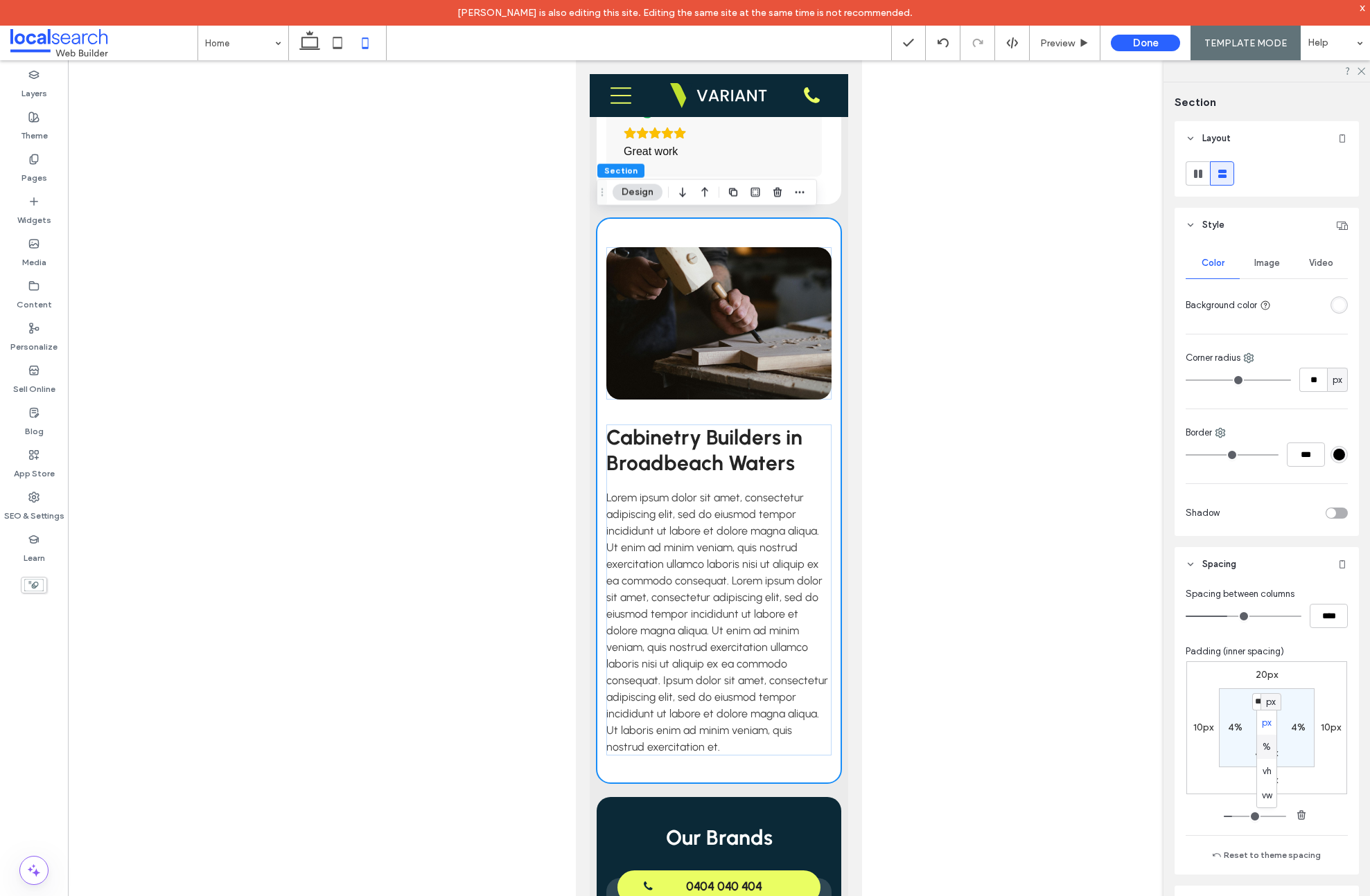
type input "**"
click at [1259, 705] on input "****" at bounding box center [1261, 702] width 18 height 17
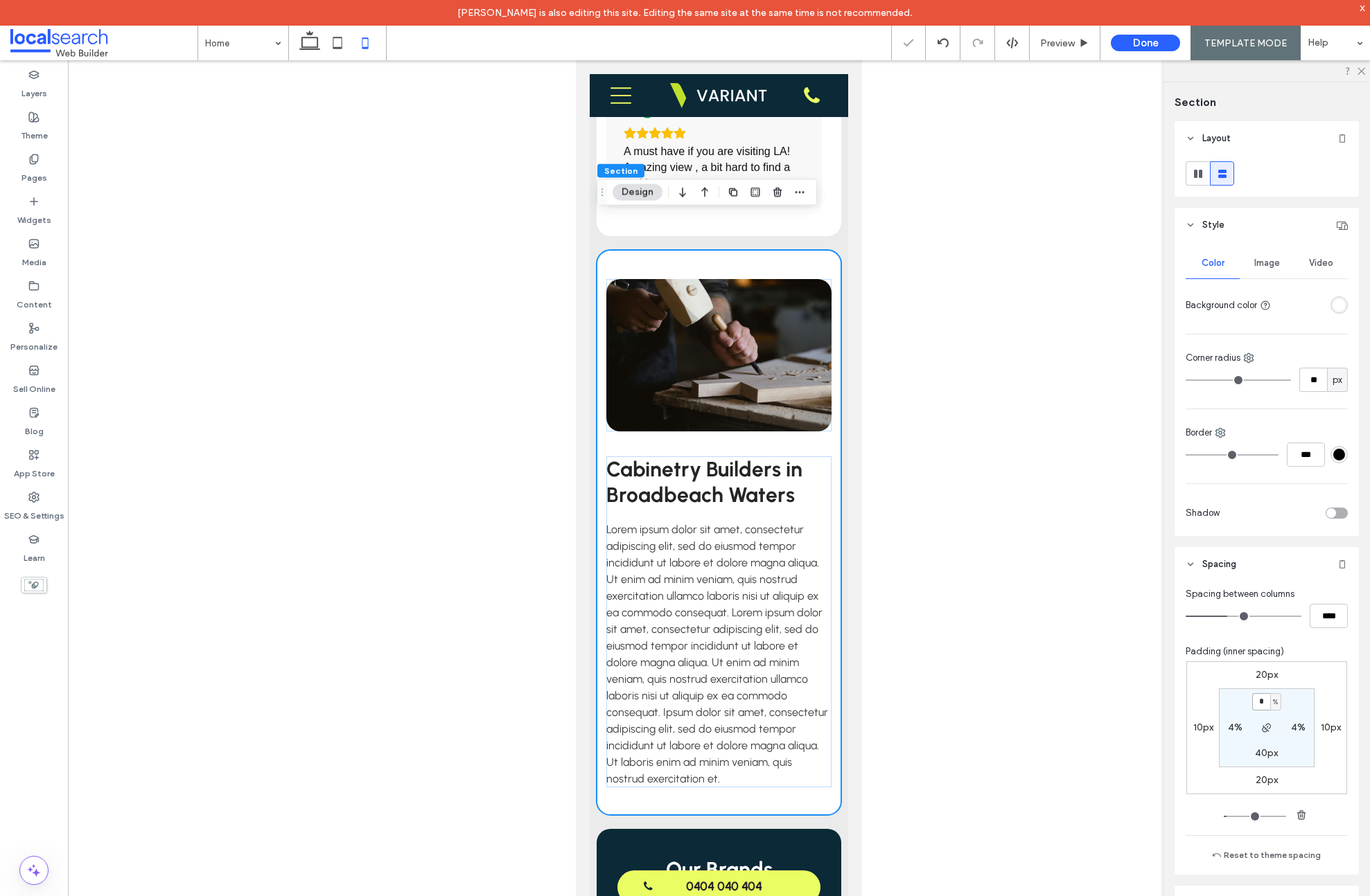
type input "*"
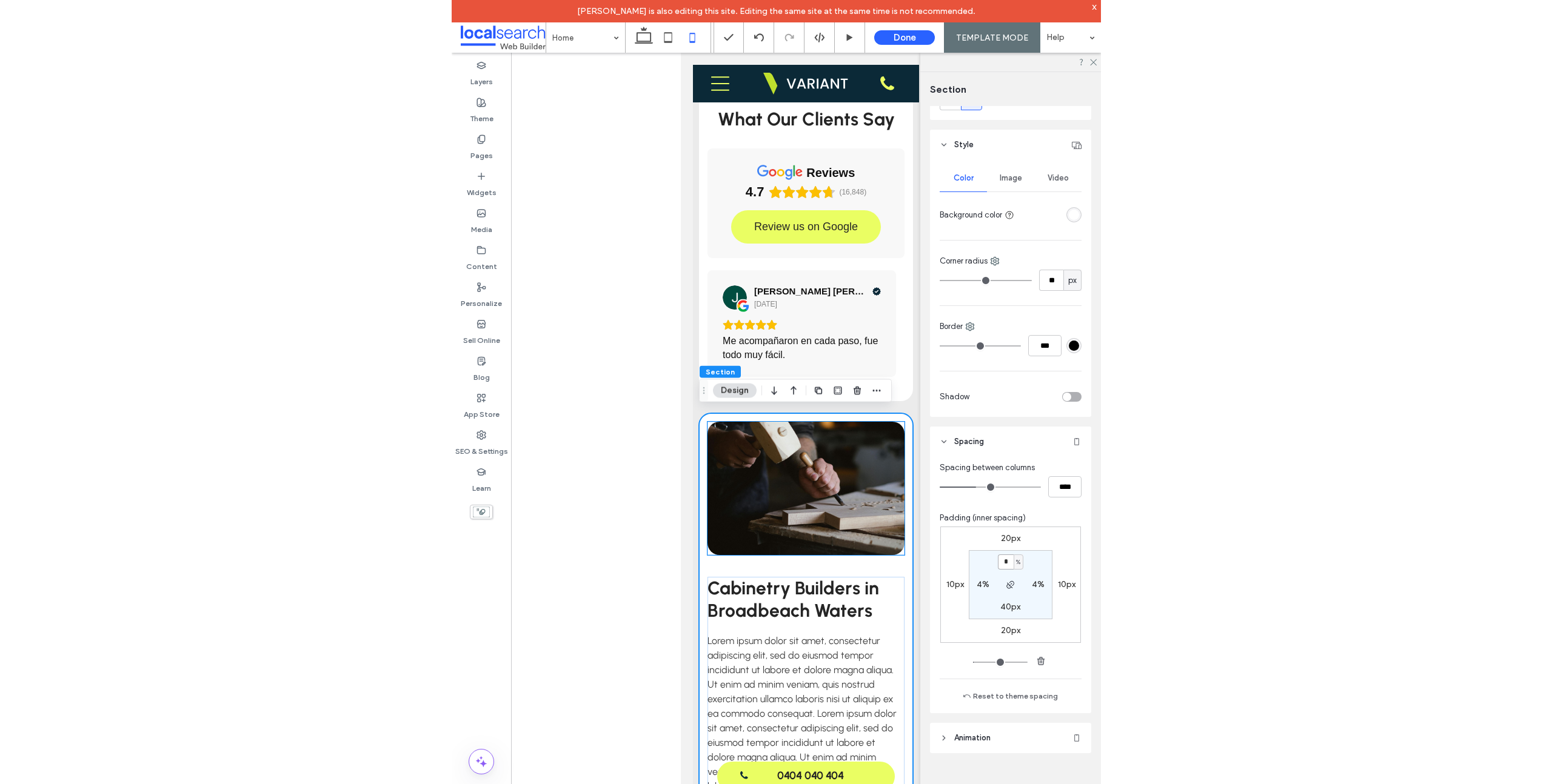
scroll to position [2019, 0]
